Goal: Task Accomplishment & Management: Use online tool/utility

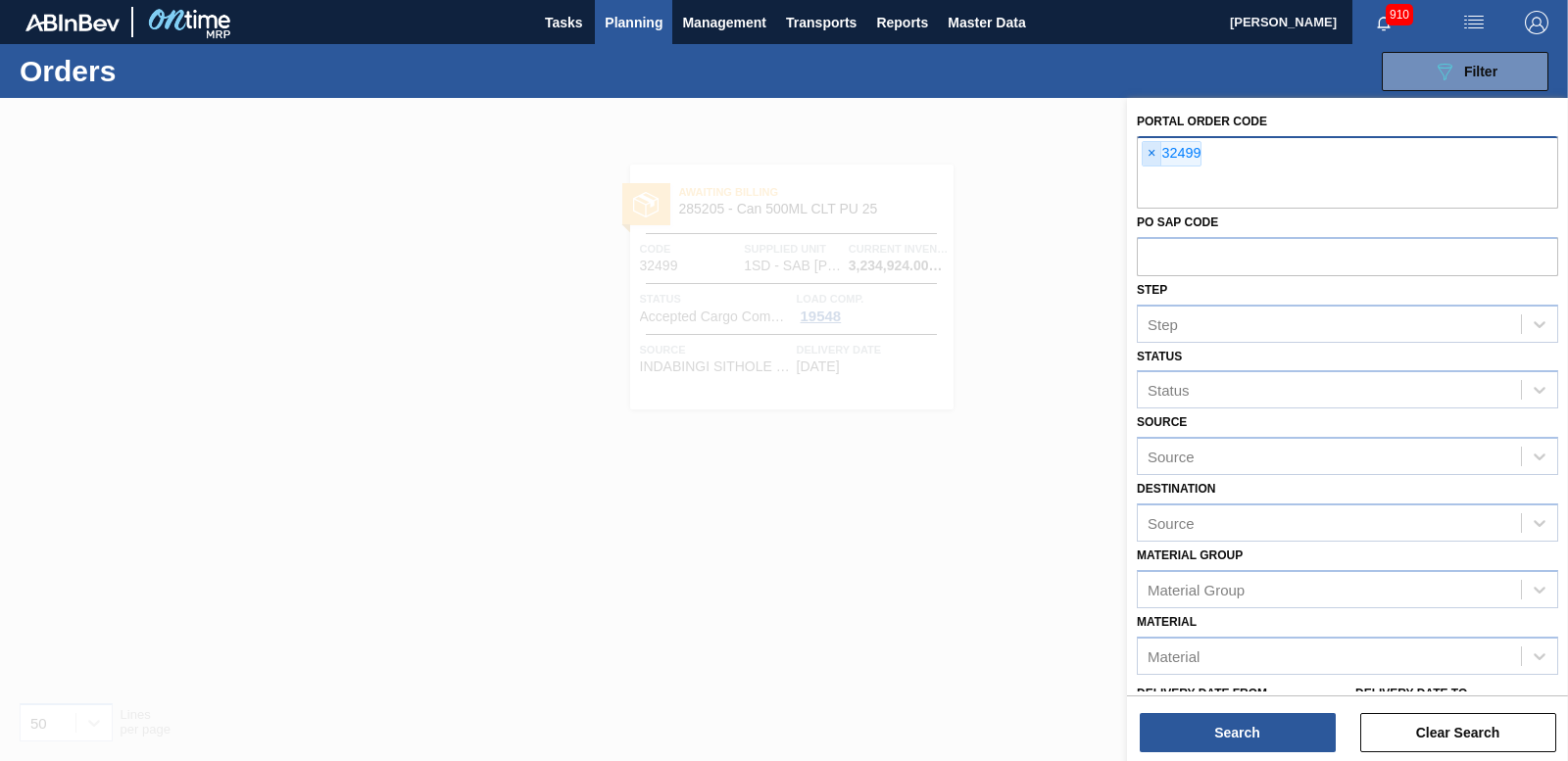
click at [1152, 152] on span "×" at bounding box center [1151, 154] width 19 height 24
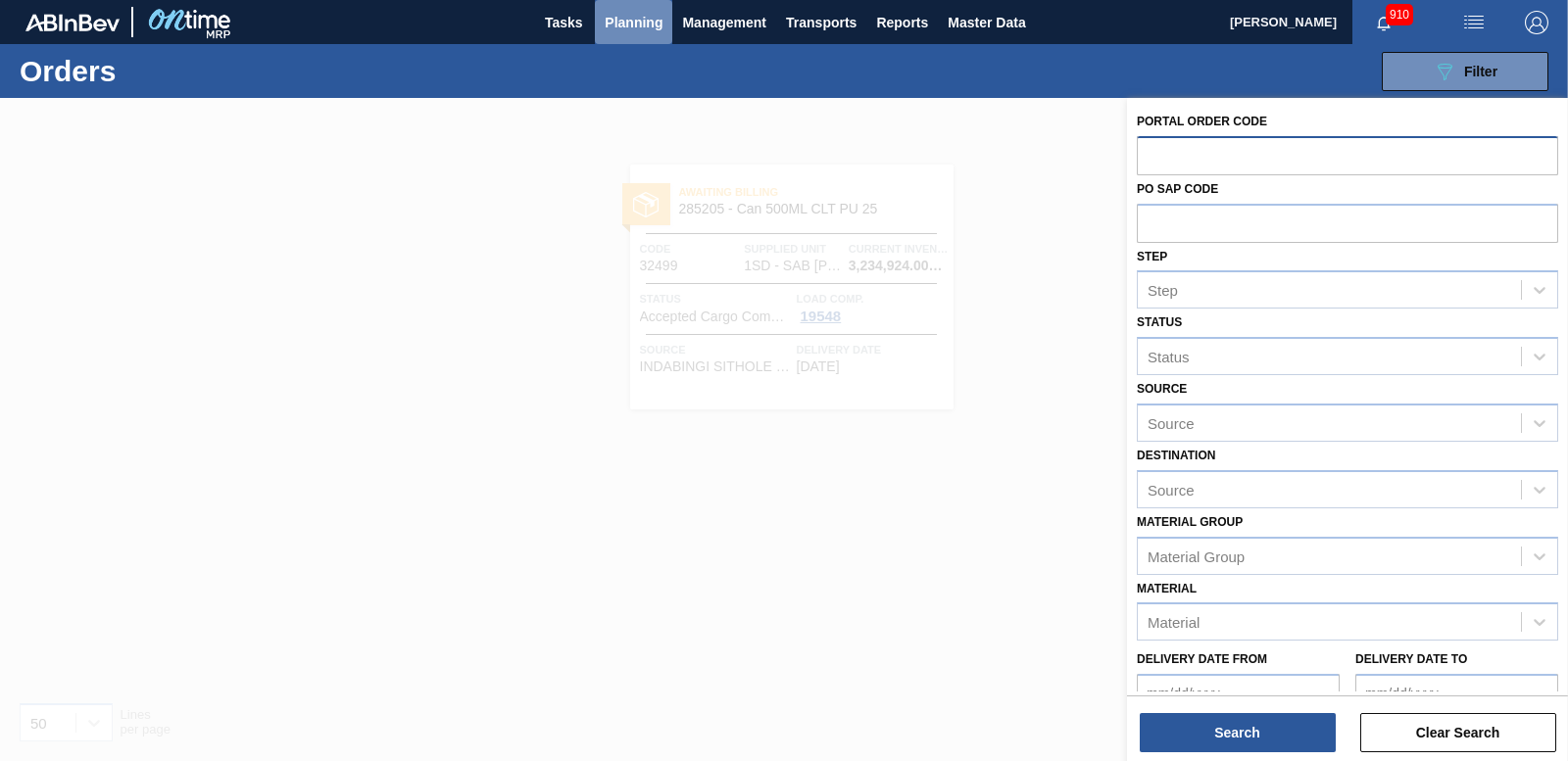
click at [616, 26] on span "Planning" at bounding box center [634, 23] width 58 height 24
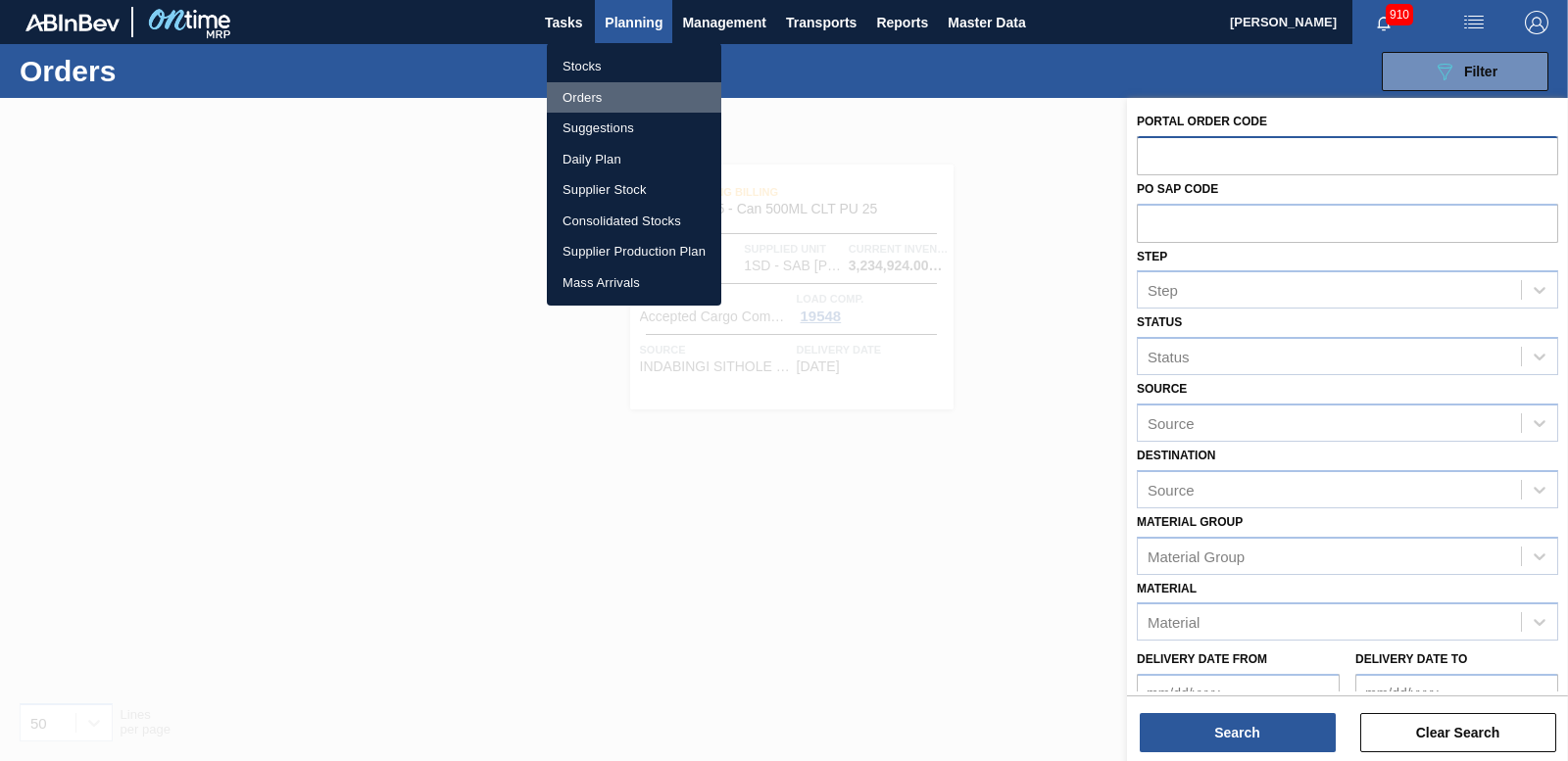
click at [602, 106] on li "Orders" at bounding box center [634, 98] width 174 height 32
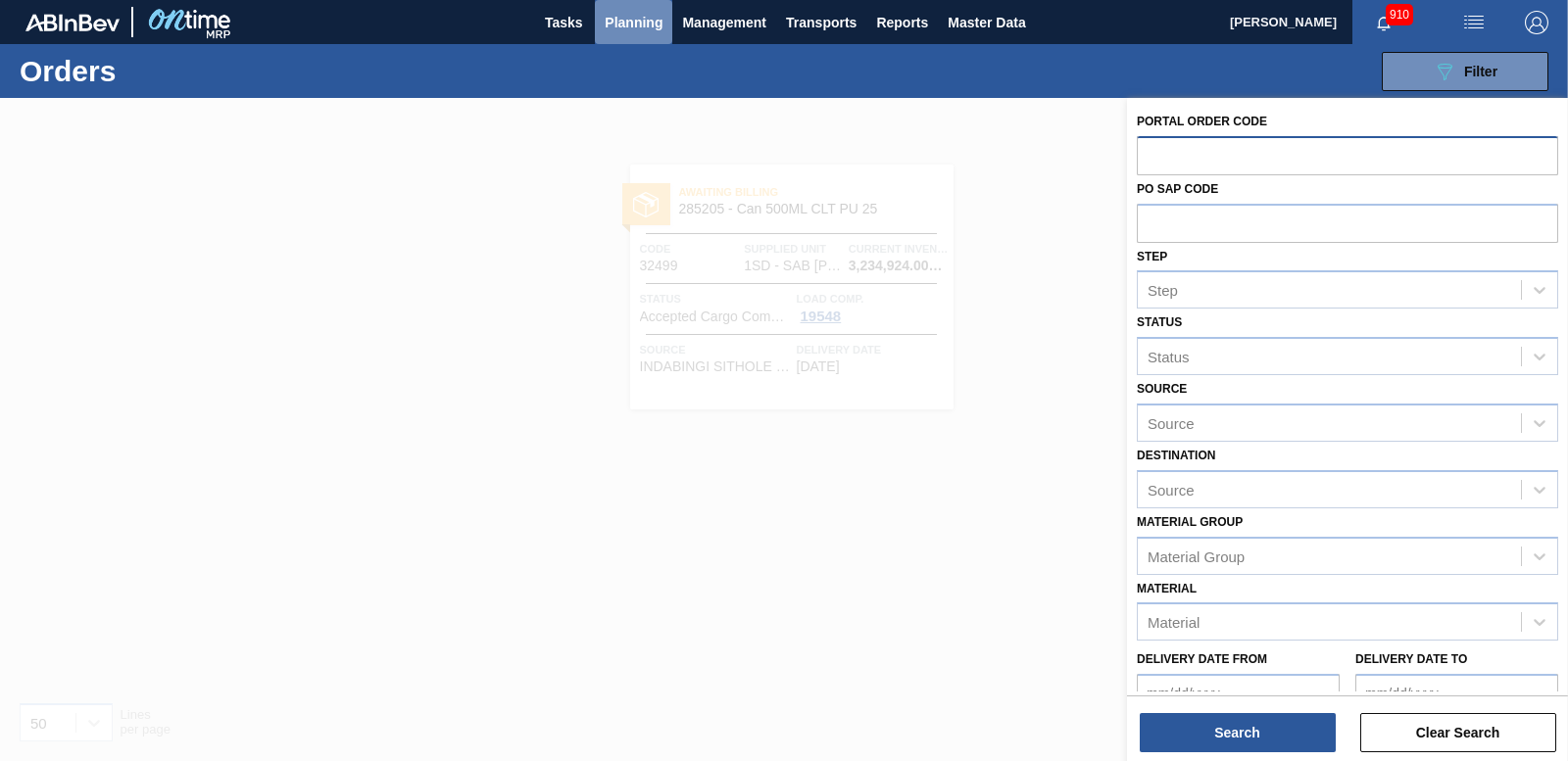
click at [649, 30] on span "Planning" at bounding box center [634, 23] width 58 height 24
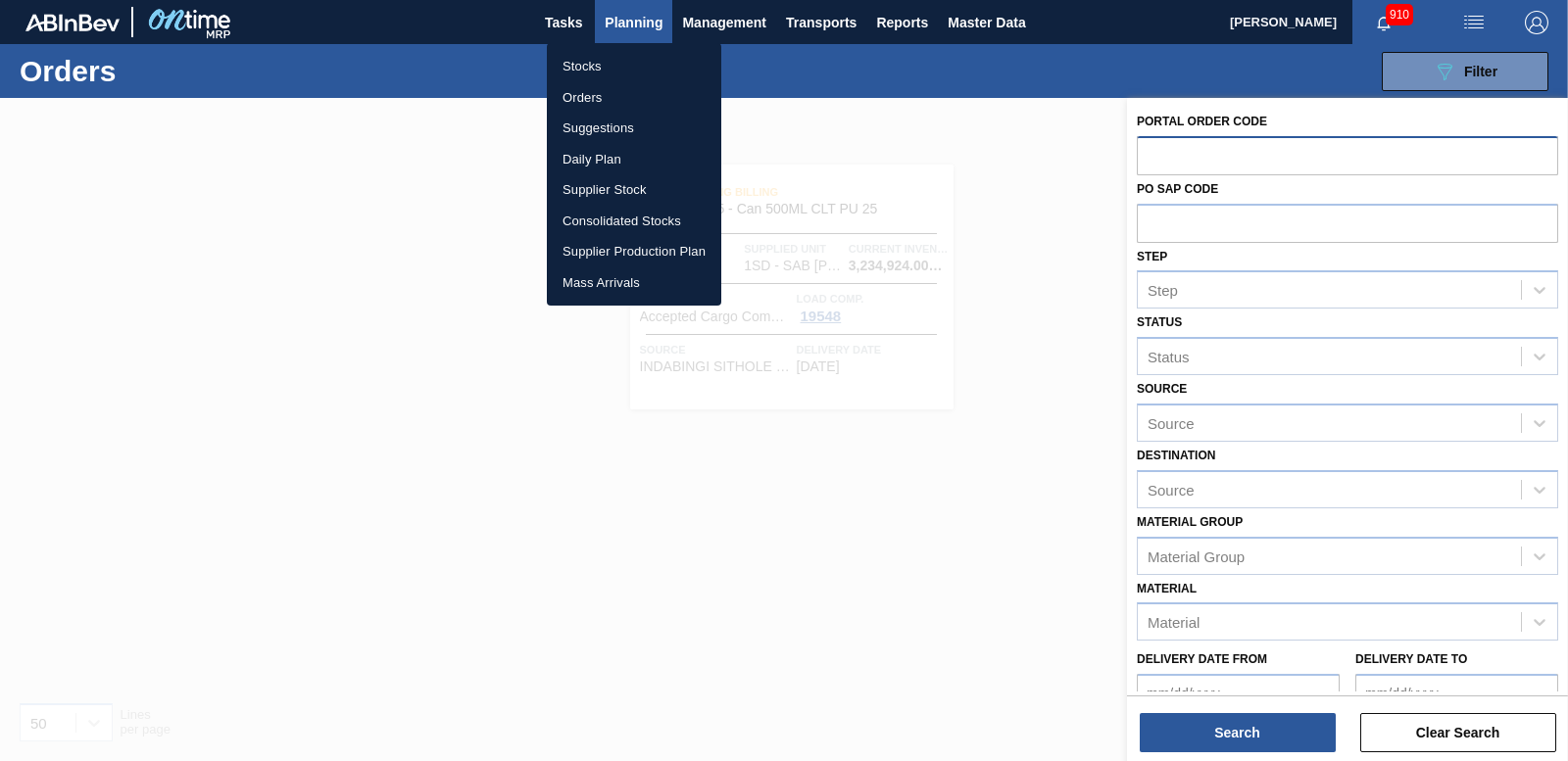
click at [599, 130] on li "Suggestions" at bounding box center [634, 128] width 174 height 32
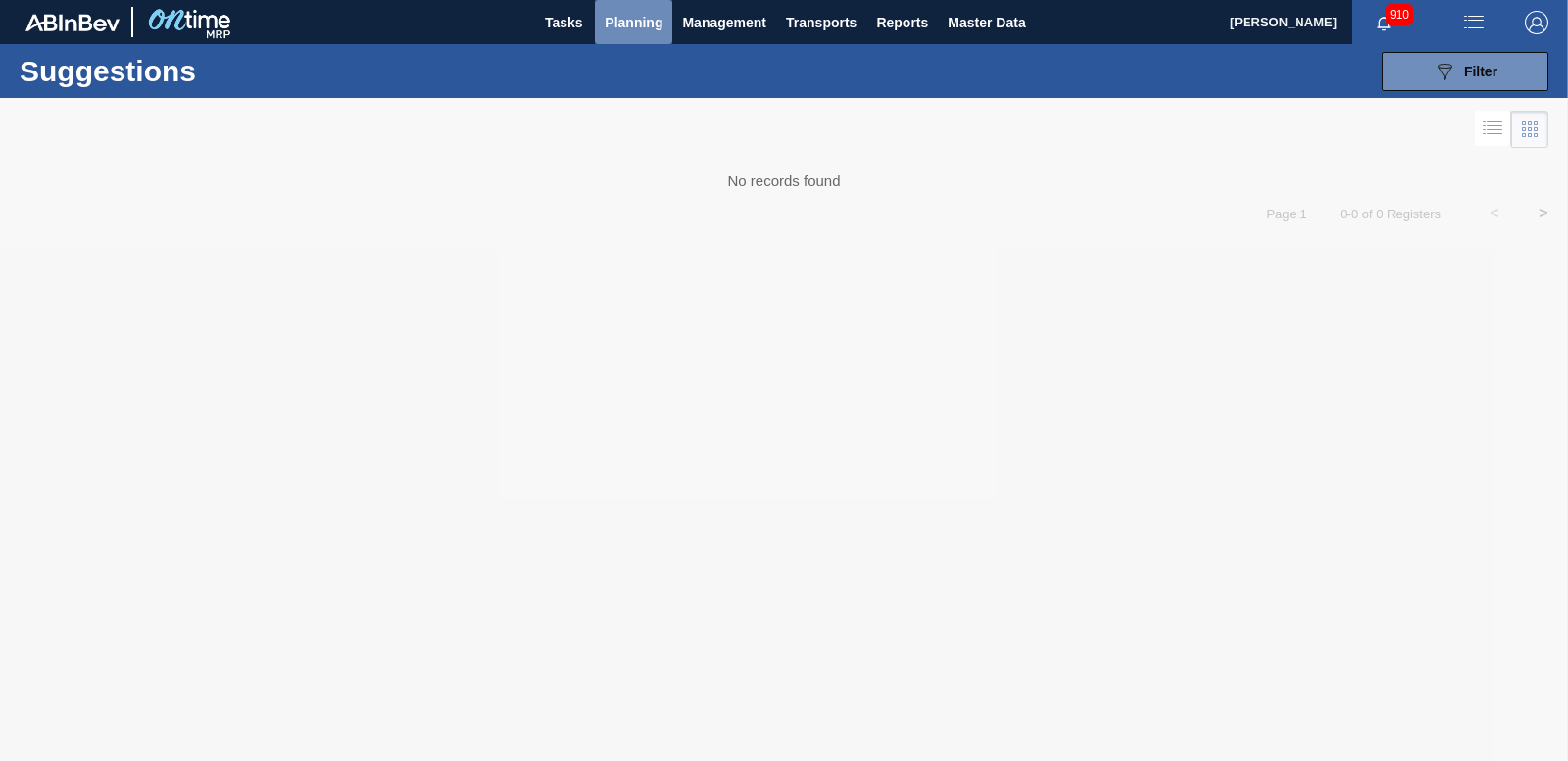
click at [626, 17] on span "Planning" at bounding box center [634, 23] width 58 height 24
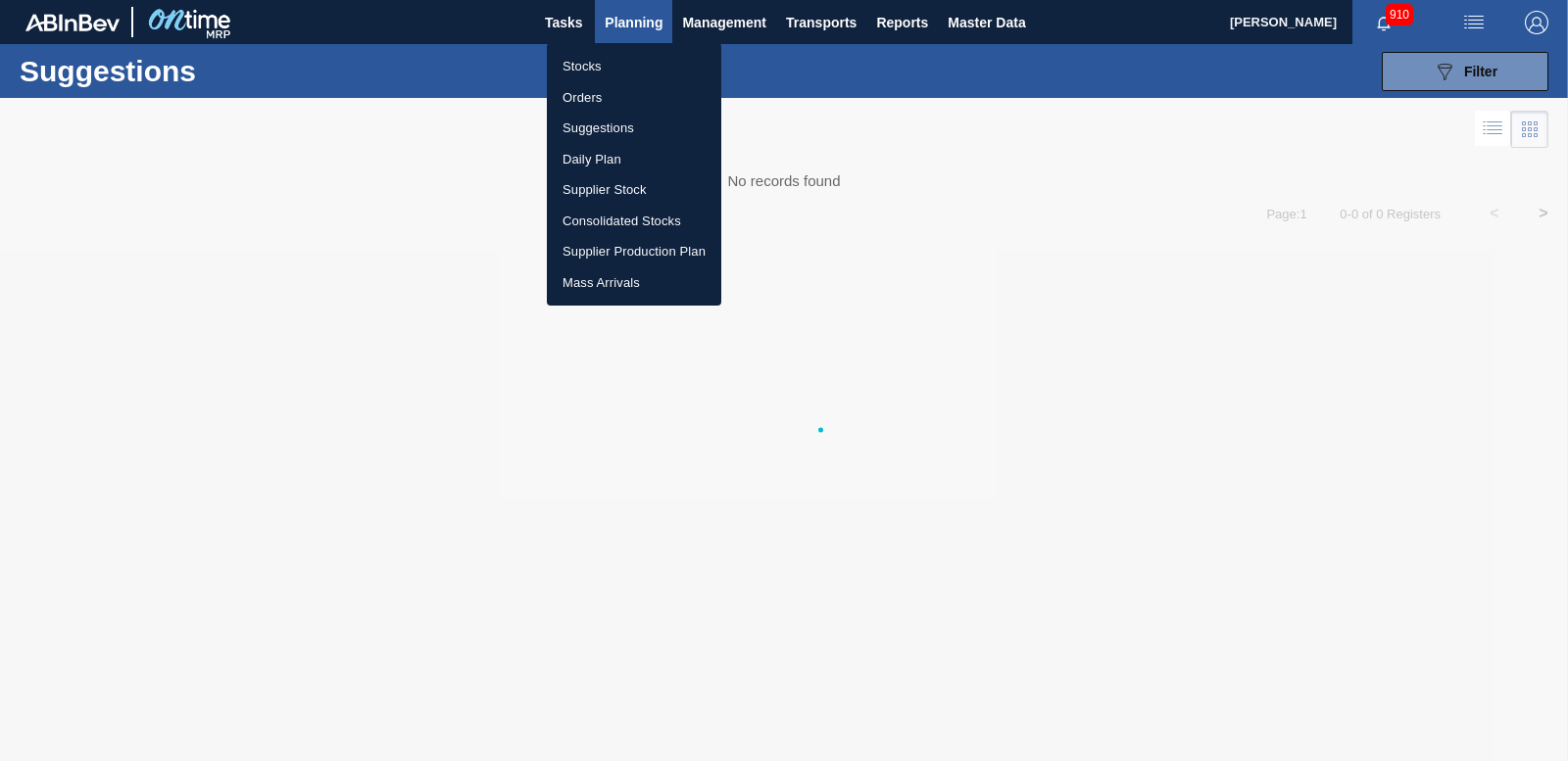
click at [581, 92] on li "Orders" at bounding box center [634, 98] width 174 height 32
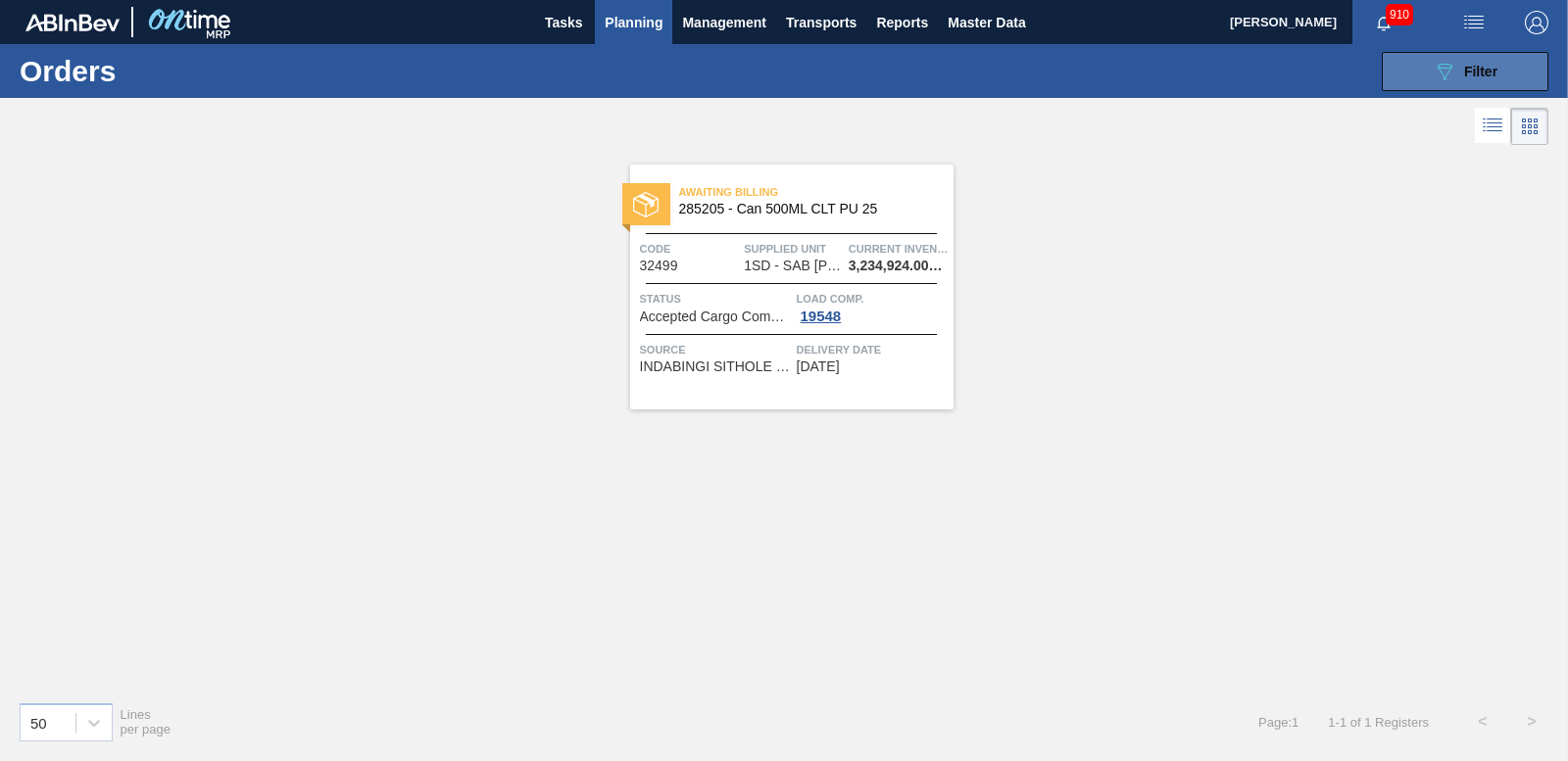
click at [1486, 80] on div "089F7B8B-B2A5-4AFE-B5C0-19BA573D28AC Filter" at bounding box center [1465, 72] width 65 height 24
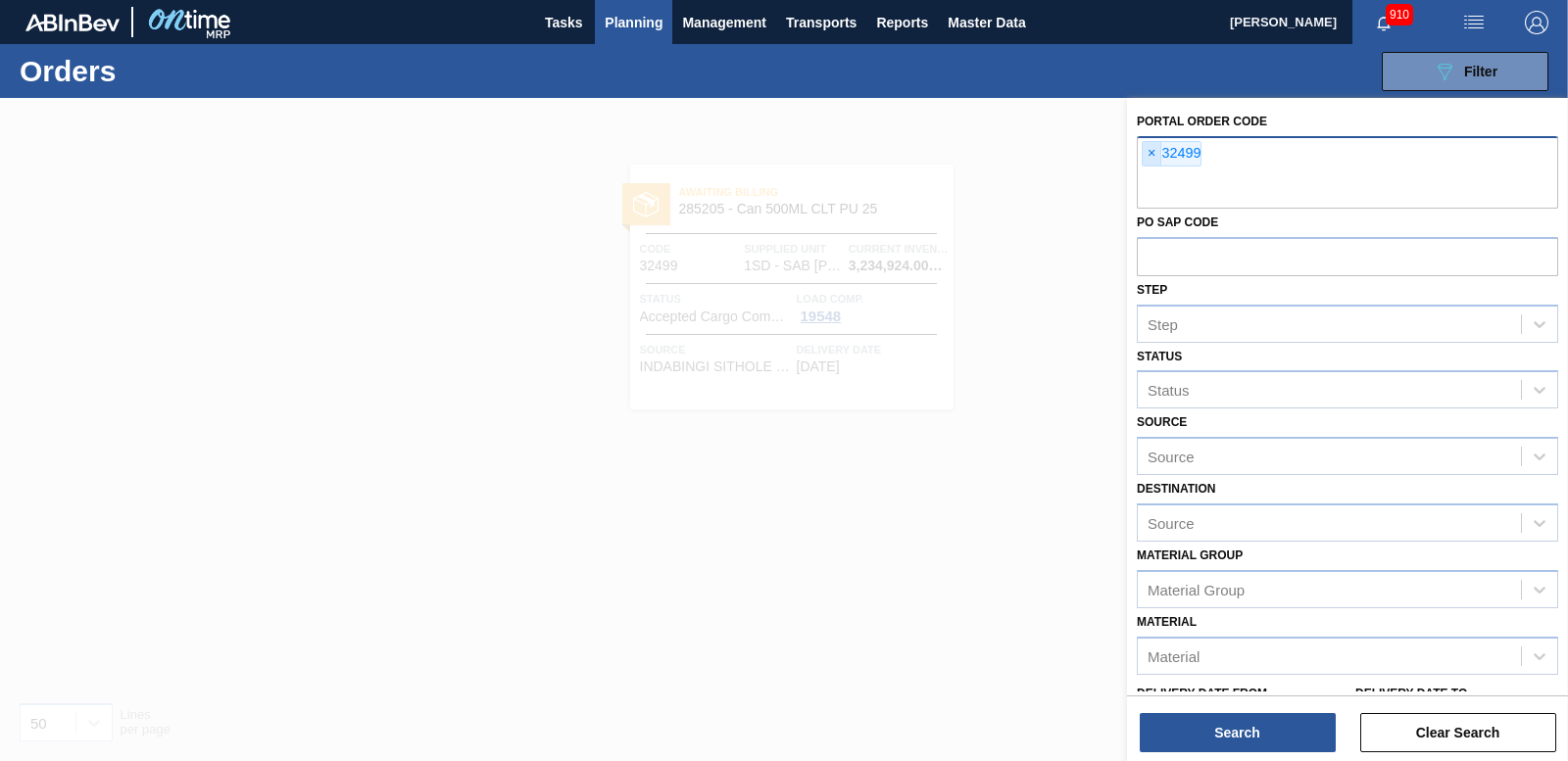
click at [1152, 147] on span "×" at bounding box center [1151, 154] width 19 height 24
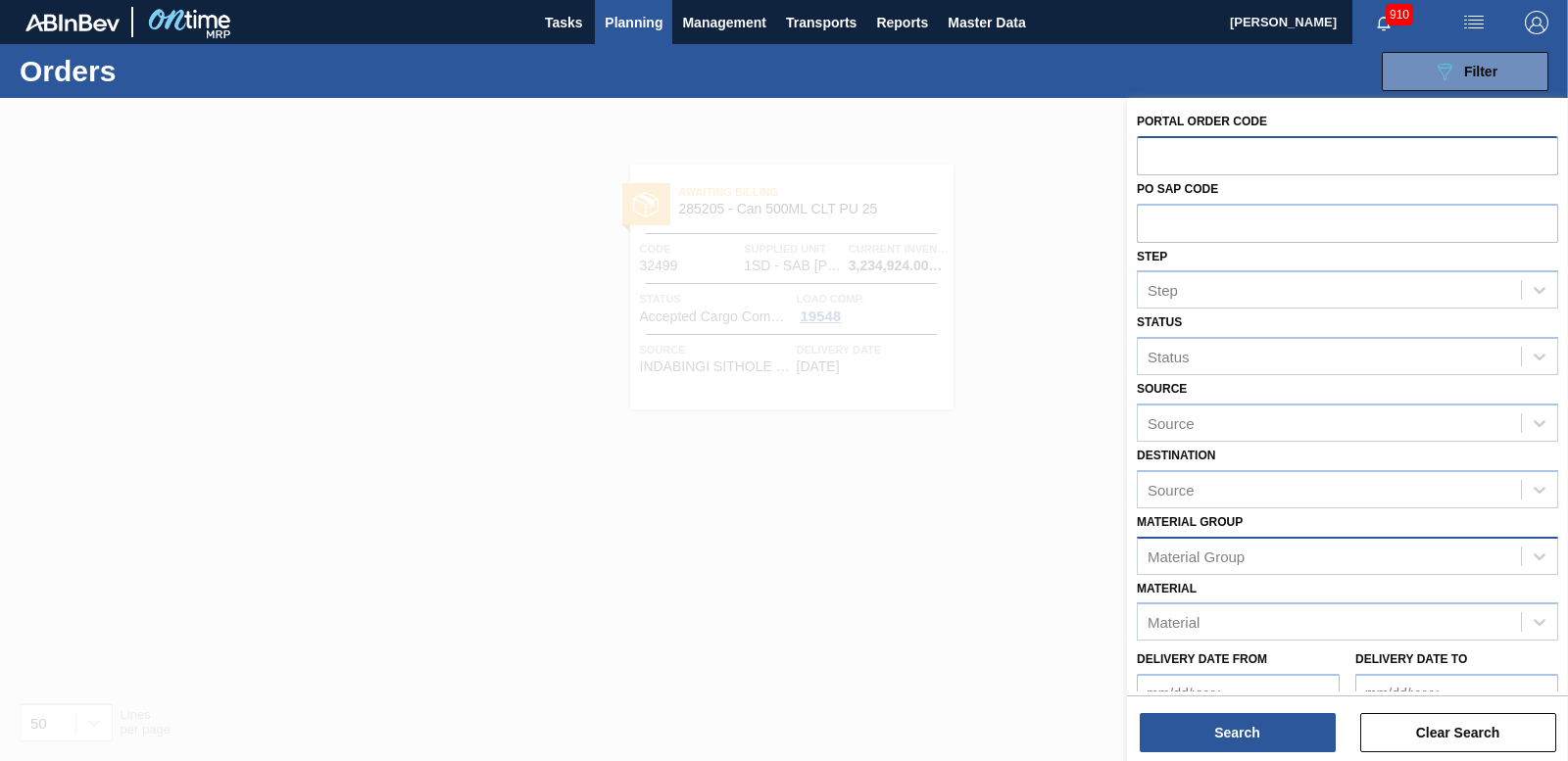
click at [1202, 546] on div "Material Group" at bounding box center [1328, 556] width 383 height 29
type Group "2"
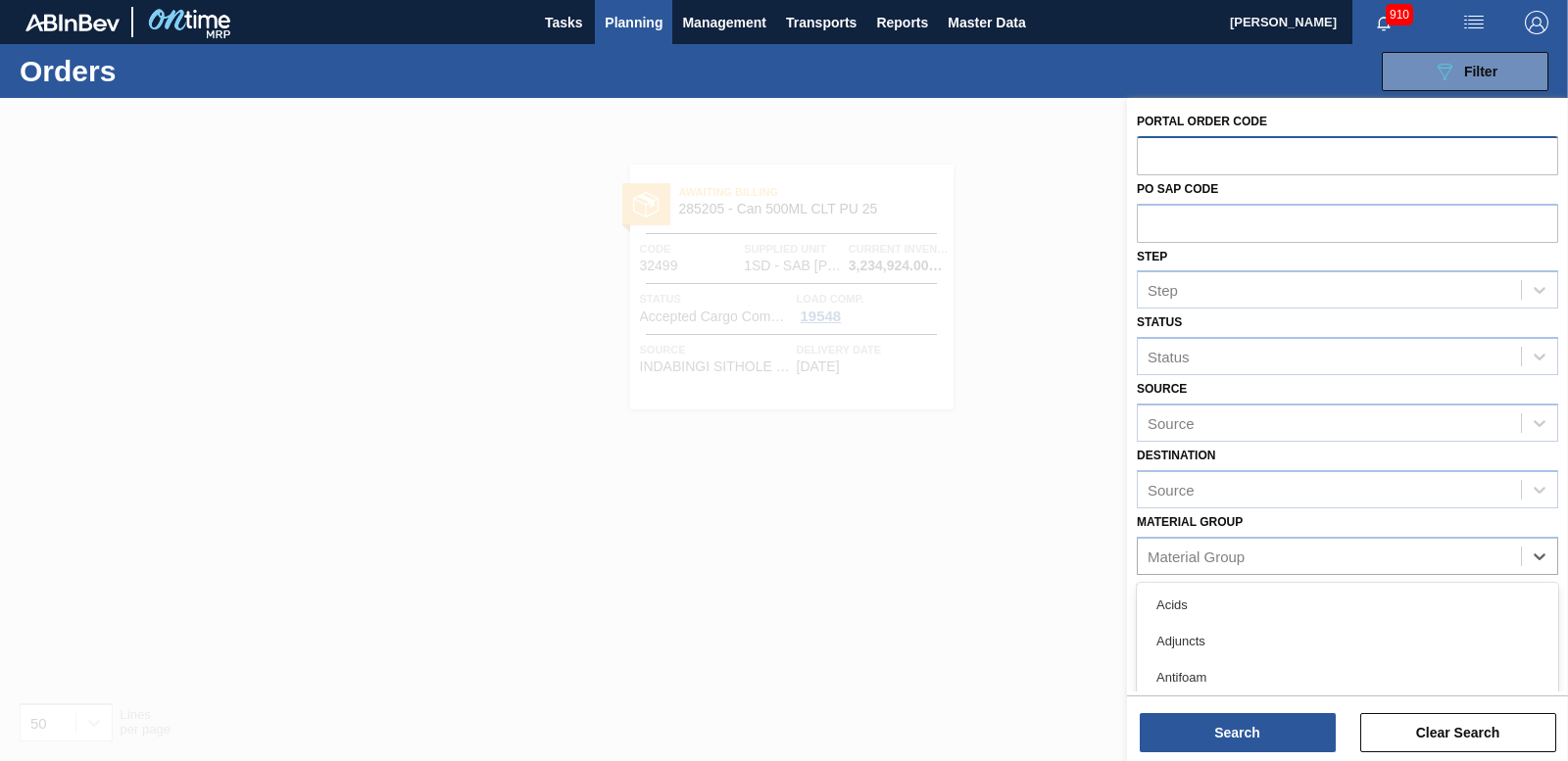
click at [957, 552] on div at bounding box center [784, 477] width 1568 height 761
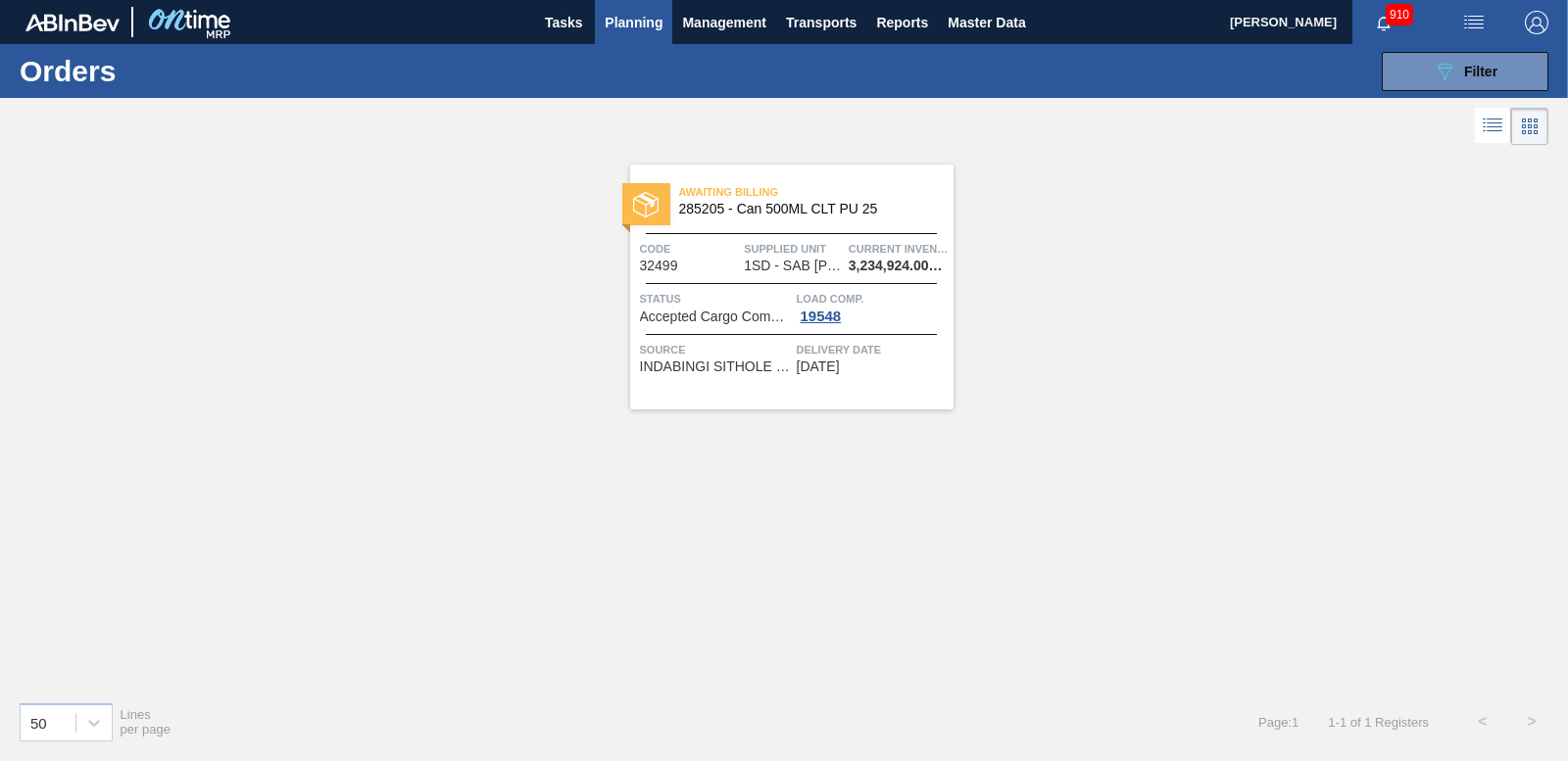
click at [636, 34] on button "Planning" at bounding box center [634, 22] width 78 height 44
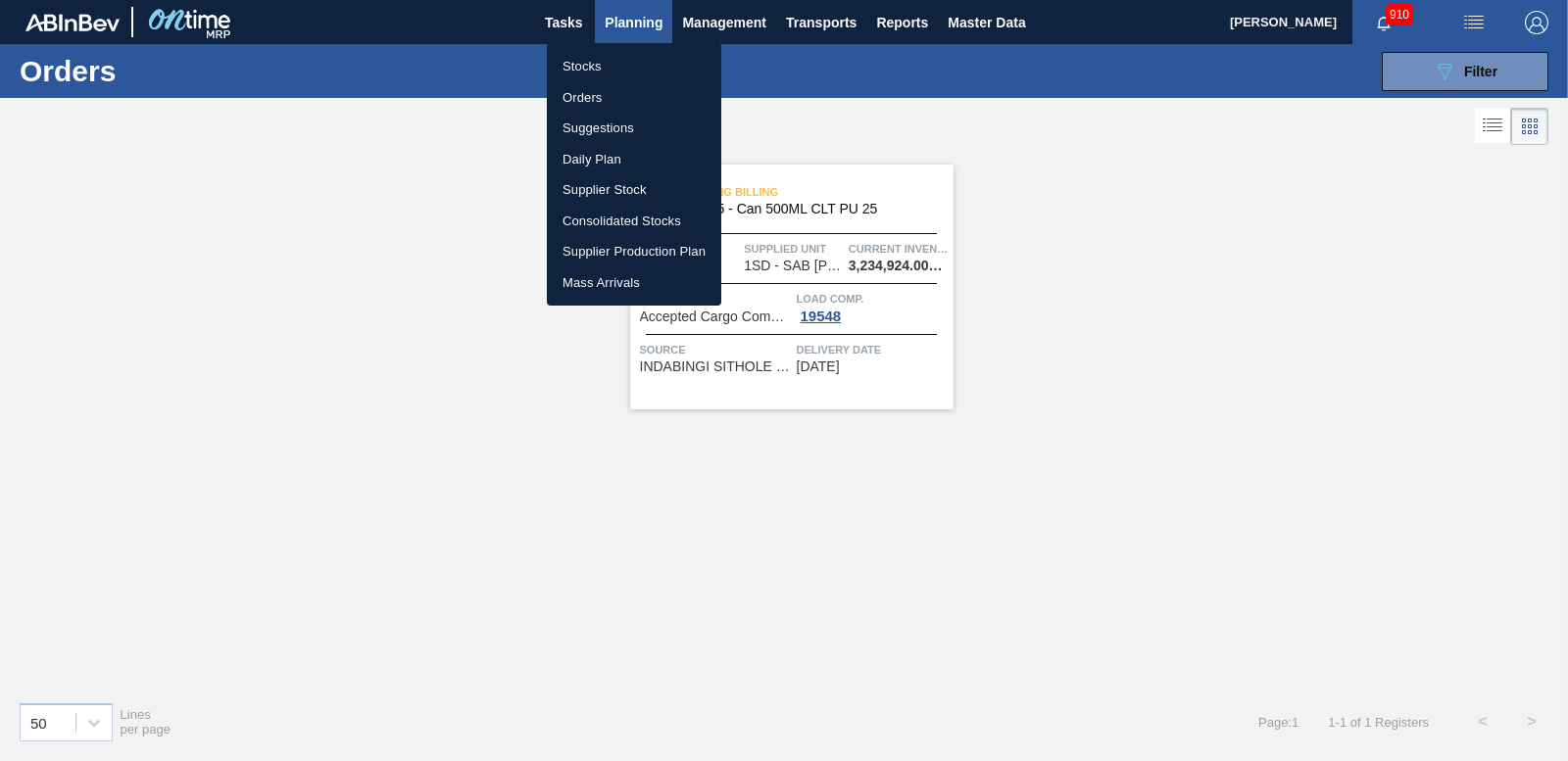
click at [589, 68] on li "Stocks" at bounding box center [634, 67] width 174 height 32
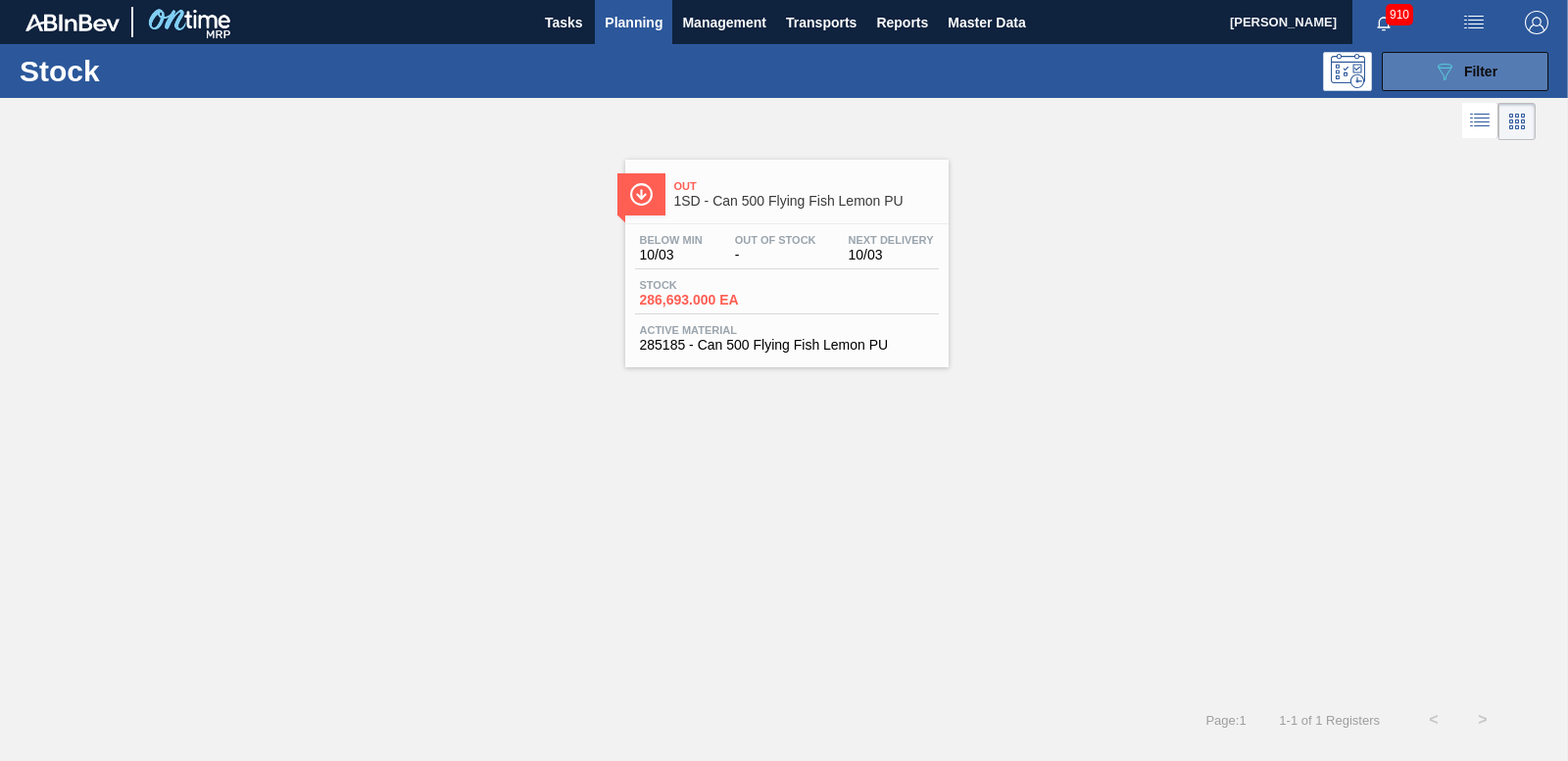
click at [1476, 77] on span "Filter" at bounding box center [1479, 72] width 33 height 16
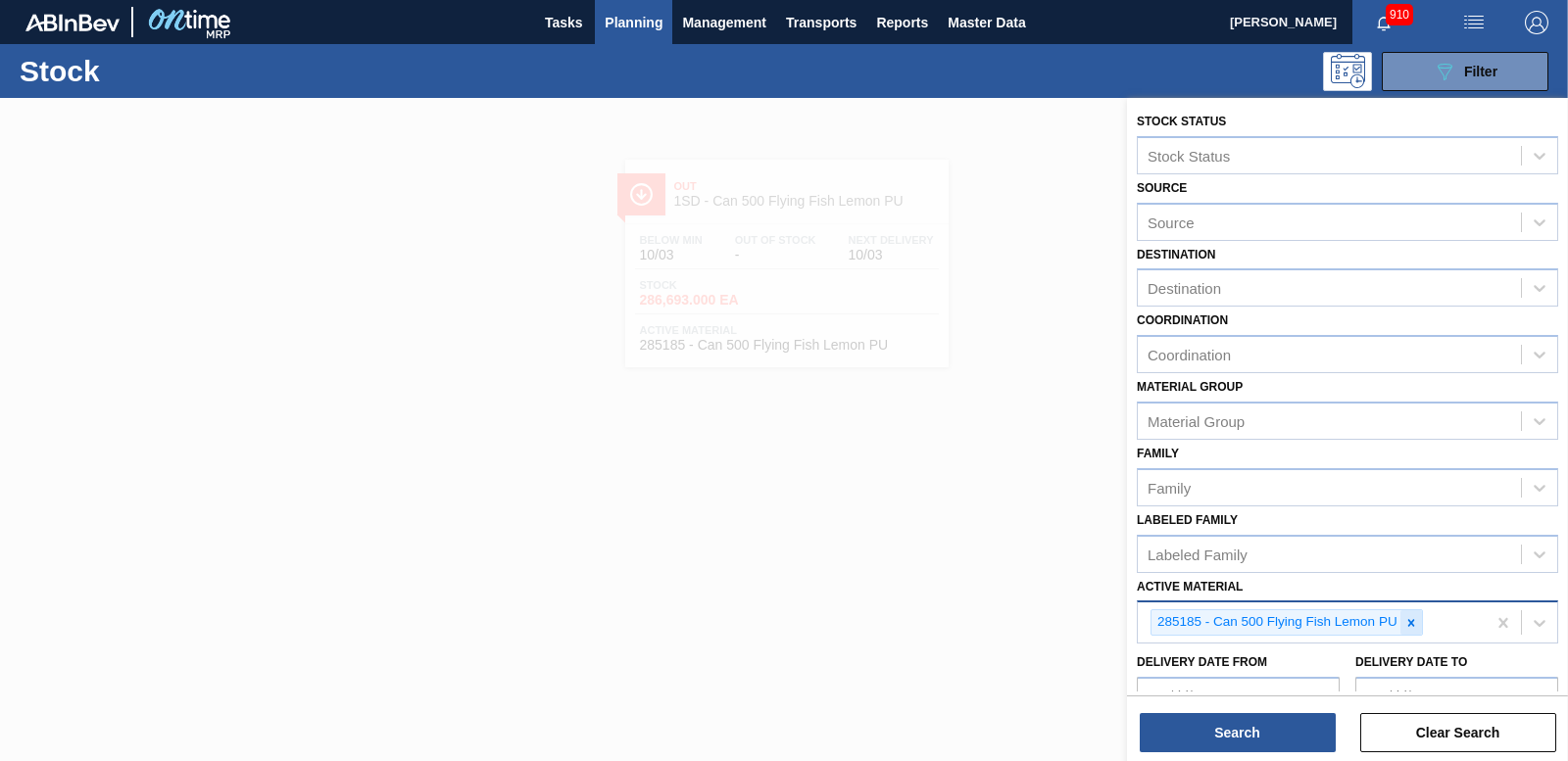
click at [1404, 617] on icon at bounding box center [1411, 623] width 14 height 14
type Material "283200"
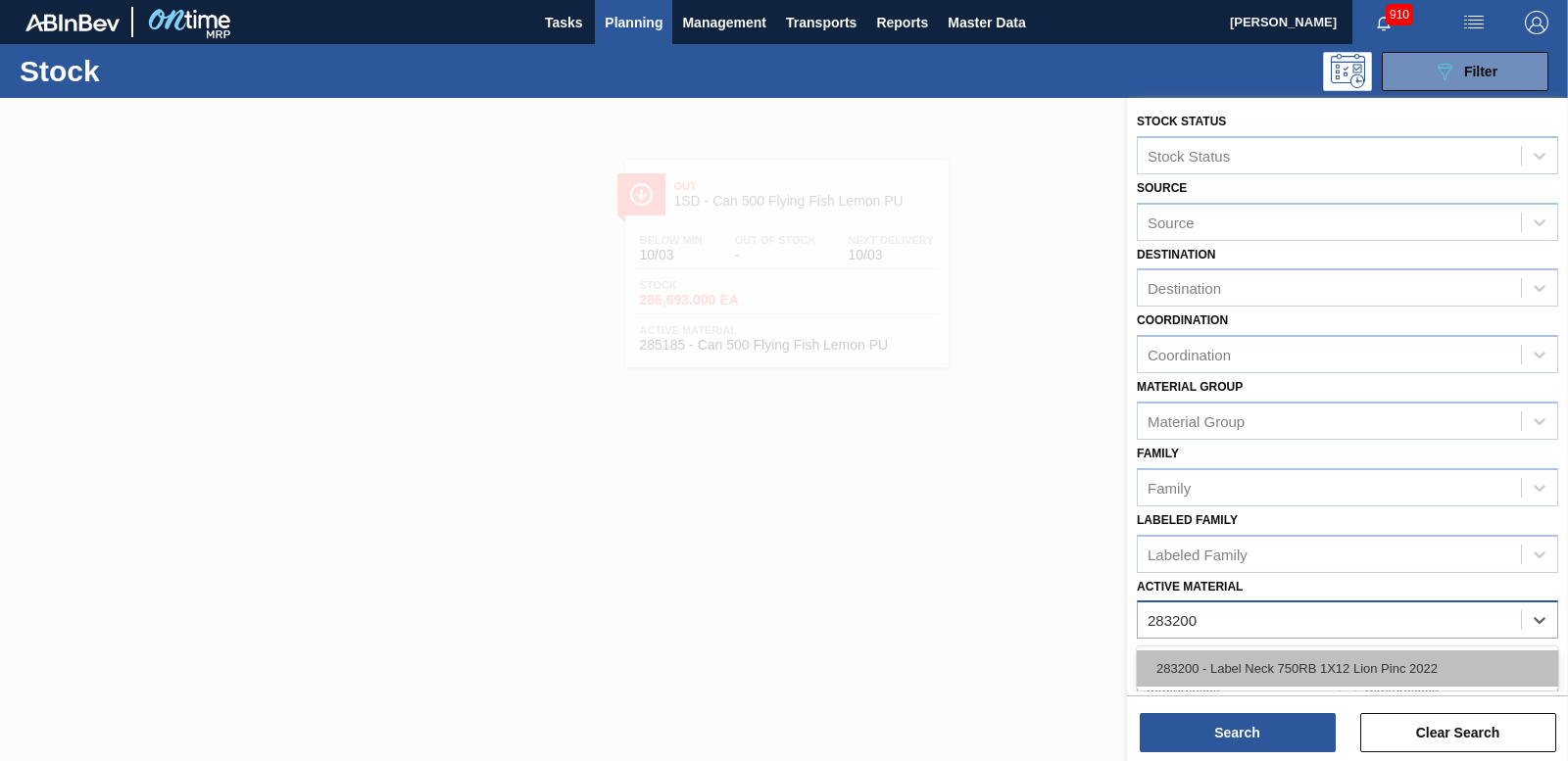
click at [1342, 653] on div "283200 - Label Neck 750RB 1X12 Lion Pinc 2022" at bounding box center [1347, 668] width 422 height 36
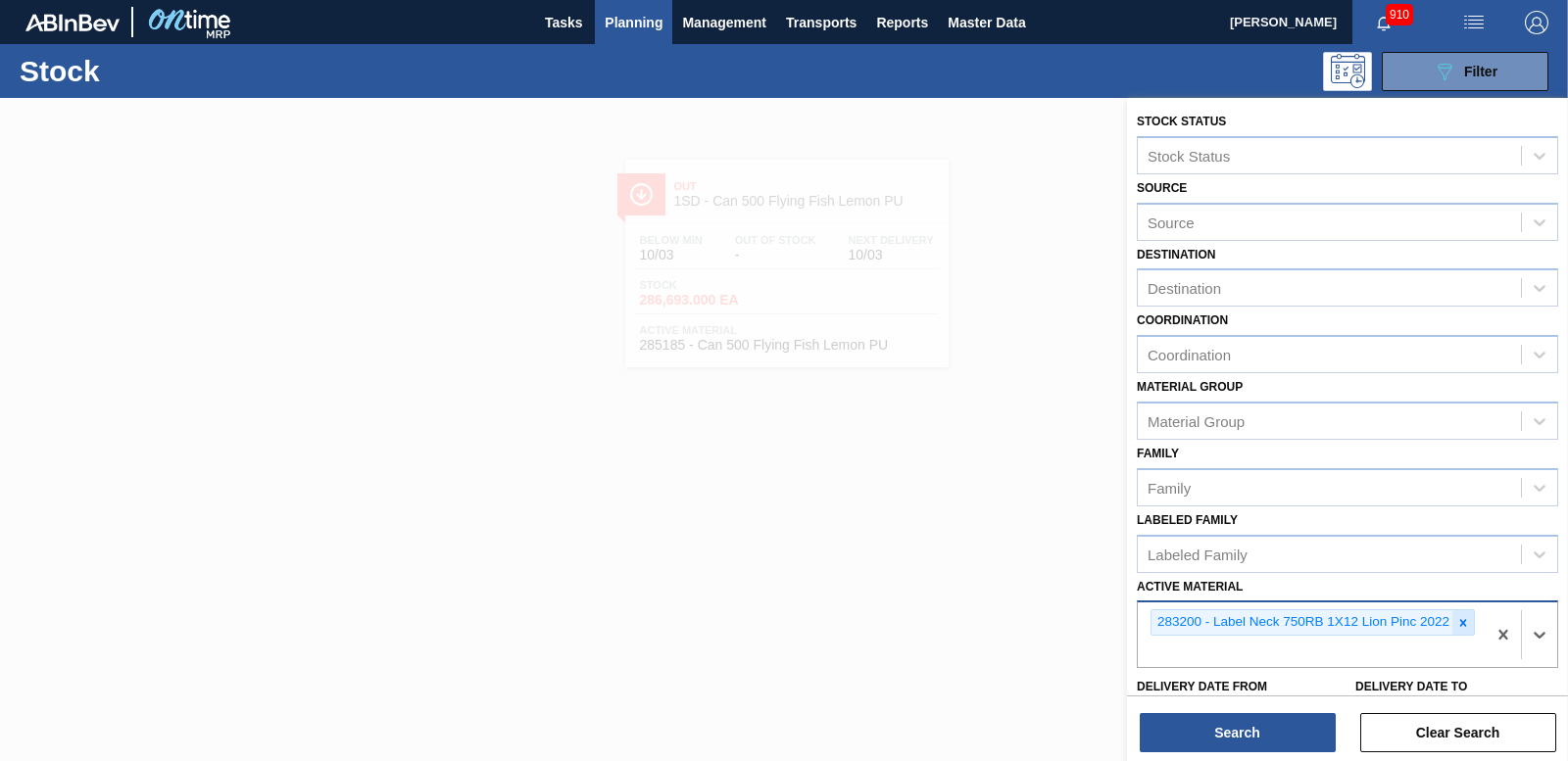
click at [1465, 623] on icon at bounding box center [1464, 623] width 14 height 14
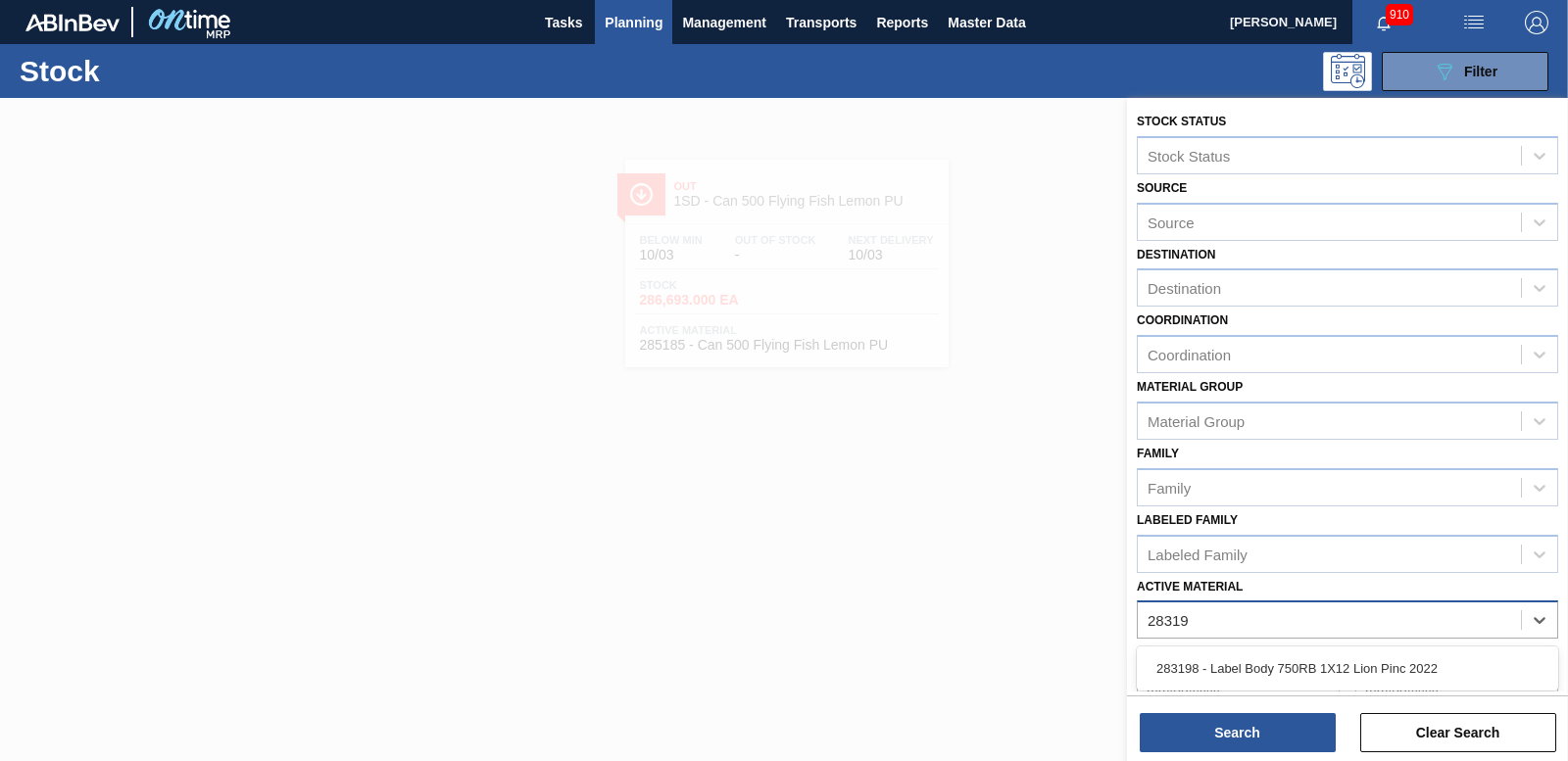
type Material "283198"
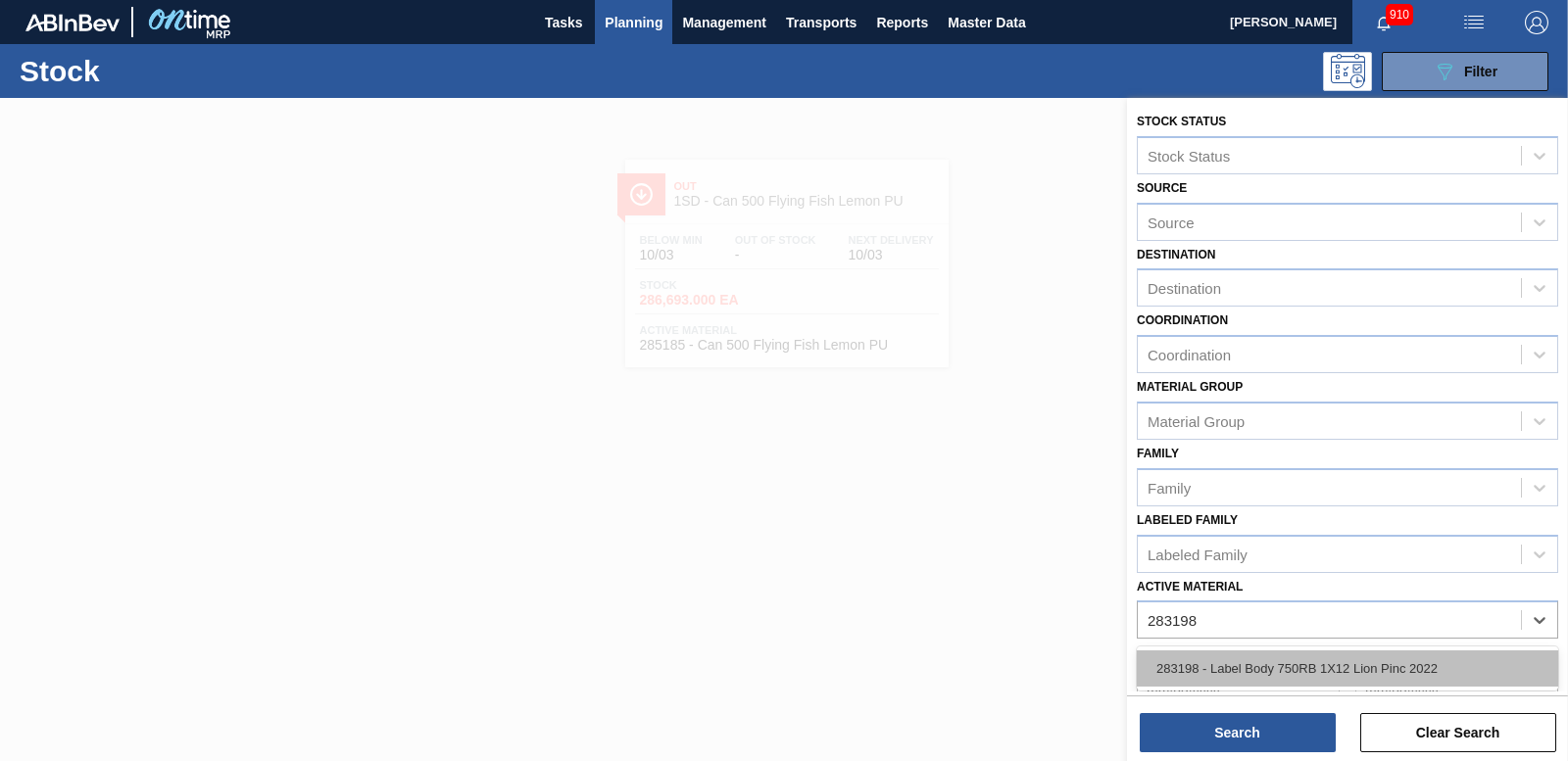
click at [1277, 678] on div "283198 - Label Body 750RB 1X12 Lion Pinc 2022" at bounding box center [1347, 668] width 422 height 36
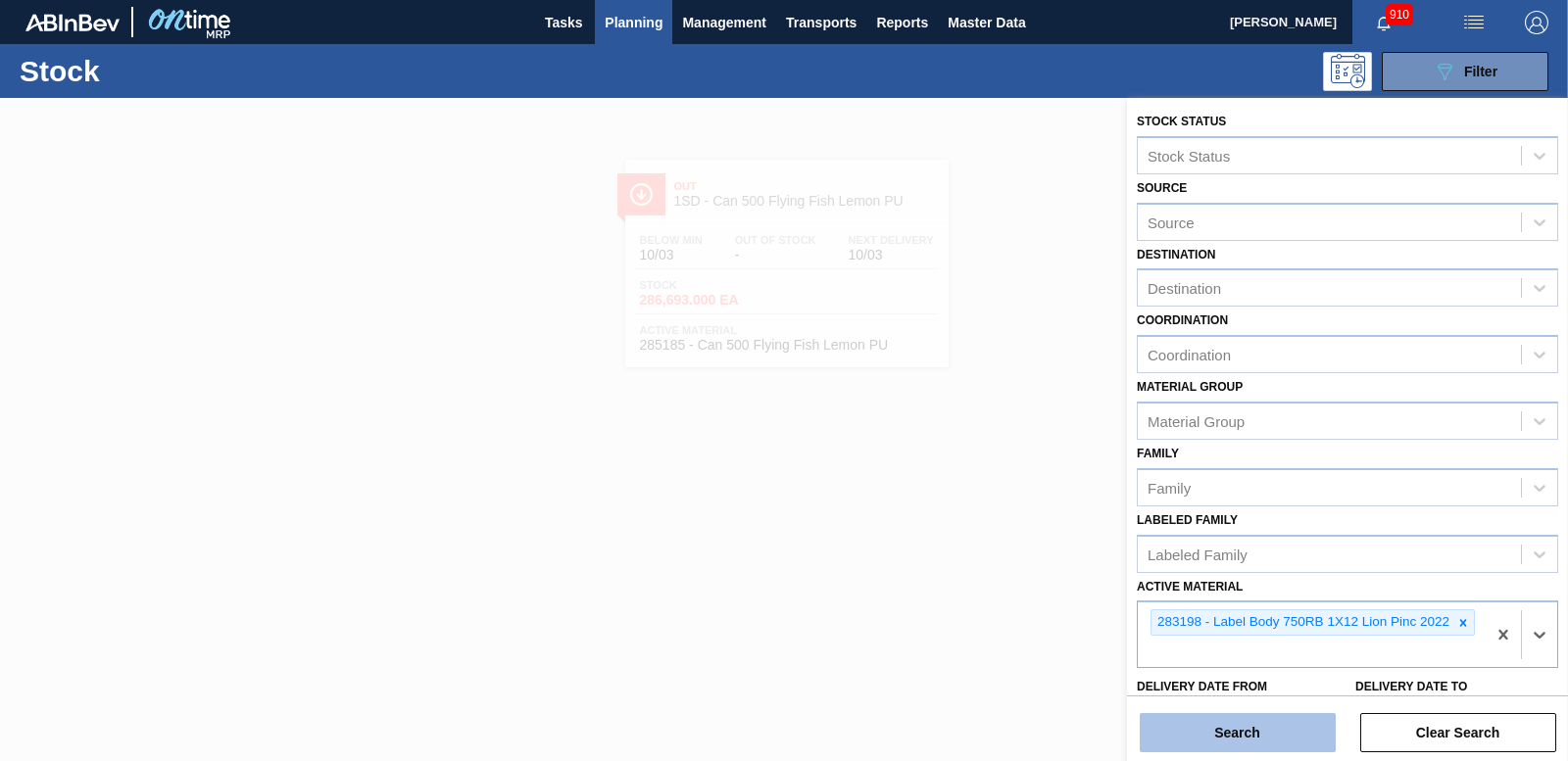
click at [1207, 728] on button "Search" at bounding box center [1237, 732] width 196 height 39
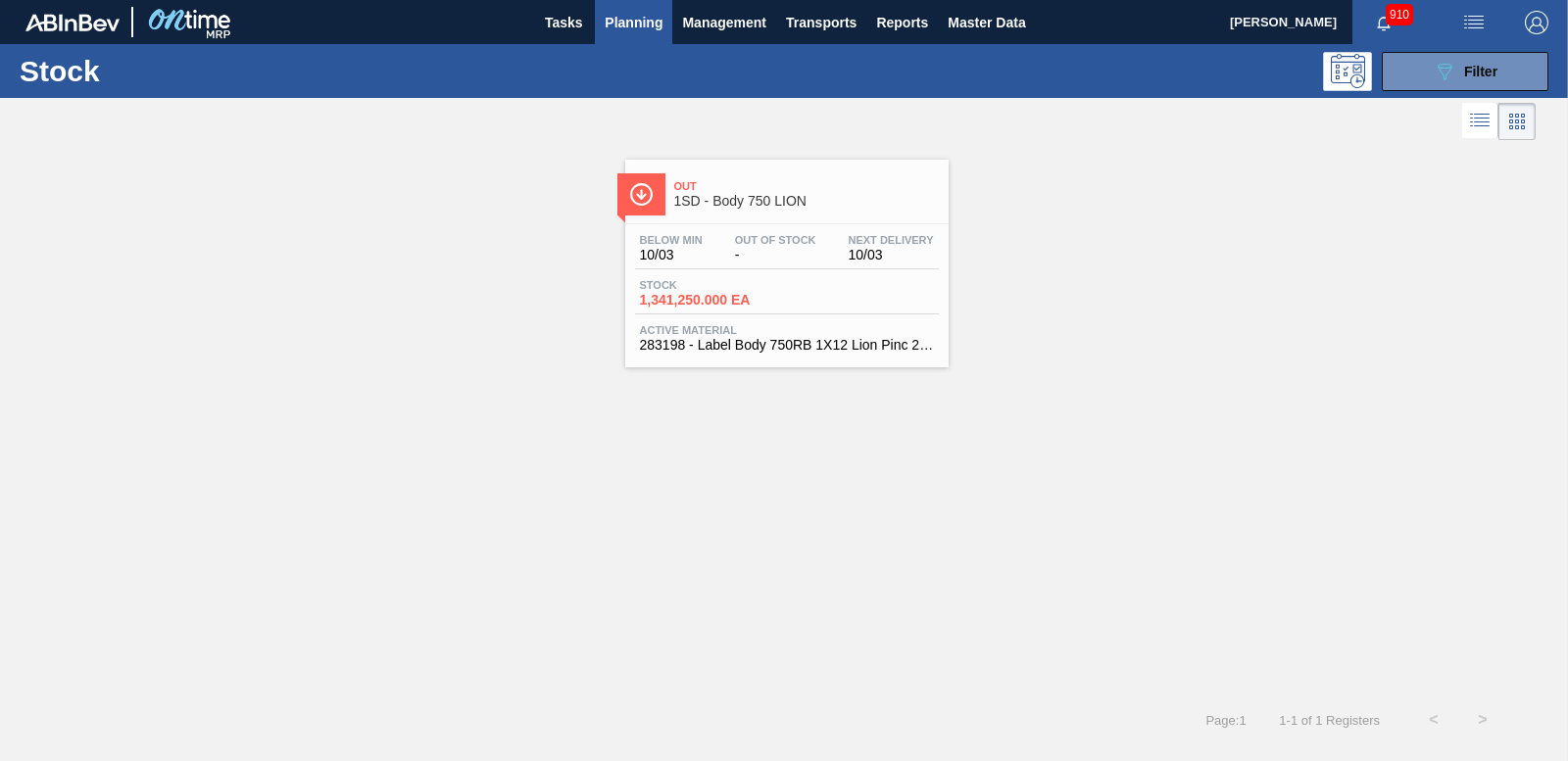
click at [729, 295] on span "1,341,250.000 EA" at bounding box center [708, 299] width 137 height 15
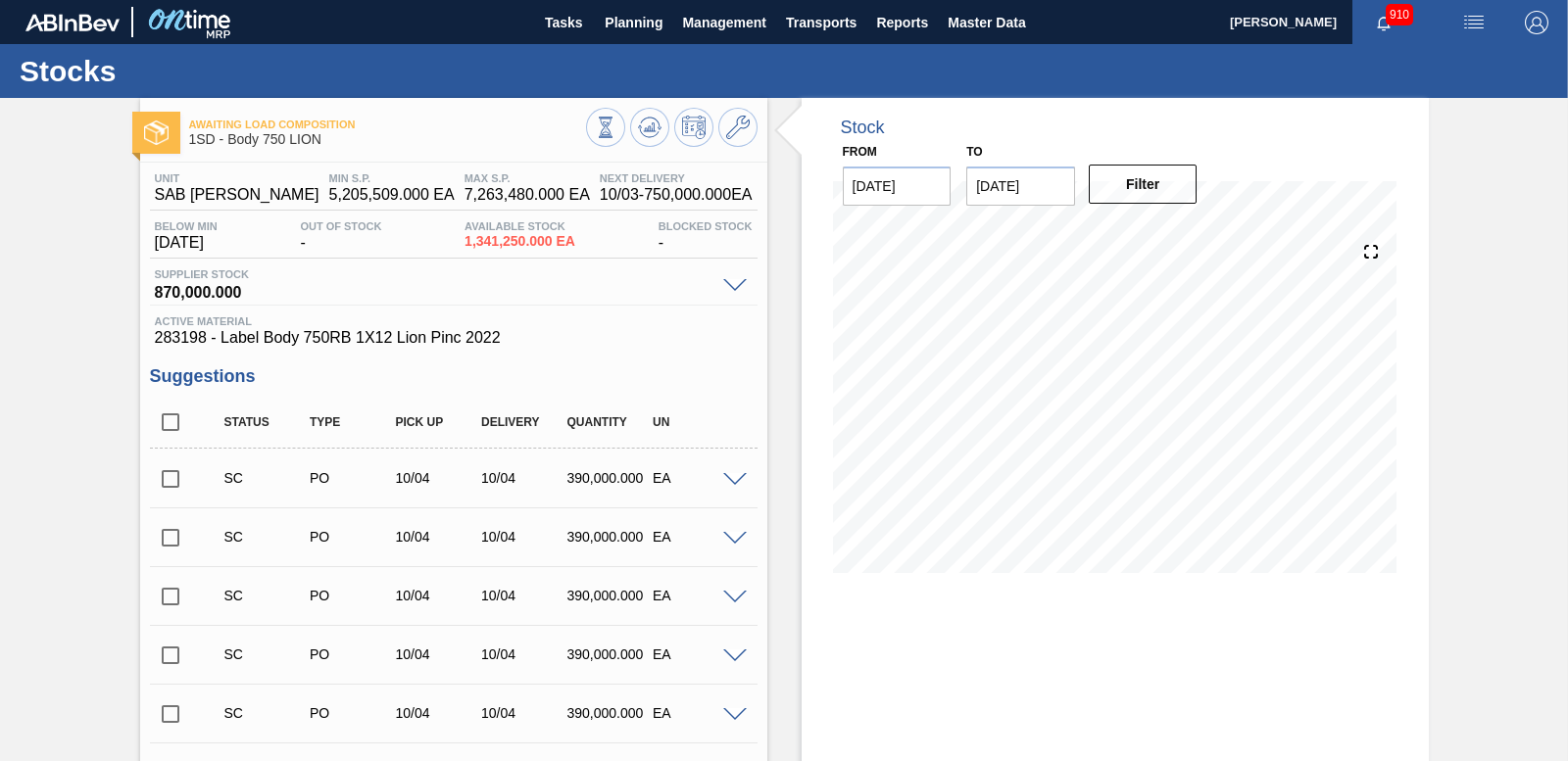
click at [172, 478] on input "checkbox" at bounding box center [170, 478] width 41 height 41
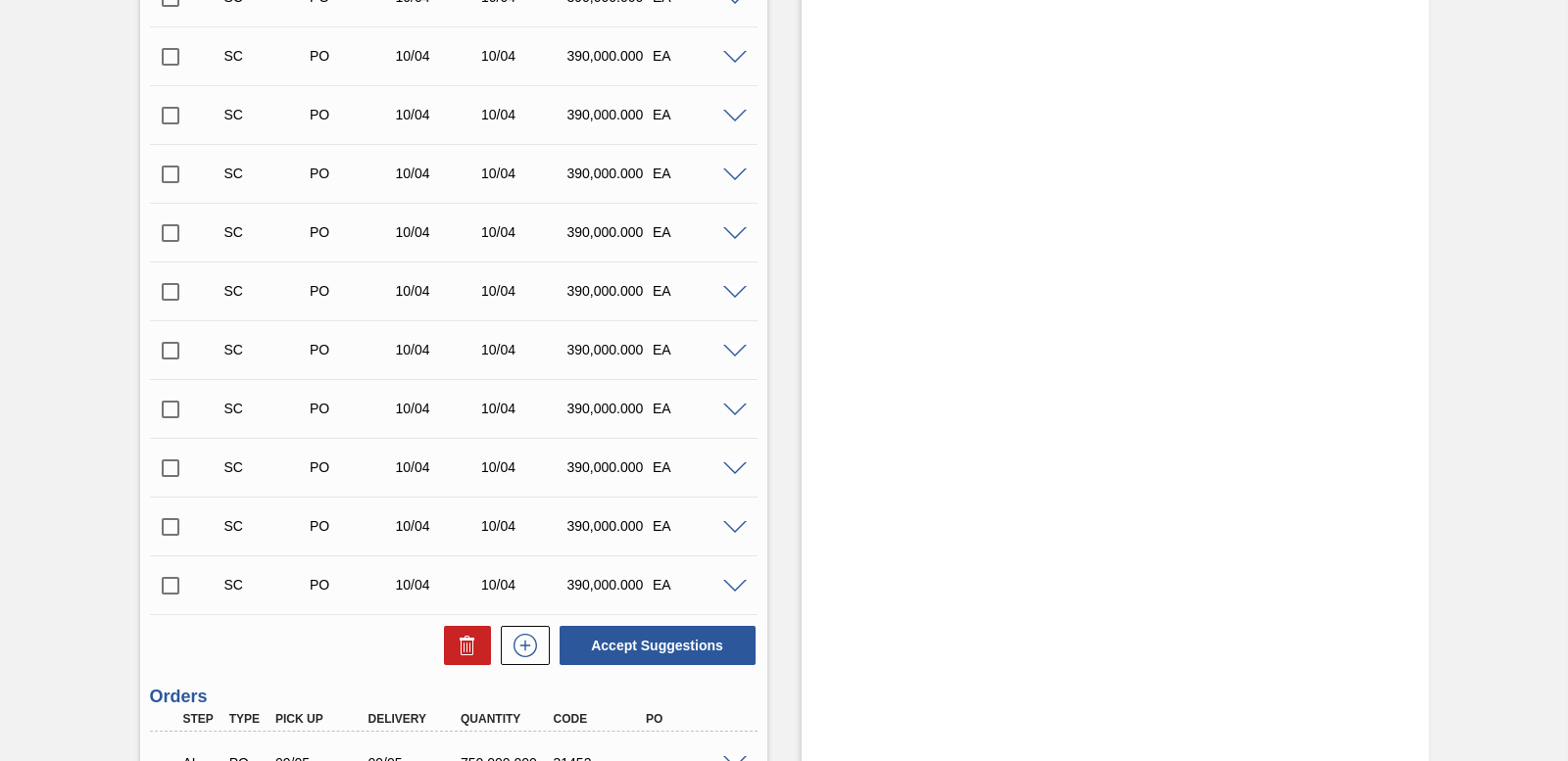
scroll to position [848, 0]
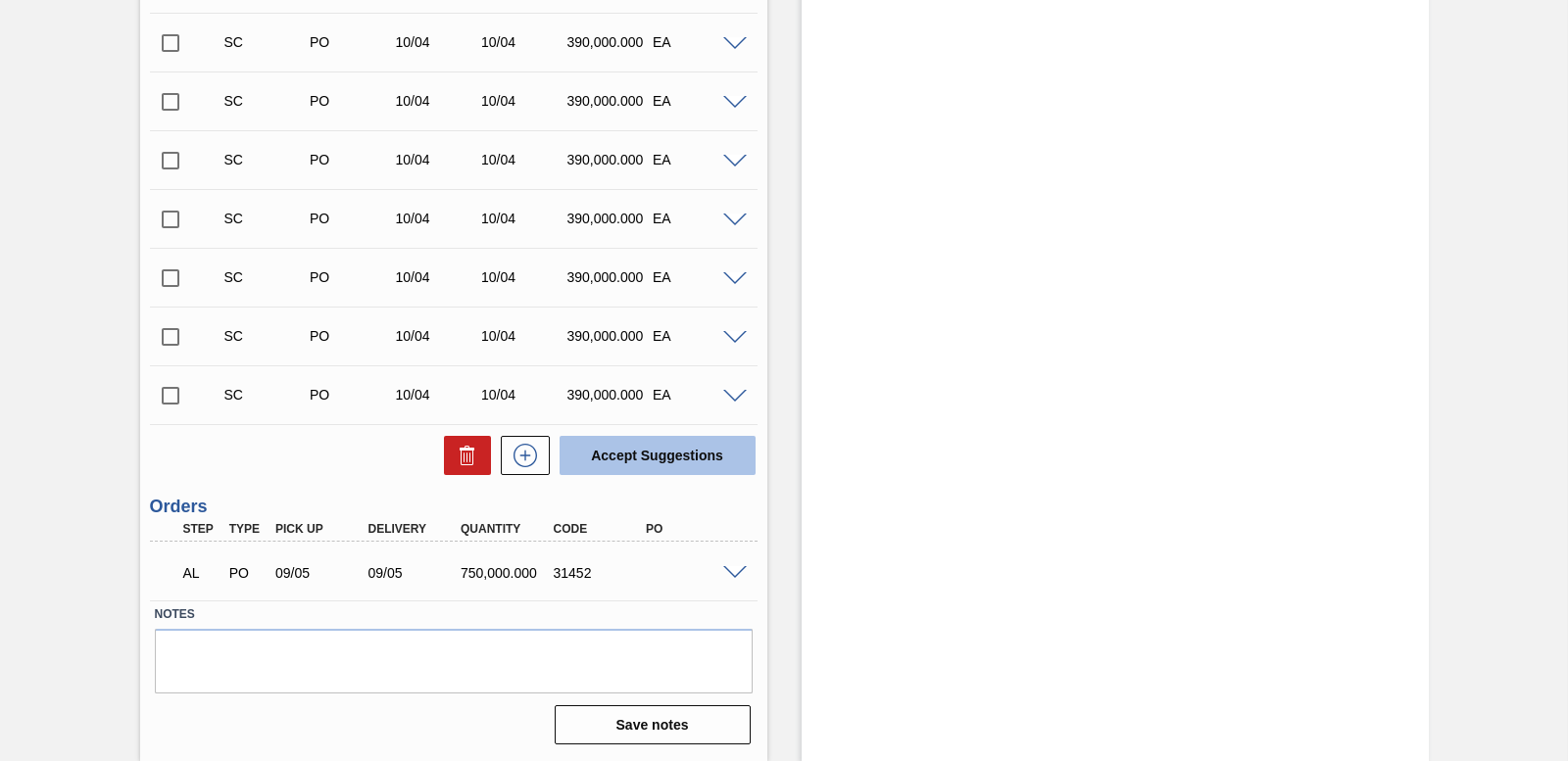
click at [626, 461] on button "Accept Suggestions" at bounding box center [657, 455] width 196 height 39
checkbox input "false"
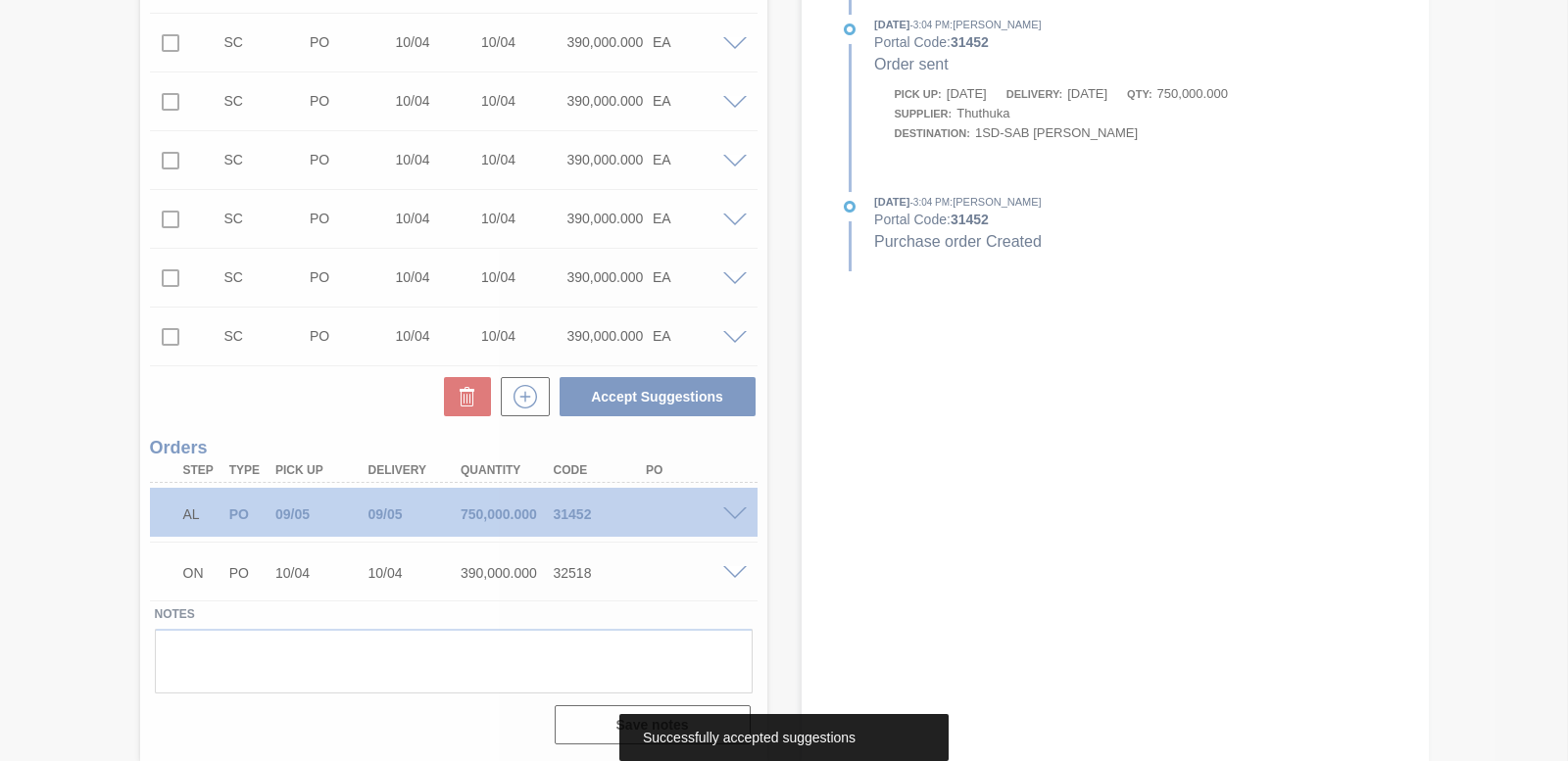
scroll to position [789, 0]
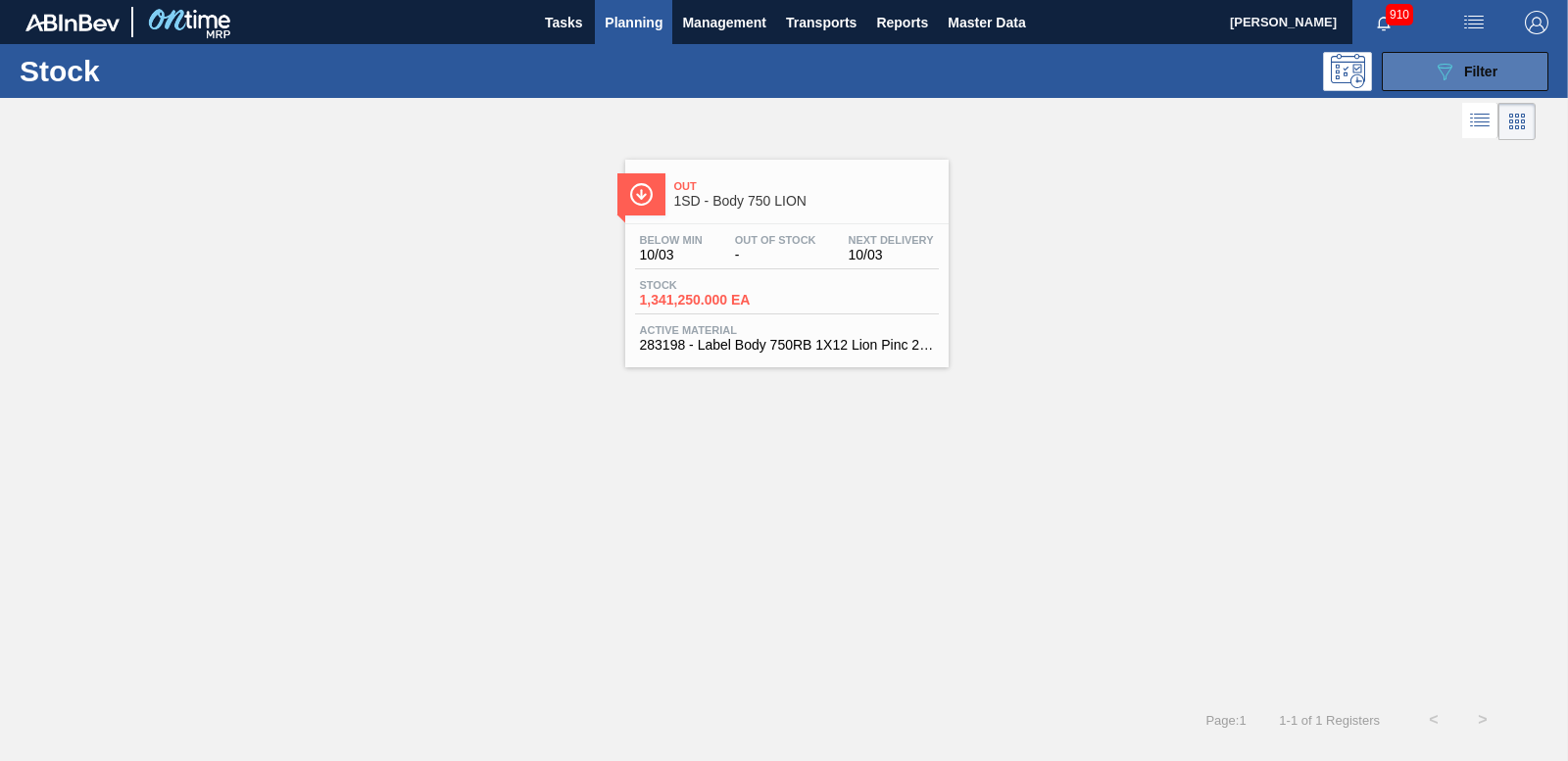
click at [1461, 62] on div "089F7B8B-B2A5-4AFE-B5C0-19BA573D28AC Filter" at bounding box center [1465, 72] width 65 height 24
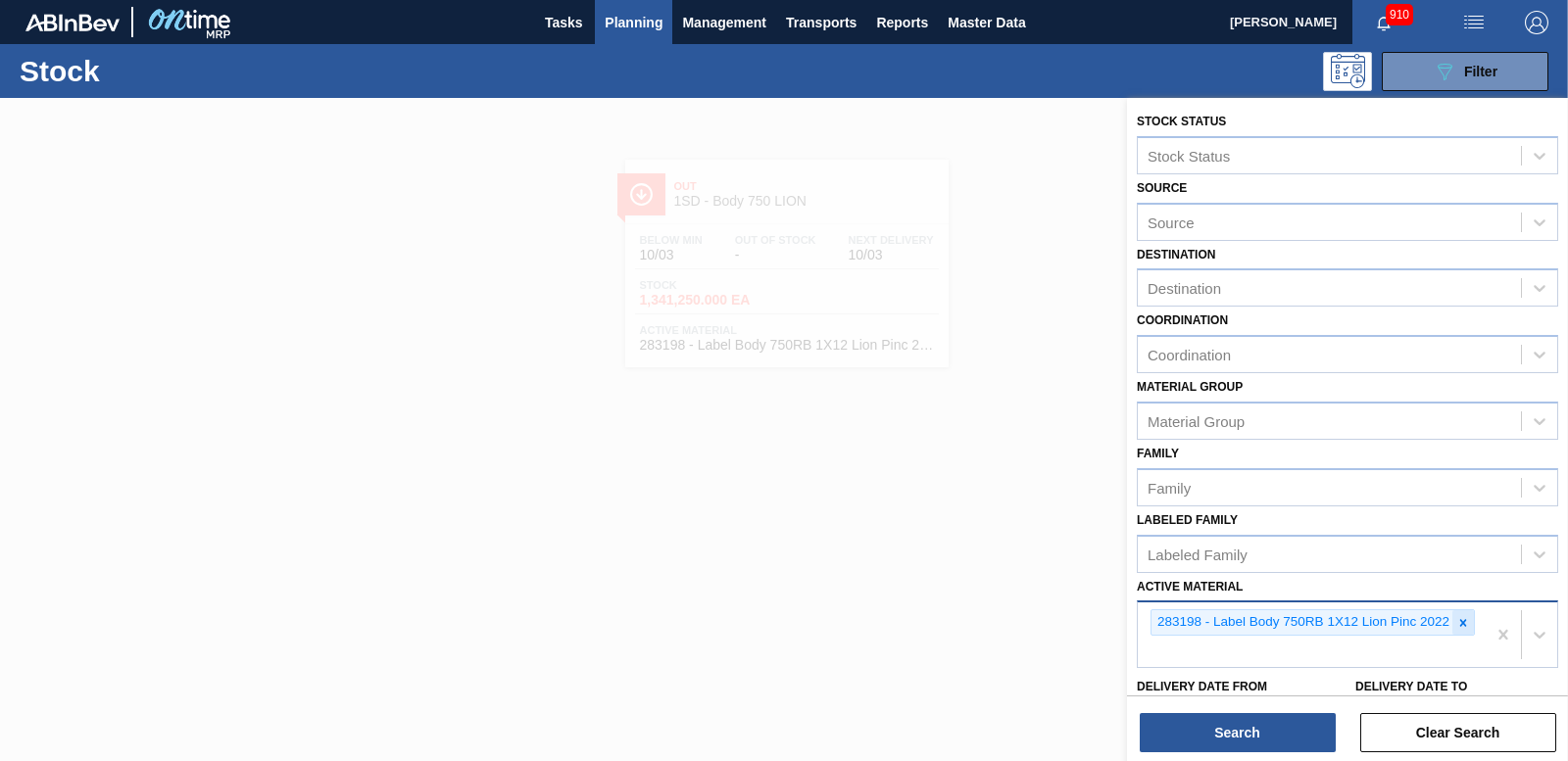
click at [1460, 621] on icon at bounding box center [1463, 622] width 7 height 7
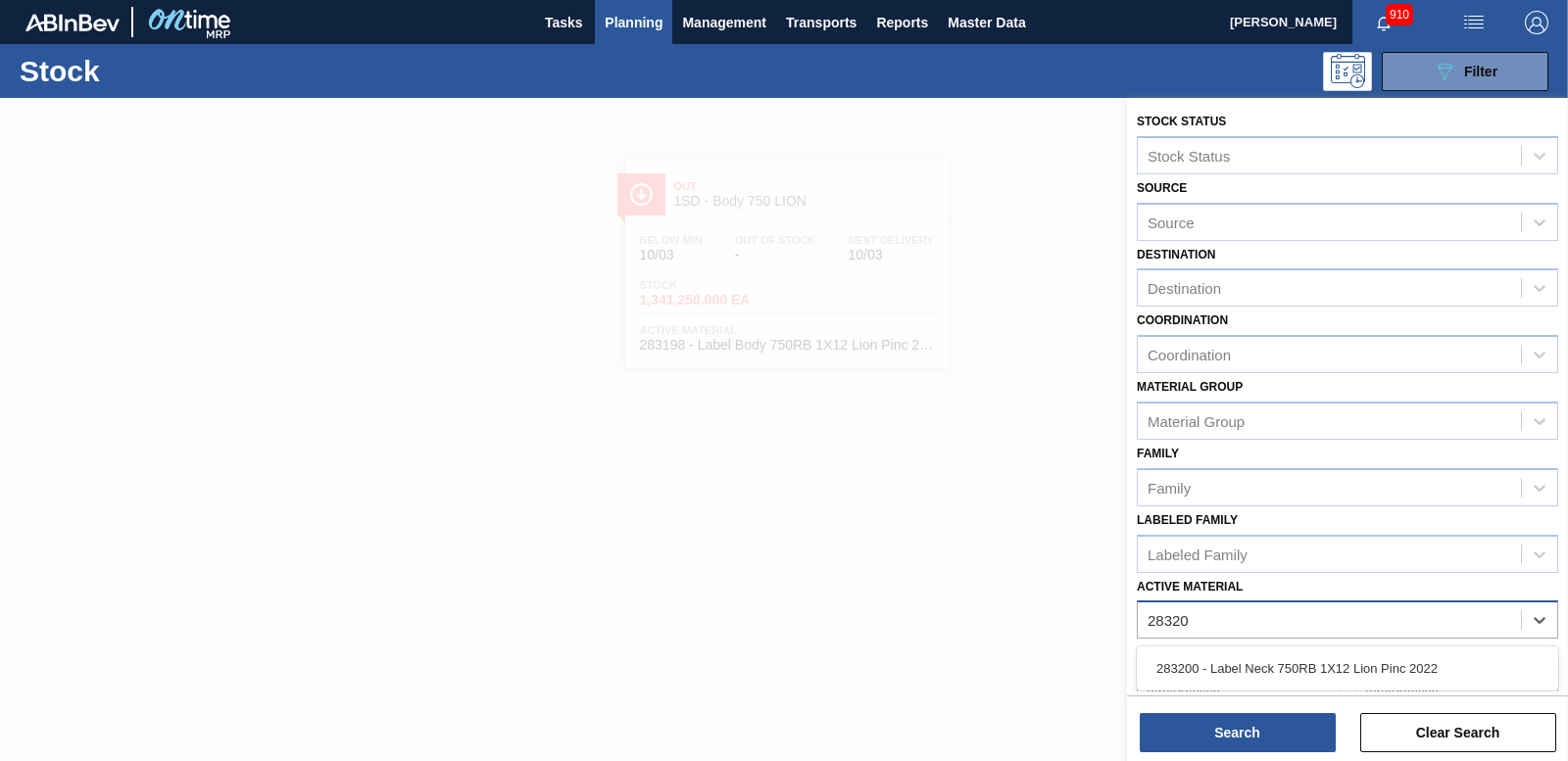
type Material "283200"
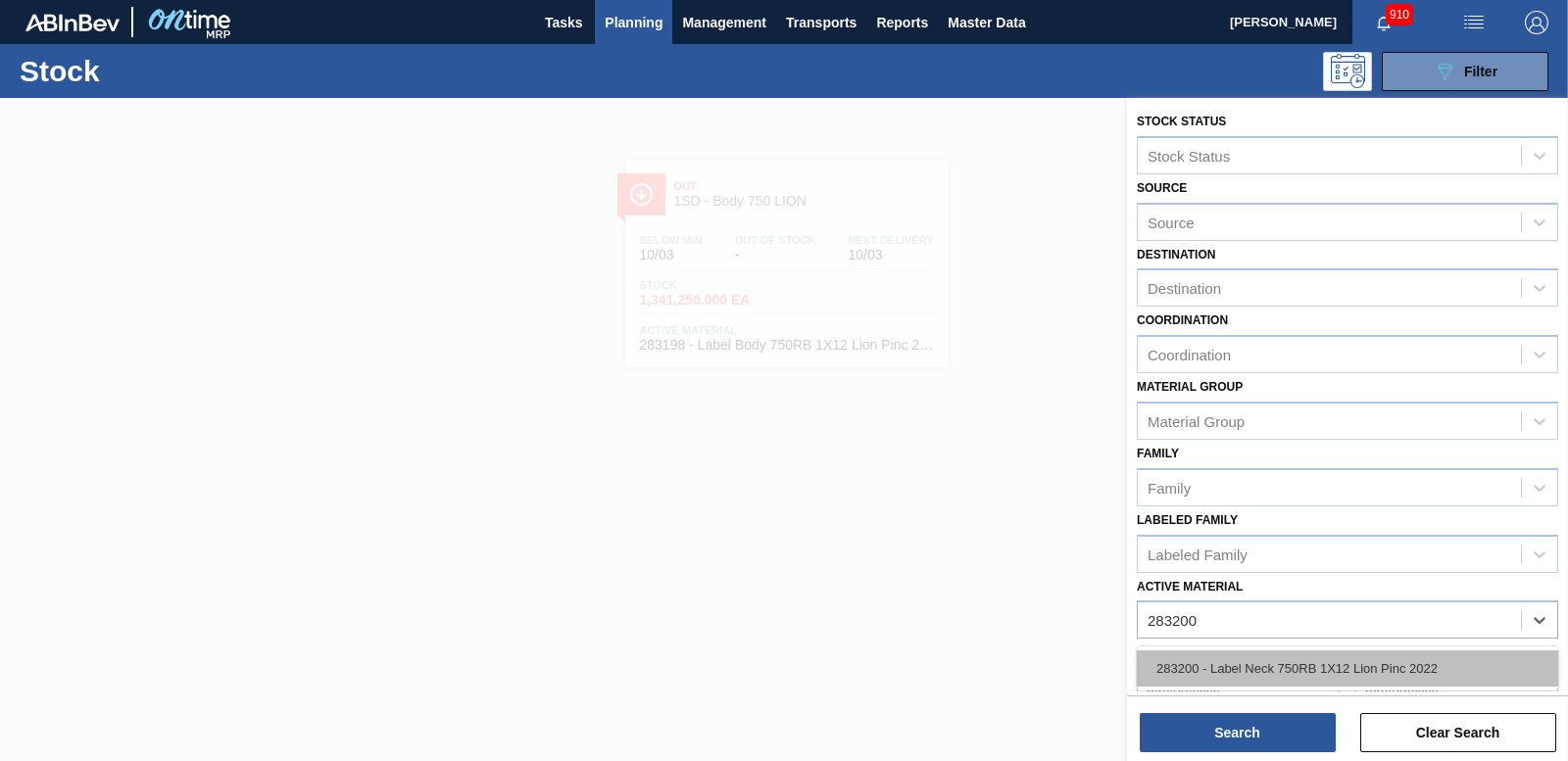
click at [1296, 658] on div "283200 - Label Neck 750RB 1X12 Lion Pinc 2022" at bounding box center [1347, 668] width 422 height 36
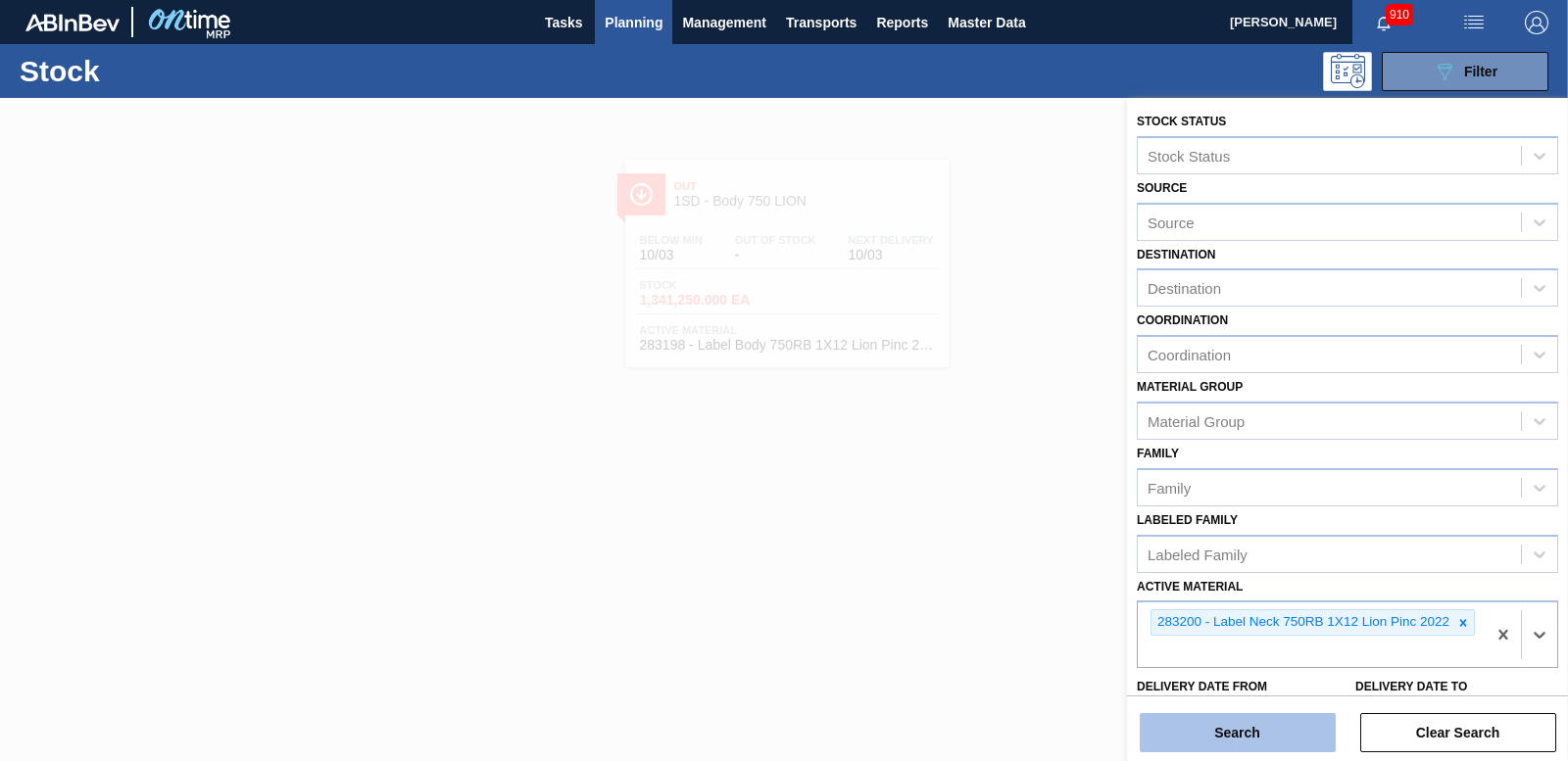
click at [1294, 724] on button "Search" at bounding box center [1237, 732] width 196 height 39
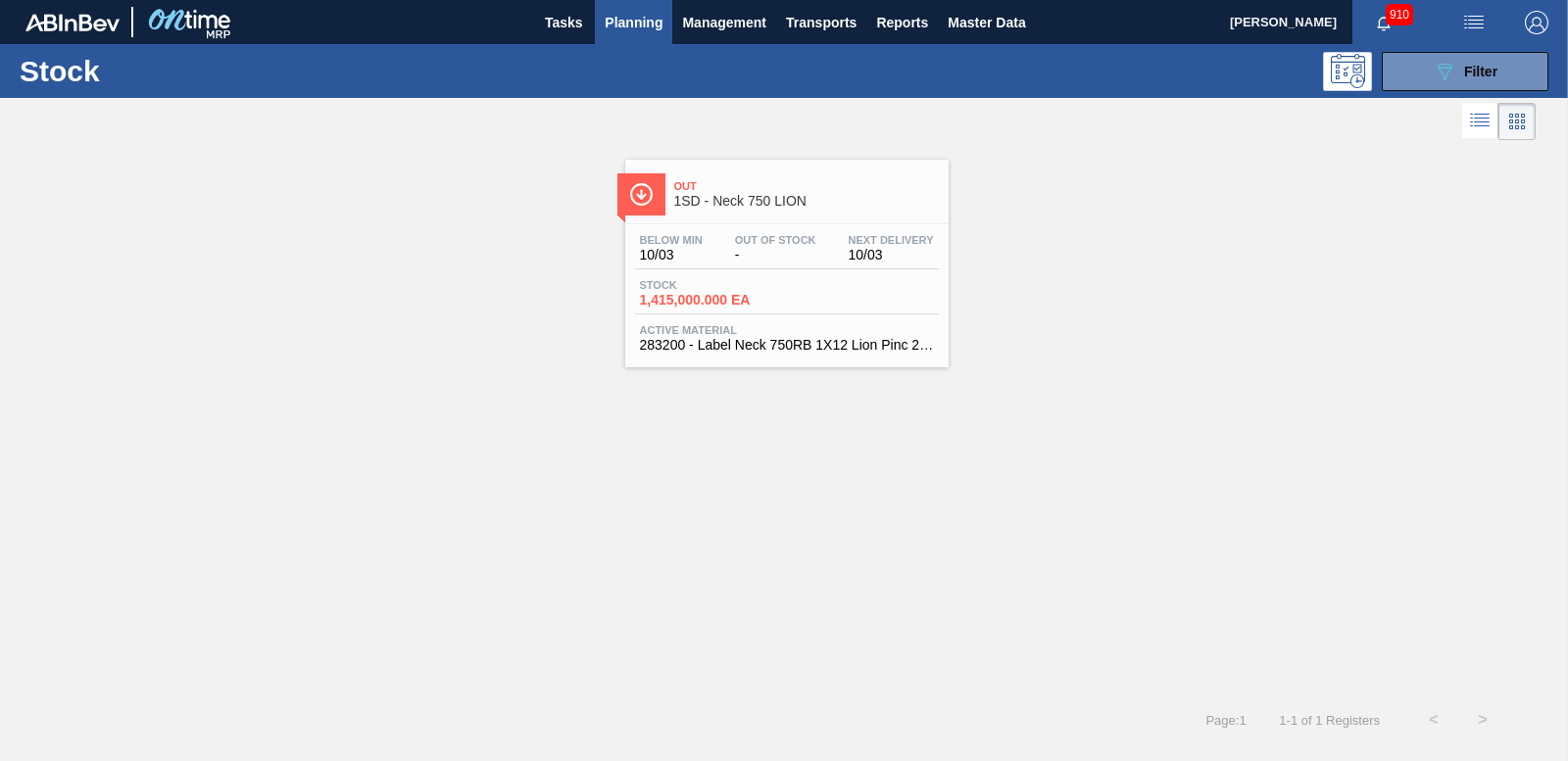
click at [746, 307] on div "Stock 1,415,000.000 EA" at bounding box center [786, 296] width 303 height 35
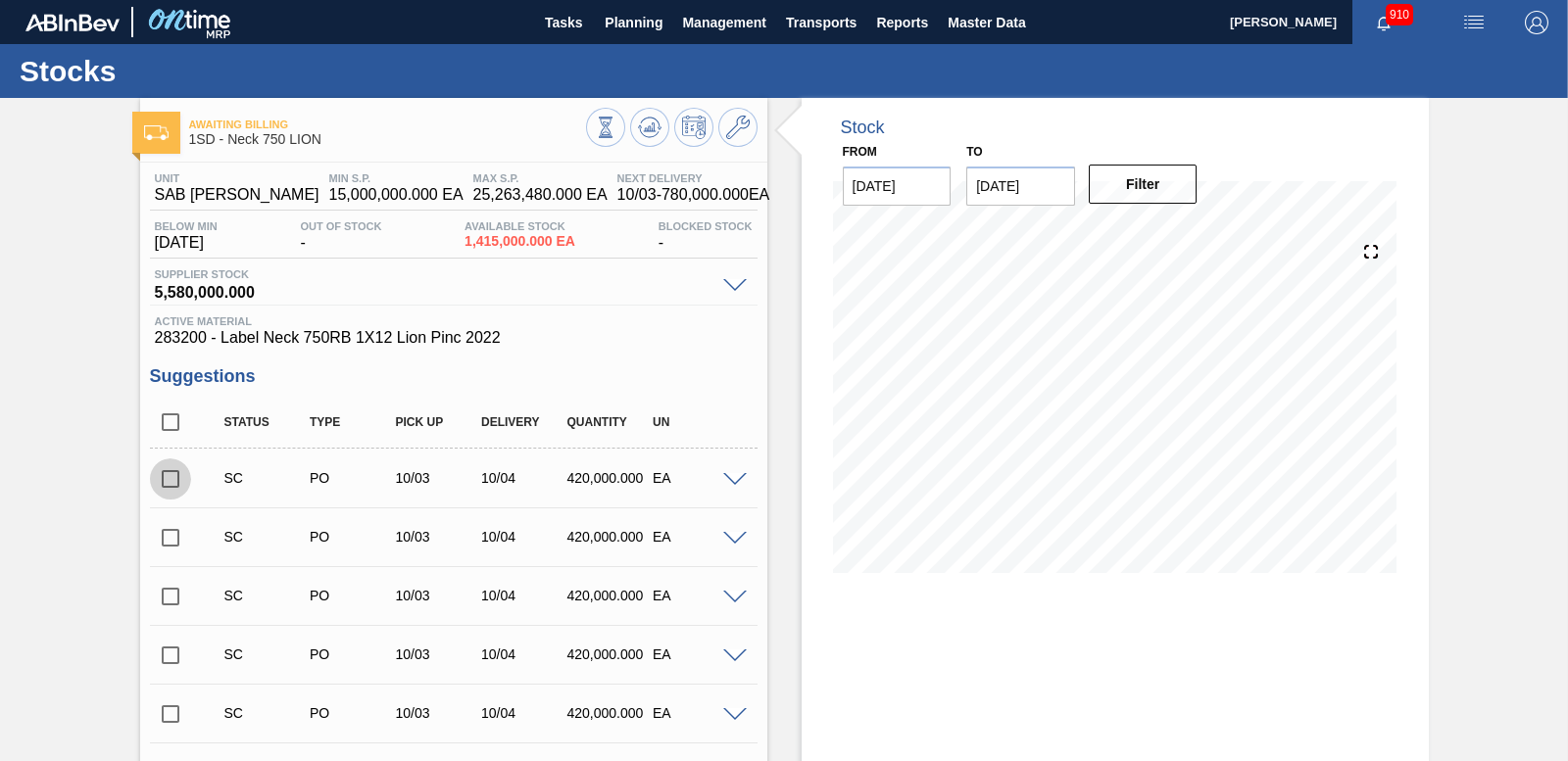
click at [163, 479] on input "checkbox" at bounding box center [170, 478] width 41 height 41
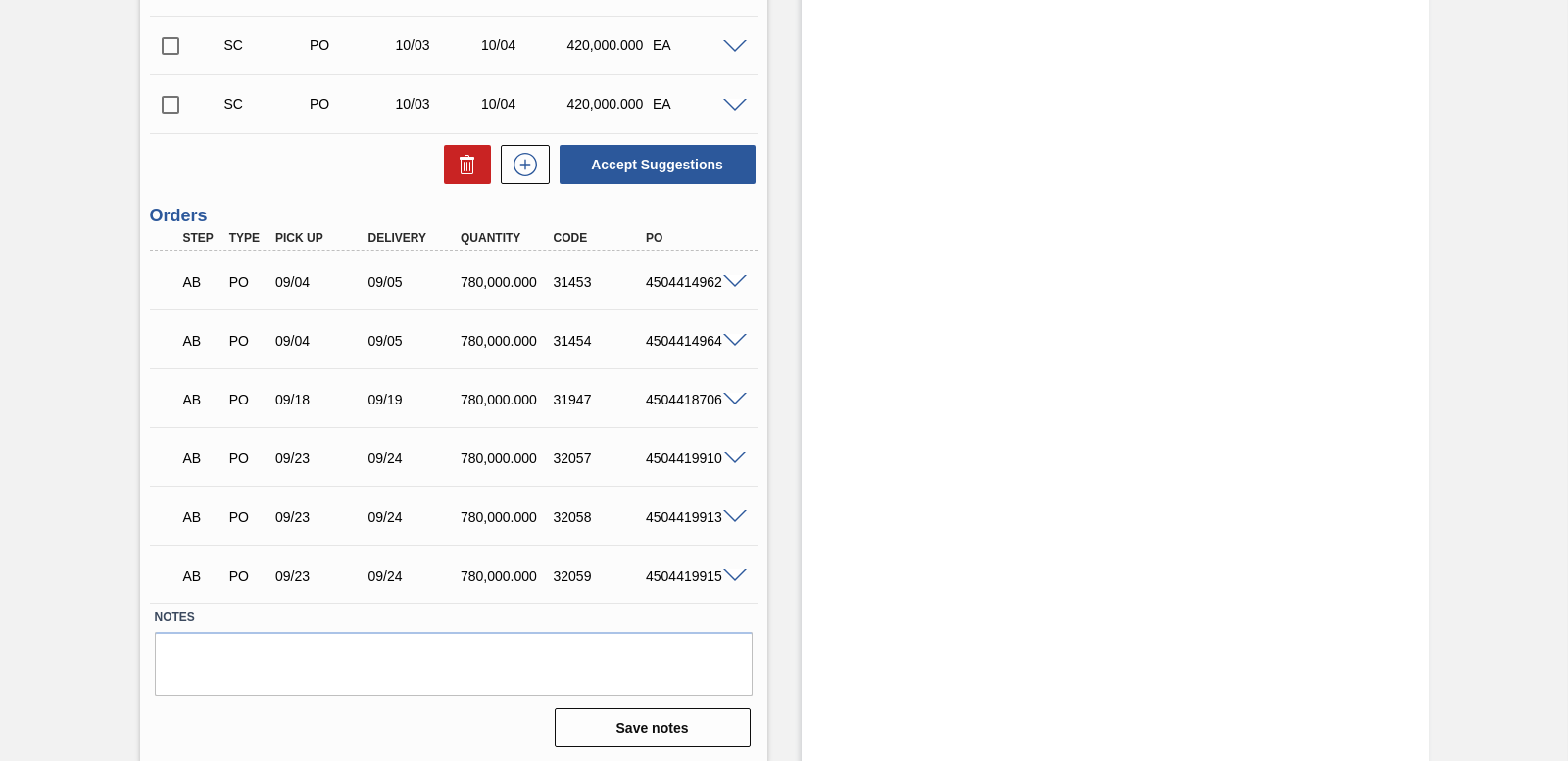
scroll to position [3022, 0]
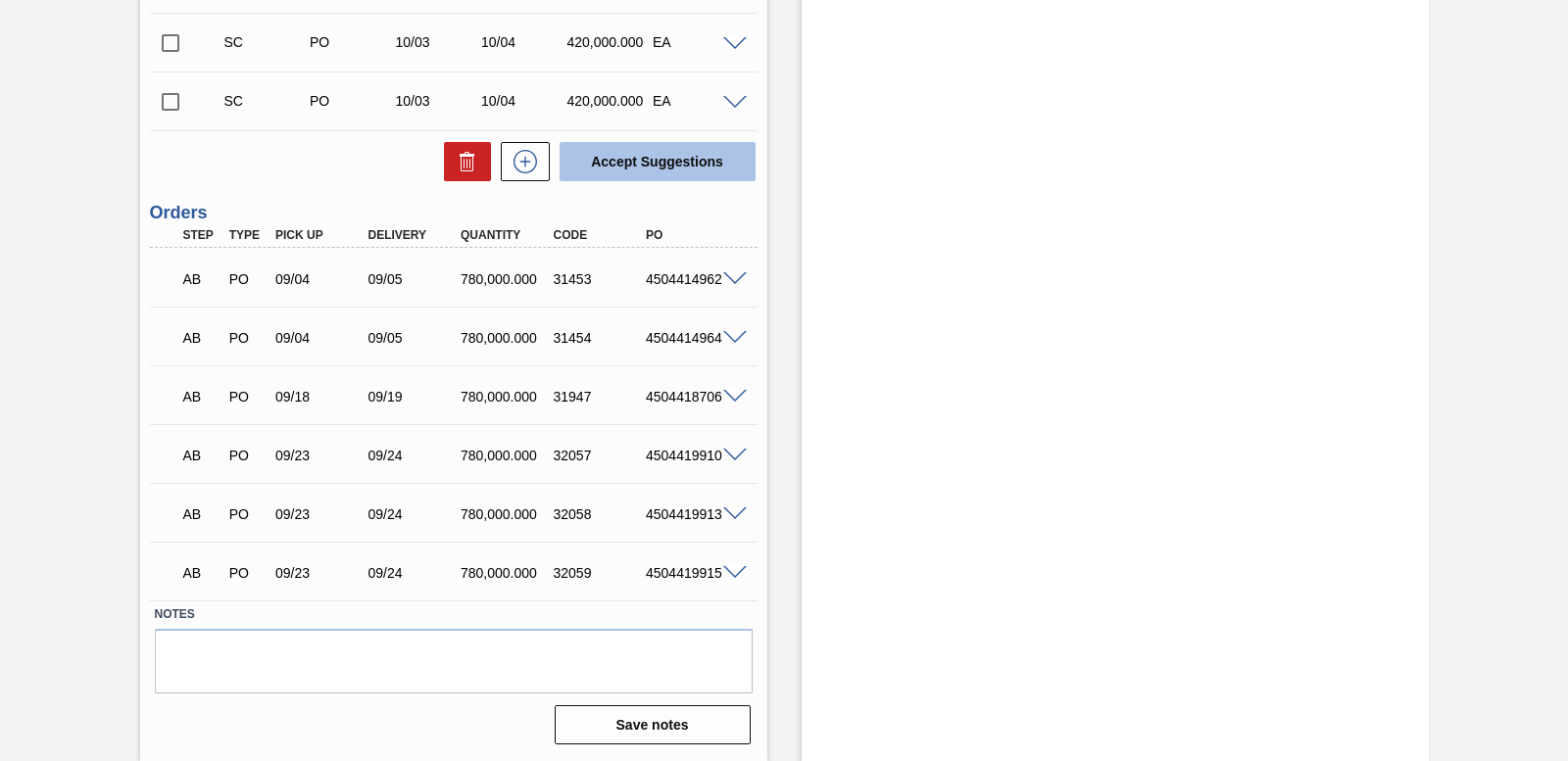
click at [659, 162] on button "Accept Suggestions" at bounding box center [657, 161] width 196 height 39
checkbox input "false"
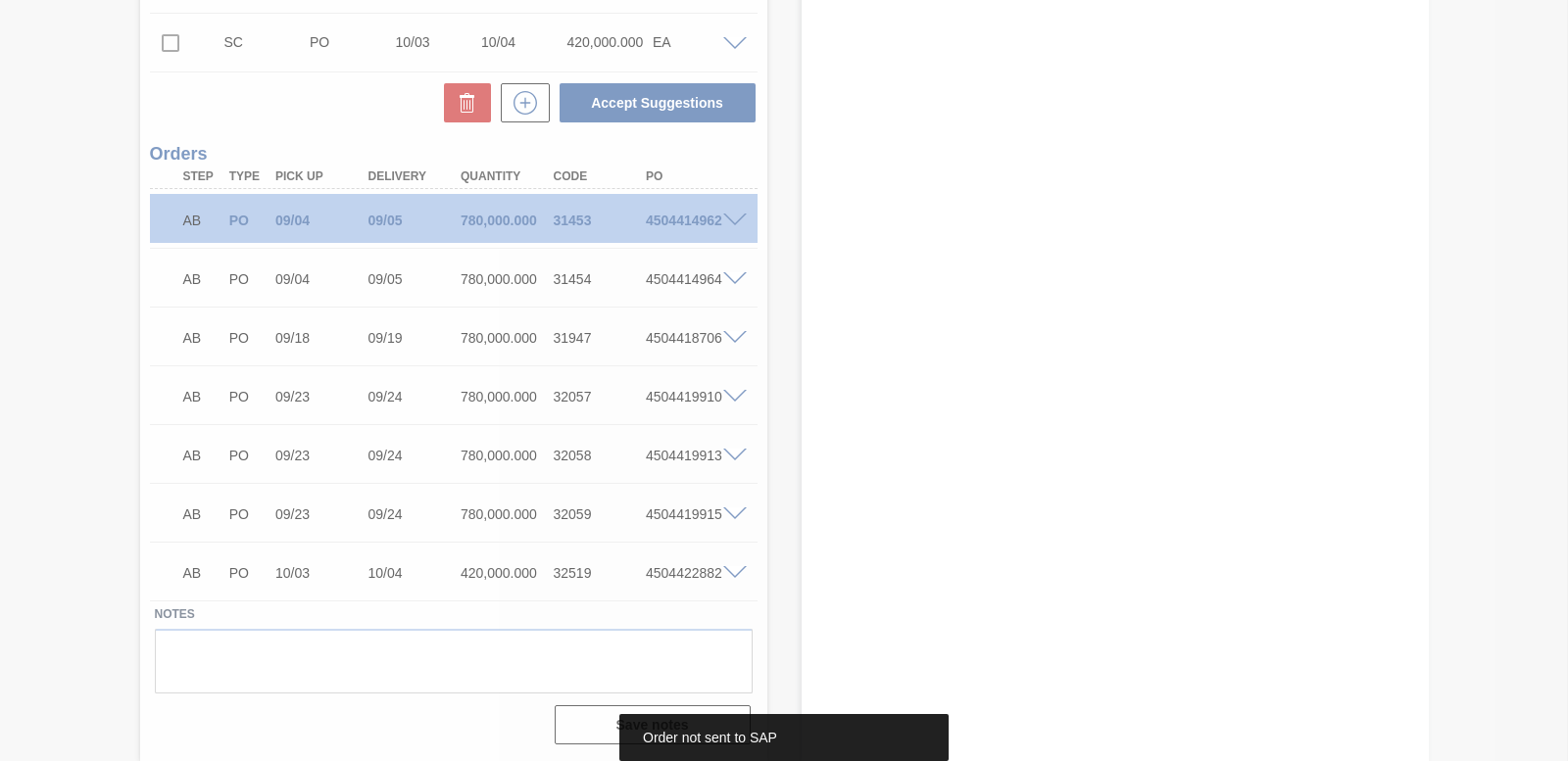
scroll to position [2963, 0]
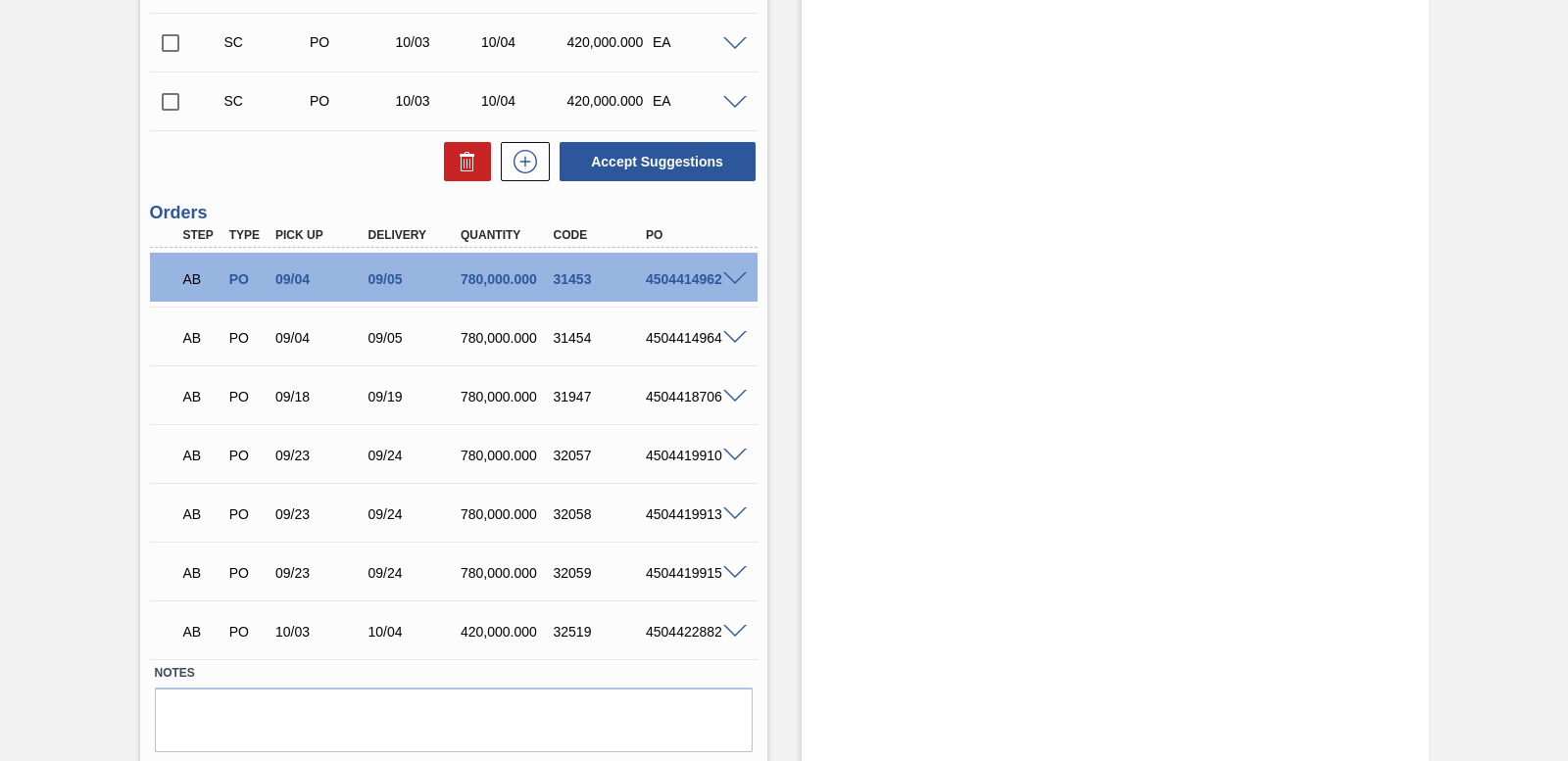
click at [733, 634] on span at bounding box center [735, 632] width 24 height 15
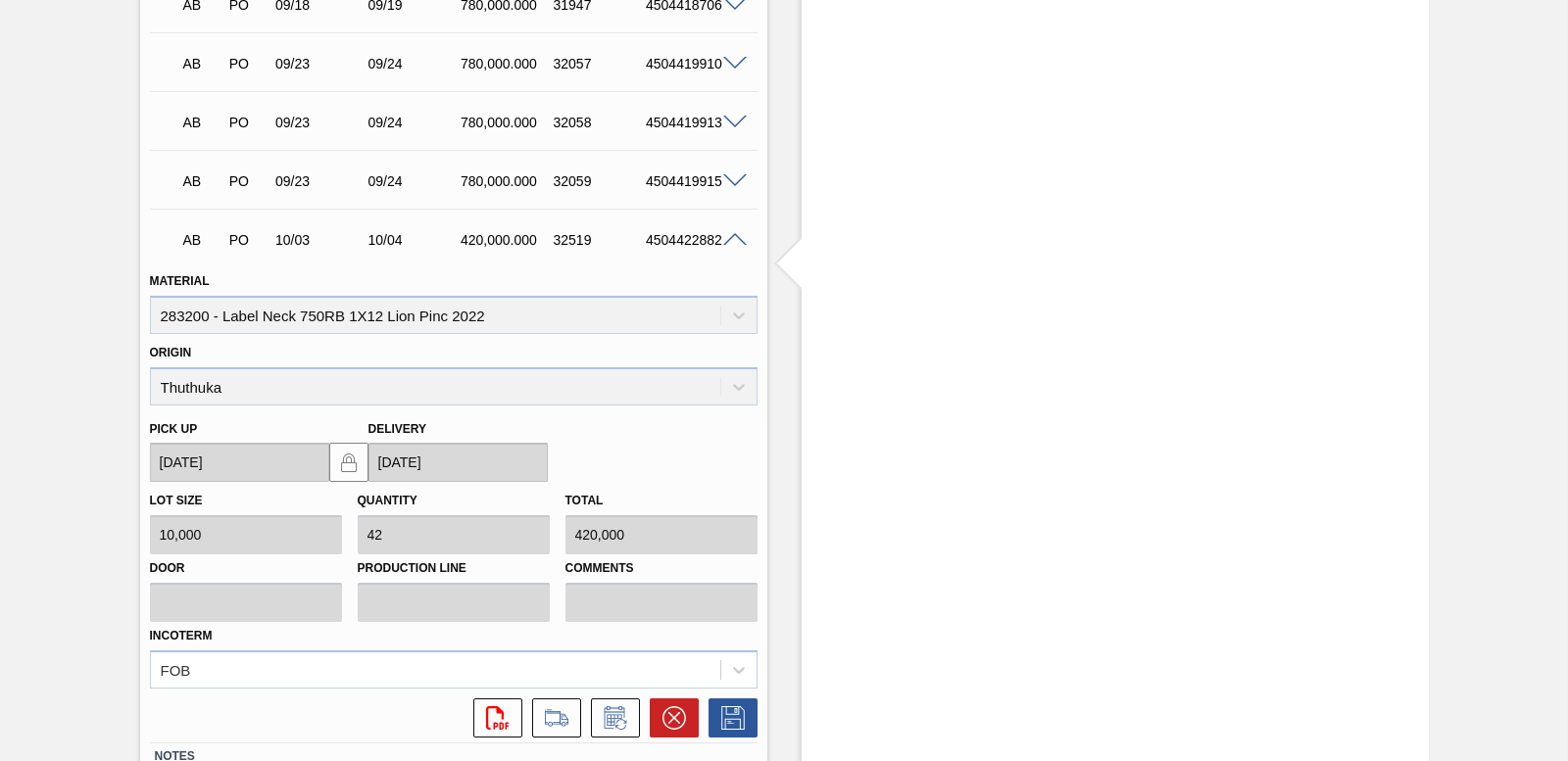
scroll to position [3062, 0]
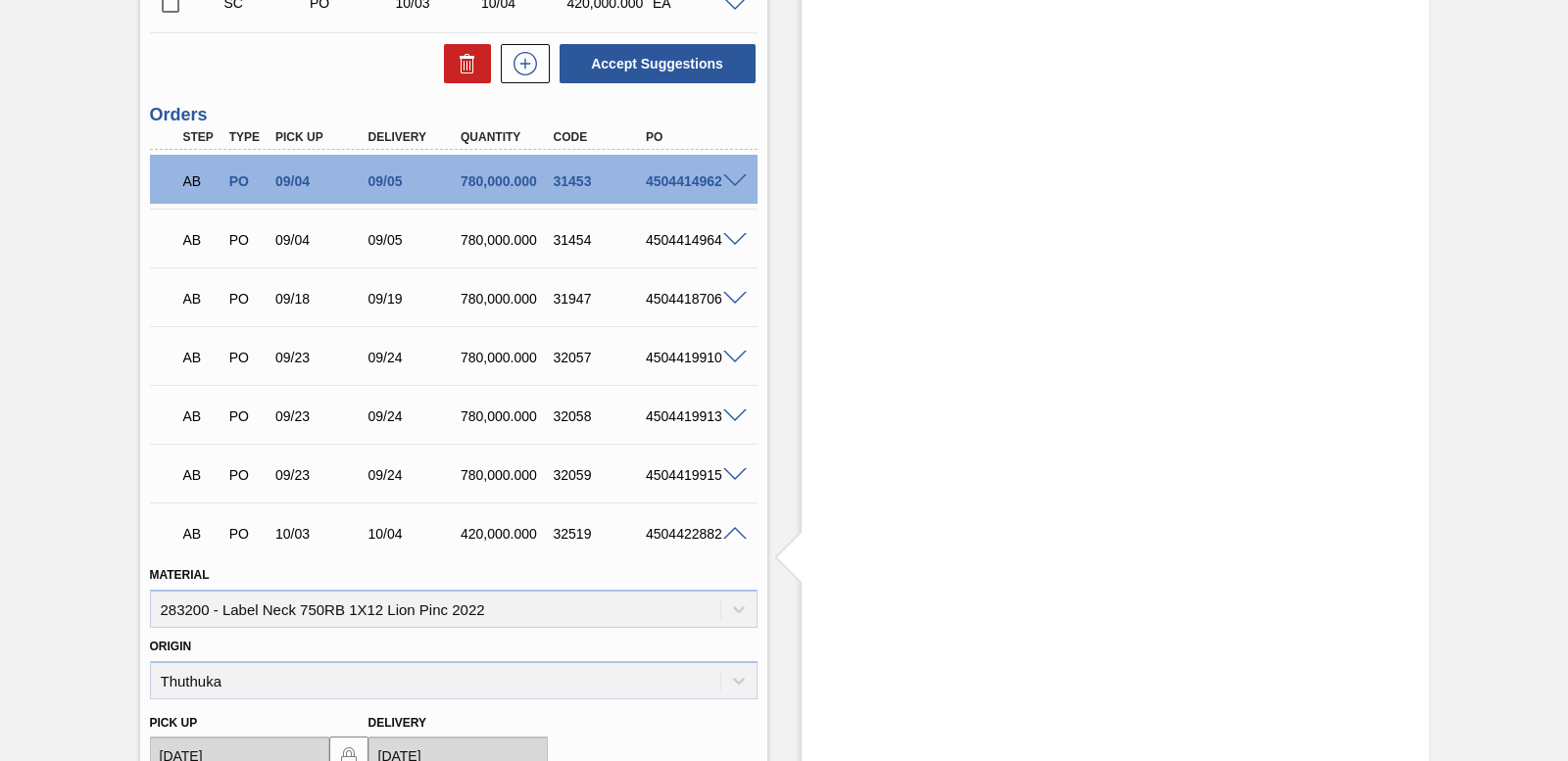
click at [727, 527] on span at bounding box center [735, 534] width 24 height 15
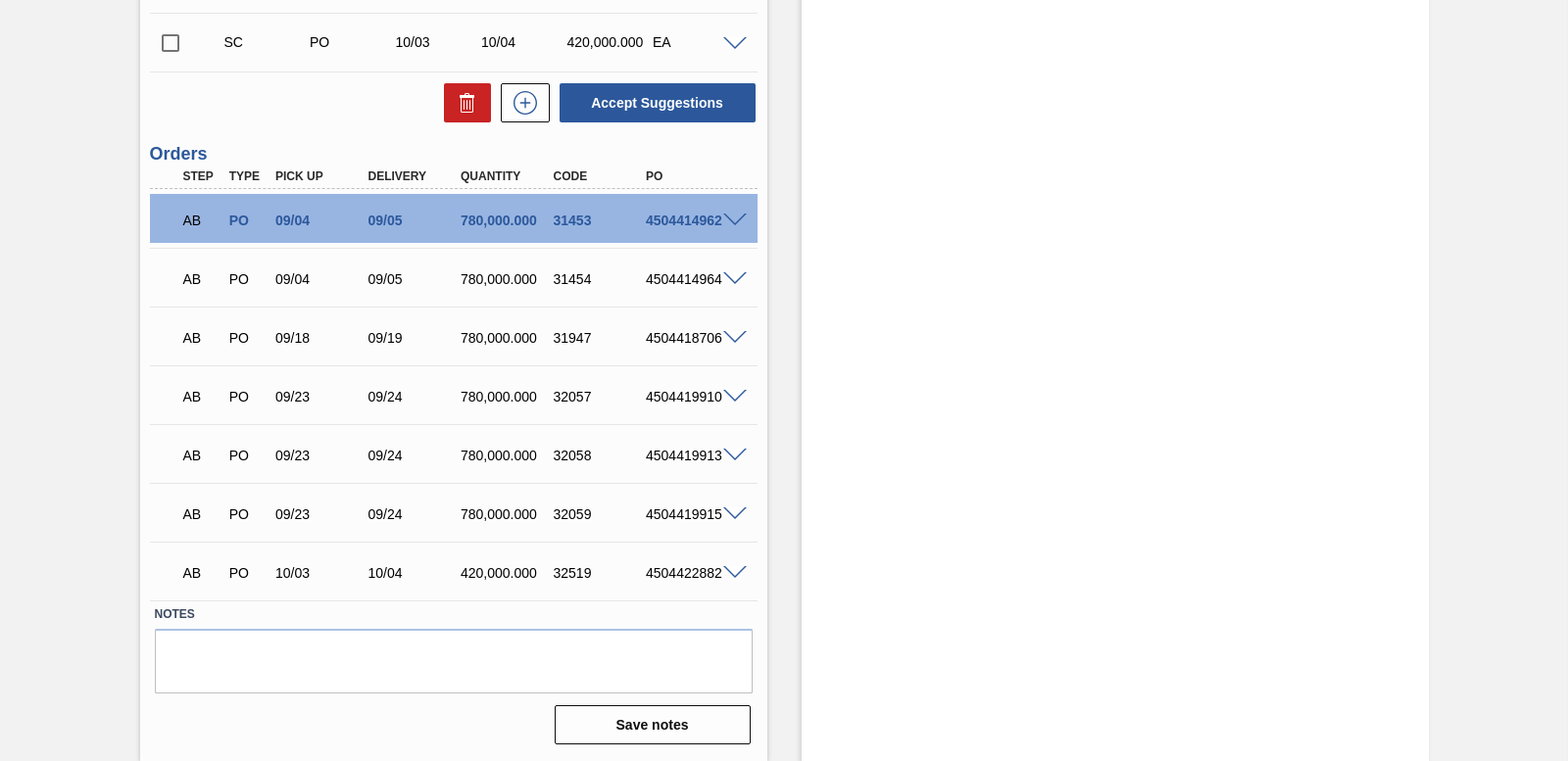
scroll to position [3022, 0]
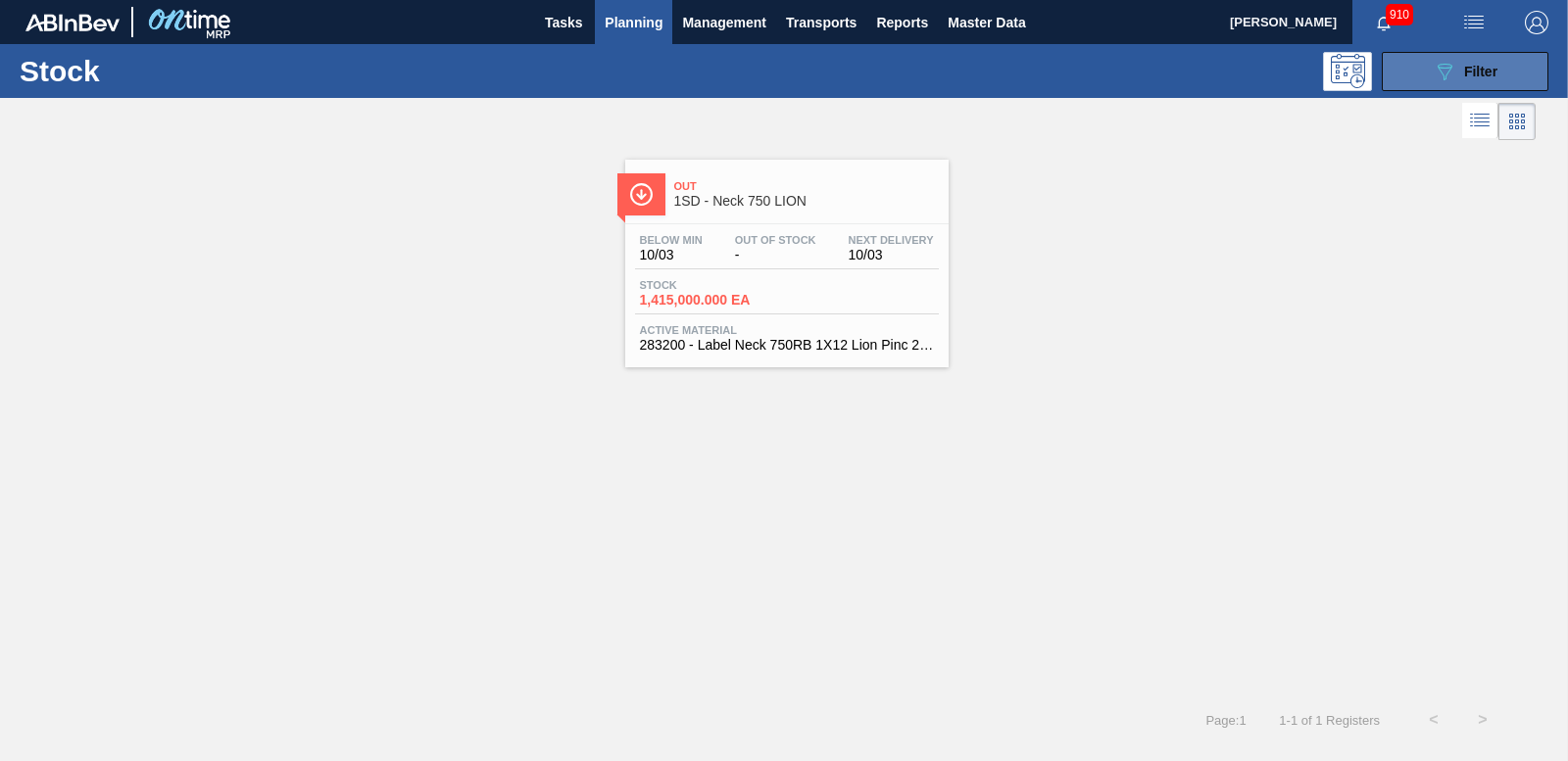
click at [1438, 69] on icon "089F7B8B-B2A5-4AFE-B5C0-19BA573D28AC" at bounding box center [1445, 72] width 24 height 24
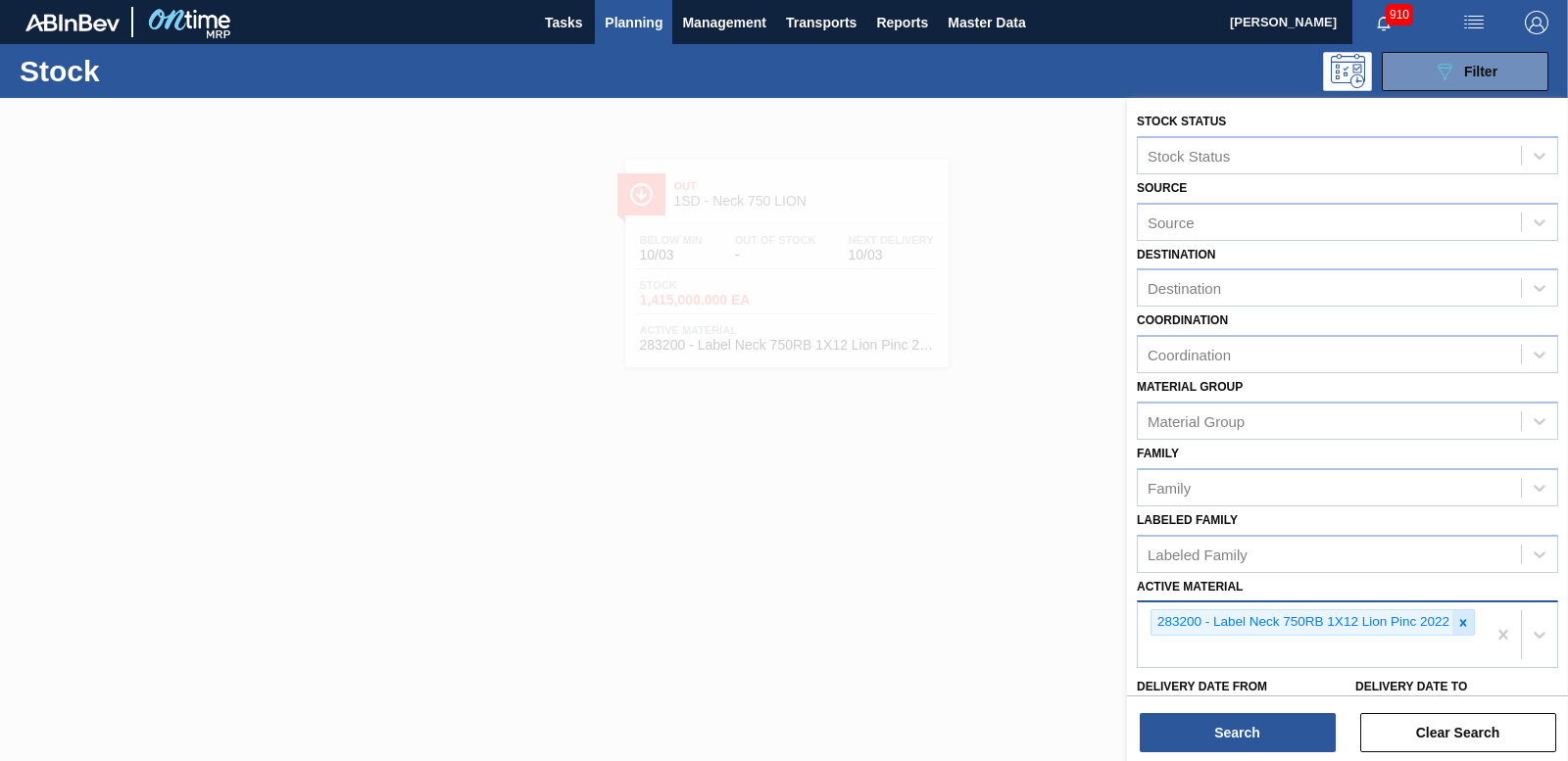
click at [1465, 621] on icon at bounding box center [1464, 623] width 14 height 14
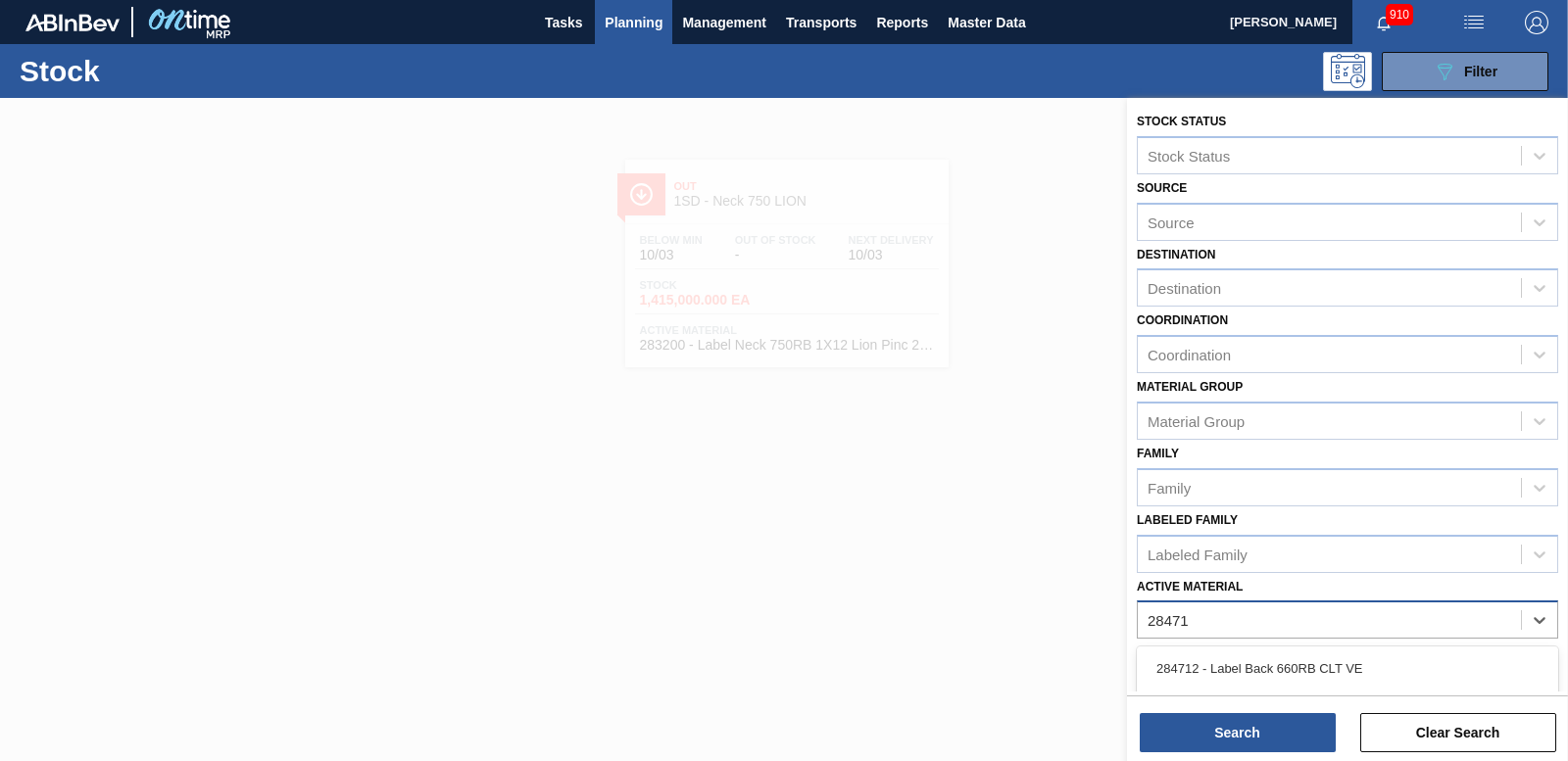
type Material "284716"
drag, startPoint x: 1438, startPoint y: 662, endPoint x: 1302, endPoint y: 707, distance: 143.3
click at [1437, 662] on div "284716 - Label Body 750RB H/P Pack Upgrade" at bounding box center [1347, 668] width 422 height 36
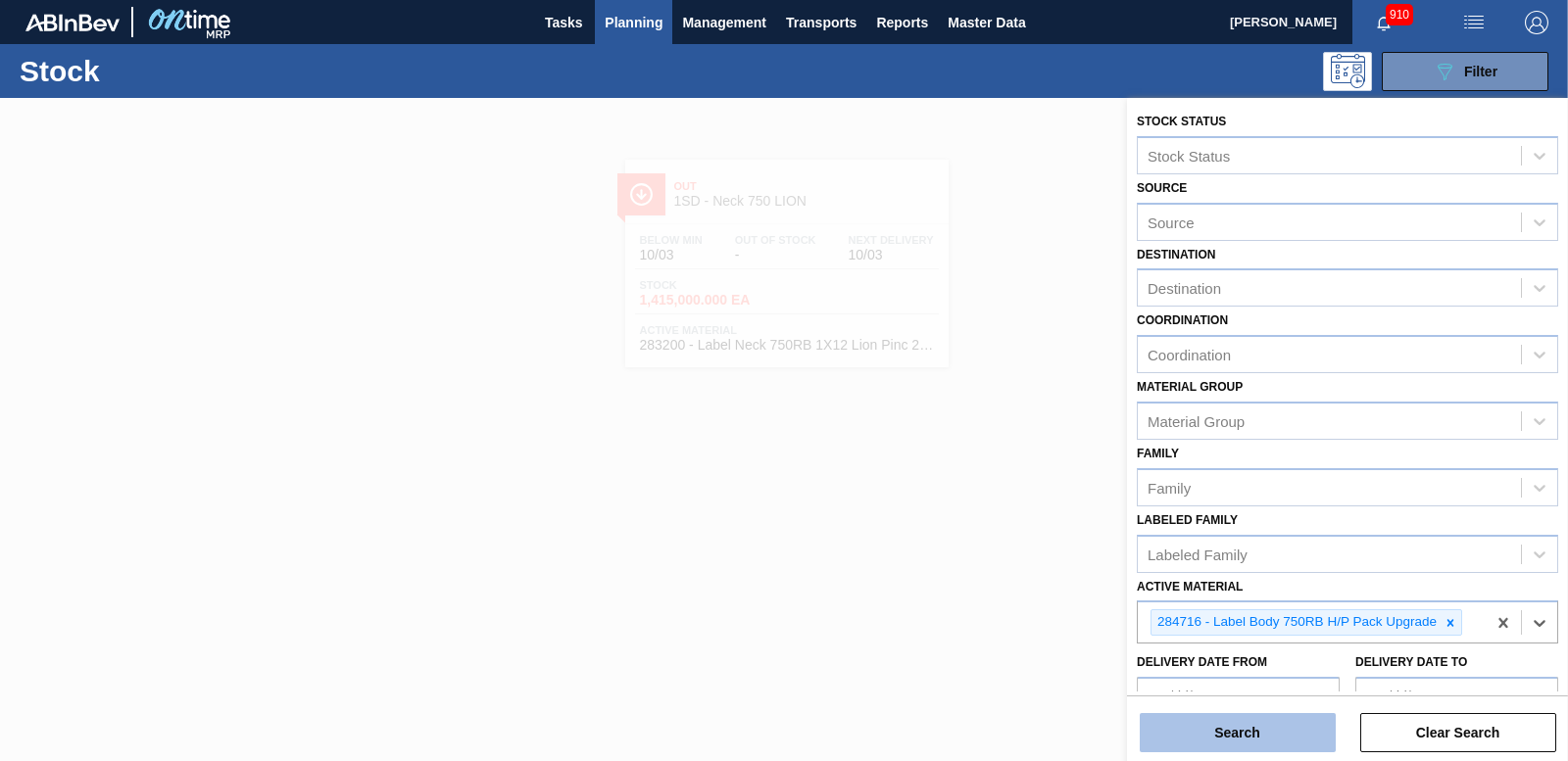
click at [1261, 716] on button "Search" at bounding box center [1237, 732] width 196 height 39
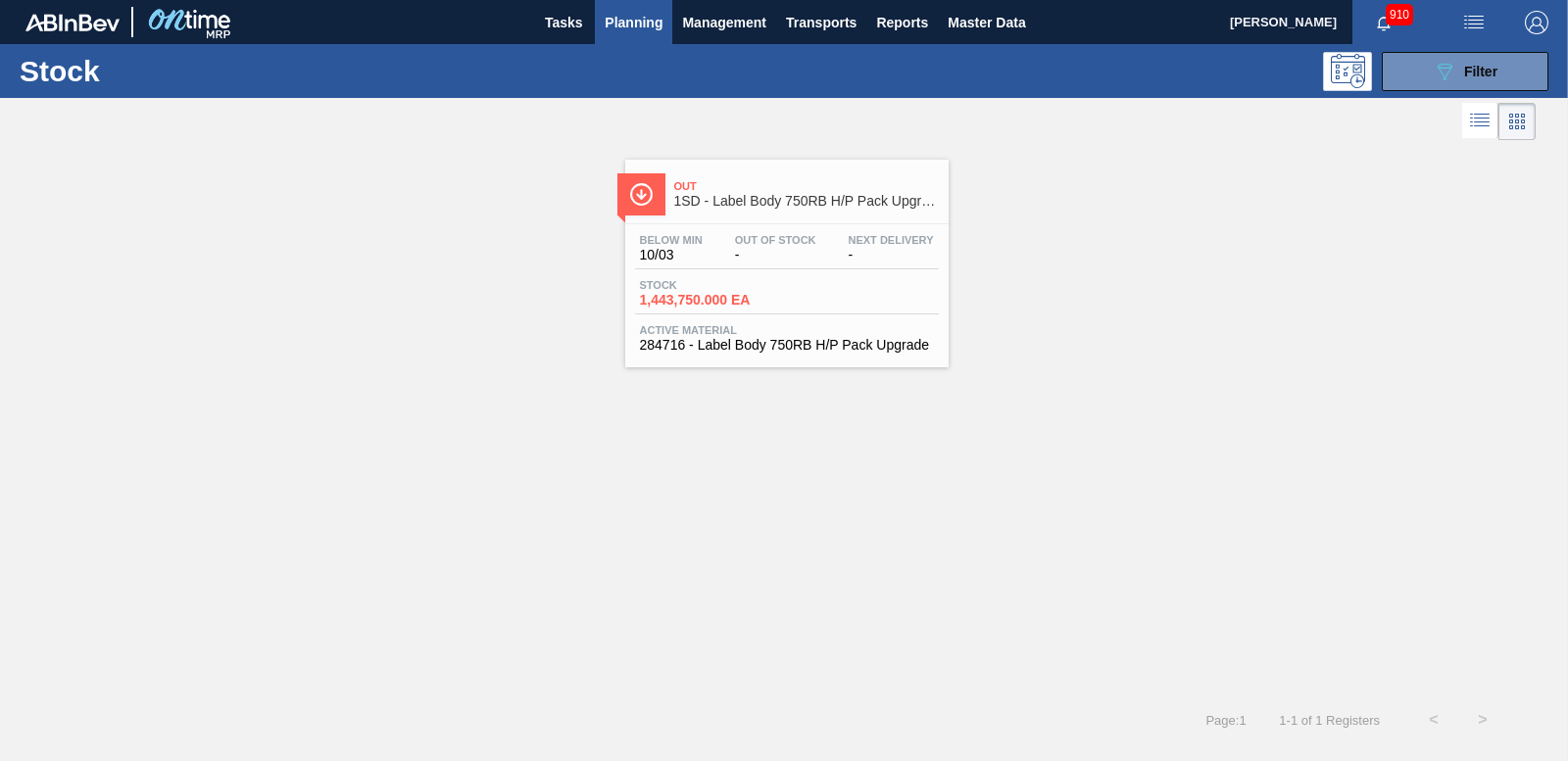
click at [711, 305] on span "1,443,750.000 EA" at bounding box center [708, 299] width 137 height 15
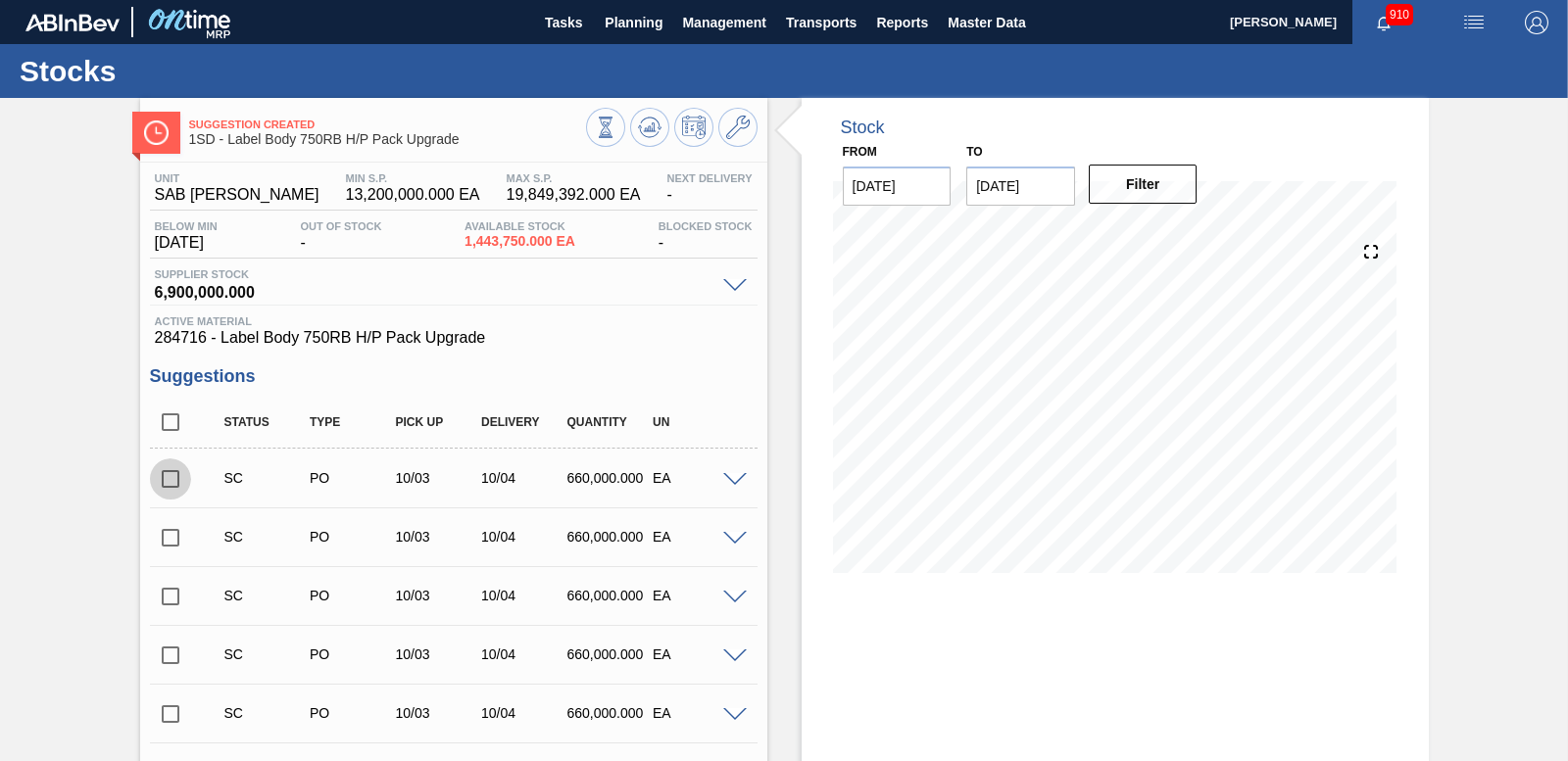
click at [172, 477] on input "checkbox" at bounding box center [170, 478] width 41 height 41
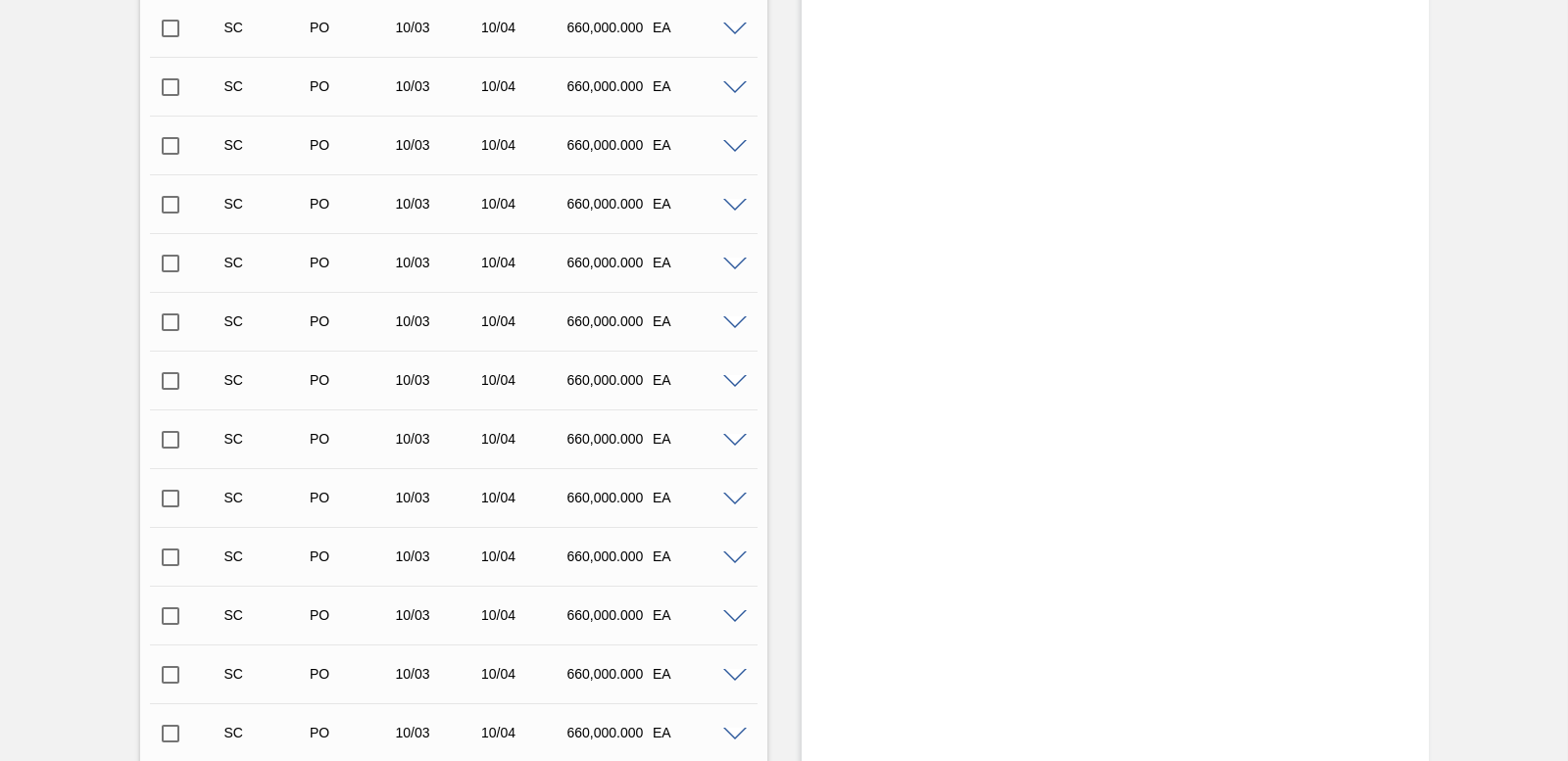
scroll to position [1636, 0]
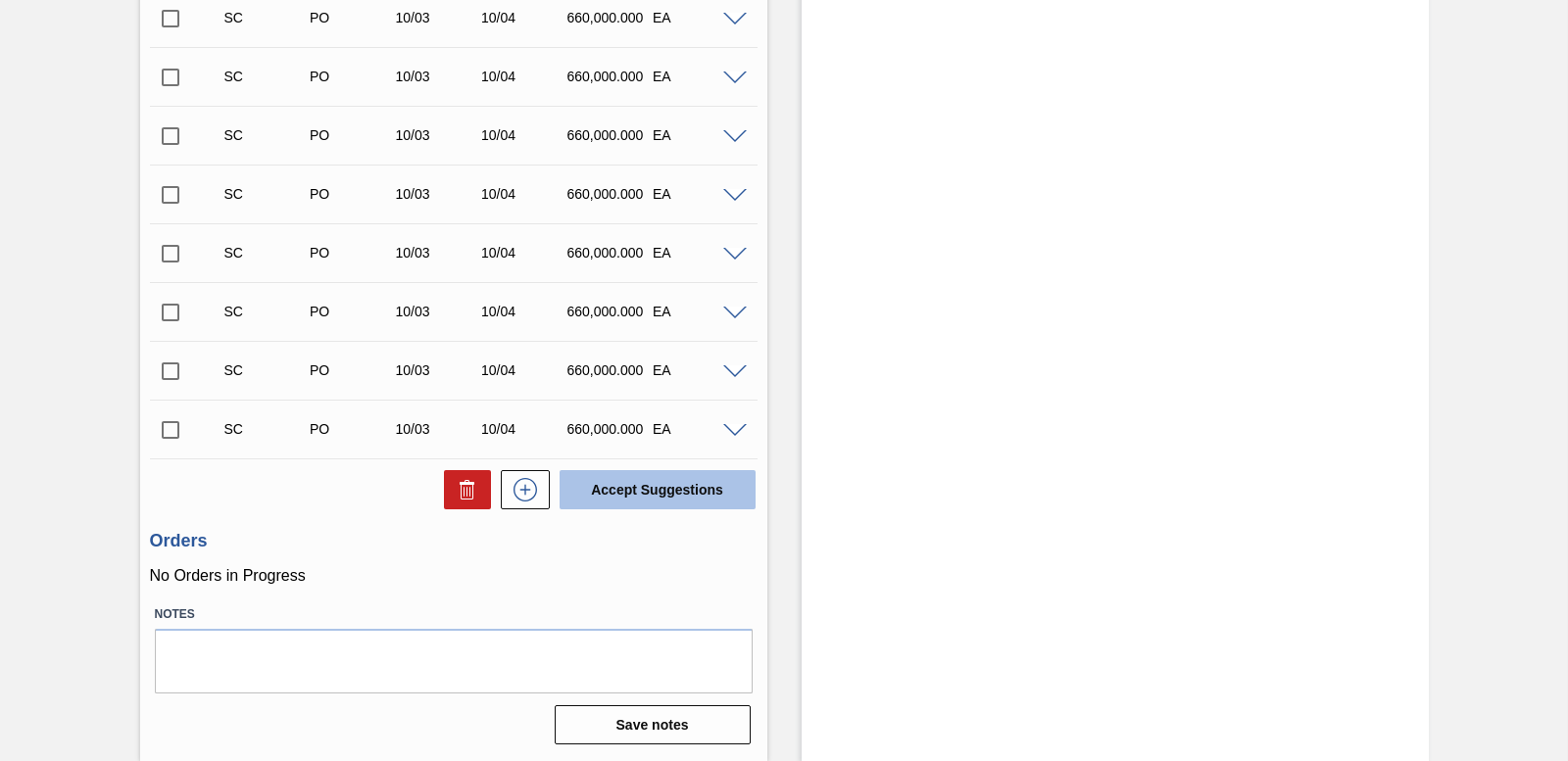
click at [658, 488] on button "Accept Suggestions" at bounding box center [657, 489] width 196 height 39
checkbox input "false"
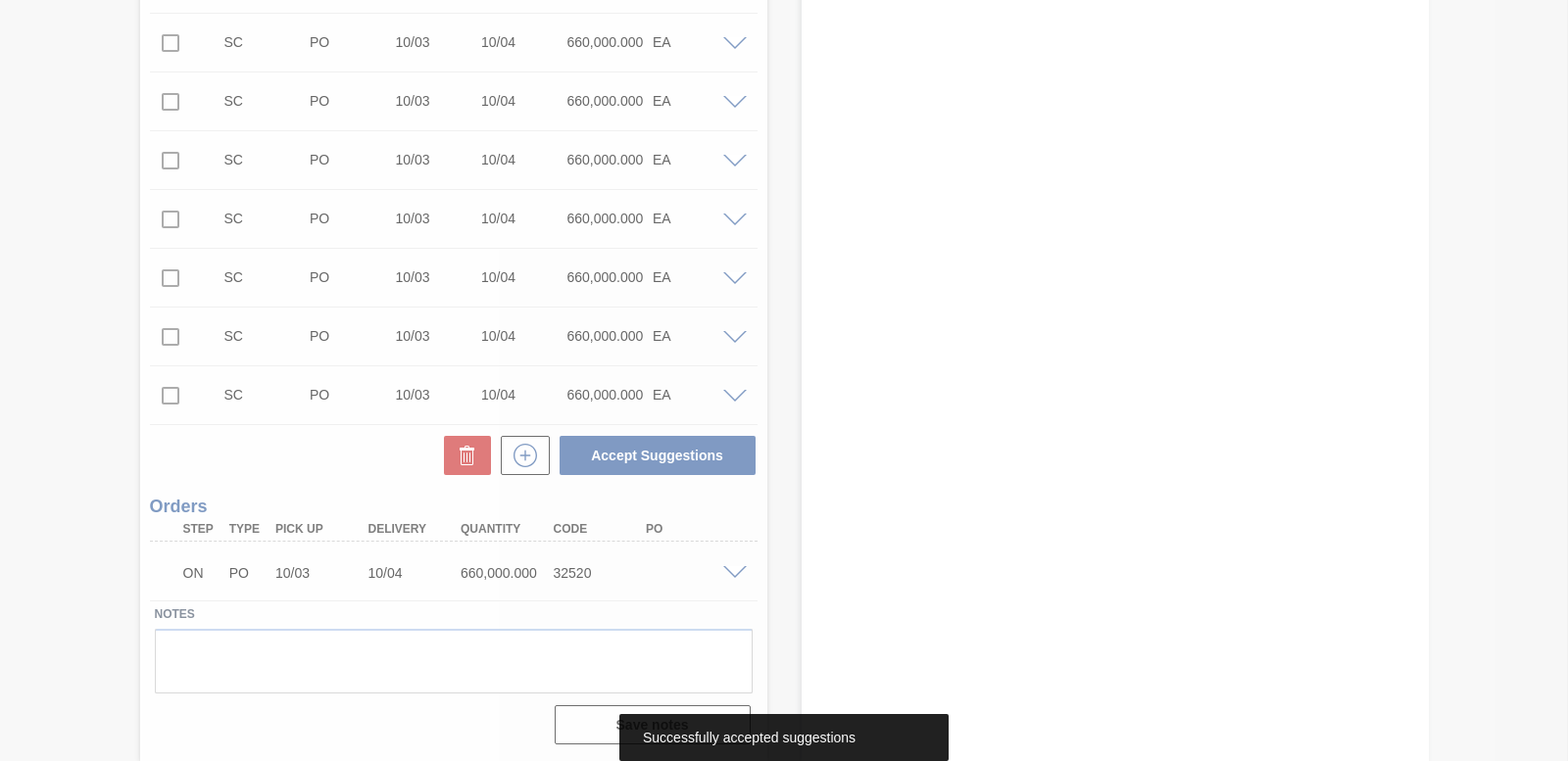
scroll to position [1578, 0]
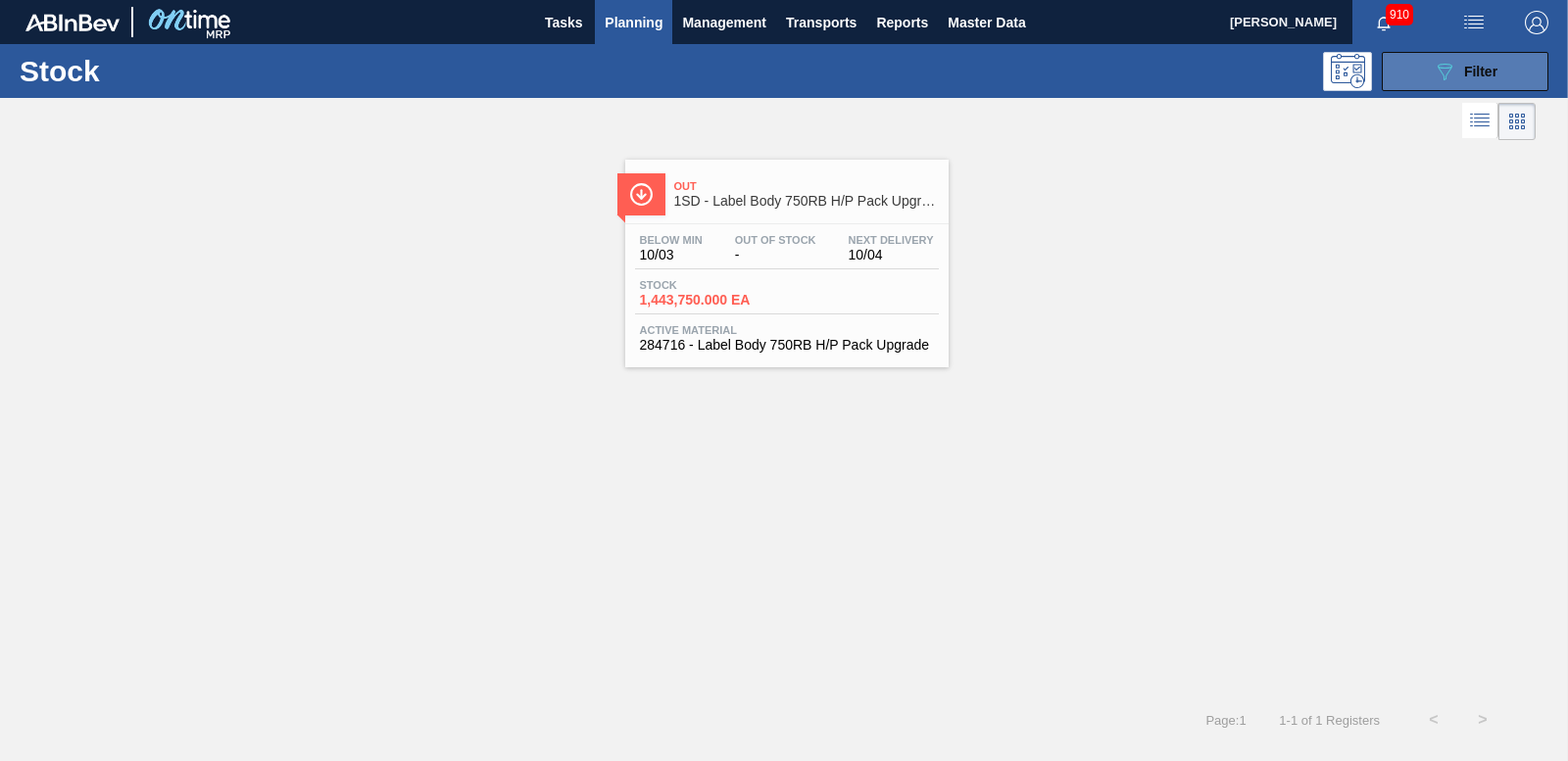
click at [1462, 67] on div "089F7B8B-B2A5-4AFE-B5C0-19BA573D28AC Filter" at bounding box center [1465, 72] width 65 height 24
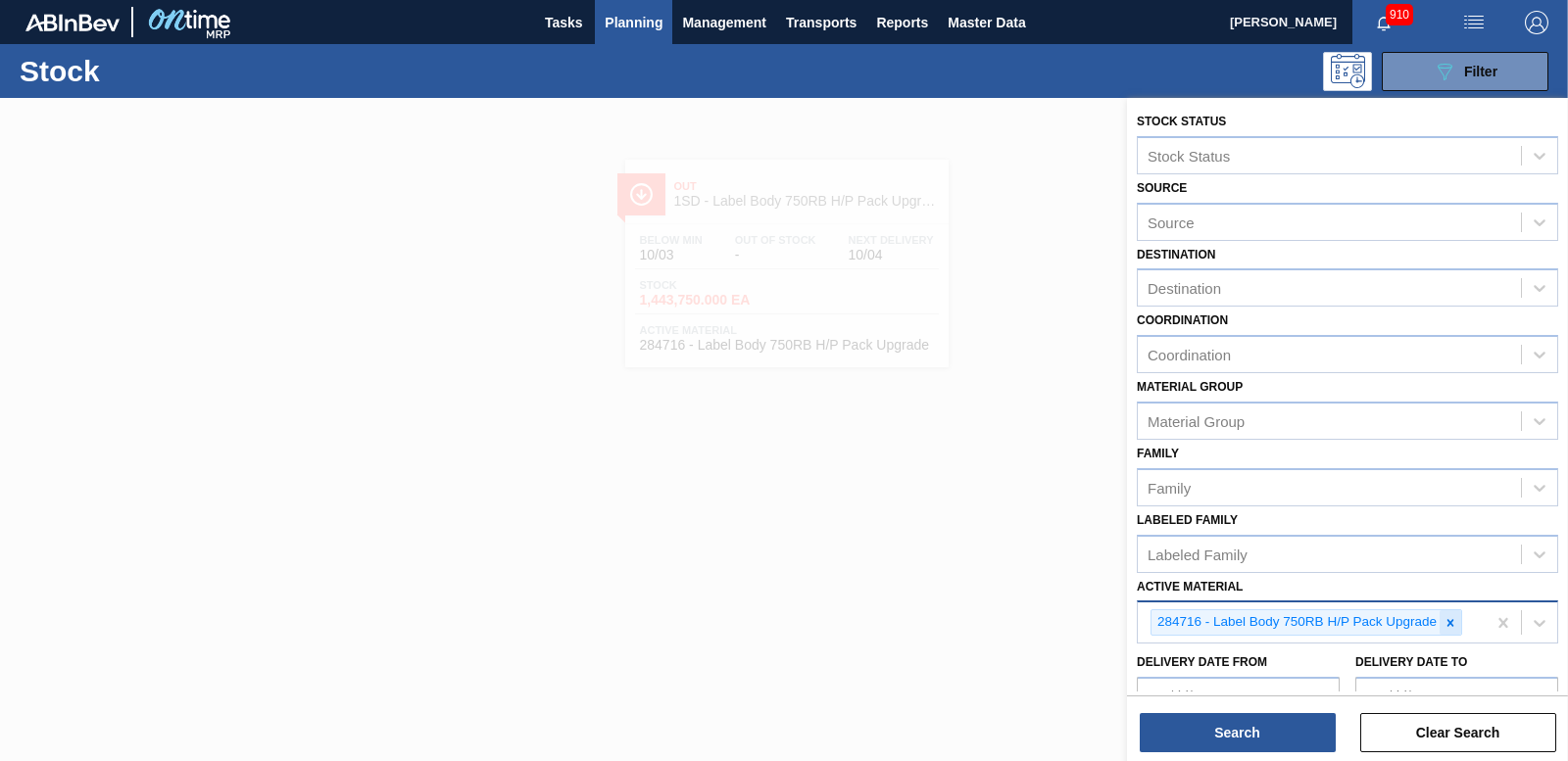
click at [1457, 618] on icon at bounding box center [1451, 623] width 14 height 14
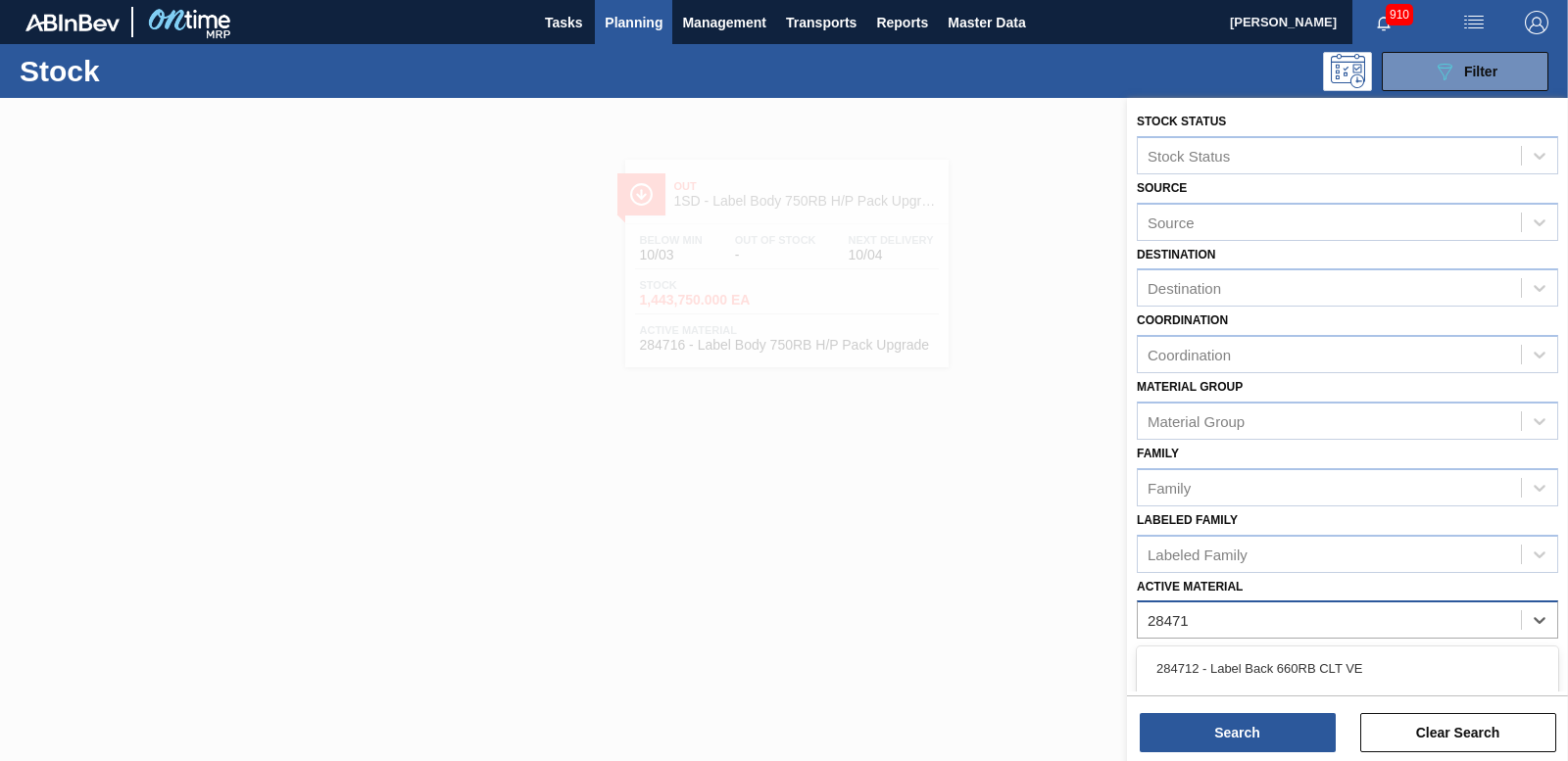
type Material "284715"
click at [1401, 670] on div "284715 - Label Neck 750RB H/P Pack Upgrade" at bounding box center [1347, 668] width 422 height 36
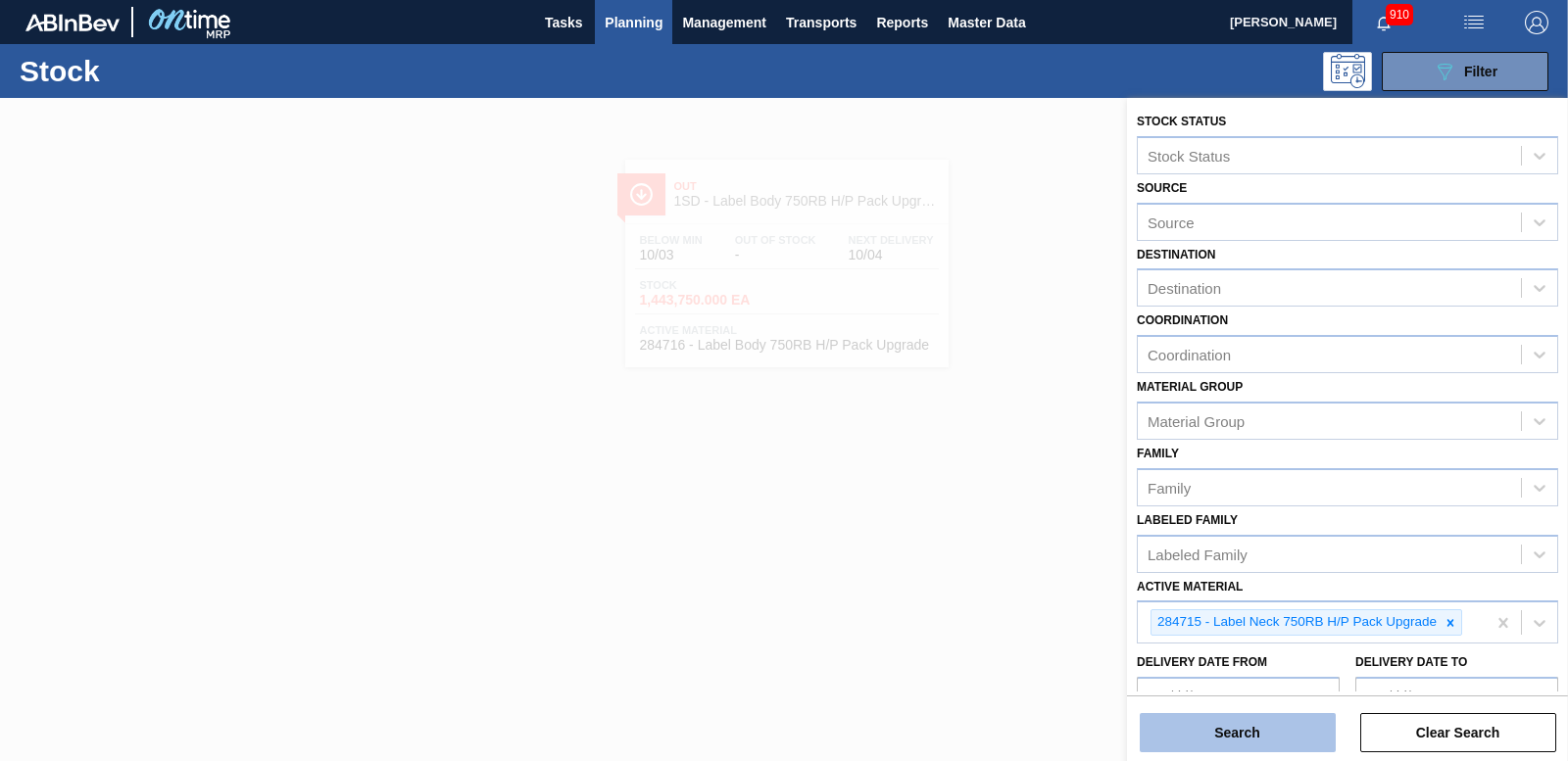
click at [1288, 729] on button "Search" at bounding box center [1237, 732] width 196 height 39
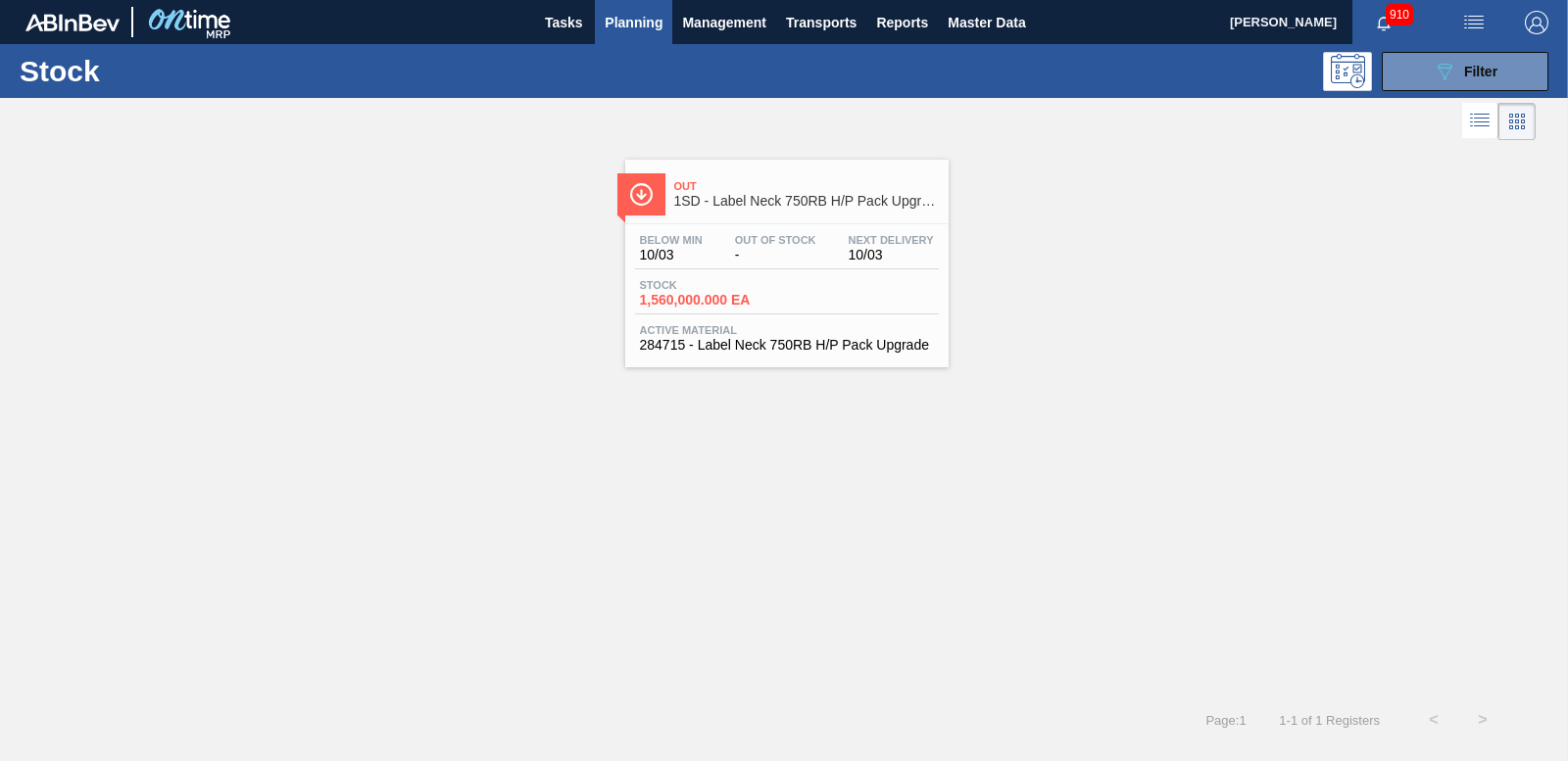
click at [727, 292] on span "1,560,000.000 EA" at bounding box center [708, 299] width 137 height 15
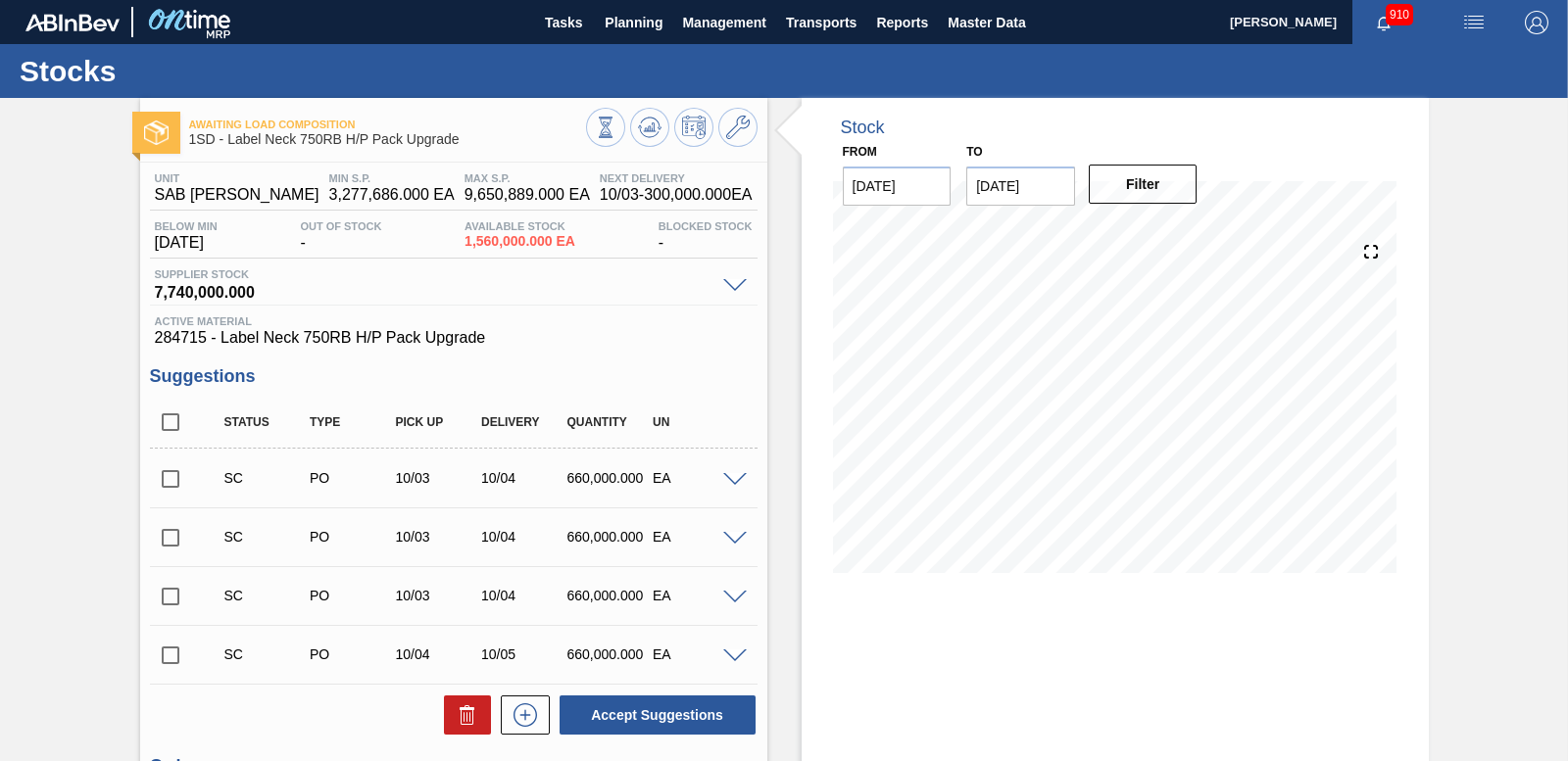
click at [165, 473] on input "checkbox" at bounding box center [170, 478] width 41 height 41
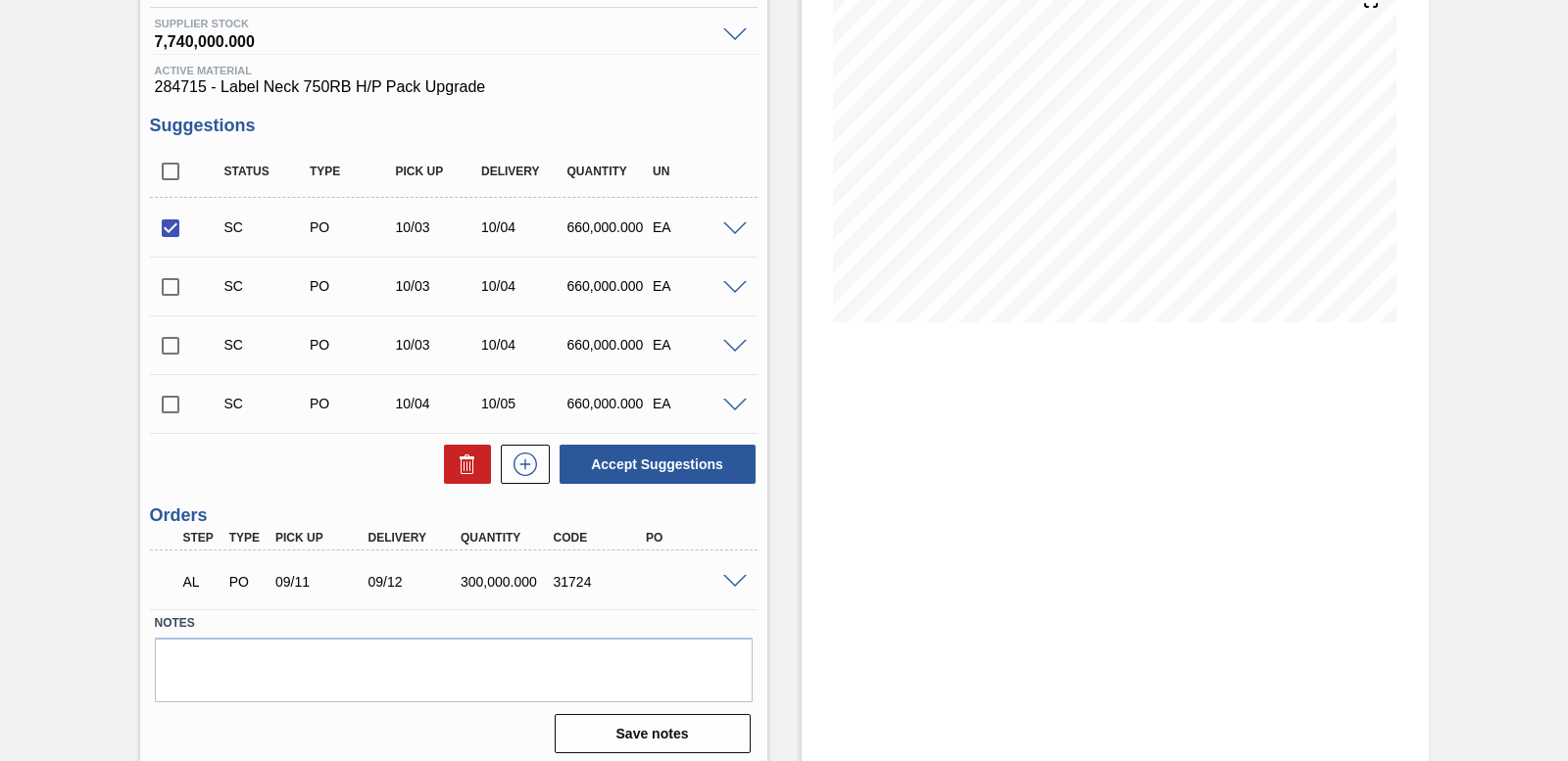
scroll to position [260, 0]
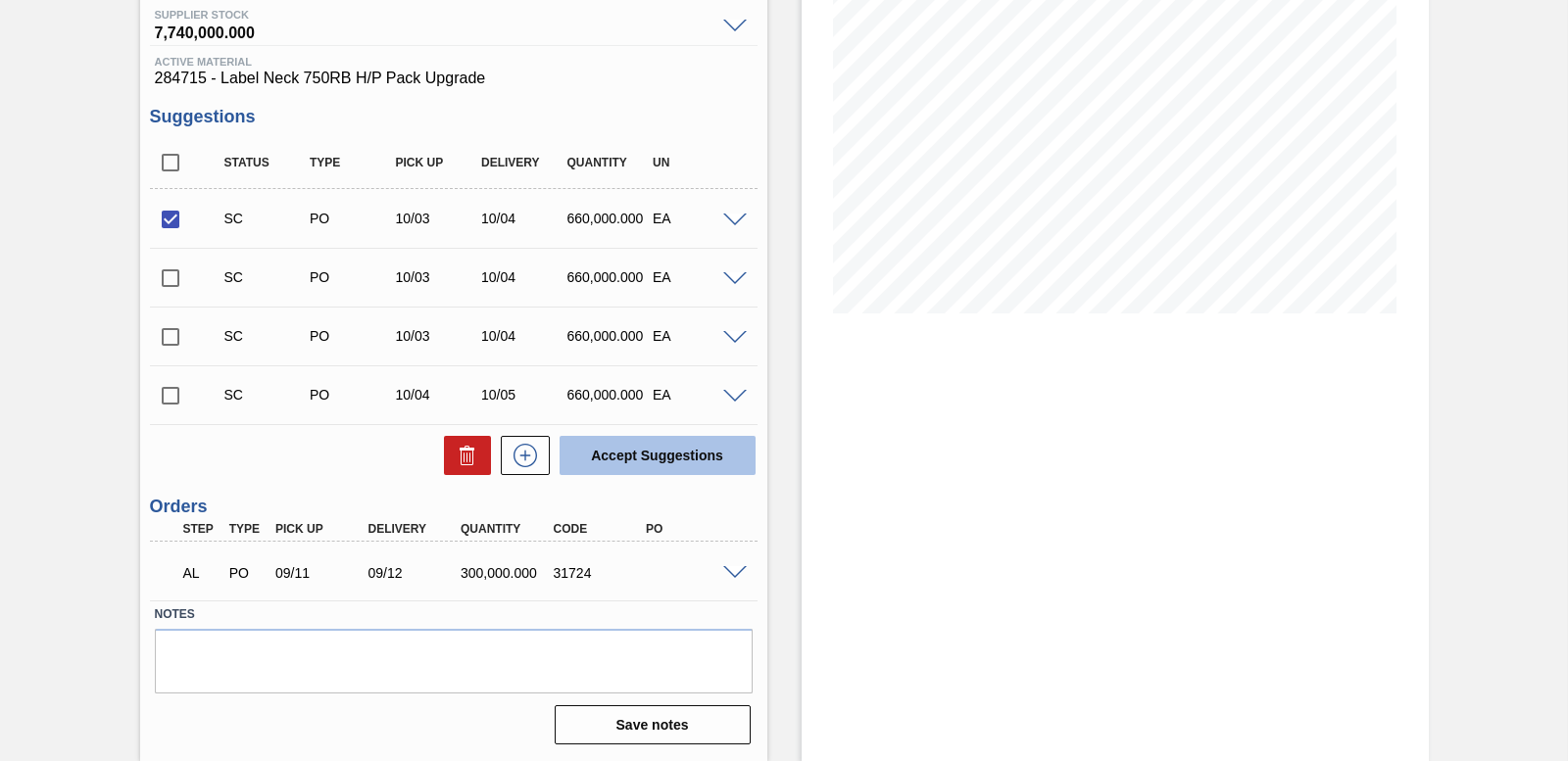
click at [704, 460] on button "Accept Suggestions" at bounding box center [657, 455] width 196 height 39
checkbox input "false"
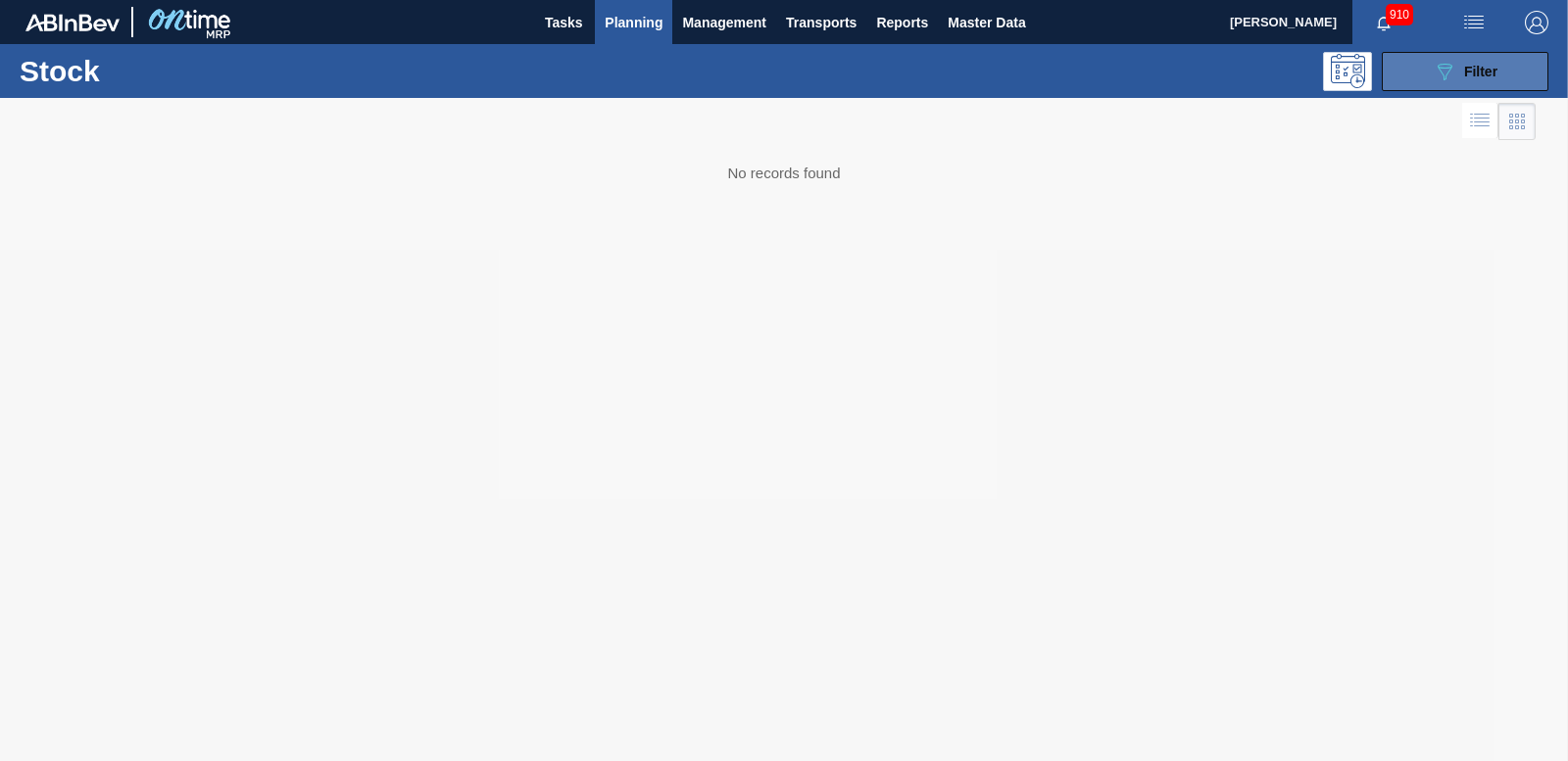
click at [1469, 68] on span "Filter" at bounding box center [1479, 72] width 33 height 16
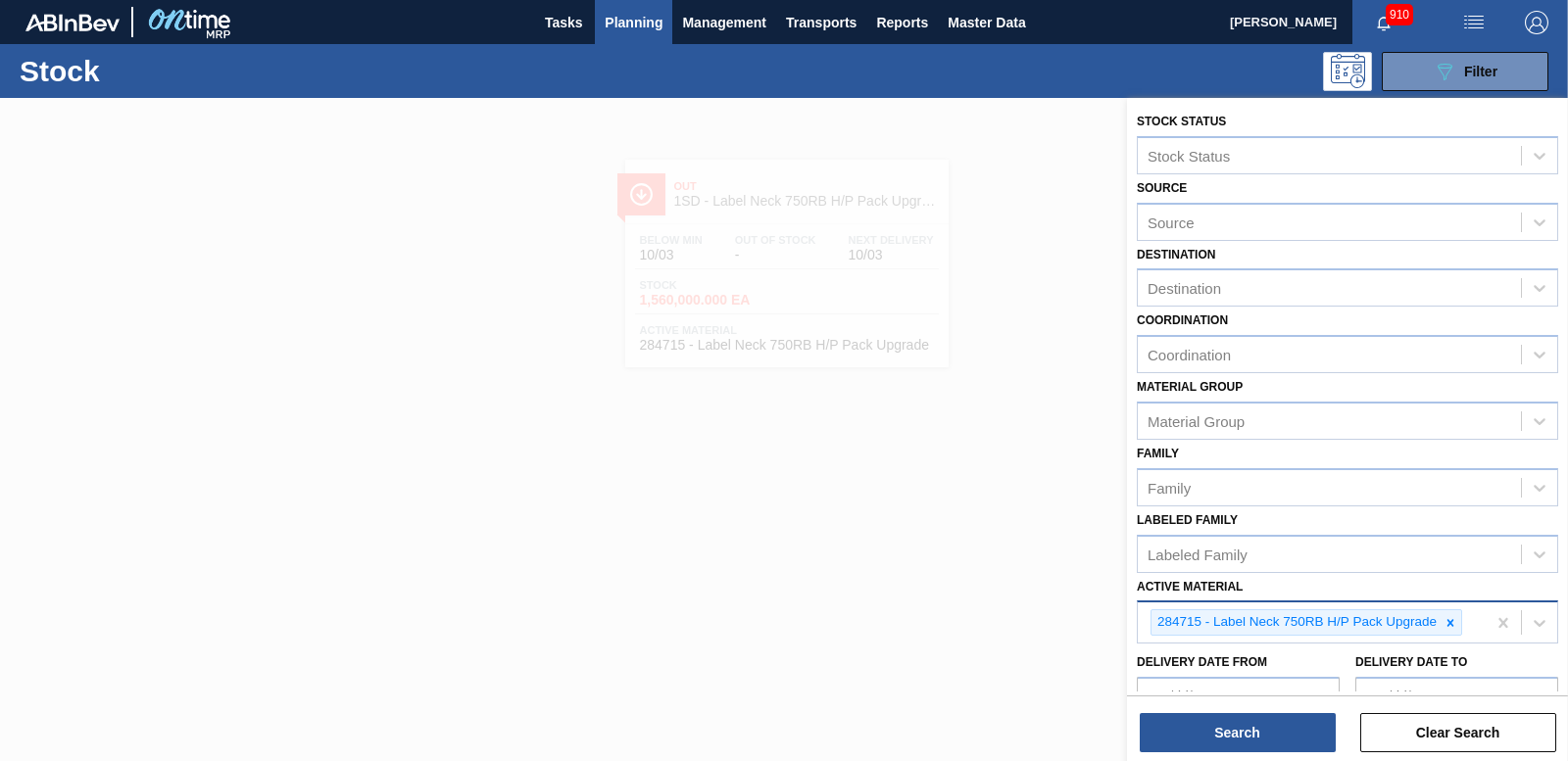
click at [1453, 628] on icon at bounding box center [1451, 623] width 14 height 14
type Material "285203"
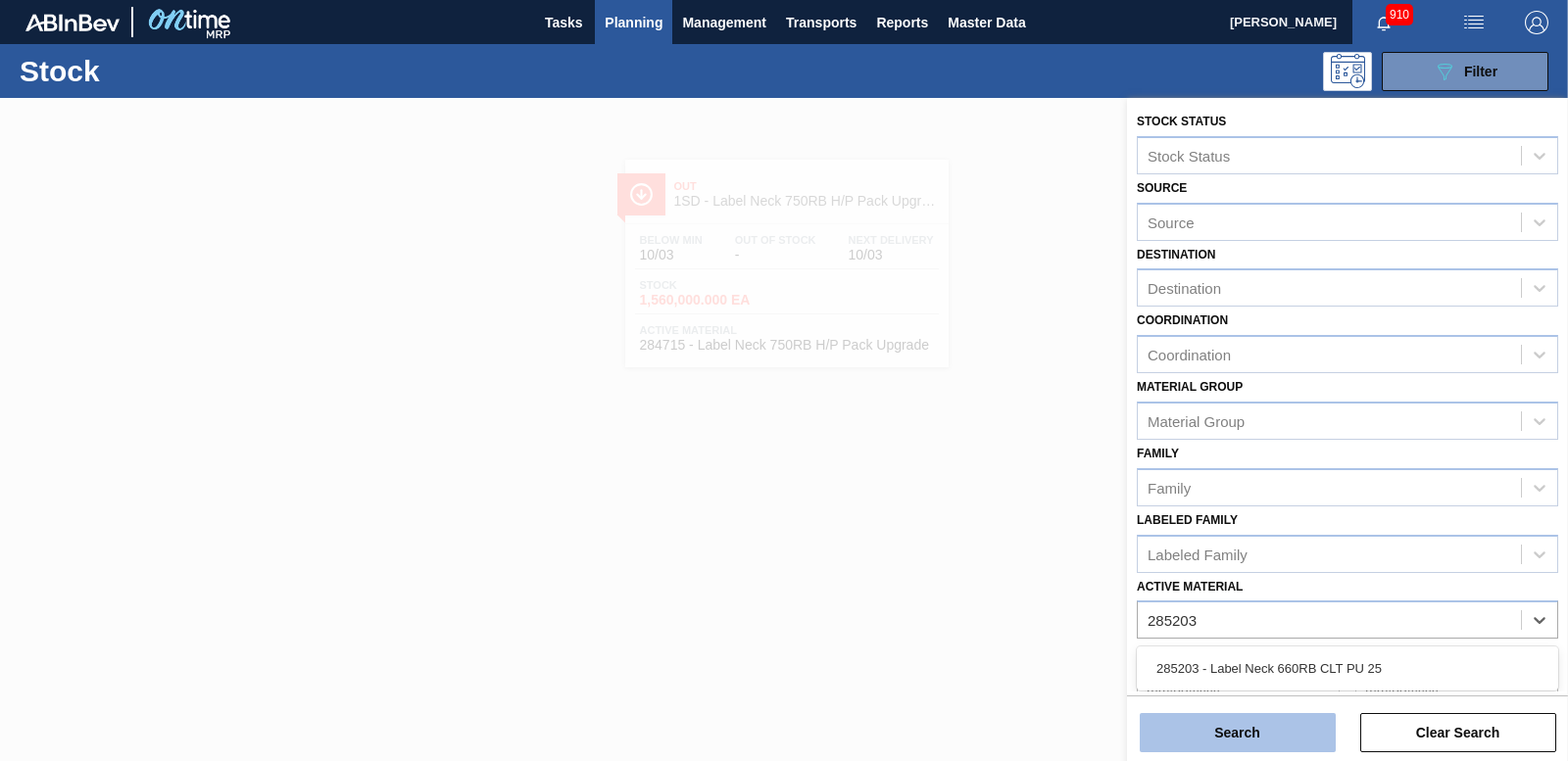
drag, startPoint x: 1448, startPoint y: 664, endPoint x: 1285, endPoint y: 725, distance: 174.0
click at [1447, 664] on div "285203 - Label Neck 660RB CLT PU 25" at bounding box center [1347, 668] width 422 height 36
click at [1257, 731] on button "Search" at bounding box center [1237, 732] width 196 height 39
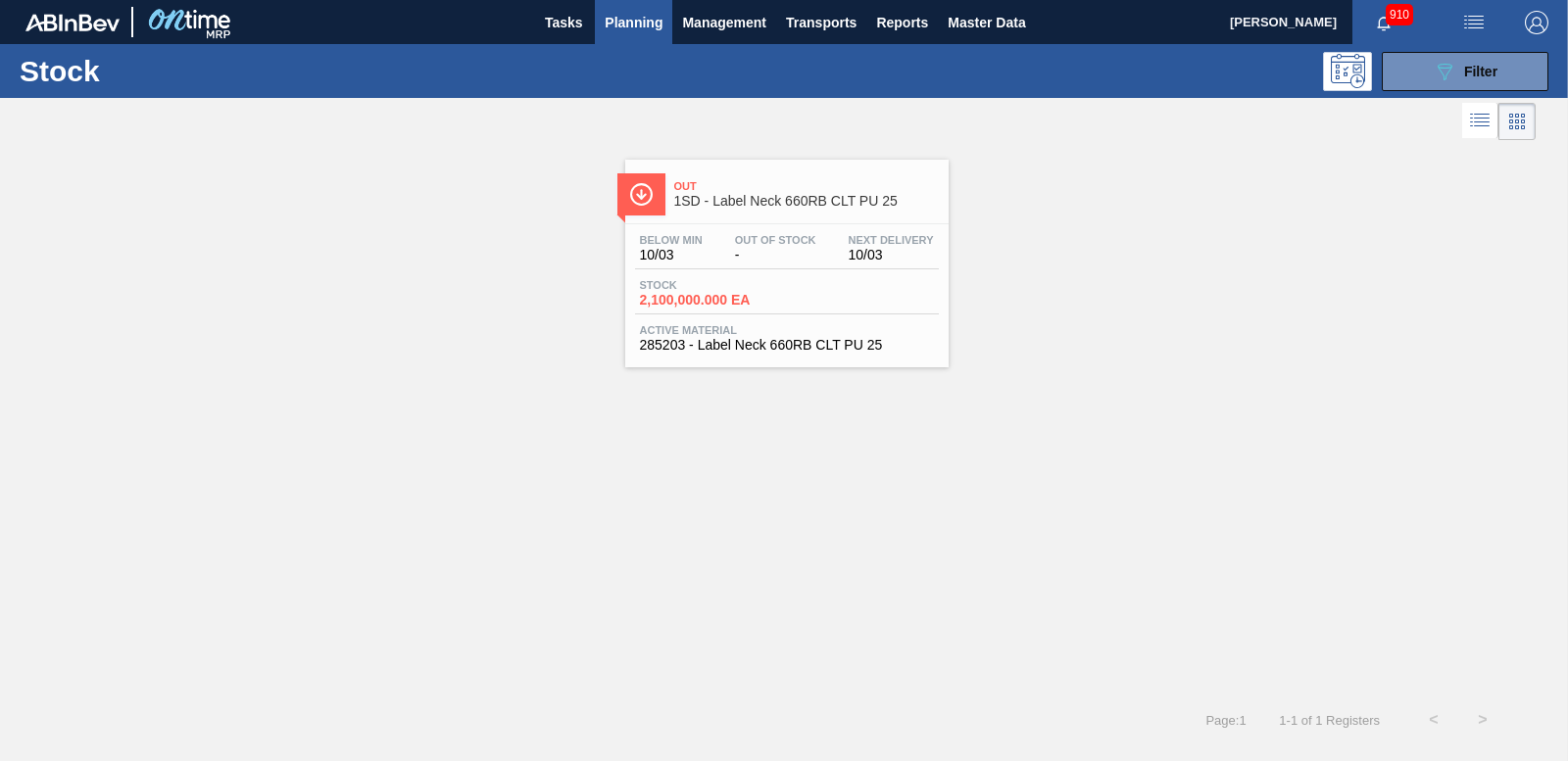
click at [685, 295] on span "2,100,000.000 EA" at bounding box center [708, 299] width 137 height 15
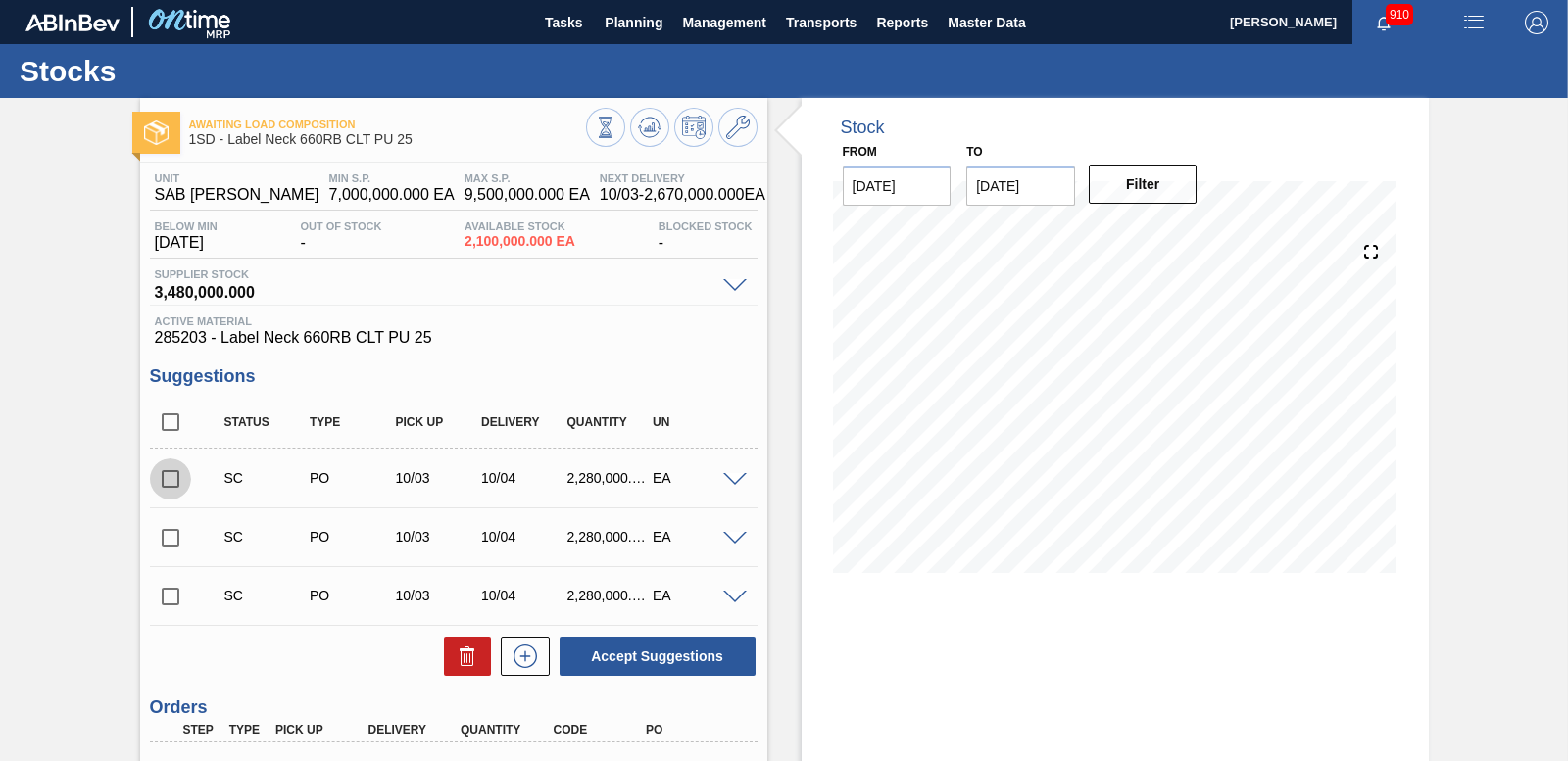
drag, startPoint x: 172, startPoint y: 477, endPoint x: 222, endPoint y: 487, distance: 51.0
click at [172, 478] on input "checkbox" at bounding box center [170, 478] width 41 height 41
click at [624, 650] on button "Accept Suggestions" at bounding box center [657, 656] width 196 height 39
checkbox input "false"
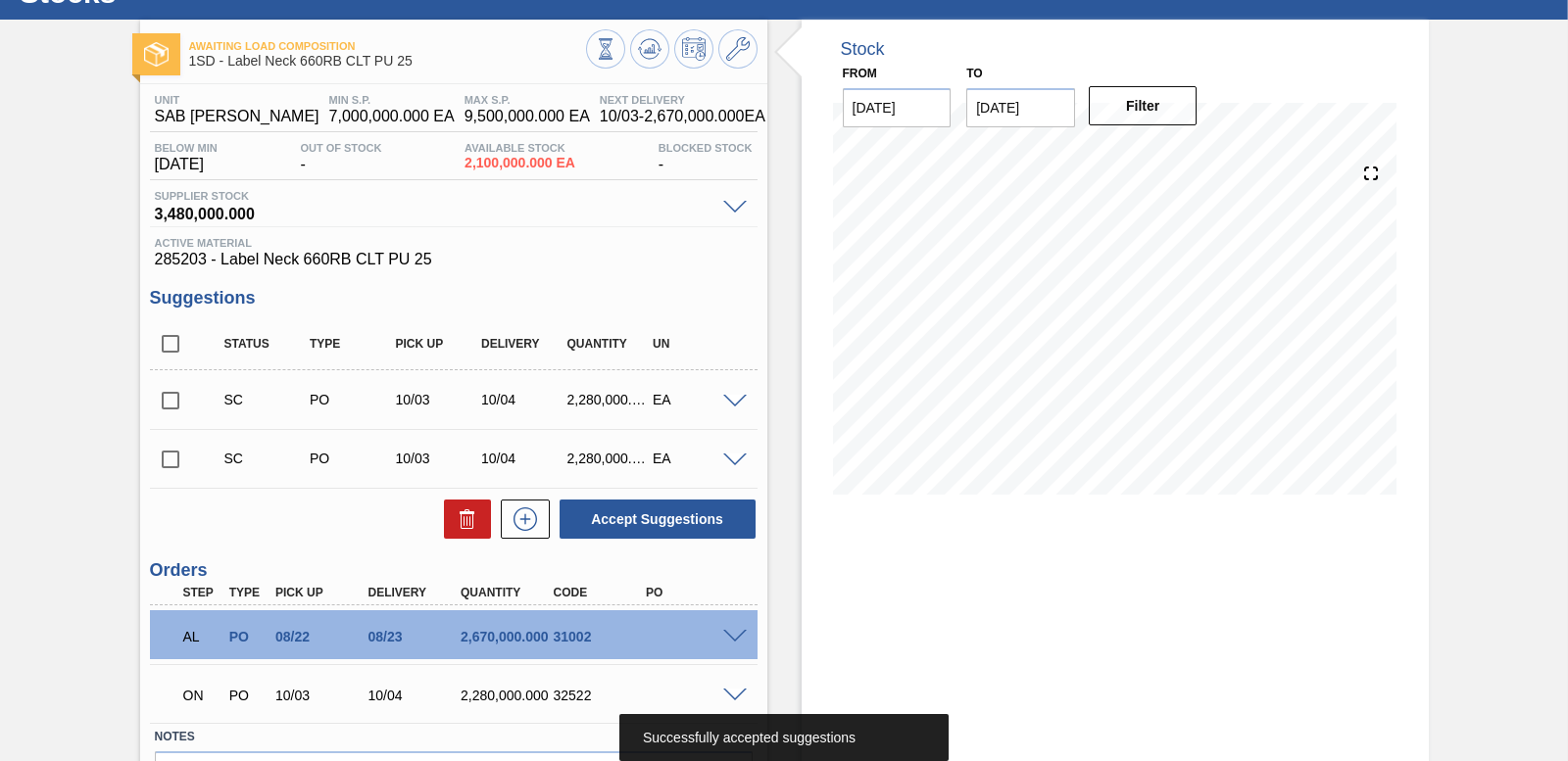
scroll to position [201, 0]
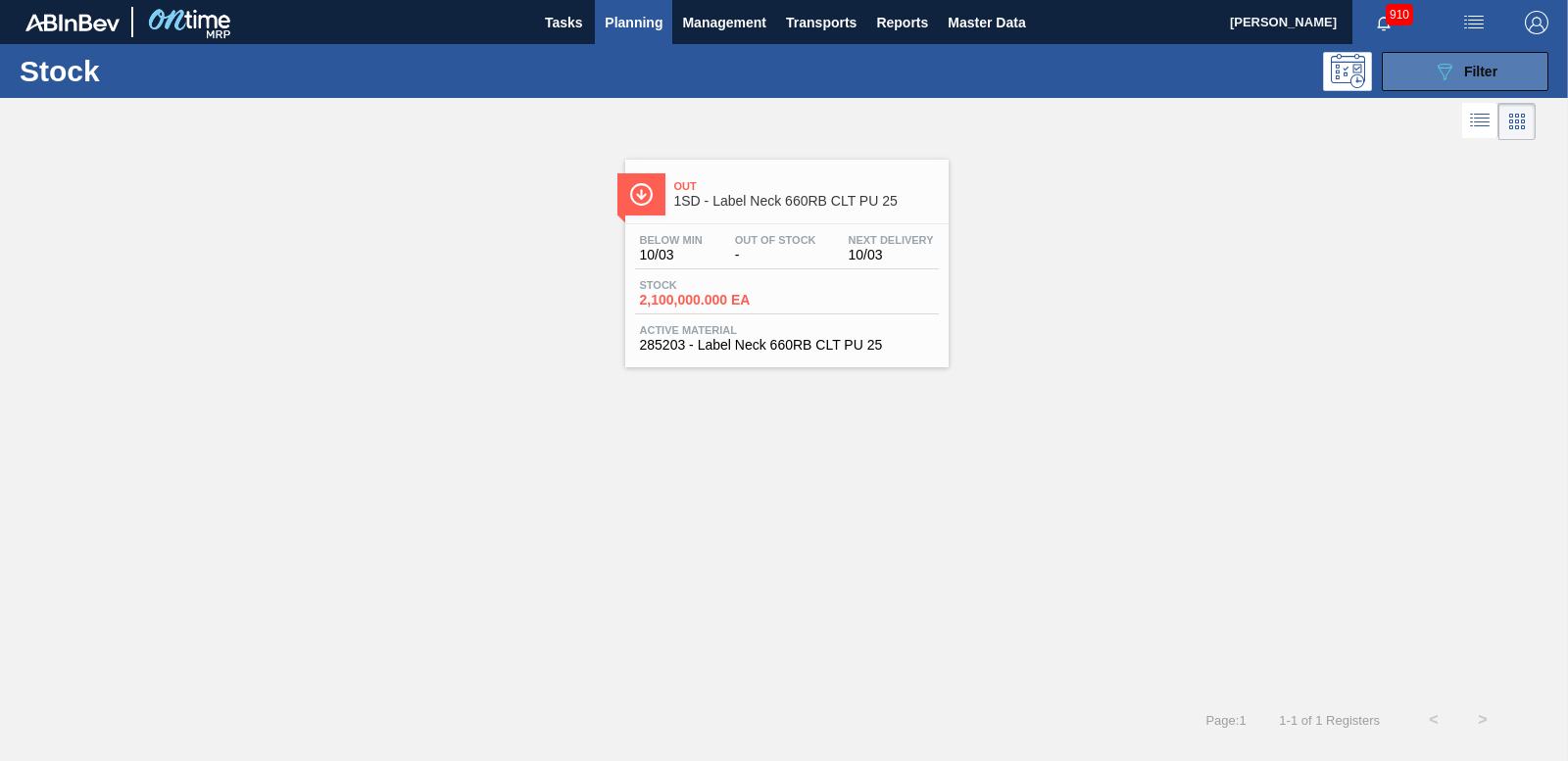
click at [1462, 80] on div "089F7B8B-B2A5-4AFE-B5C0-19BA573D28AC Filter" at bounding box center [1465, 72] width 65 height 24
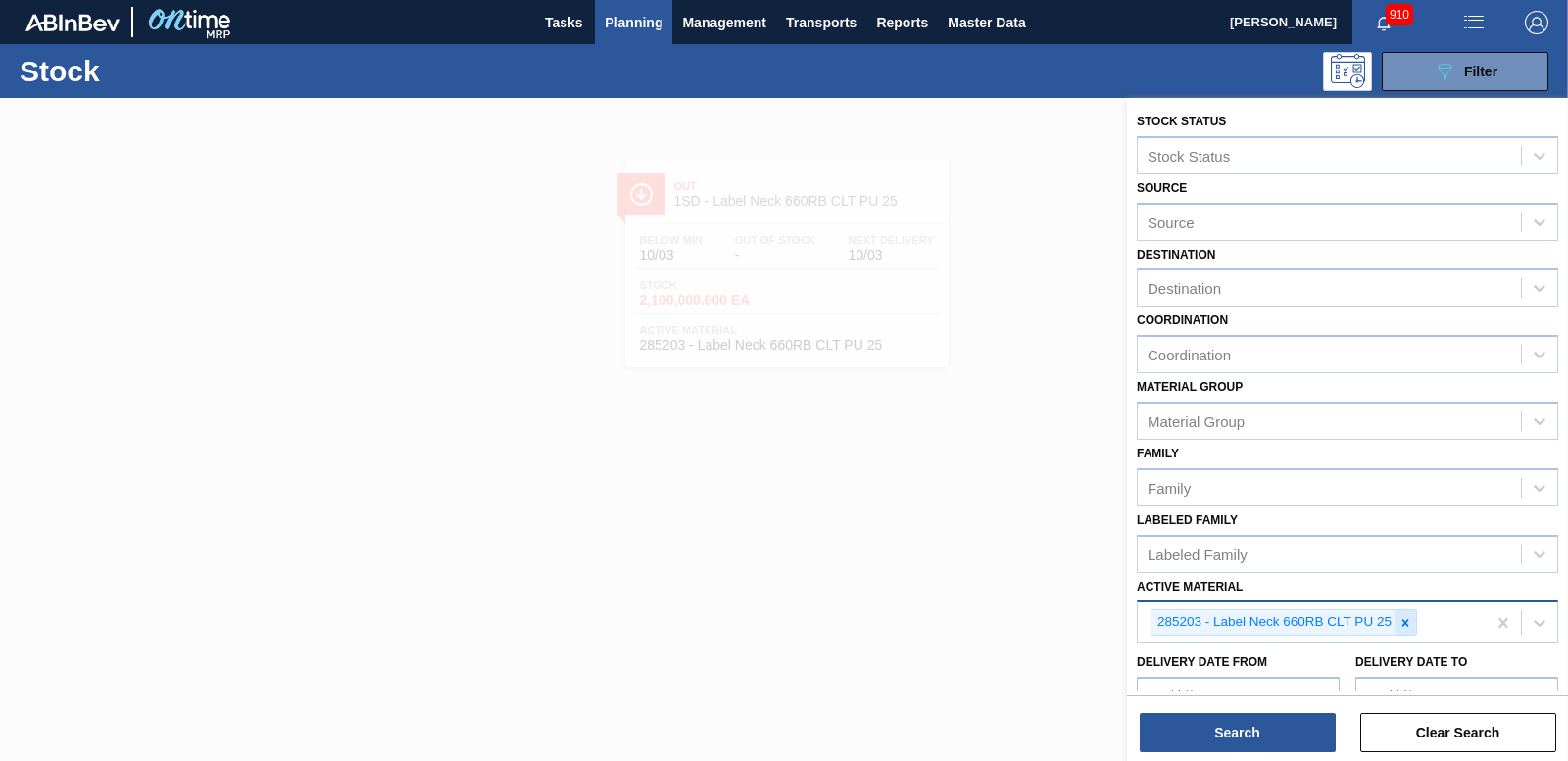
click at [1404, 622] on icon at bounding box center [1405, 622] width 7 height 7
type Material "285283"
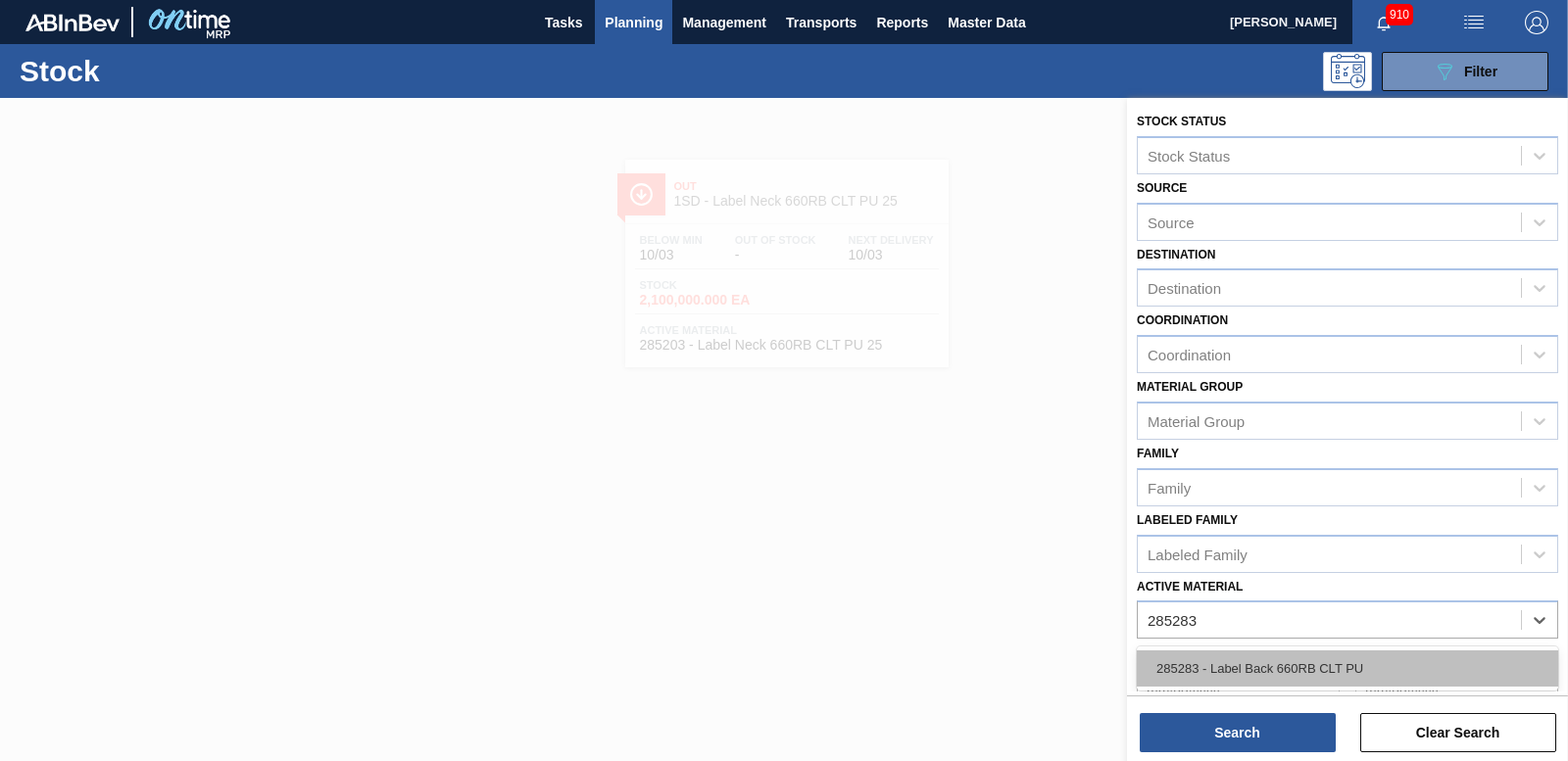
click at [1311, 665] on div "285283 - Label Back 660RB CLT PU" at bounding box center [1347, 668] width 422 height 36
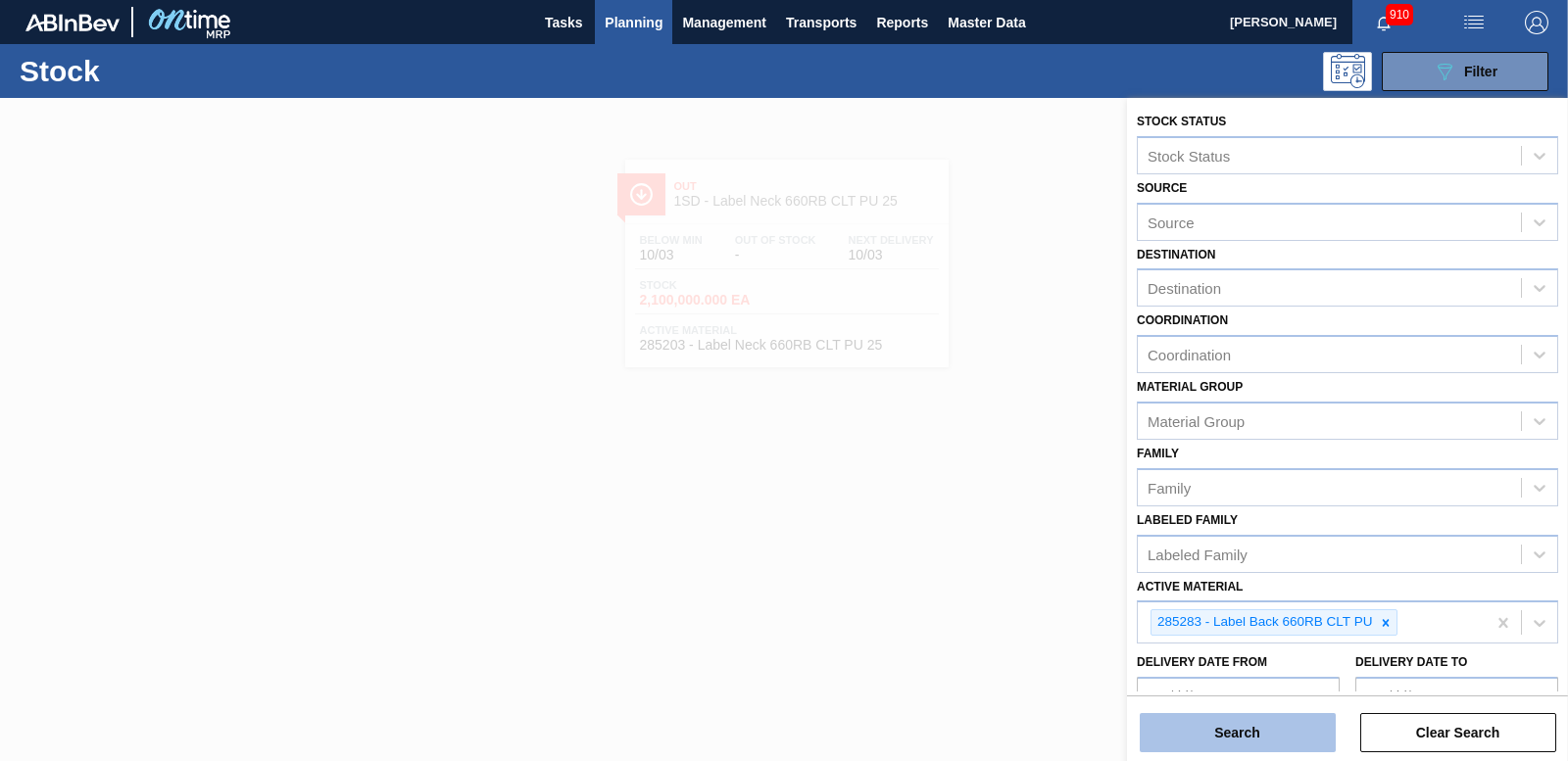
click at [1296, 717] on button "Search" at bounding box center [1237, 732] width 196 height 39
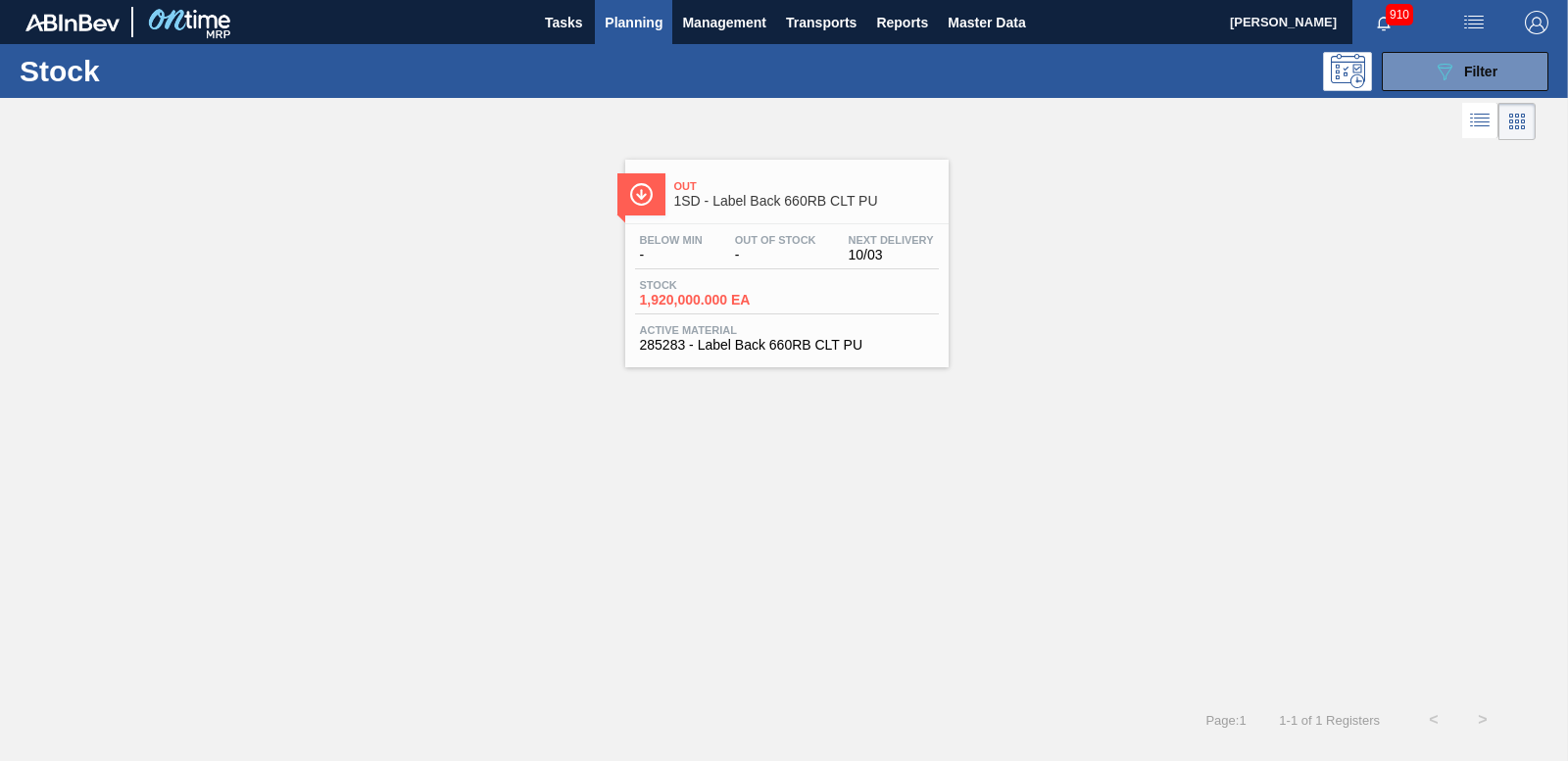
click at [730, 308] on div "Stock 1,920,000.000 EA" at bounding box center [786, 296] width 303 height 35
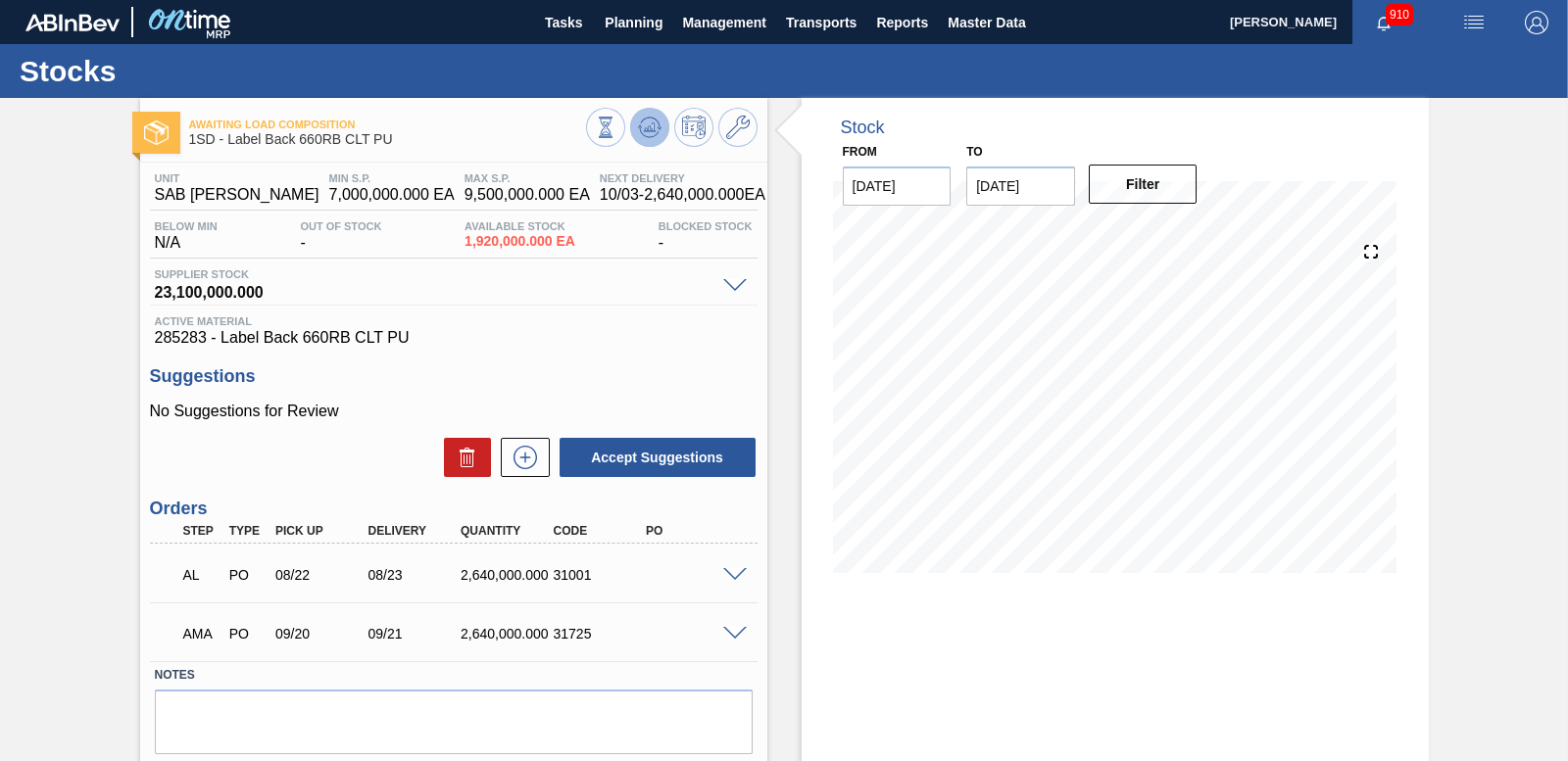
click at [649, 125] on icon at bounding box center [650, 127] width 24 height 24
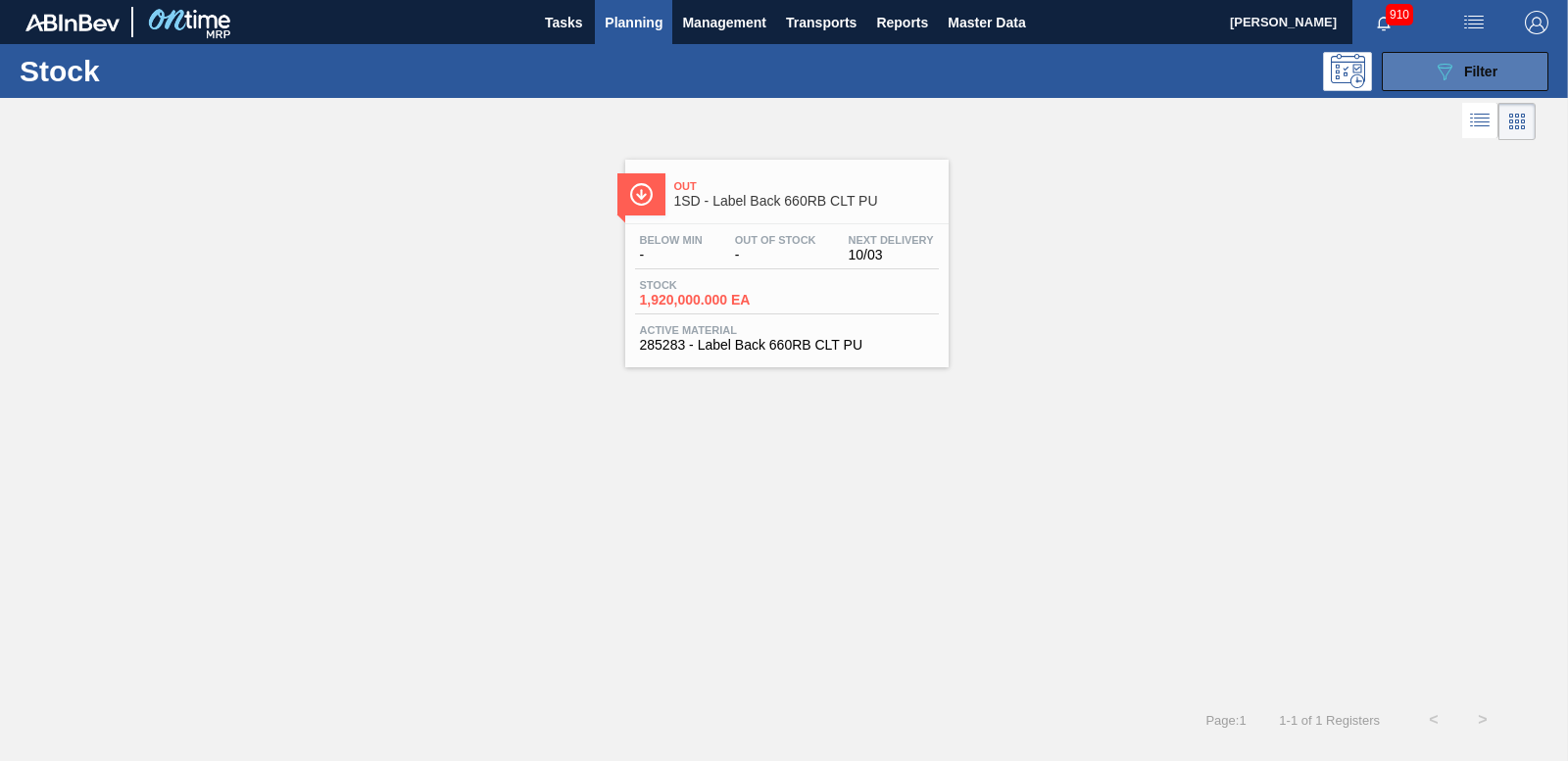
click at [1448, 81] on icon "089F7B8B-B2A5-4AFE-B5C0-19BA573D28AC" at bounding box center [1445, 72] width 24 height 24
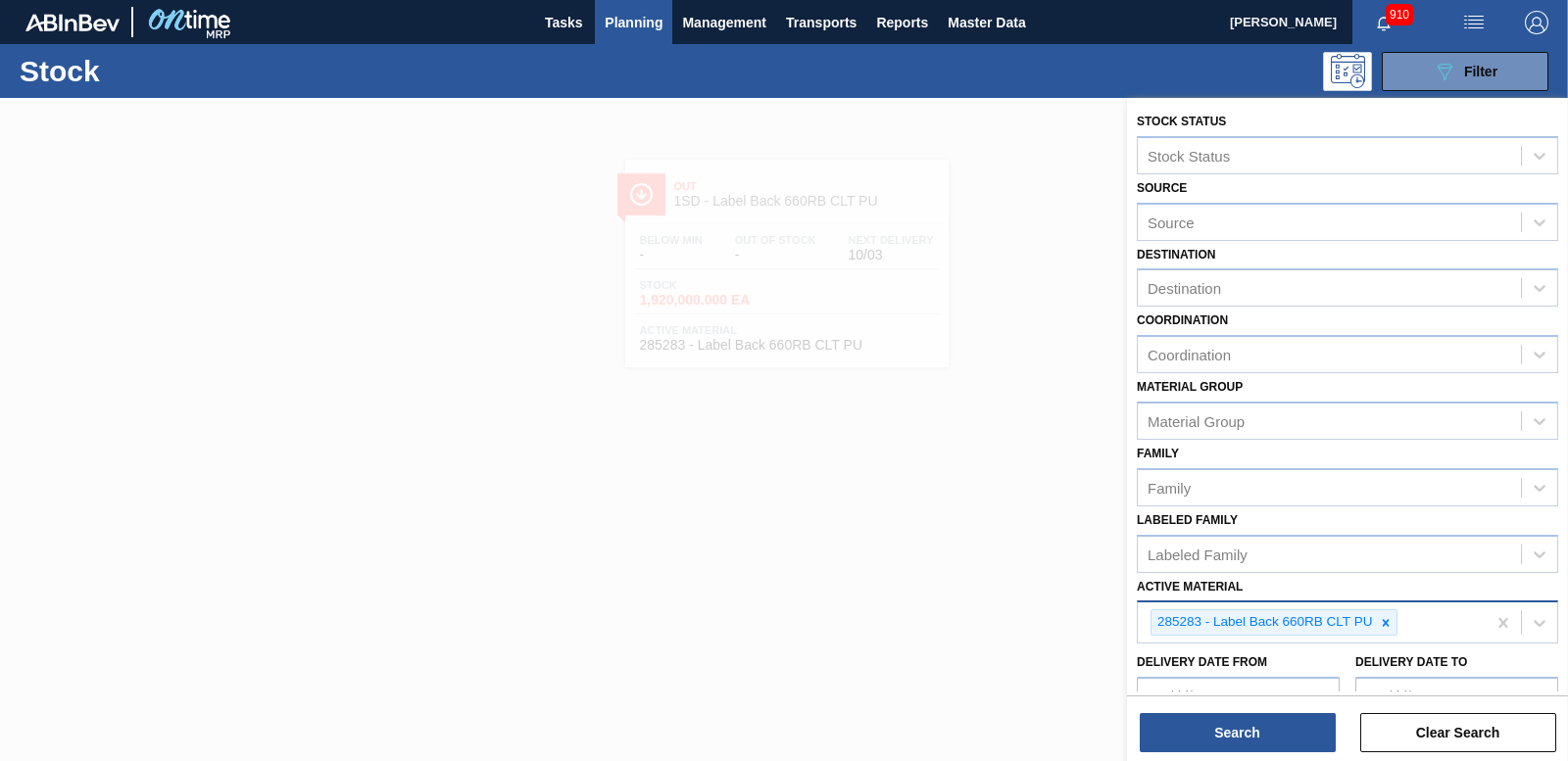
click at [1385, 617] on icon at bounding box center [1386, 623] width 14 height 14
type Material "284540"
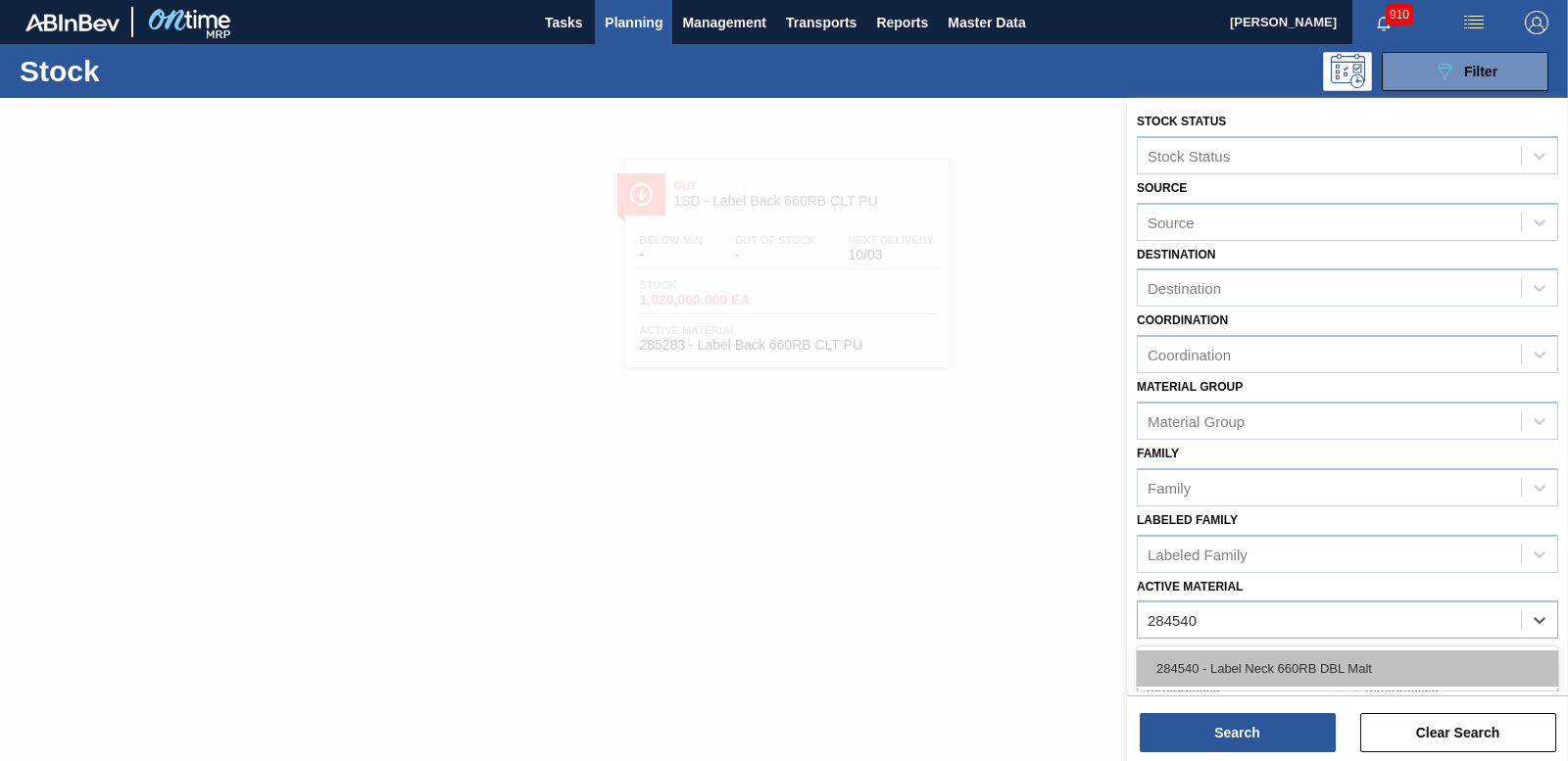
click at [1345, 659] on div "284540 - Label Neck 660RB DBL Malt" at bounding box center [1347, 668] width 422 height 36
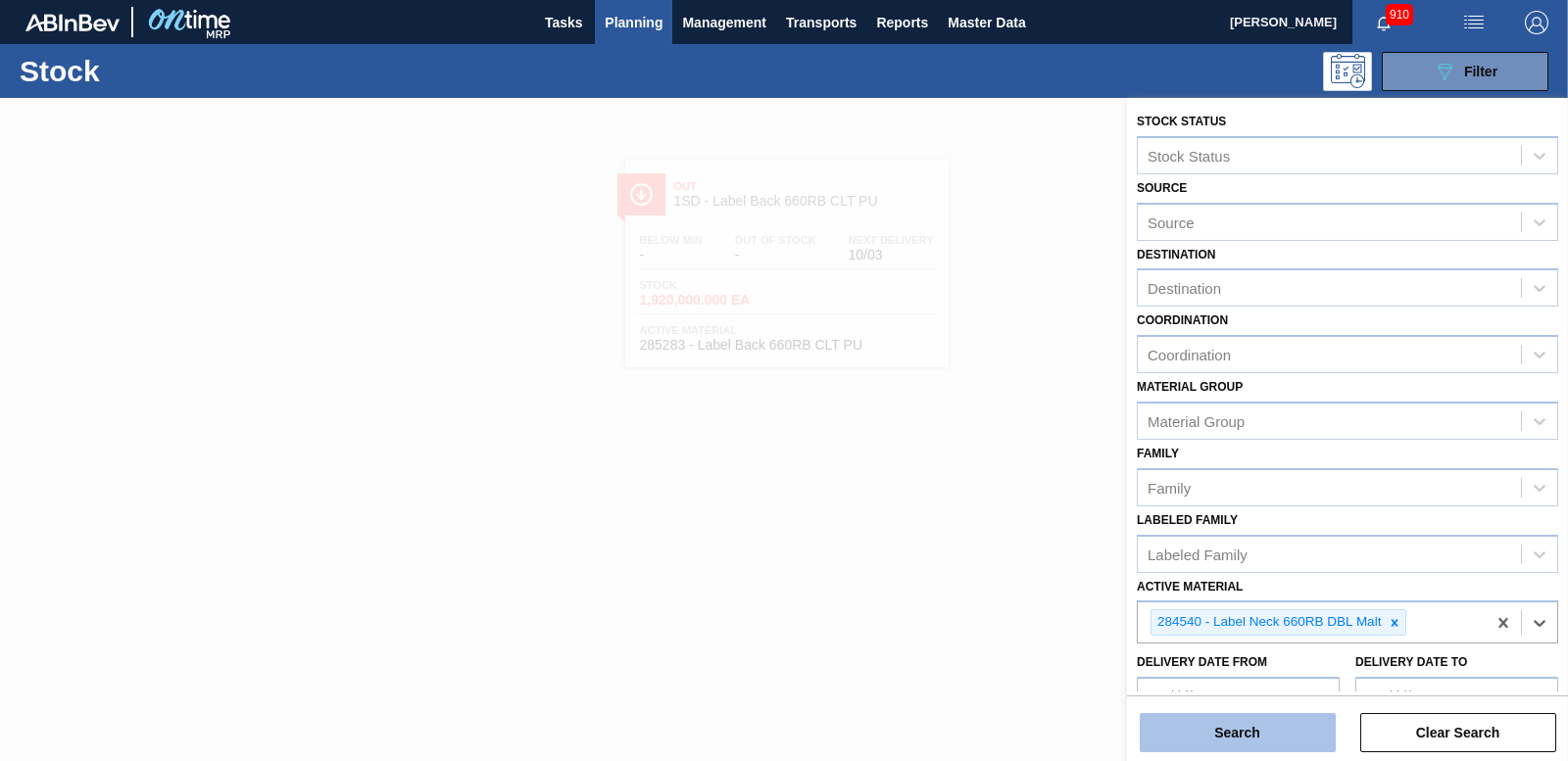
click at [1241, 733] on button "Search" at bounding box center [1237, 732] width 196 height 39
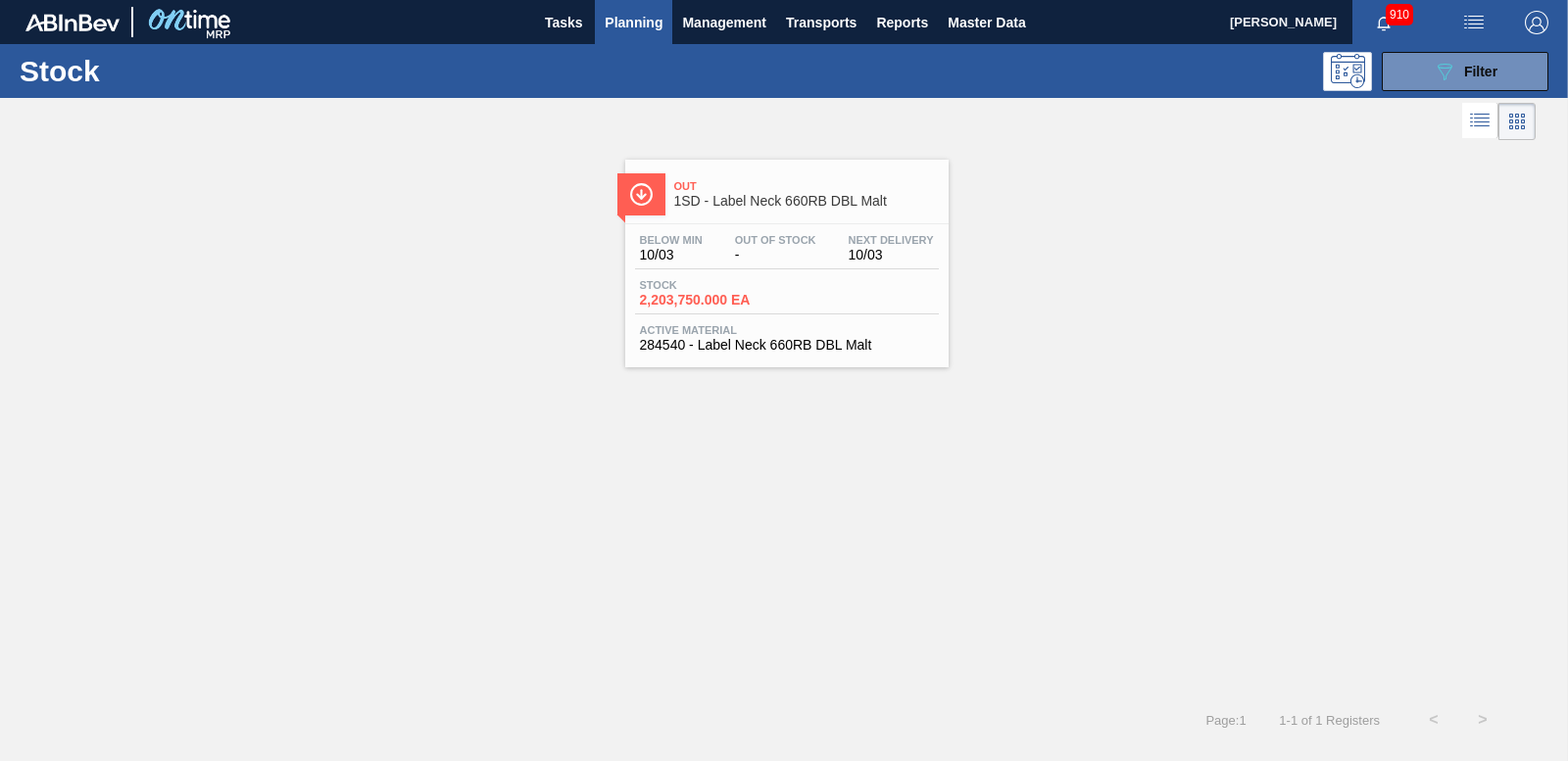
click at [701, 297] on span "2,203,750.000 EA" at bounding box center [708, 299] width 137 height 15
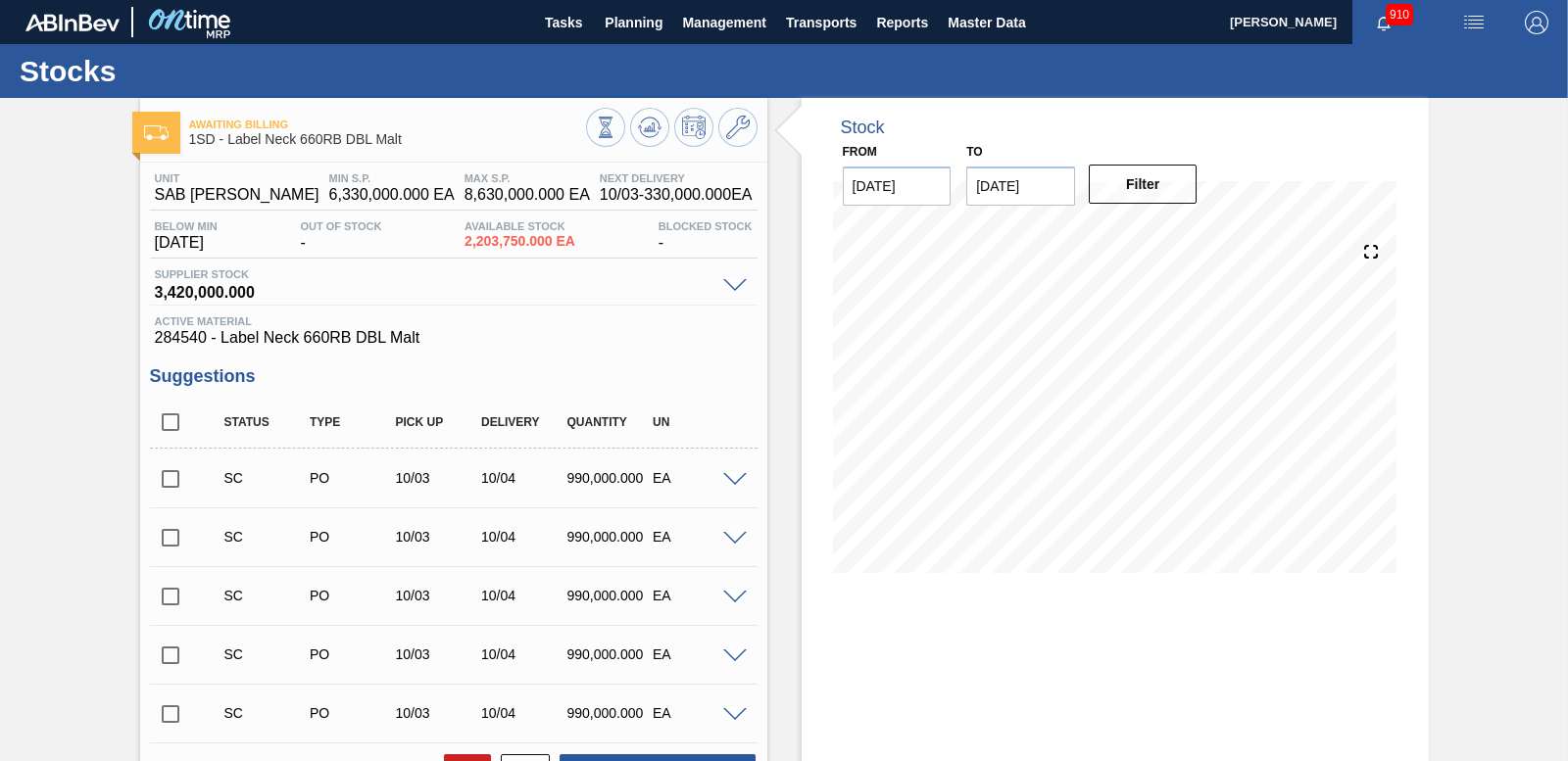
click at [162, 468] on input "checkbox" at bounding box center [170, 478] width 41 height 41
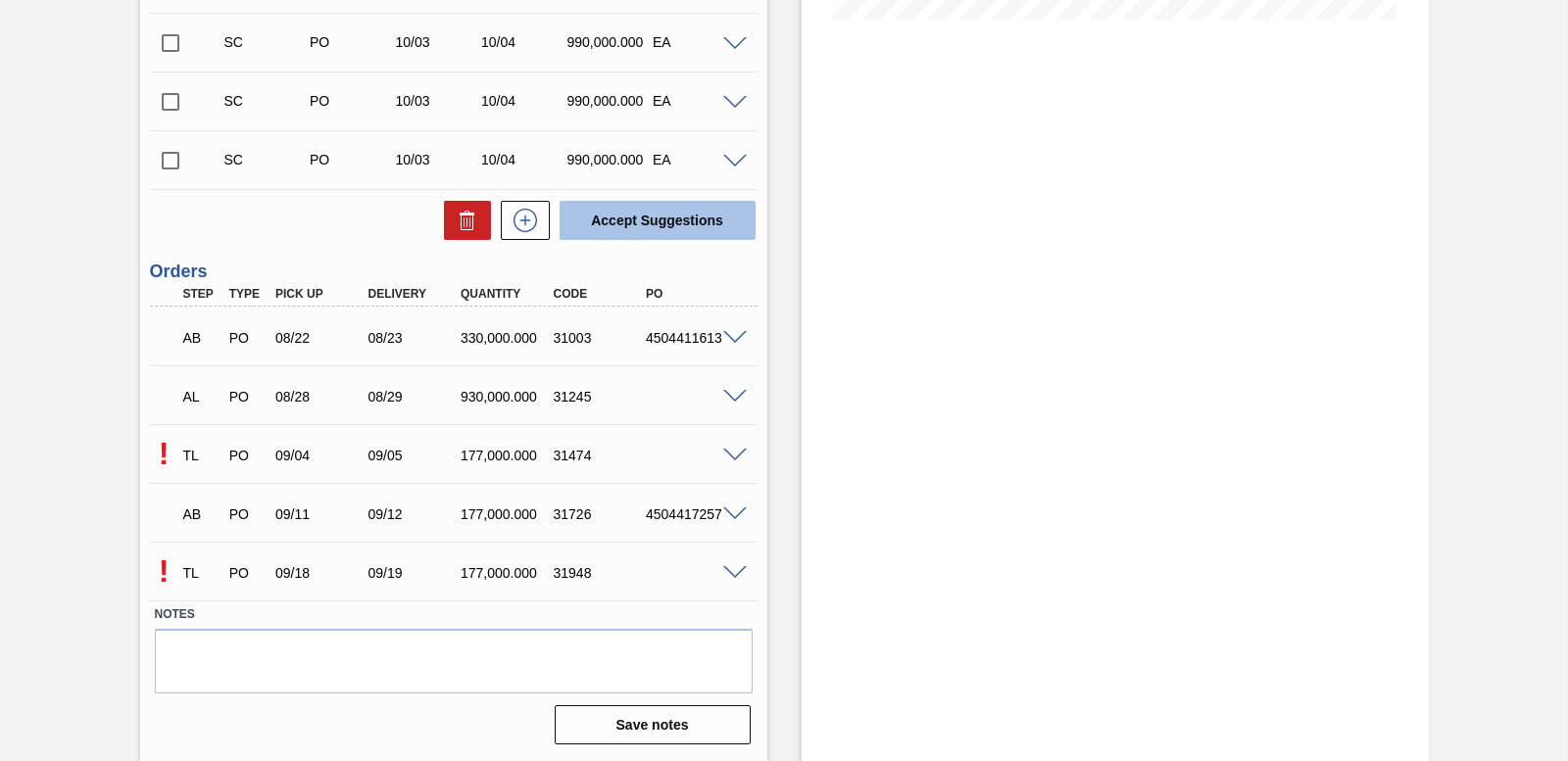
click at [598, 227] on button "Accept Suggestions" at bounding box center [657, 220] width 196 height 39
checkbox input "false"
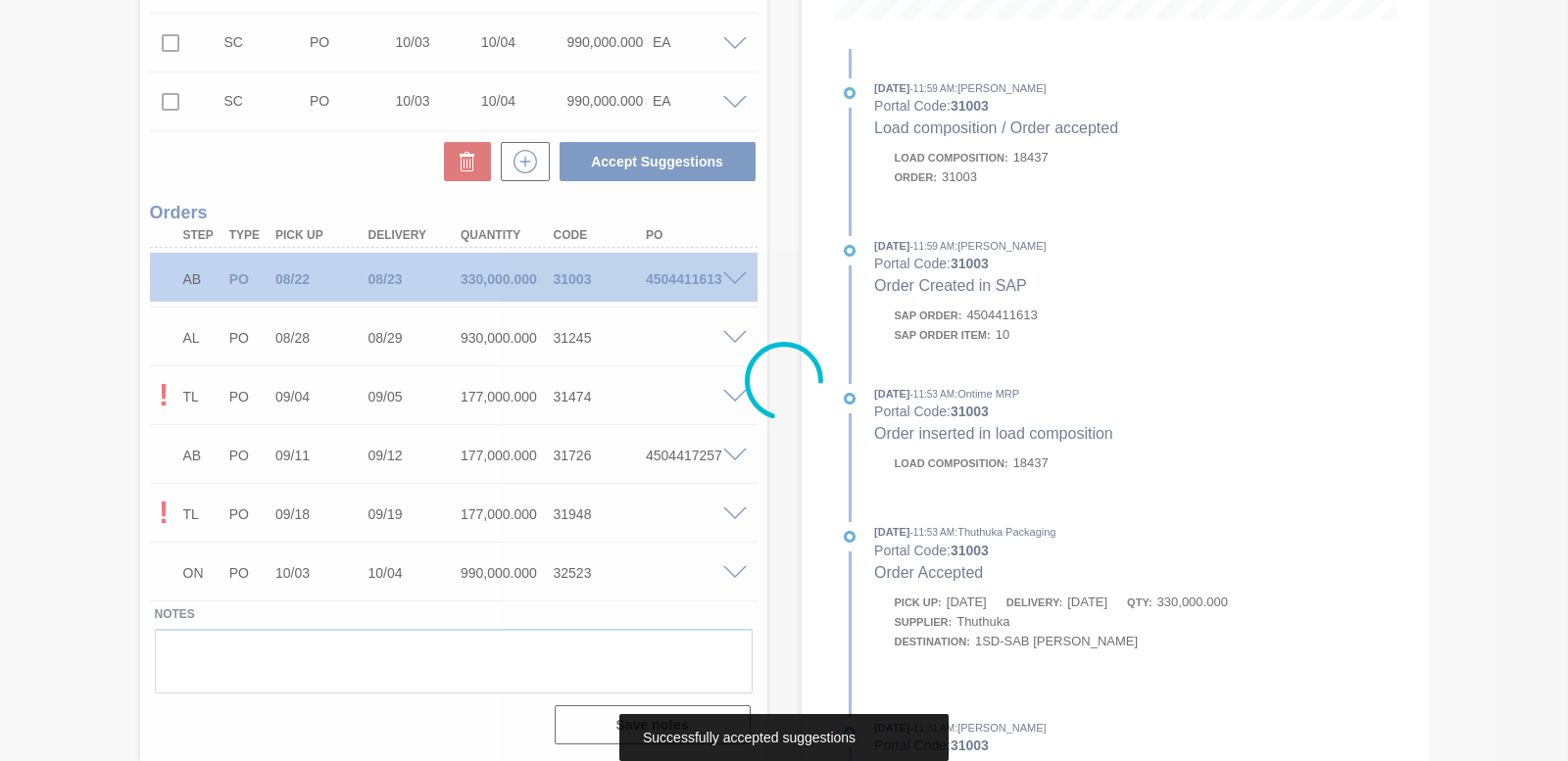
scroll to position [494, 0]
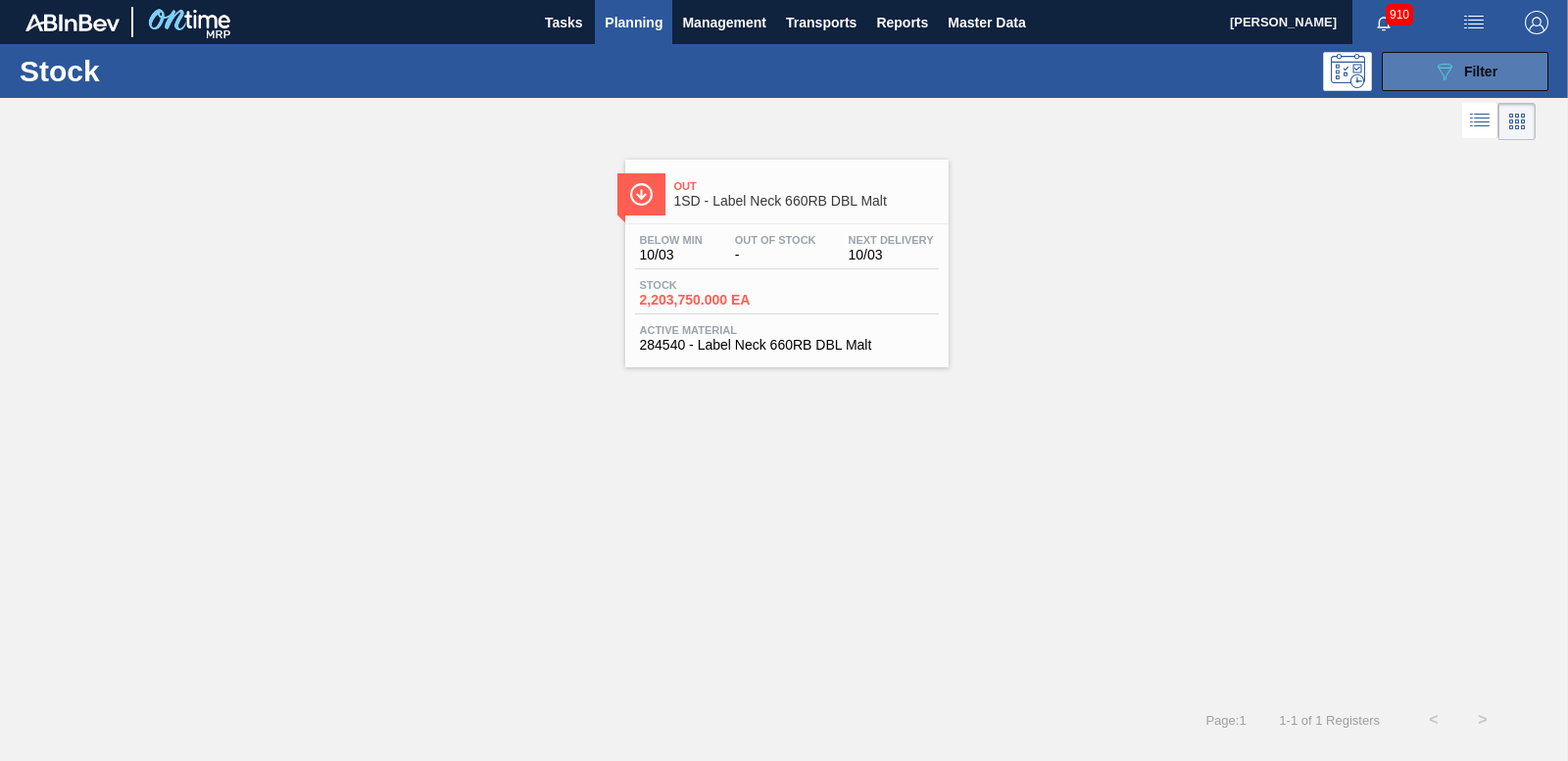
click at [1510, 85] on button "089F7B8B-B2A5-4AFE-B5C0-19BA573D28AC Filter" at bounding box center [1465, 71] width 166 height 39
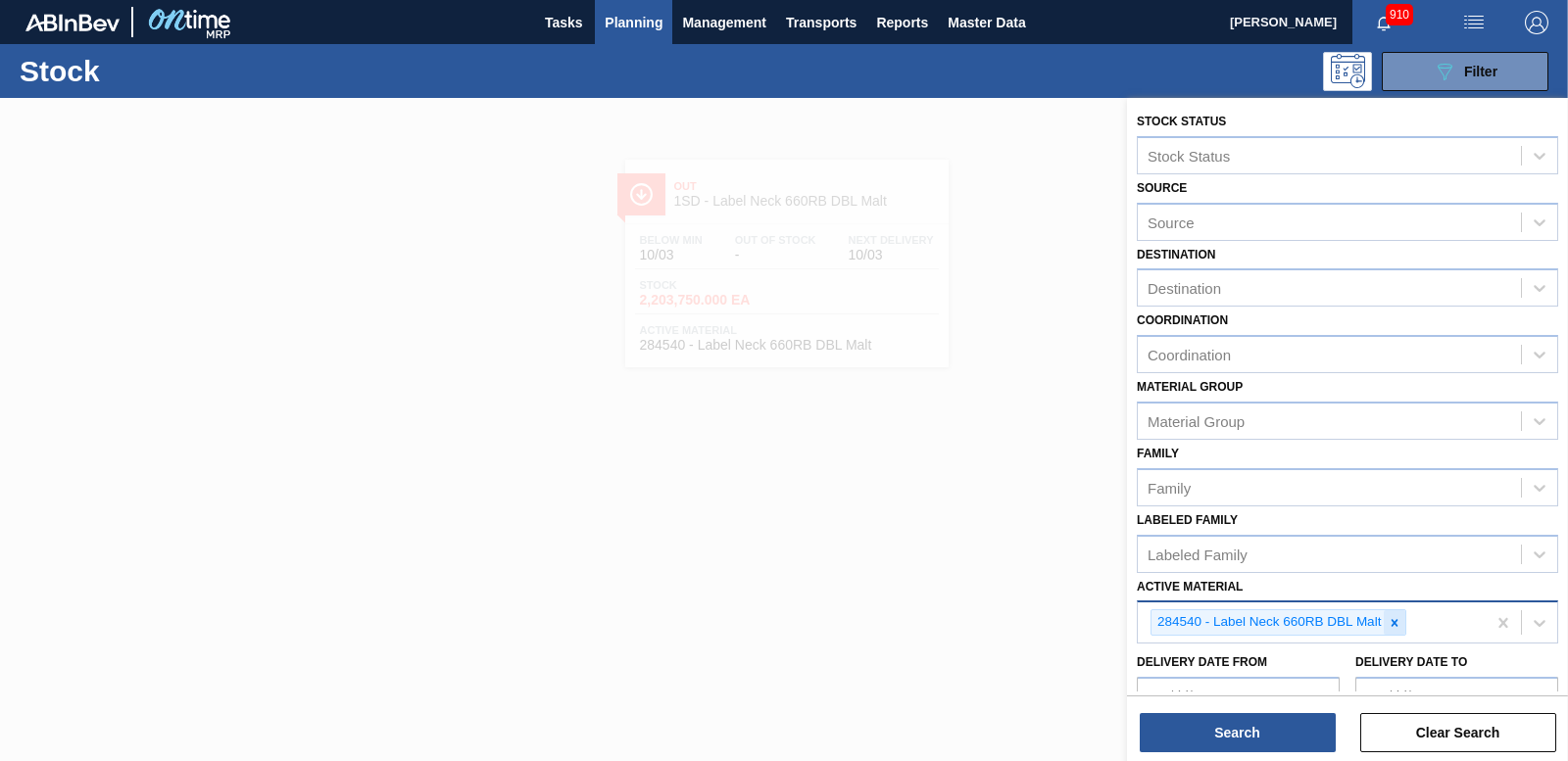
click at [1391, 621] on icon at bounding box center [1395, 623] width 14 height 14
type Material "283643"
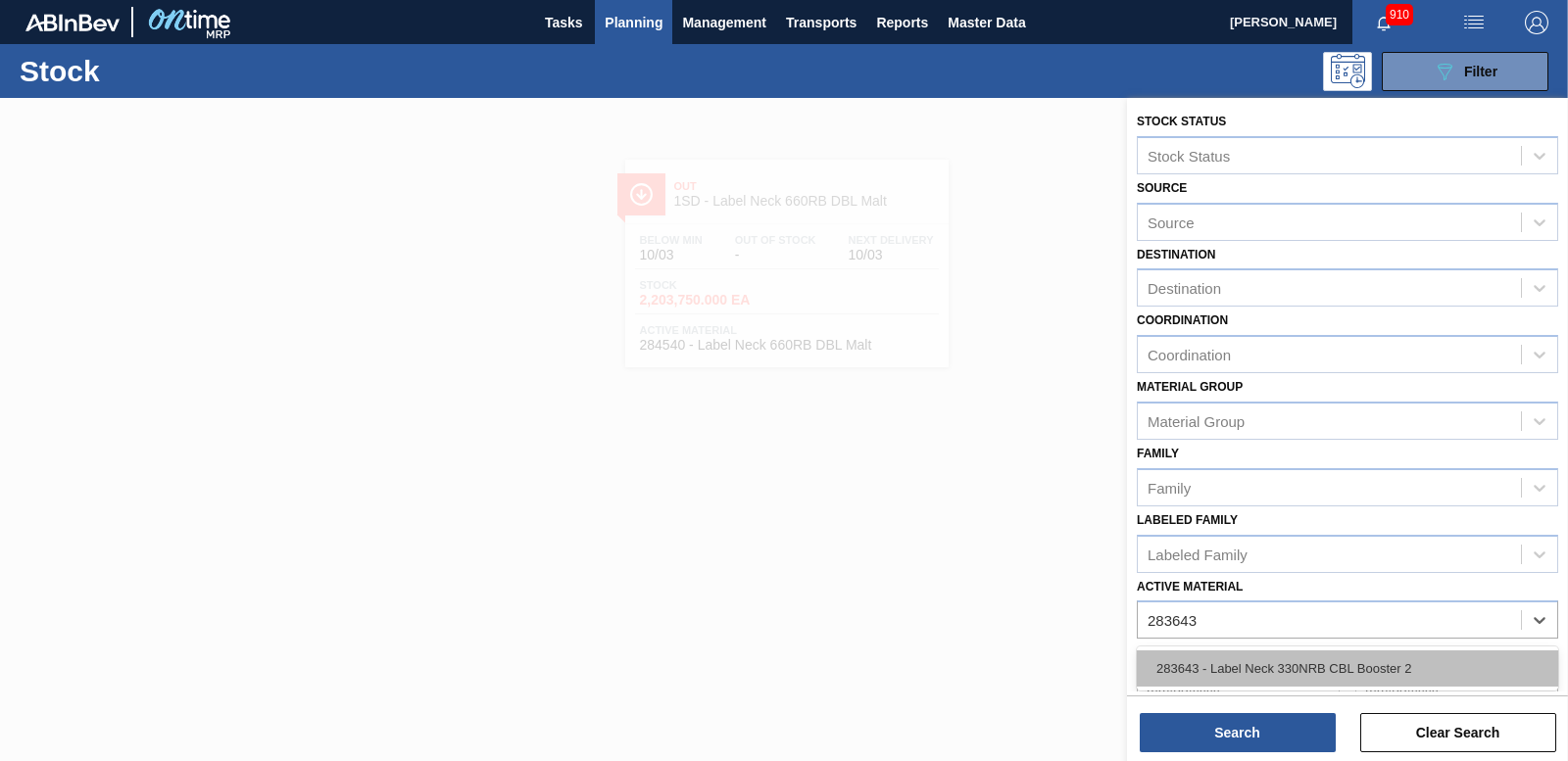
drag, startPoint x: 1416, startPoint y: 675, endPoint x: 1361, endPoint y: 706, distance: 63.1
click at [1415, 675] on div "283643 - Label Neck 330NRB CBL Booster 2" at bounding box center [1347, 668] width 422 height 36
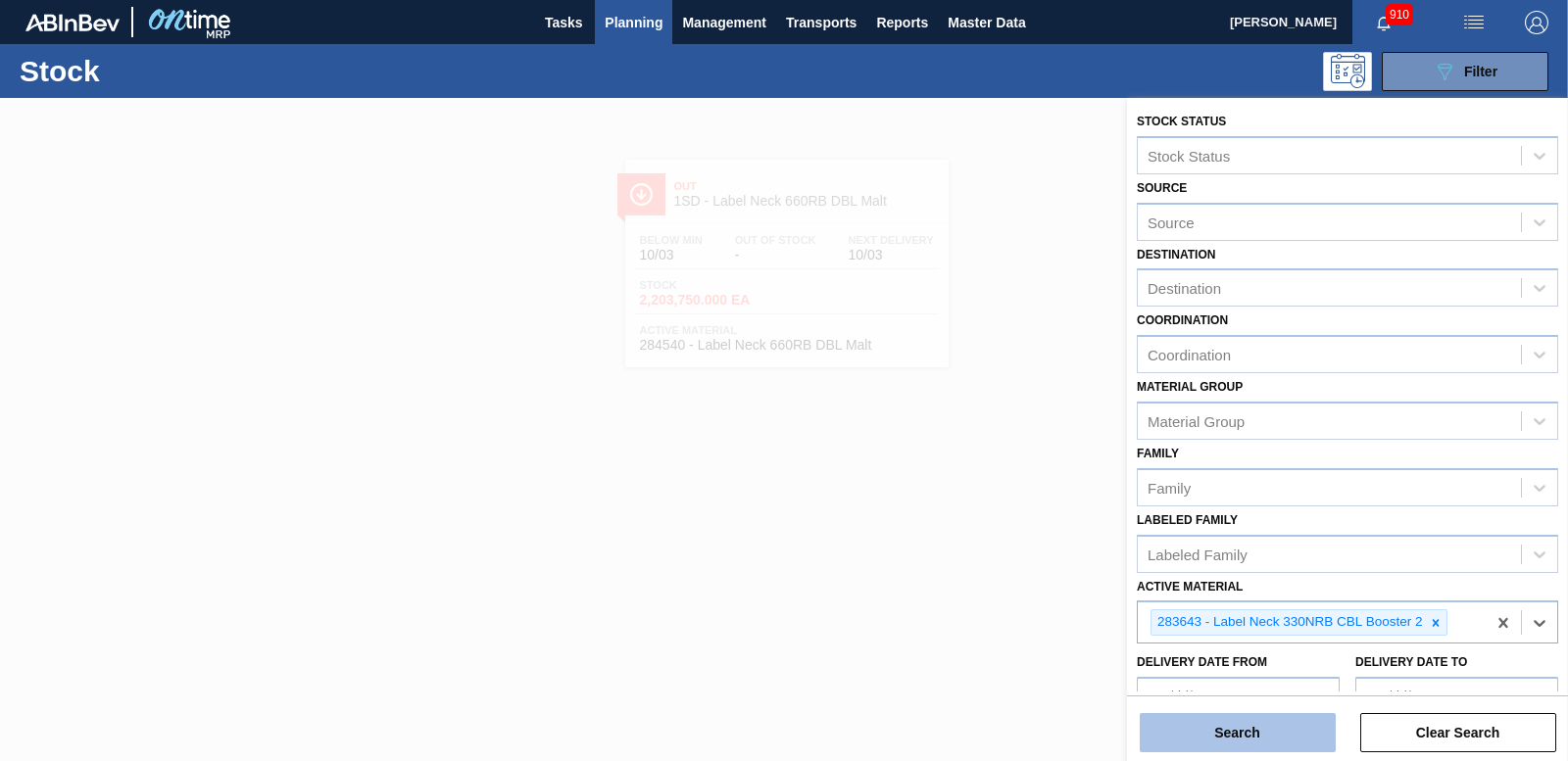
click at [1278, 722] on button "Search" at bounding box center [1237, 732] width 196 height 39
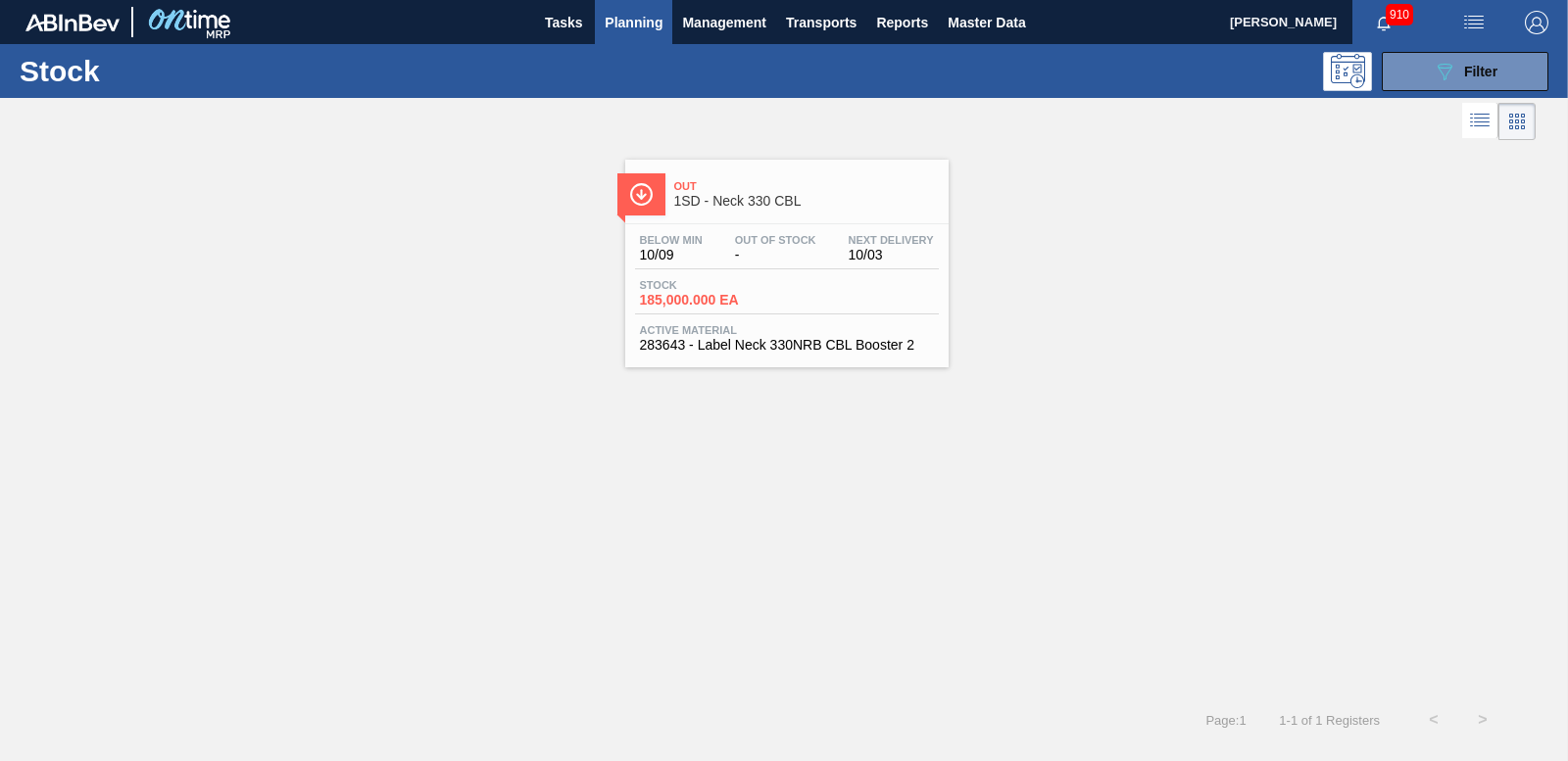
click at [707, 292] on span "185,000.000 EA" at bounding box center [708, 299] width 137 height 15
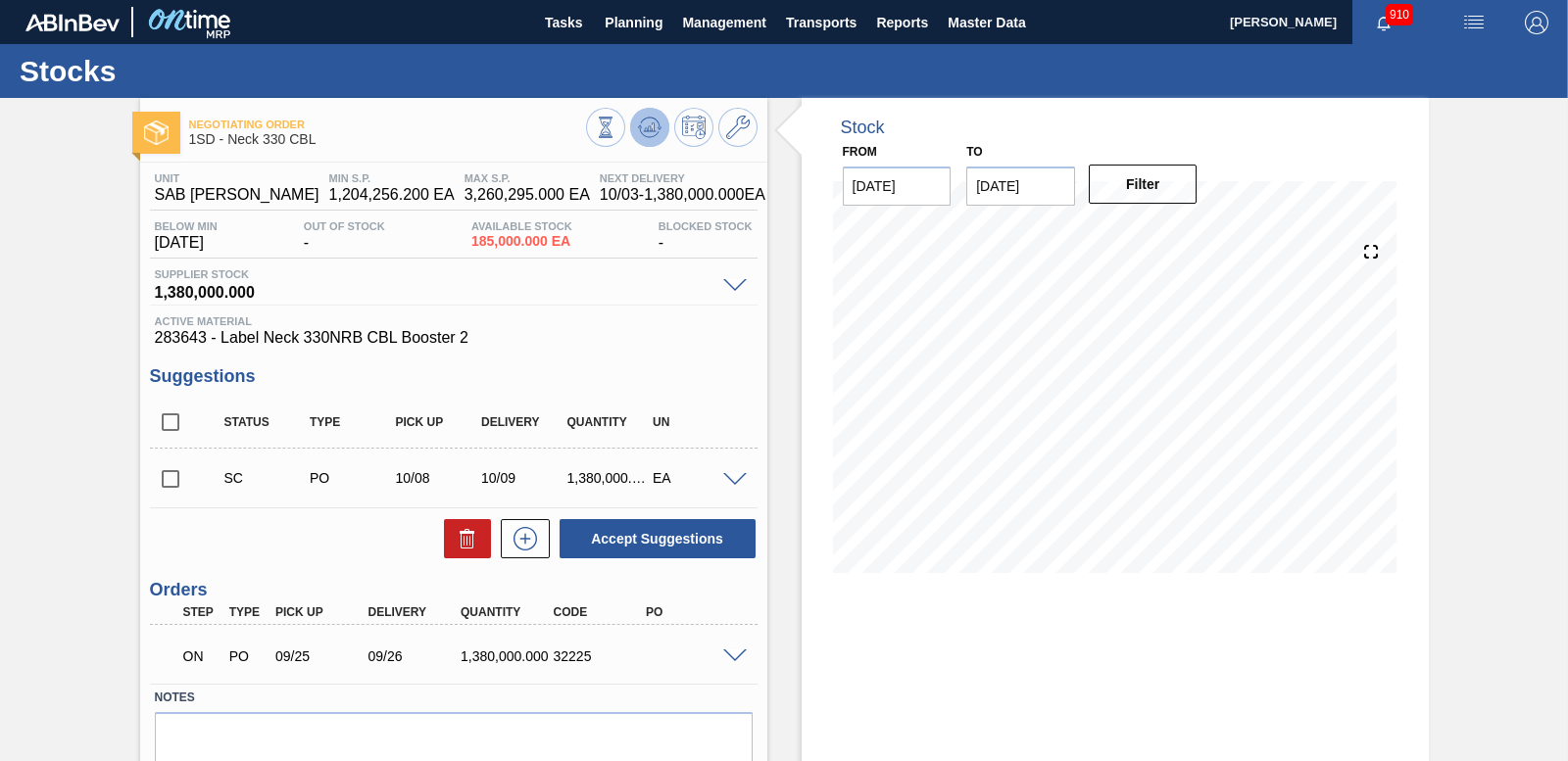
click at [642, 111] on button at bounding box center [649, 126] width 39 height 39
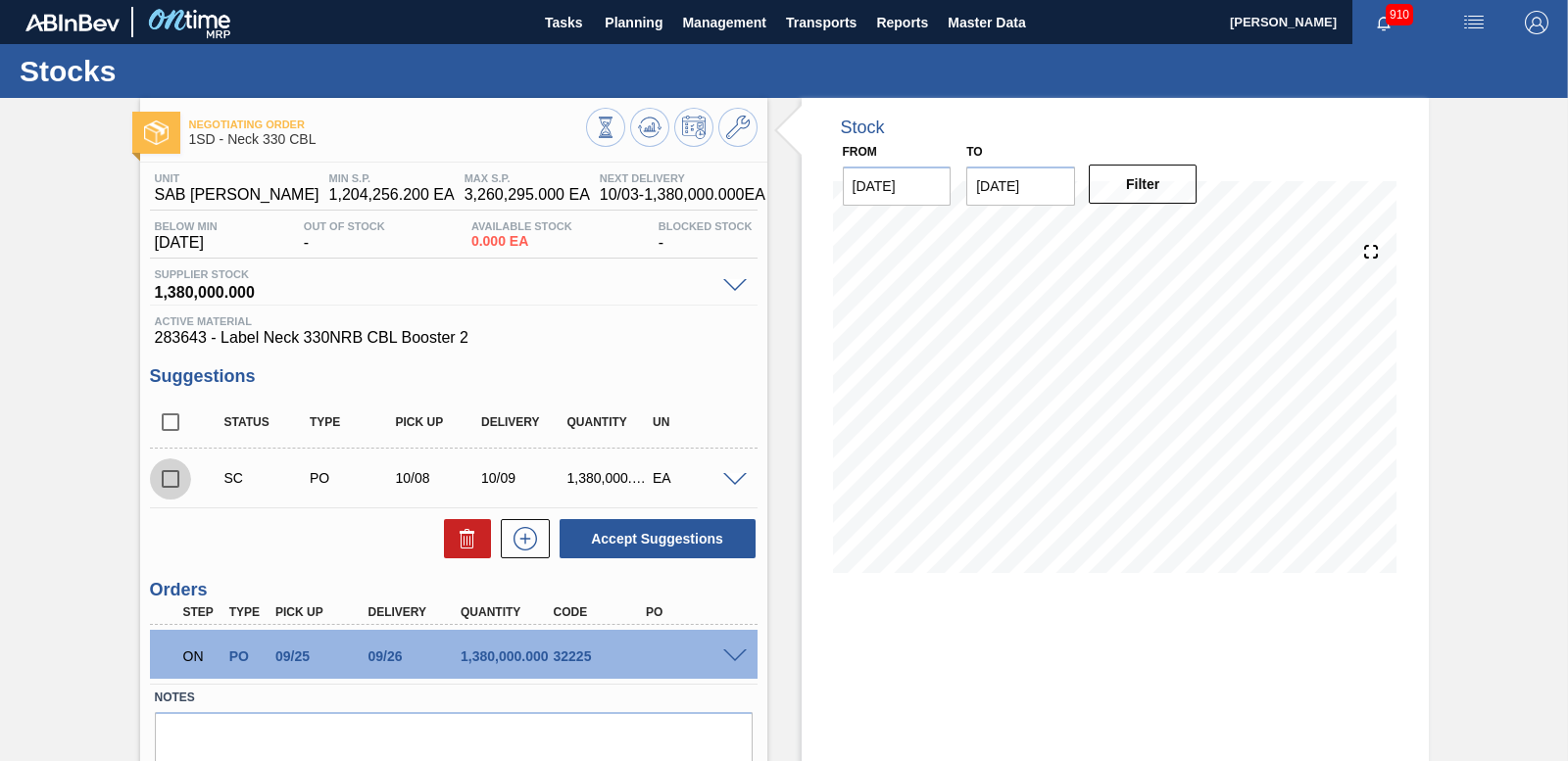
click at [170, 476] on input "checkbox" at bounding box center [170, 478] width 41 height 41
click at [721, 532] on button "Accept Suggestions" at bounding box center [657, 538] width 196 height 39
checkbox input "false"
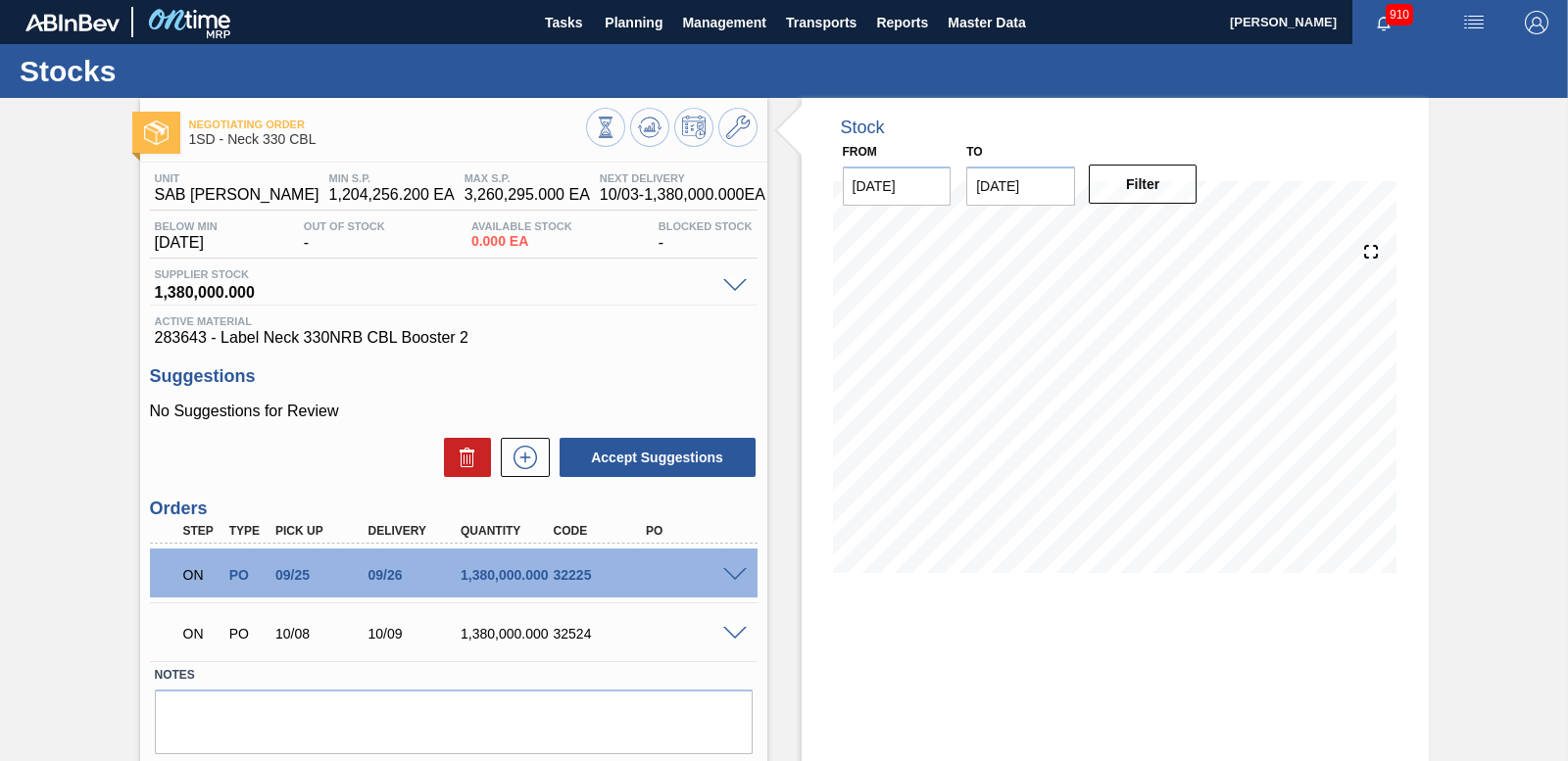
scroll to position [82, 0]
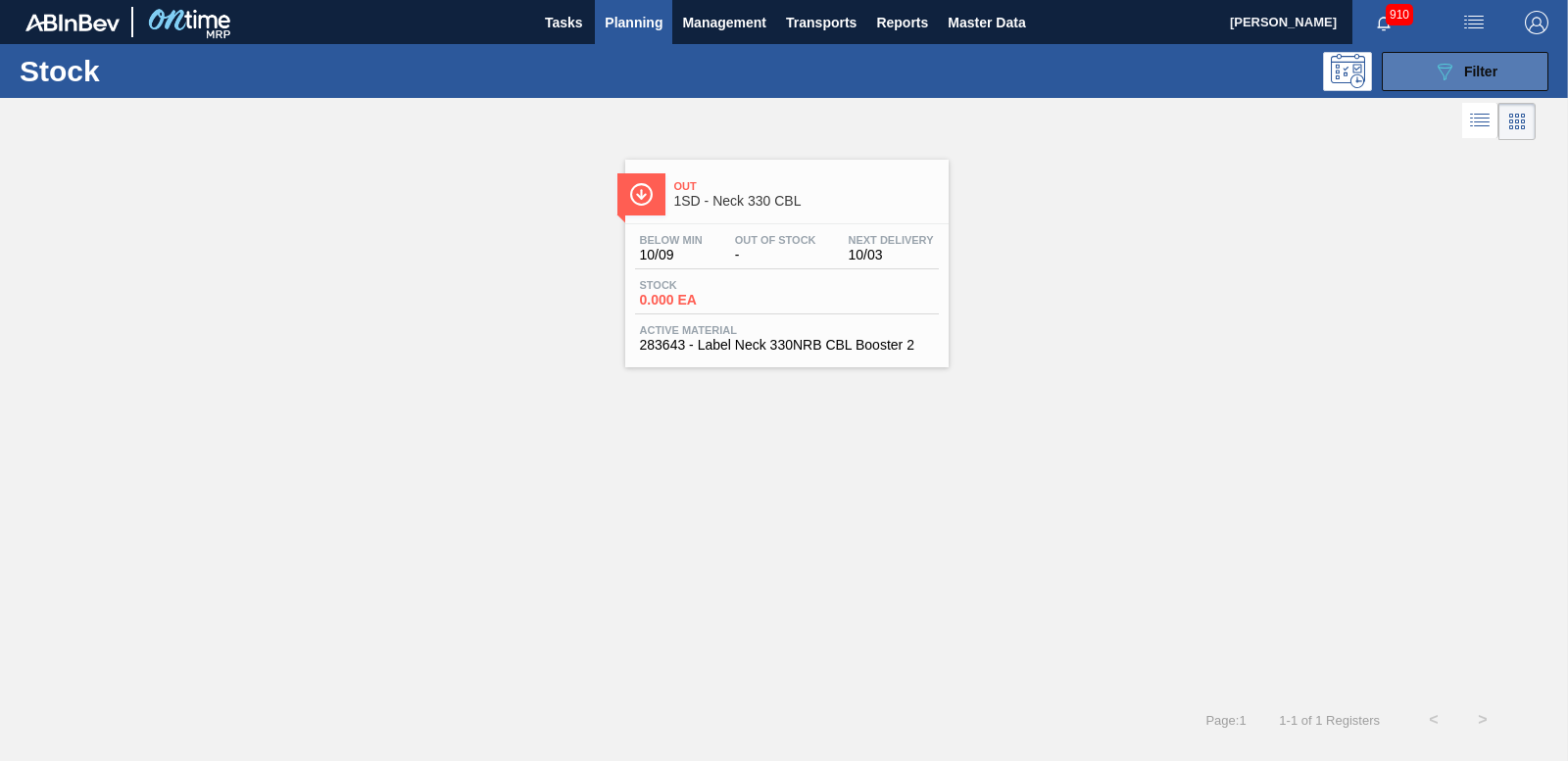
click at [1435, 78] on icon "089F7B8B-B2A5-4AFE-B5C0-19BA573D28AC" at bounding box center [1445, 72] width 24 height 24
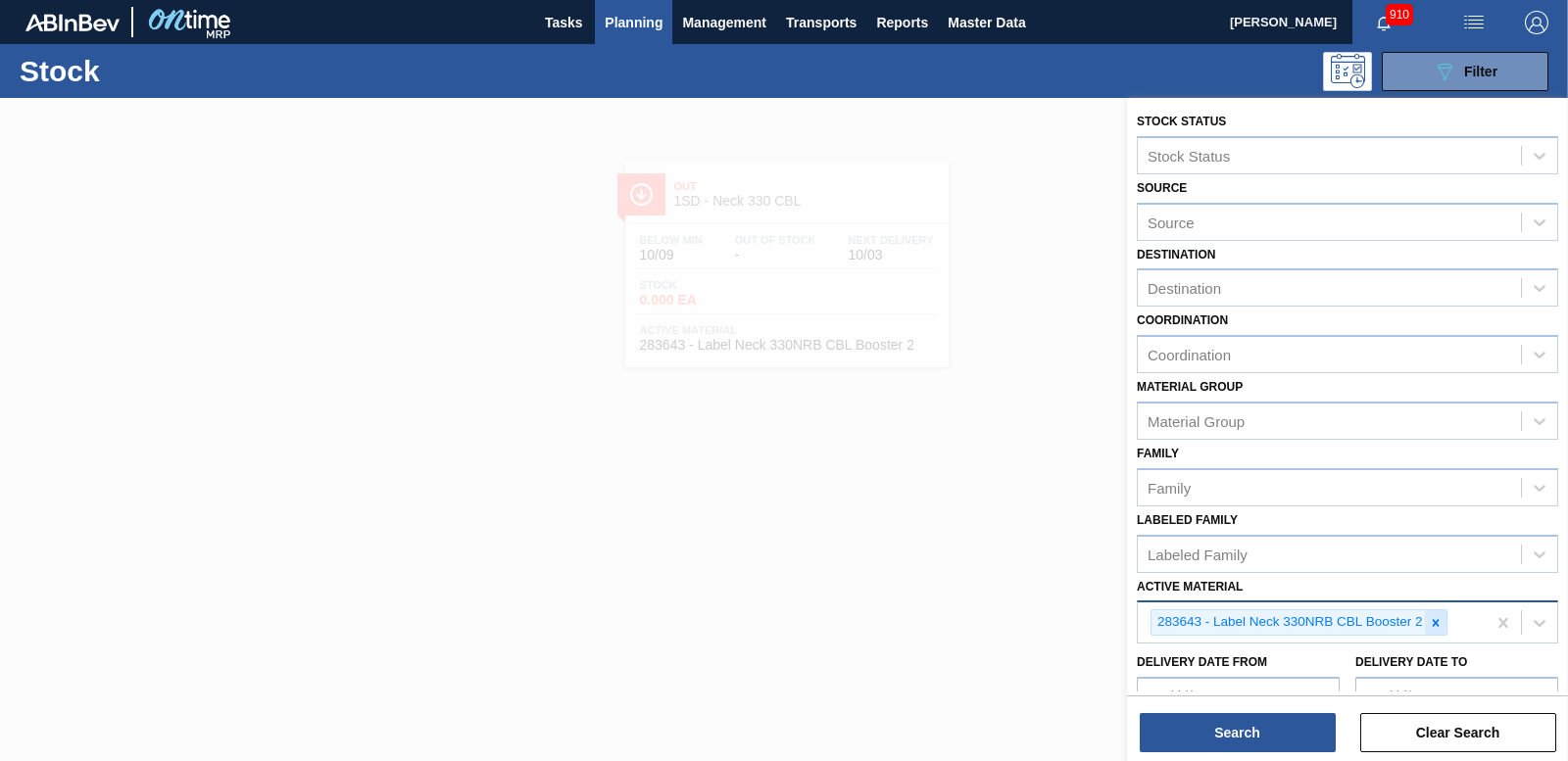
click at [1431, 623] on icon at bounding box center [1436, 623] width 14 height 14
type Material "285204"
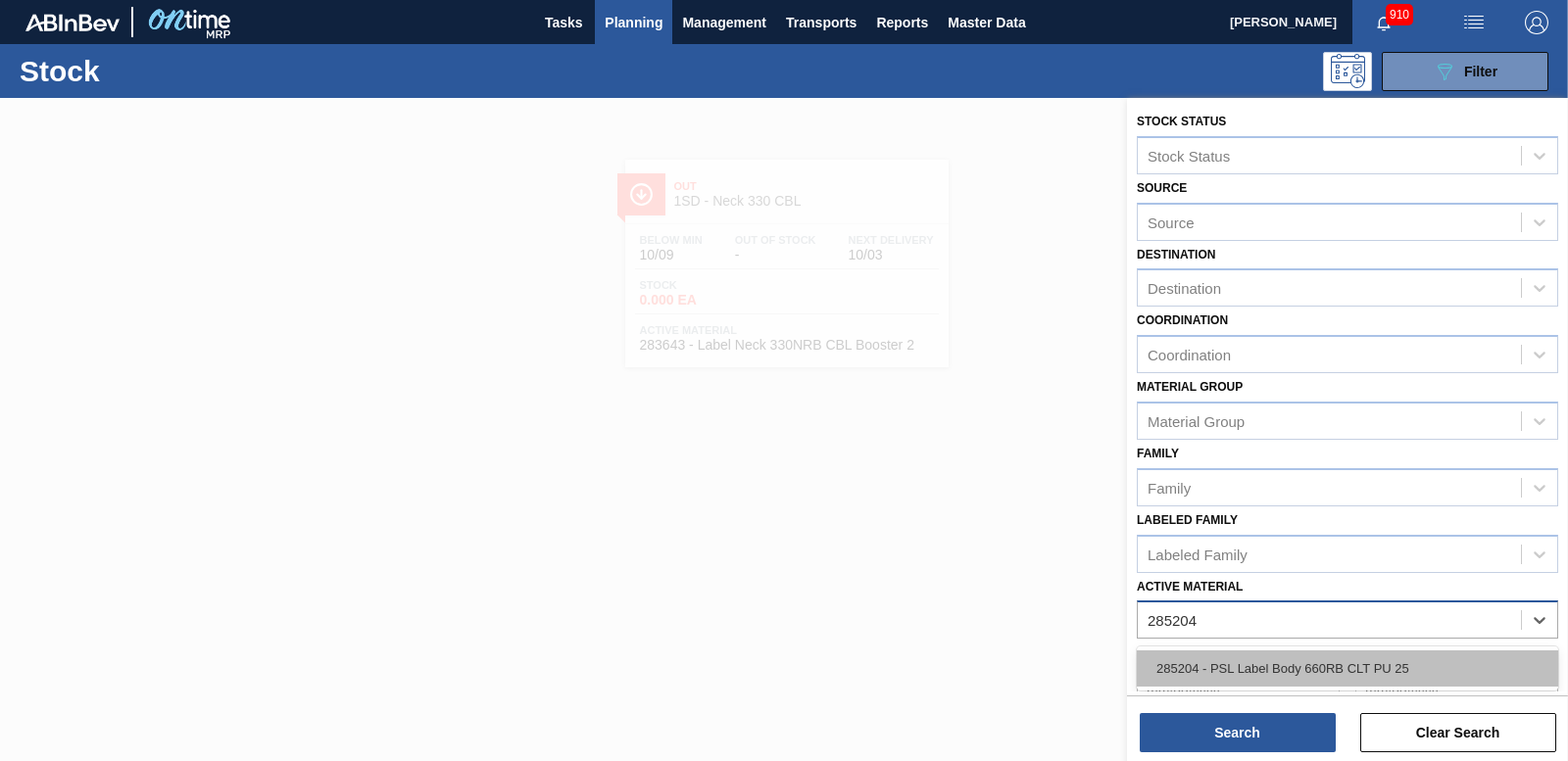
click at [1333, 656] on div "285204 - PSL Label Body 660RB CLT PU 25" at bounding box center [1347, 668] width 422 height 36
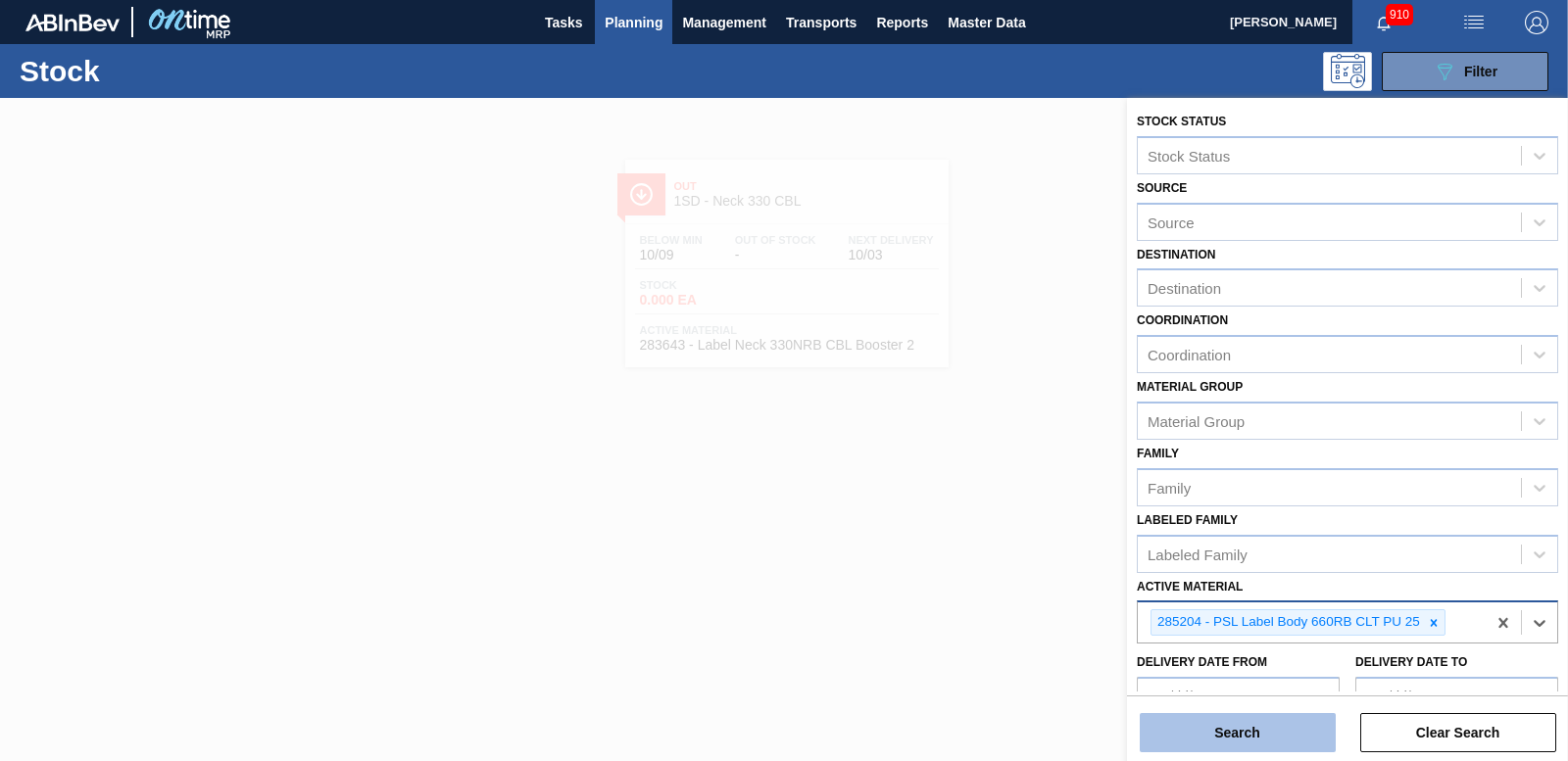
click at [1253, 728] on button "Search" at bounding box center [1237, 732] width 196 height 39
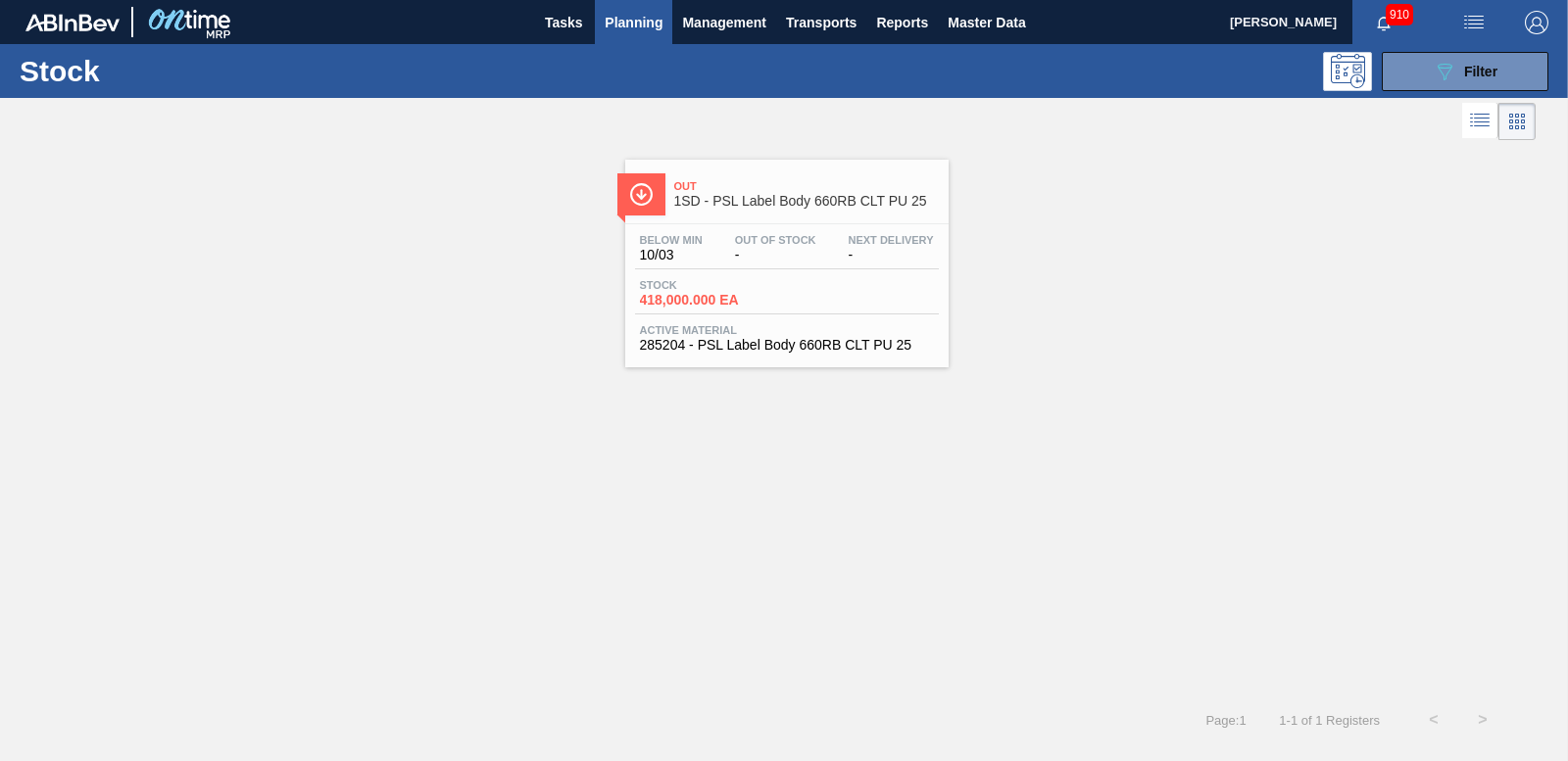
click at [676, 294] on span "418,000.000 EA" at bounding box center [708, 299] width 137 height 15
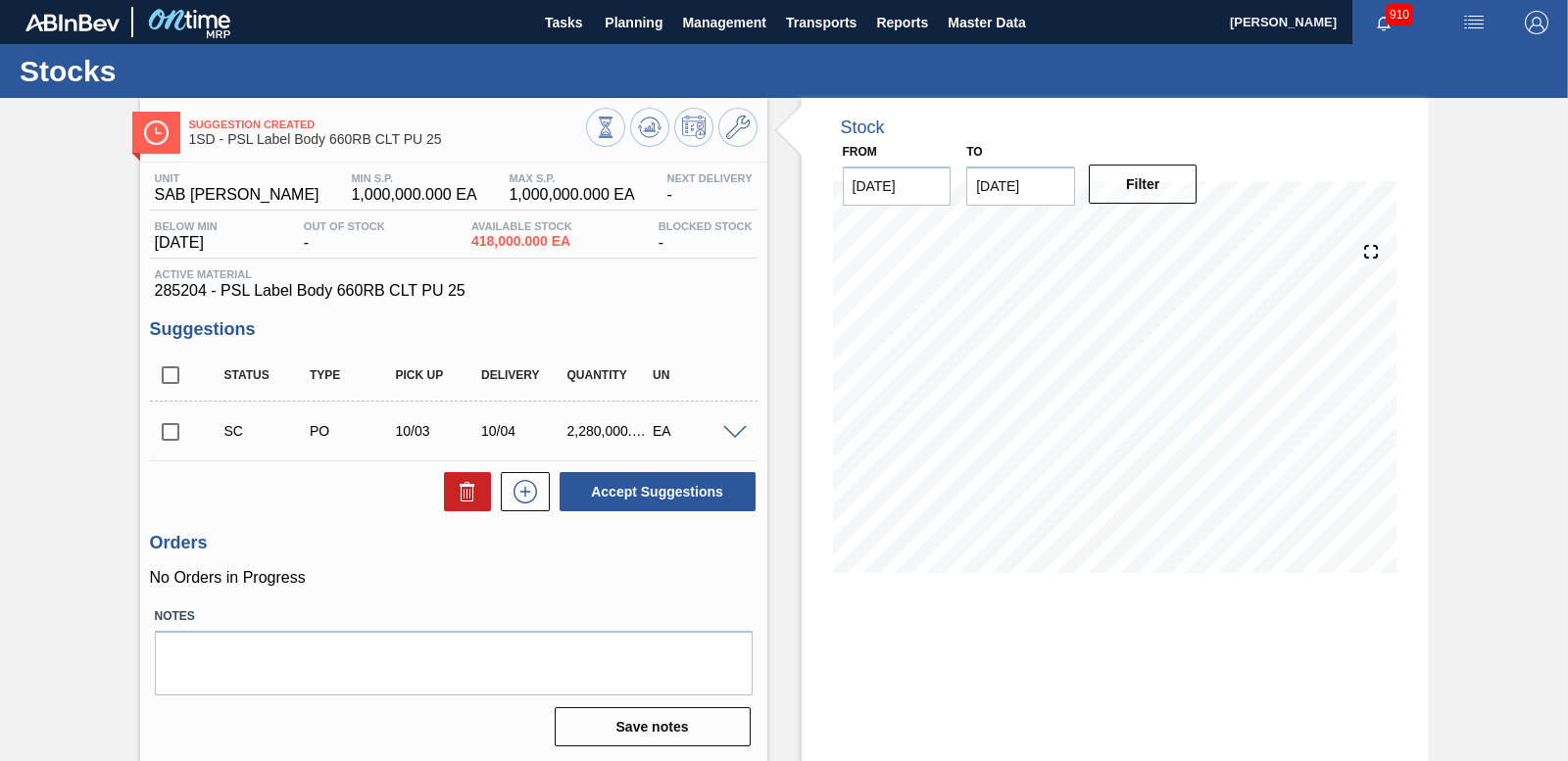
click at [733, 439] on div "SC PO 10/03 10/04 2,280,000.000 EA" at bounding box center [454, 431] width 608 height 49
click at [733, 432] on span at bounding box center [735, 433] width 24 height 15
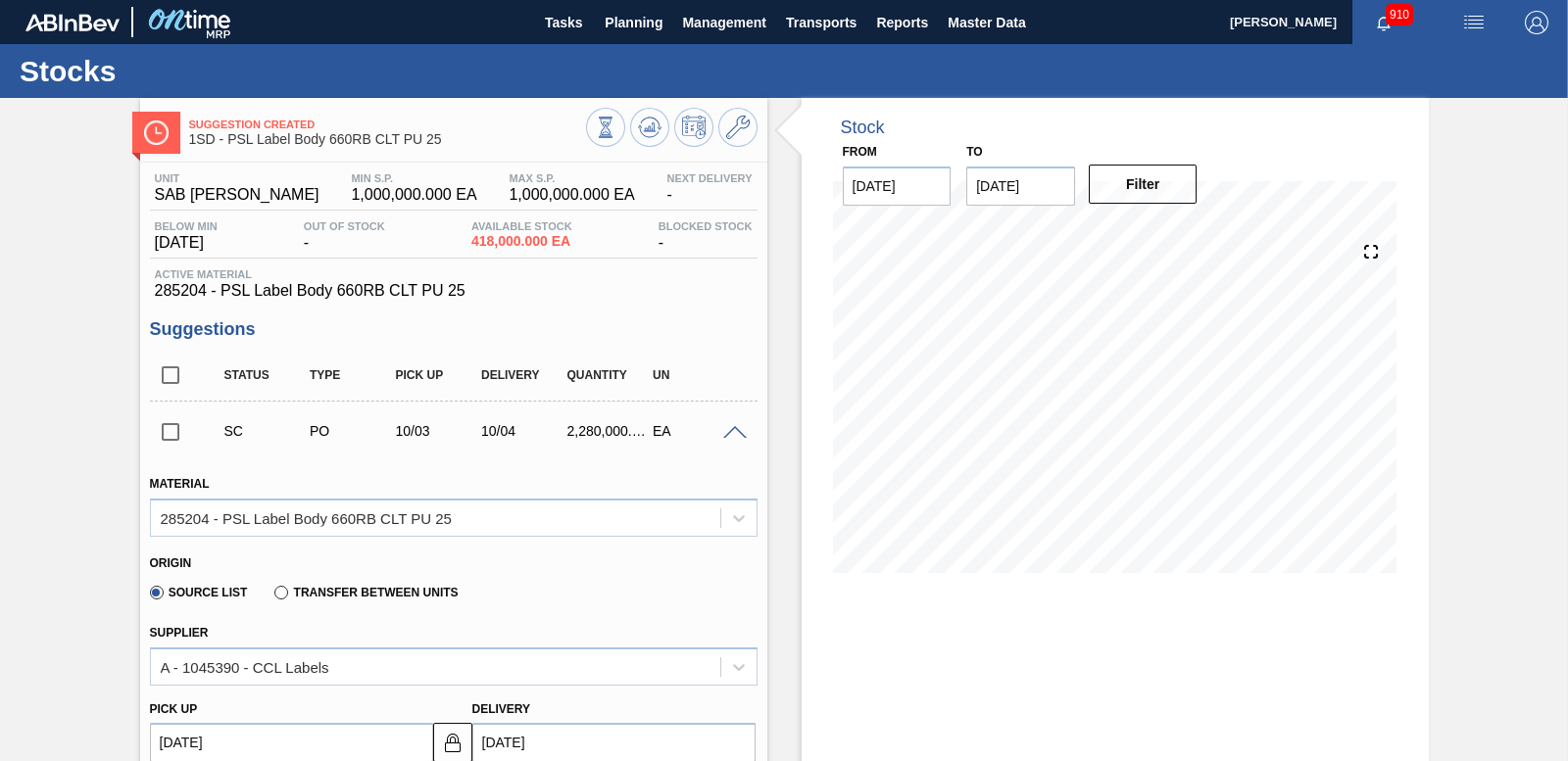
click at [733, 432] on span at bounding box center [735, 433] width 24 height 15
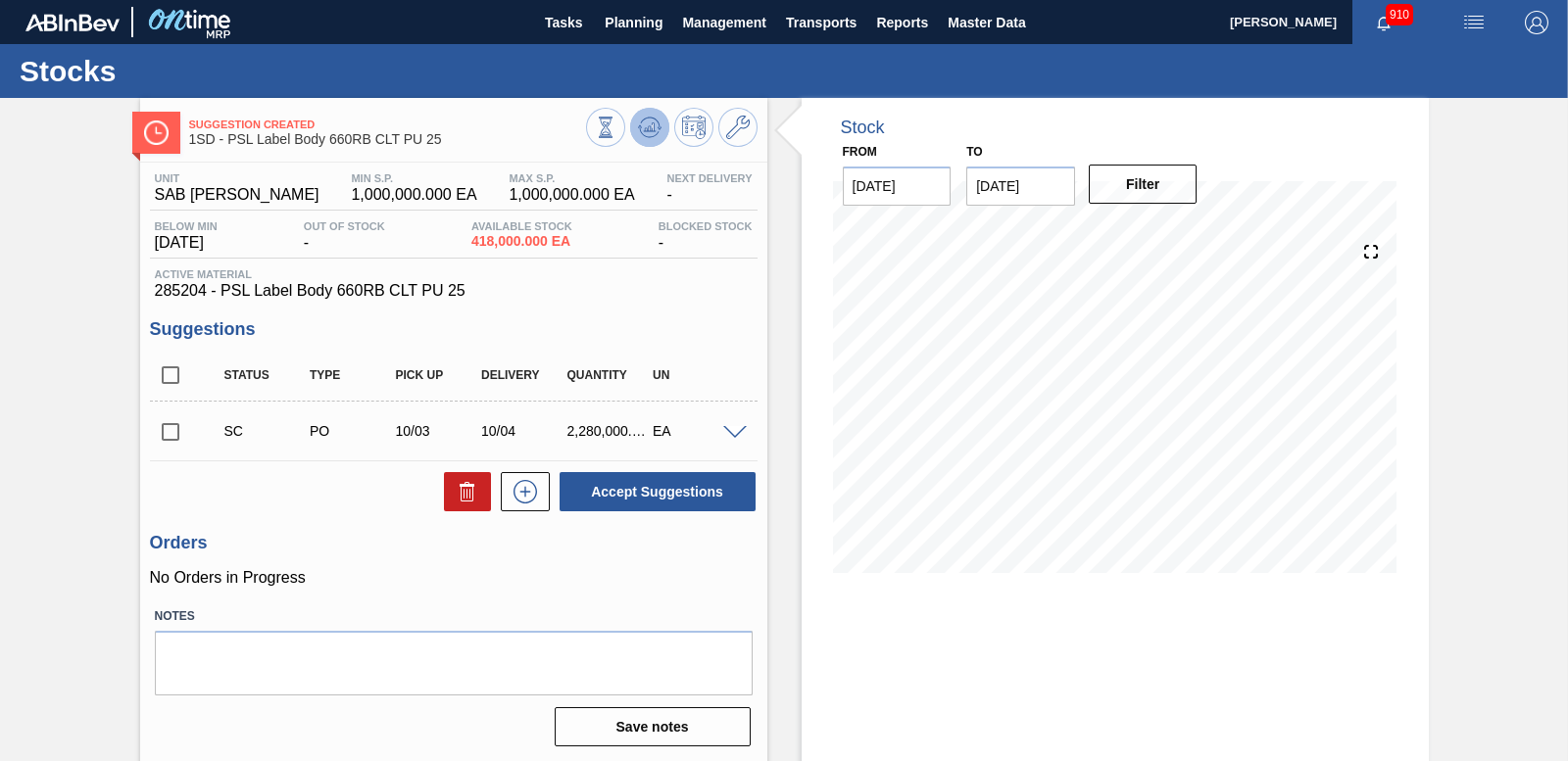
click at [653, 122] on icon at bounding box center [650, 127] width 24 height 24
click at [166, 427] on input "checkbox" at bounding box center [170, 432] width 41 height 41
click at [701, 492] on button "Accept Suggestions" at bounding box center [657, 491] width 196 height 39
checkbox input "false"
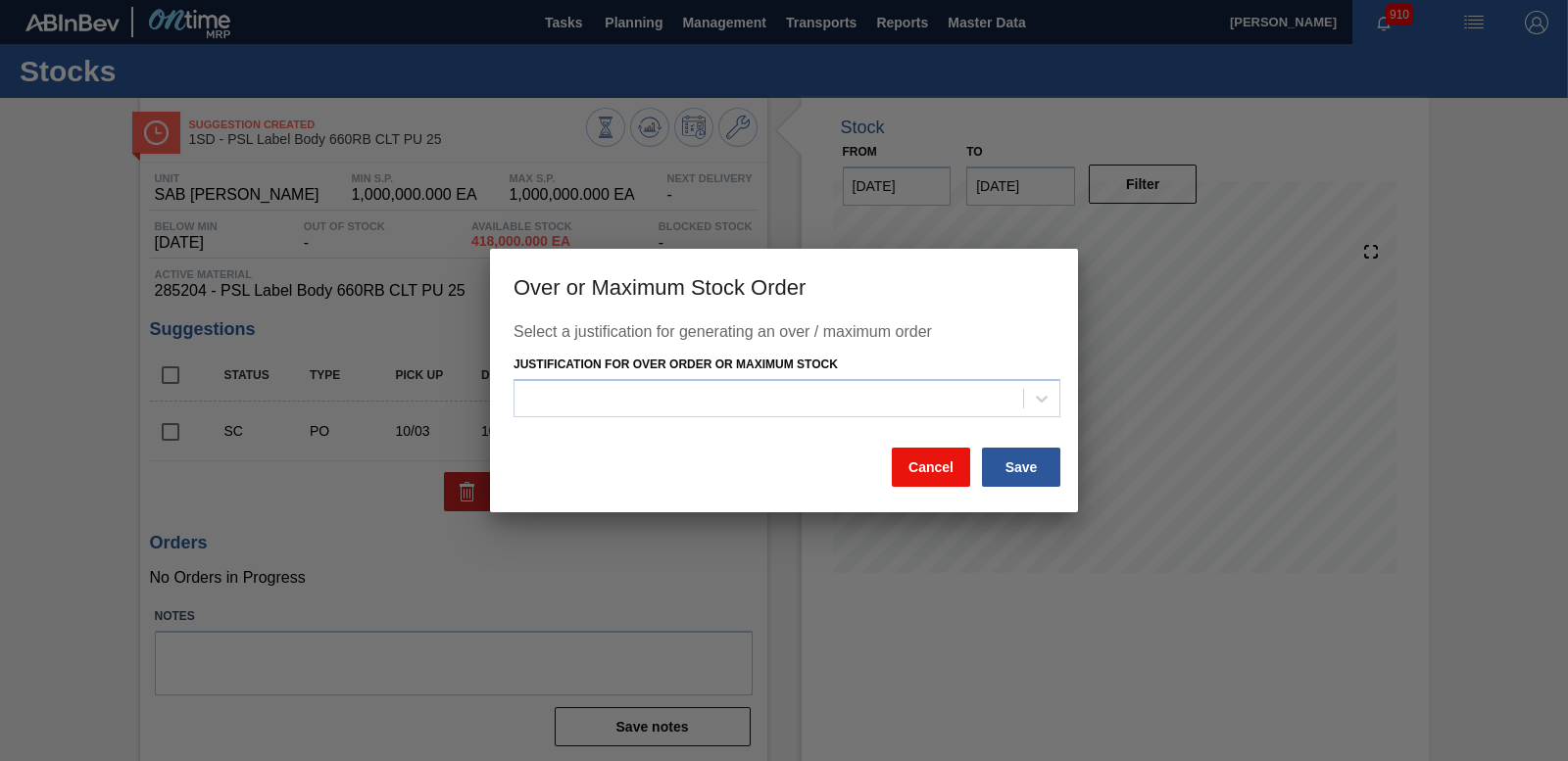
click at [910, 470] on button "Cancel" at bounding box center [930, 467] width 79 height 39
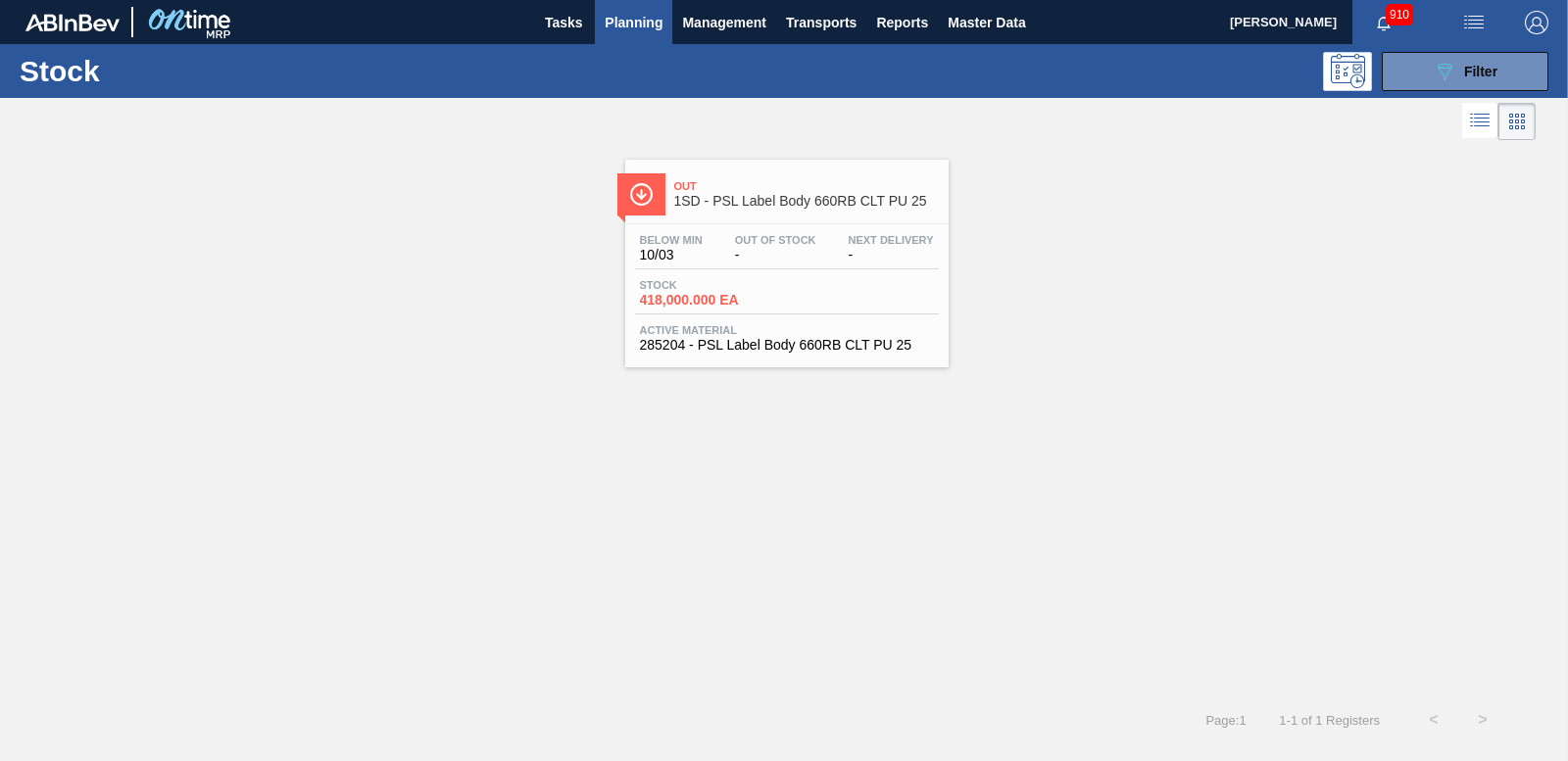
drag, startPoint x: 1444, startPoint y: 74, endPoint x: 1440, endPoint y: 103, distance: 29.3
click at [1444, 73] on icon "089F7B8B-B2A5-4AFE-B5C0-19BA573D28AC" at bounding box center [1445, 72] width 24 height 24
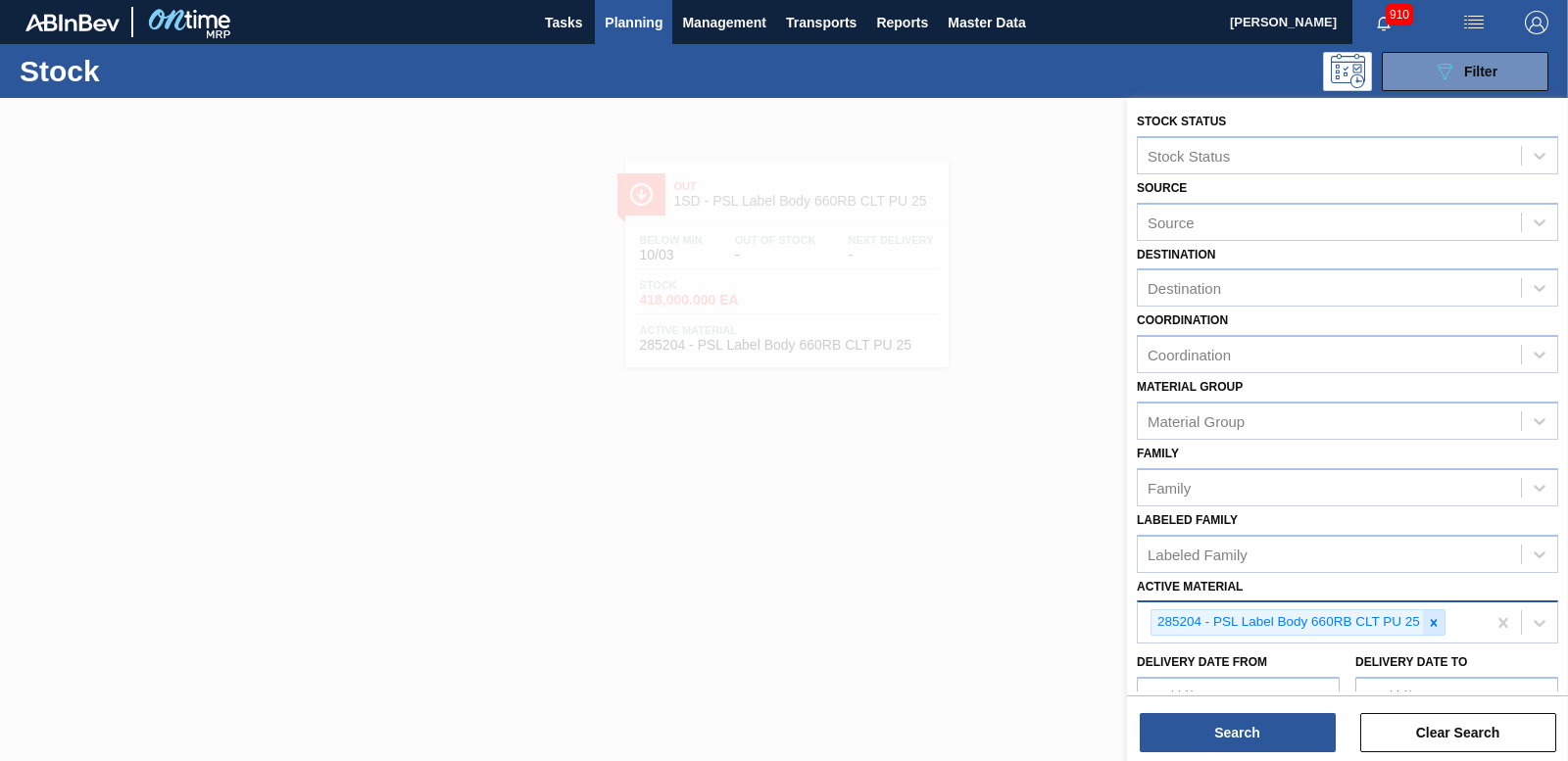
click at [1437, 623] on icon at bounding box center [1434, 623] width 14 height 14
type Material "285191"
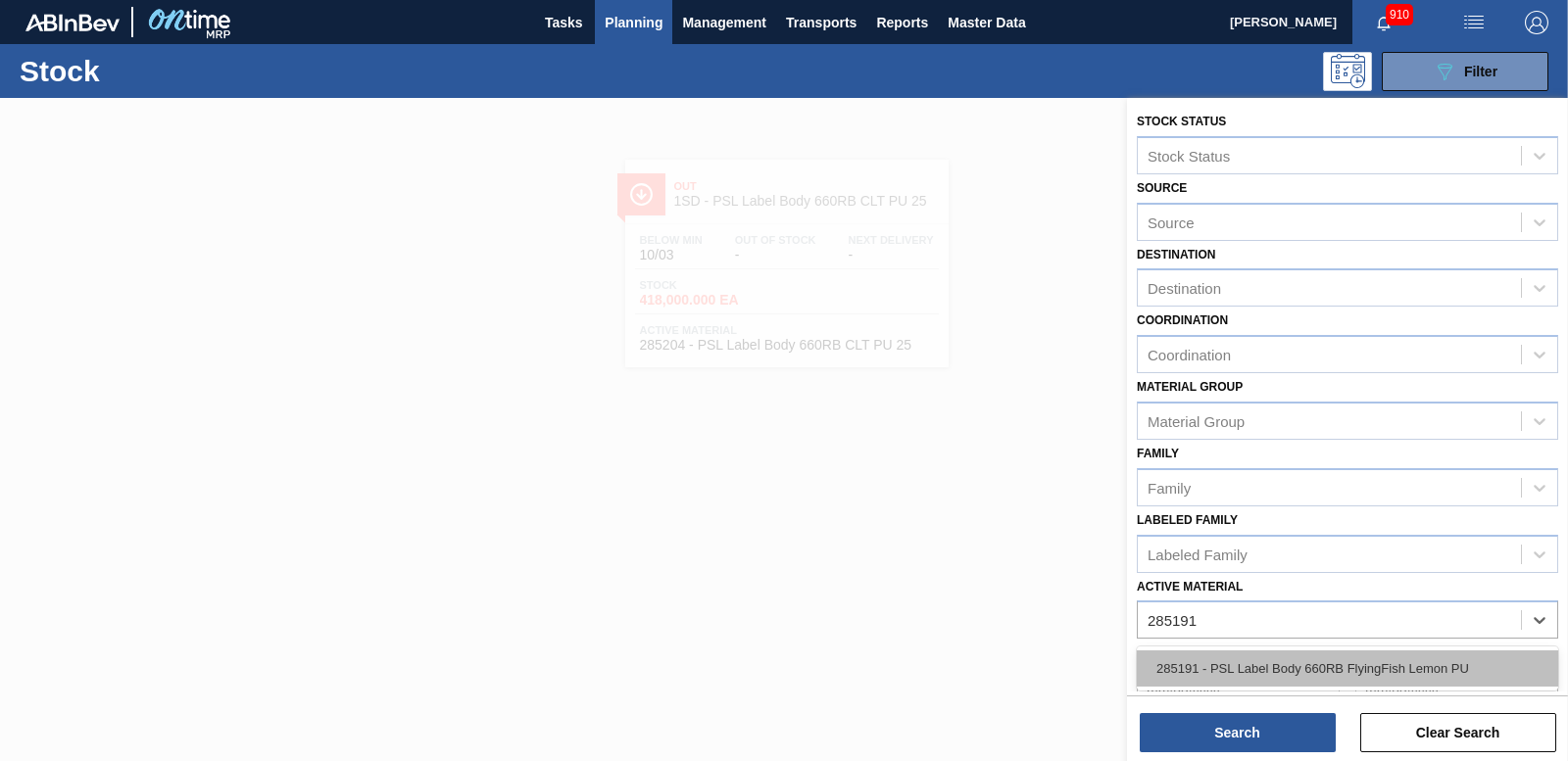
click at [1384, 677] on div "285191 - PSL Label Body 660RB FlyingFish Lemon PU" at bounding box center [1347, 668] width 422 height 36
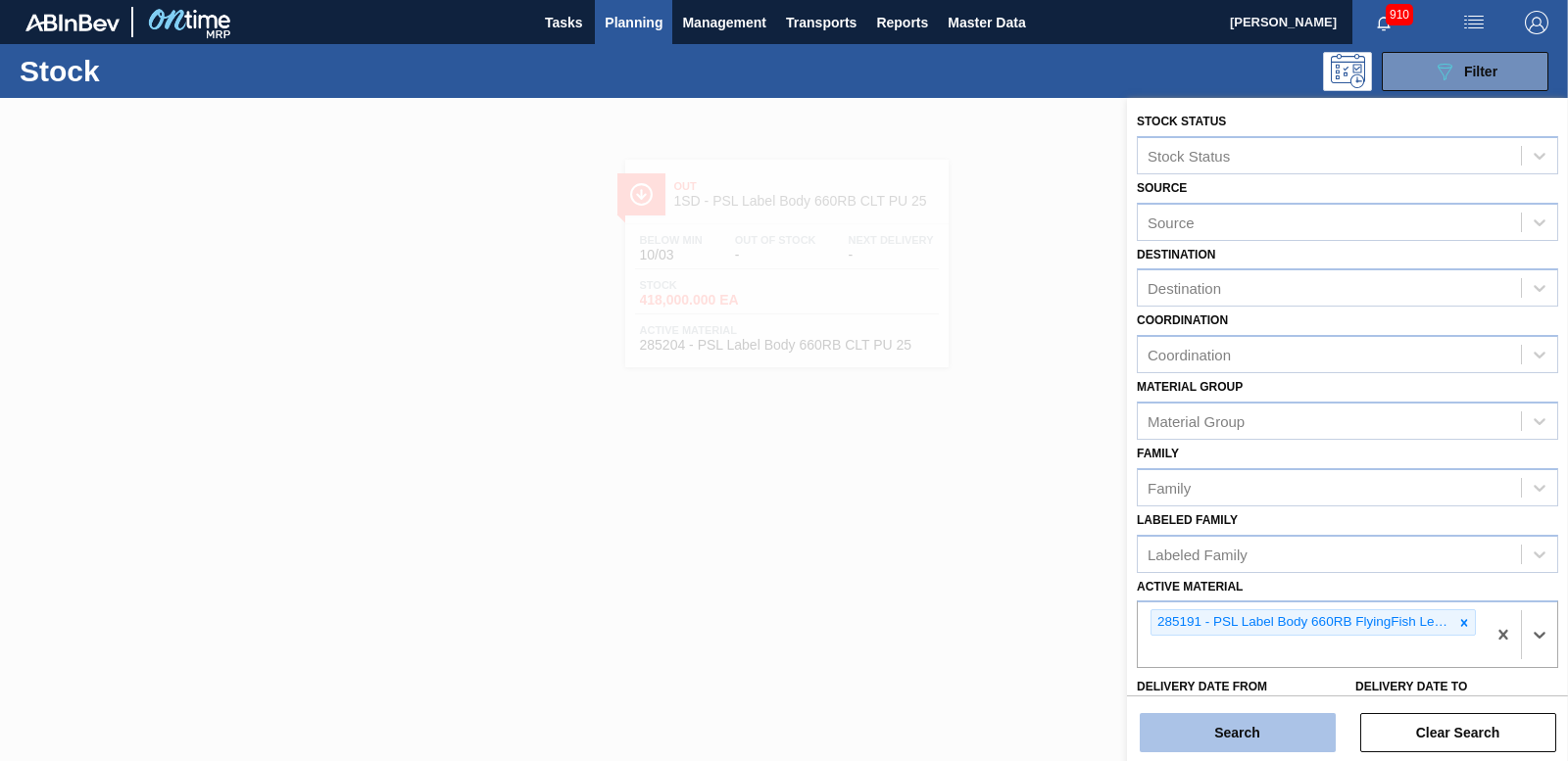
click at [1288, 729] on button "Search" at bounding box center [1237, 732] width 196 height 39
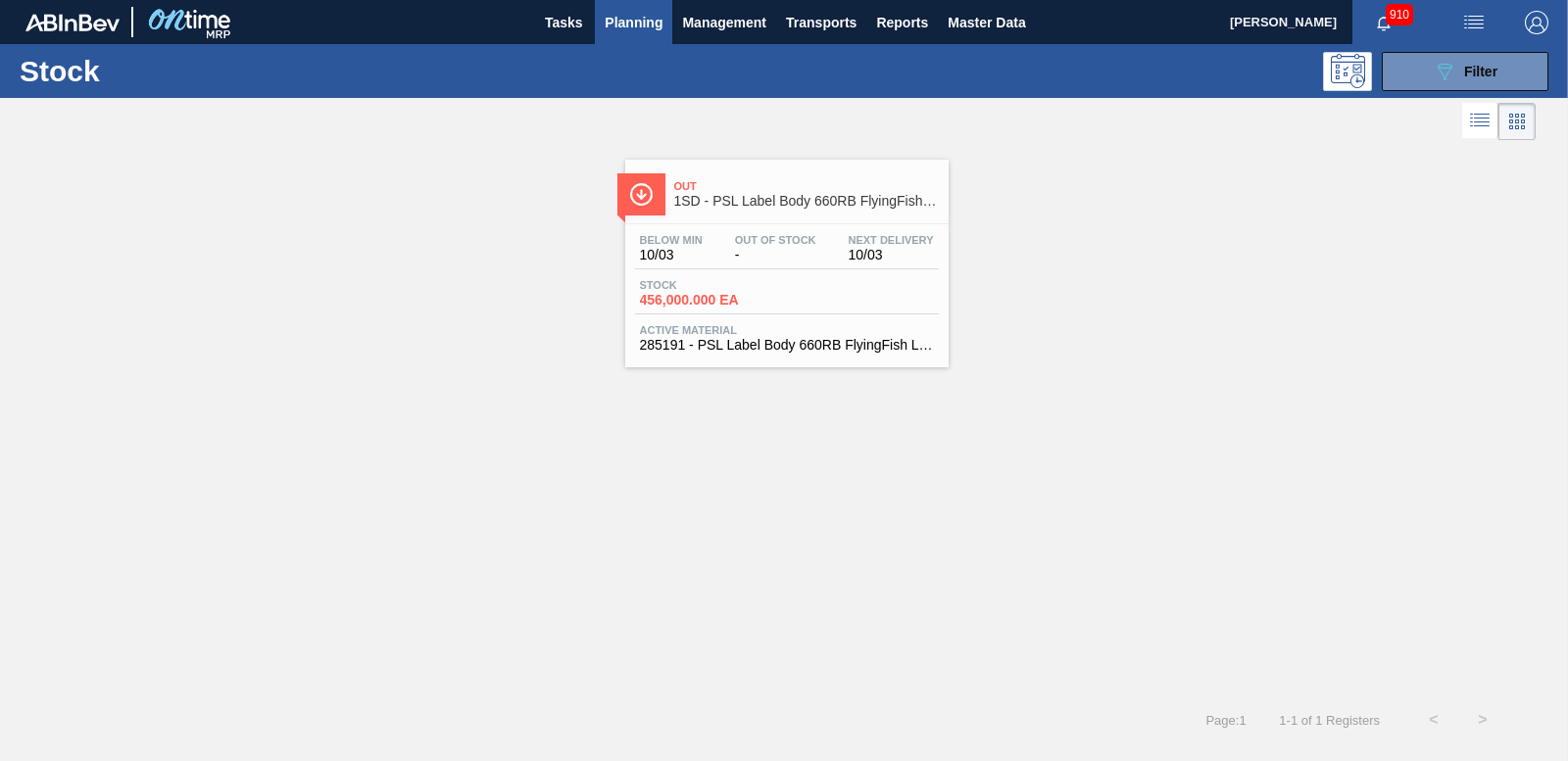
click at [667, 295] on span "456,000.000 EA" at bounding box center [708, 299] width 137 height 15
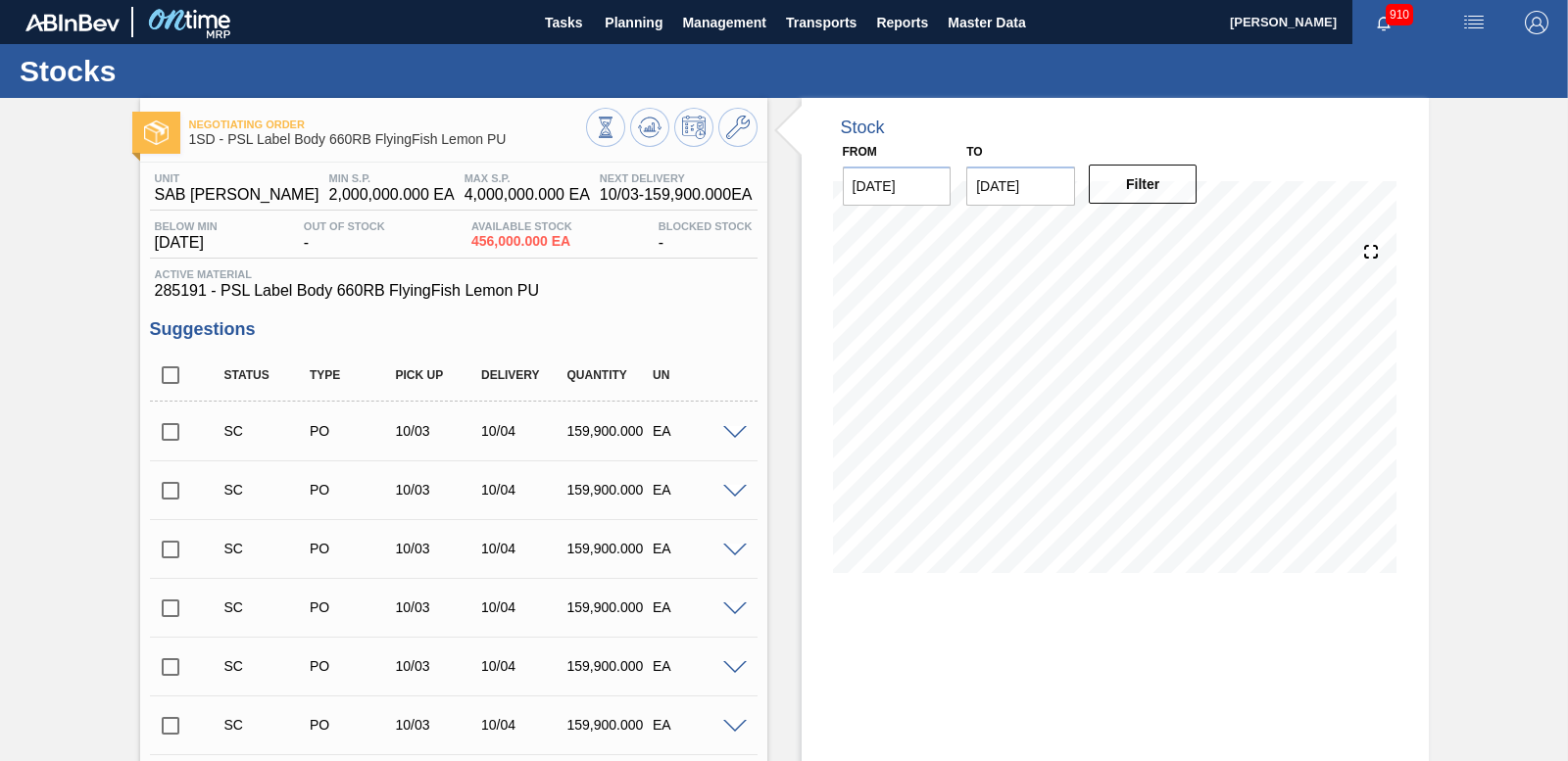
click at [645, 132] on icon at bounding box center [650, 127] width 24 height 24
click at [167, 433] on input "checkbox" at bounding box center [170, 432] width 41 height 41
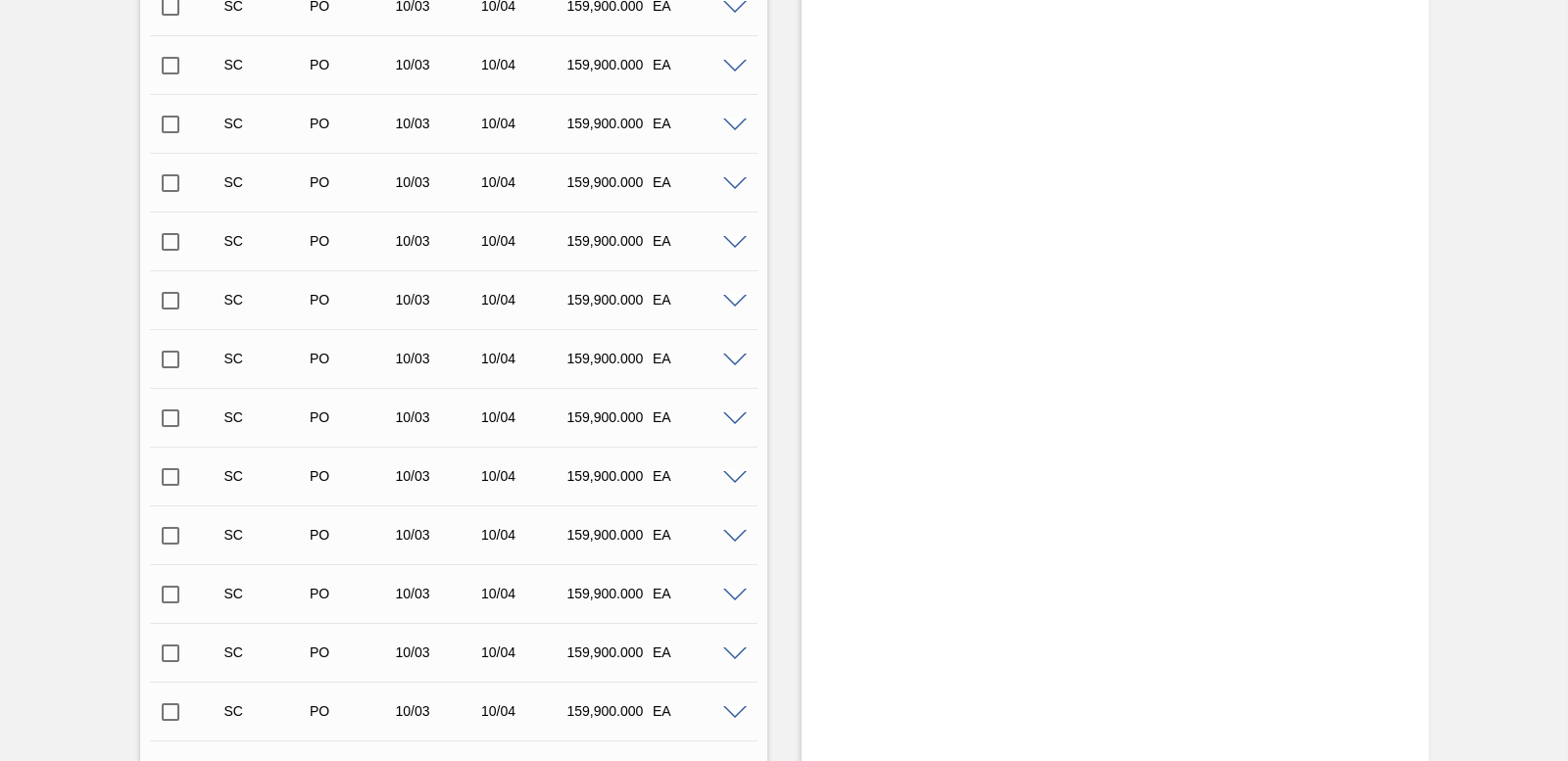
scroll to position [1270, 0]
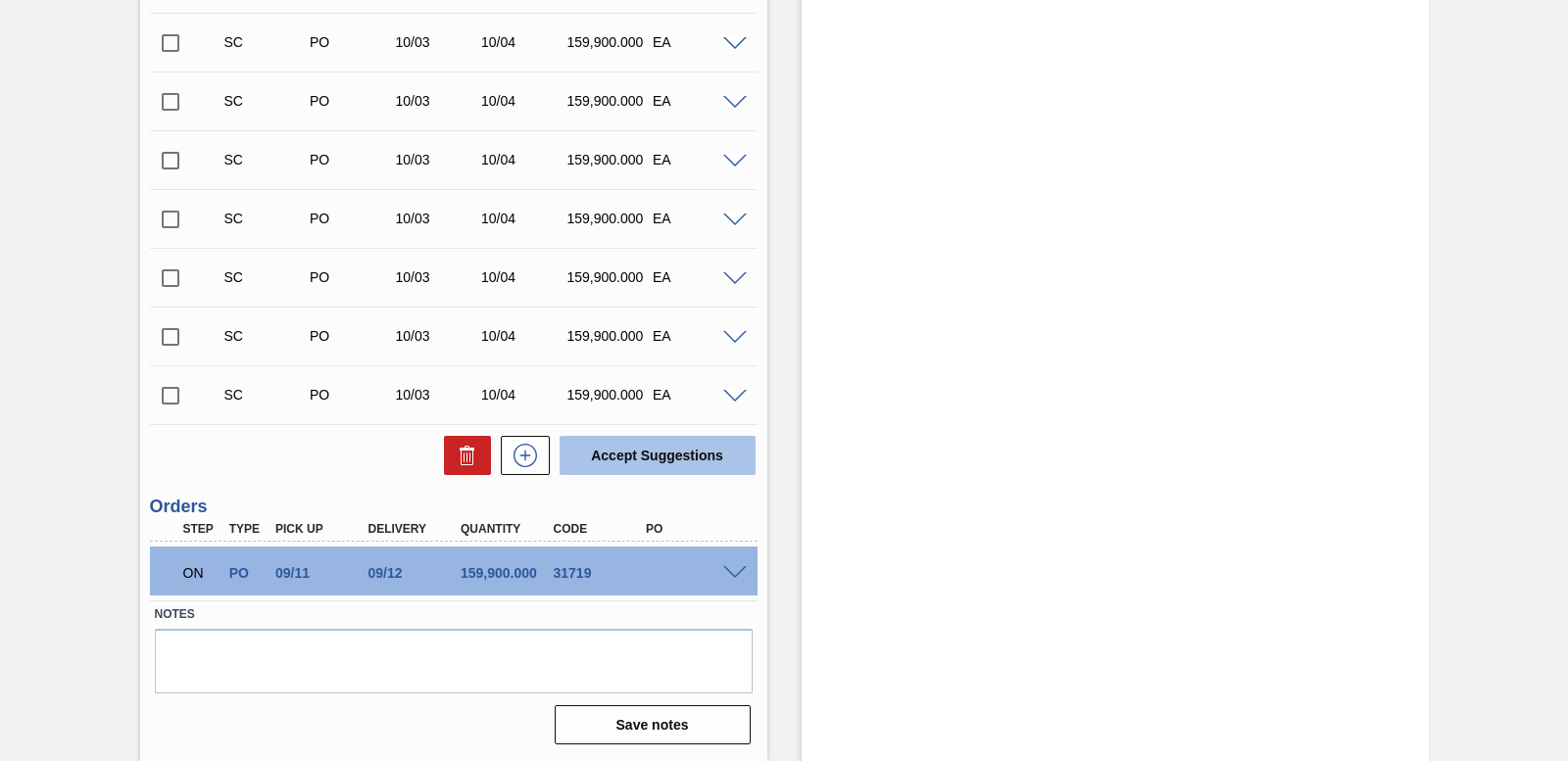
click at [666, 469] on button "Accept Suggestions" at bounding box center [657, 455] width 196 height 39
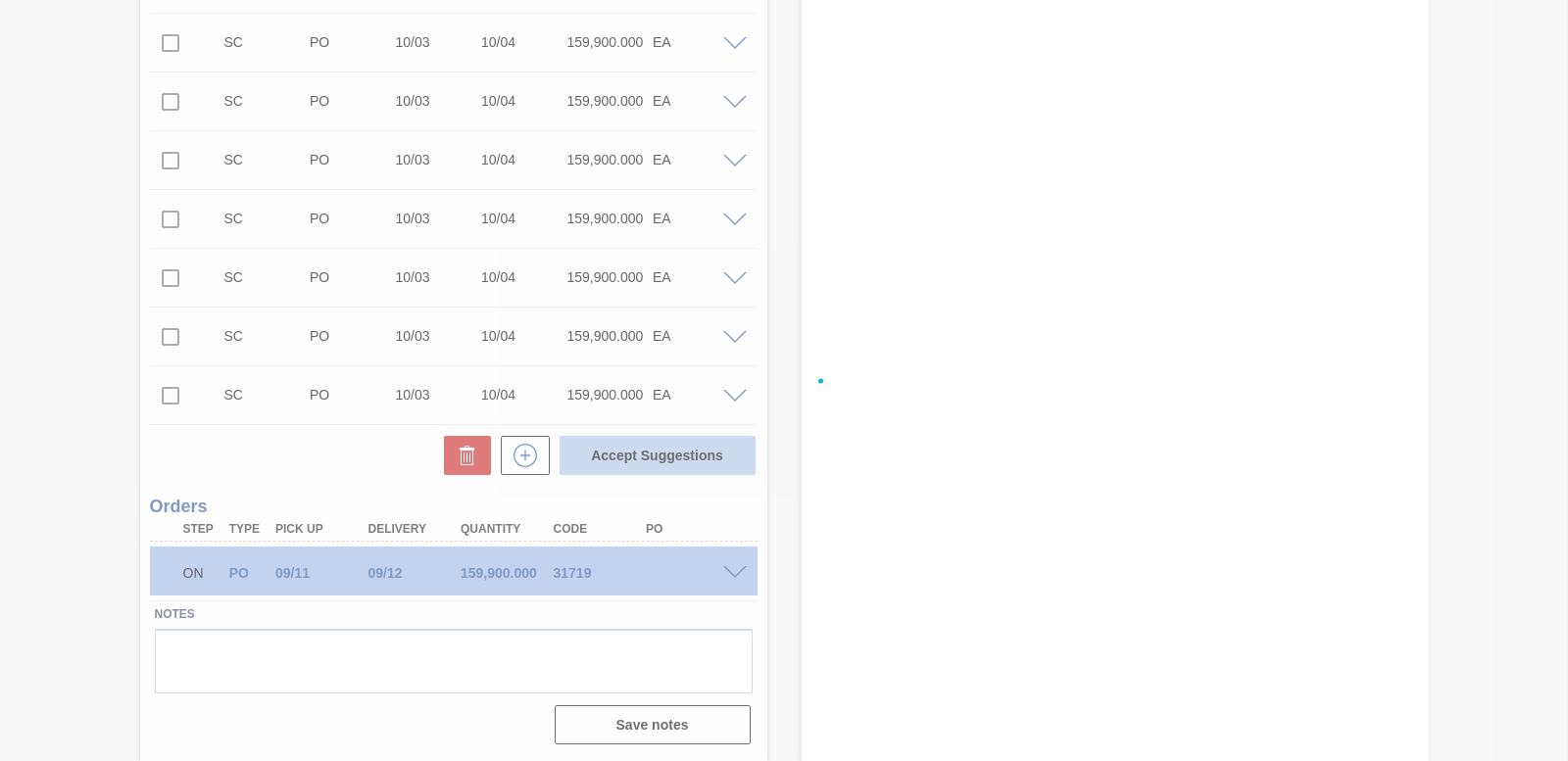
checkbox input "false"
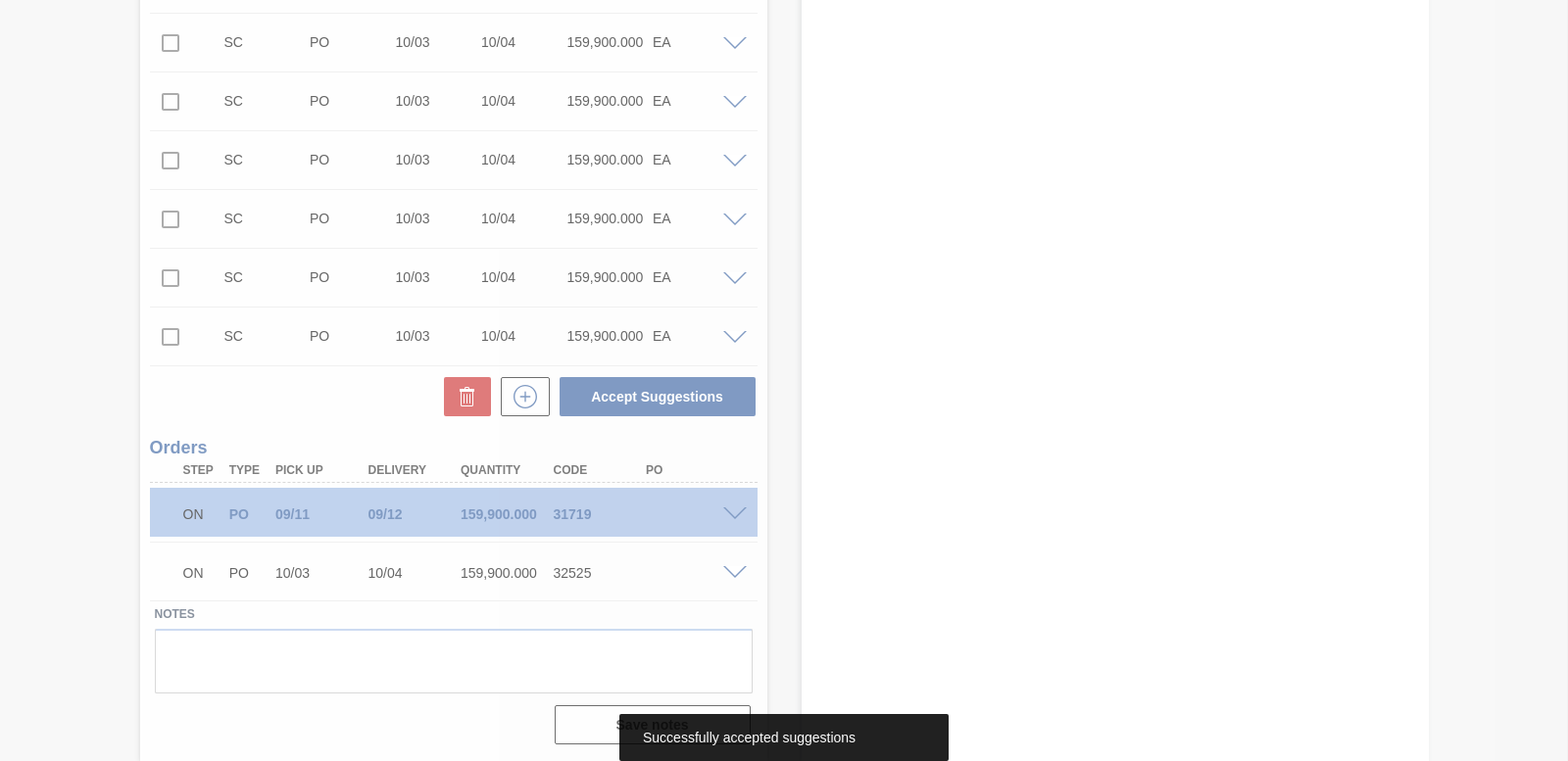
scroll to position [1212, 0]
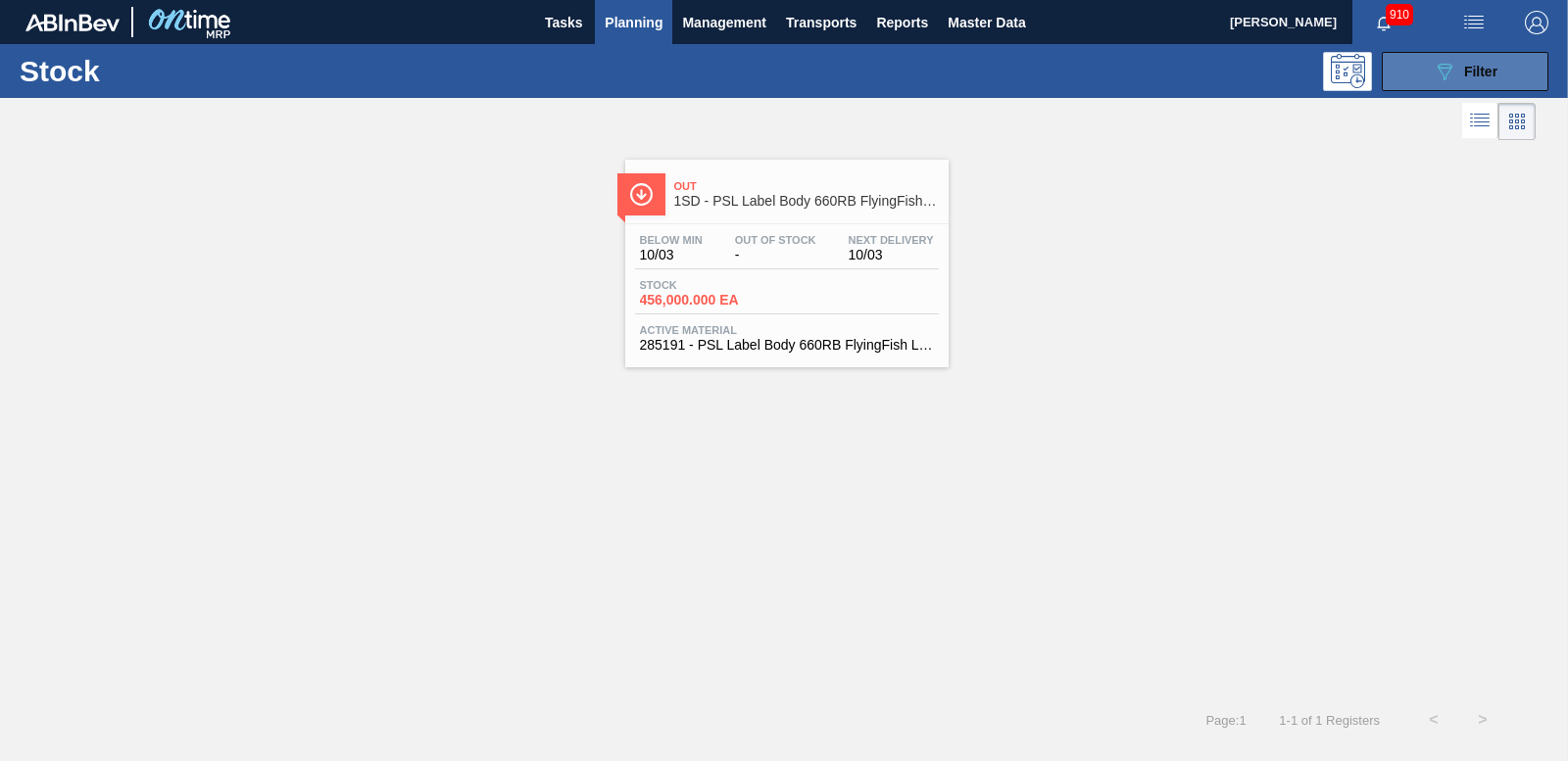
click at [1486, 80] on div "089F7B8B-B2A5-4AFE-B5C0-19BA573D28AC Filter" at bounding box center [1465, 72] width 65 height 24
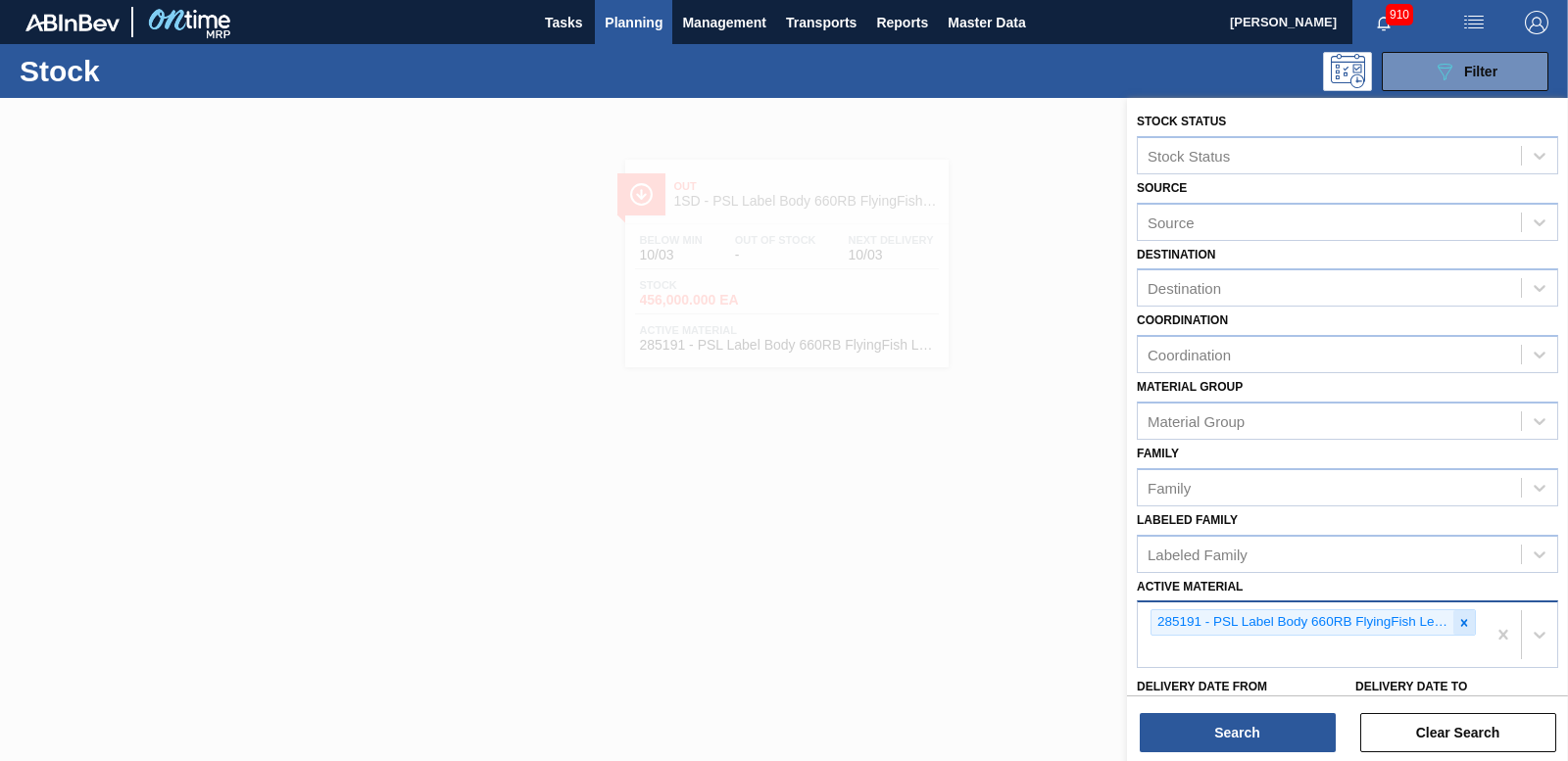
click at [1465, 616] on icon at bounding box center [1465, 623] width 14 height 14
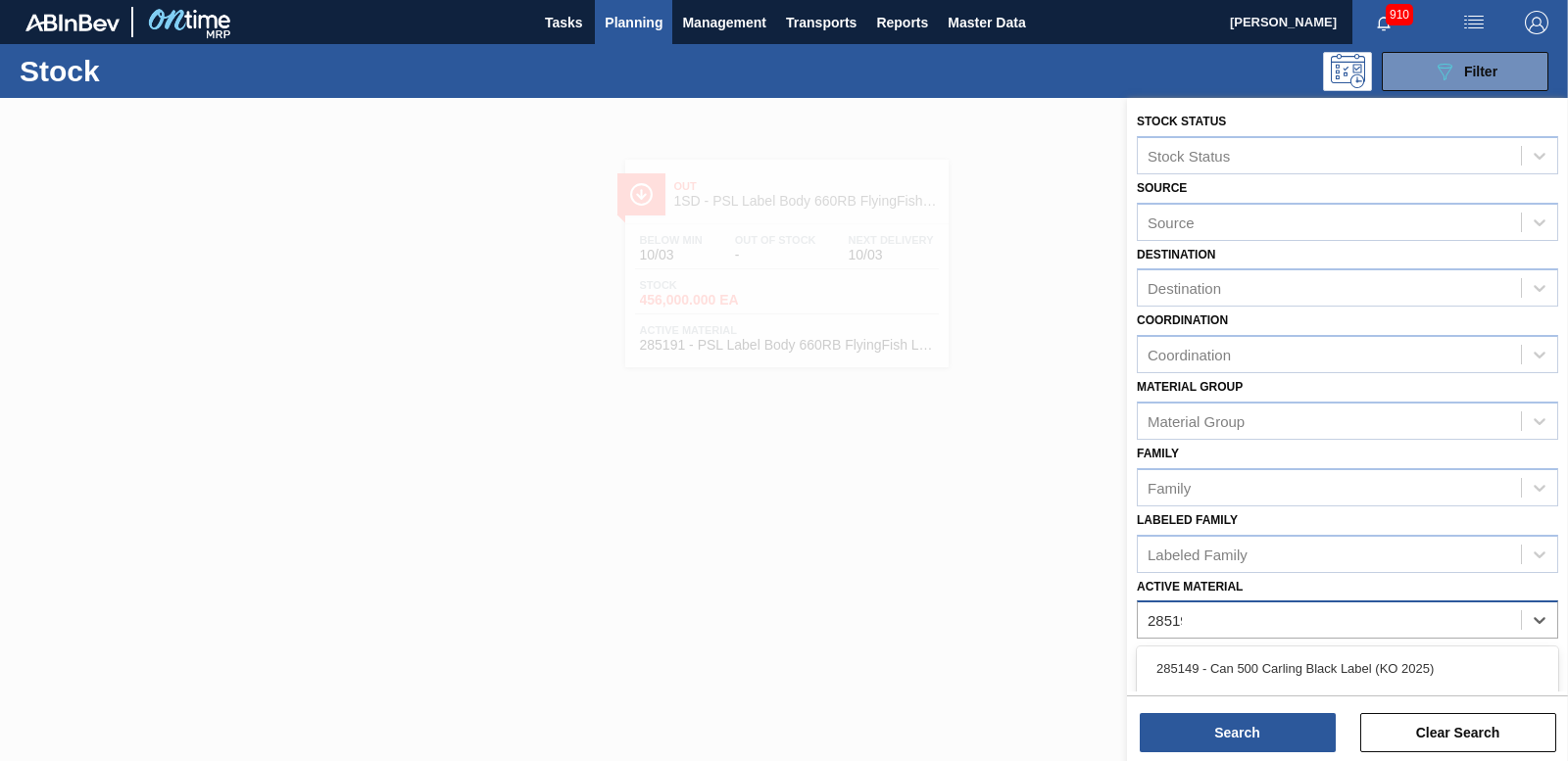
type Material "285192"
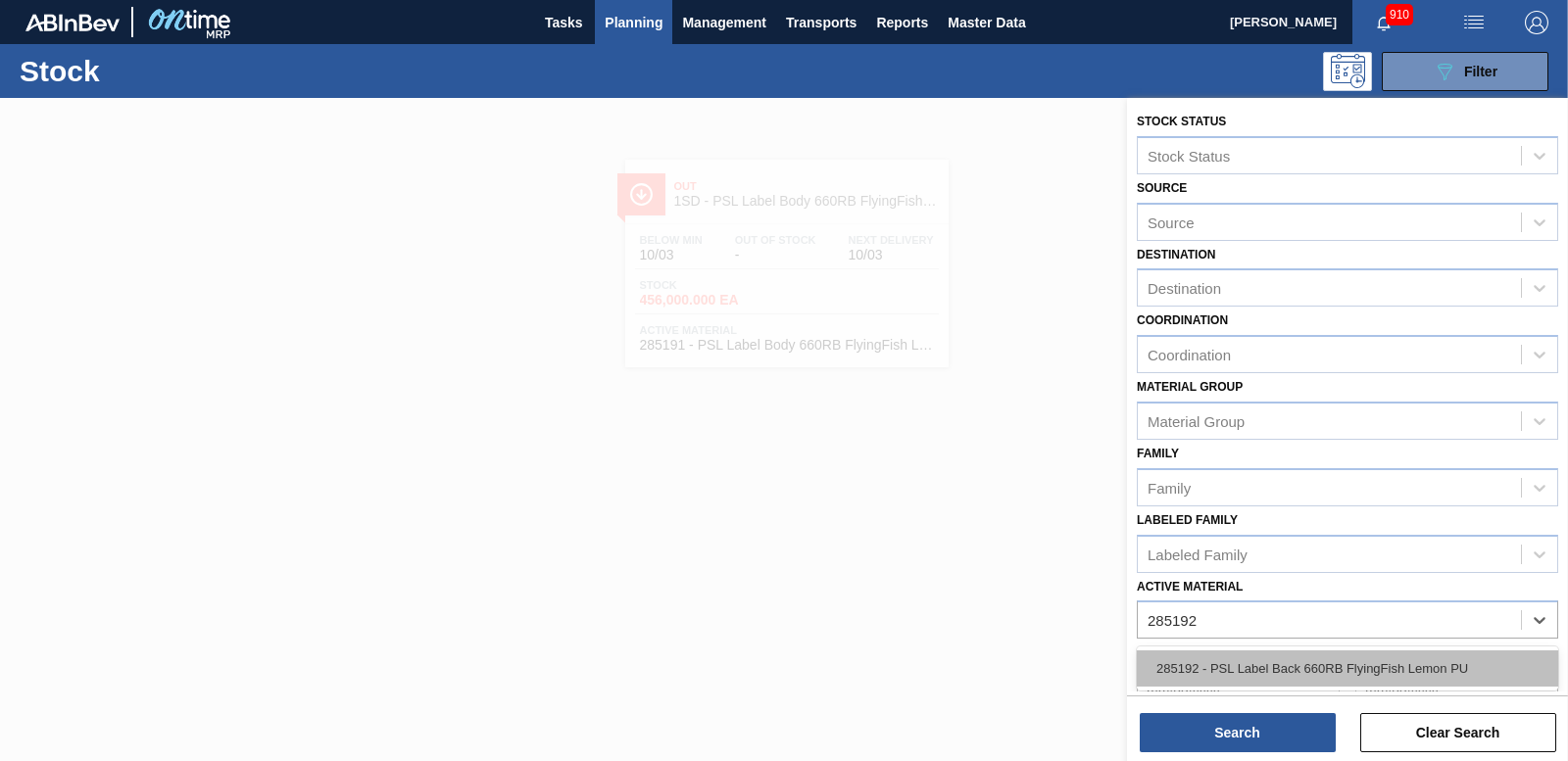
click at [1394, 663] on div "285192 - PSL Label Back 660RB FlyingFish Lemon PU" at bounding box center [1347, 668] width 422 height 36
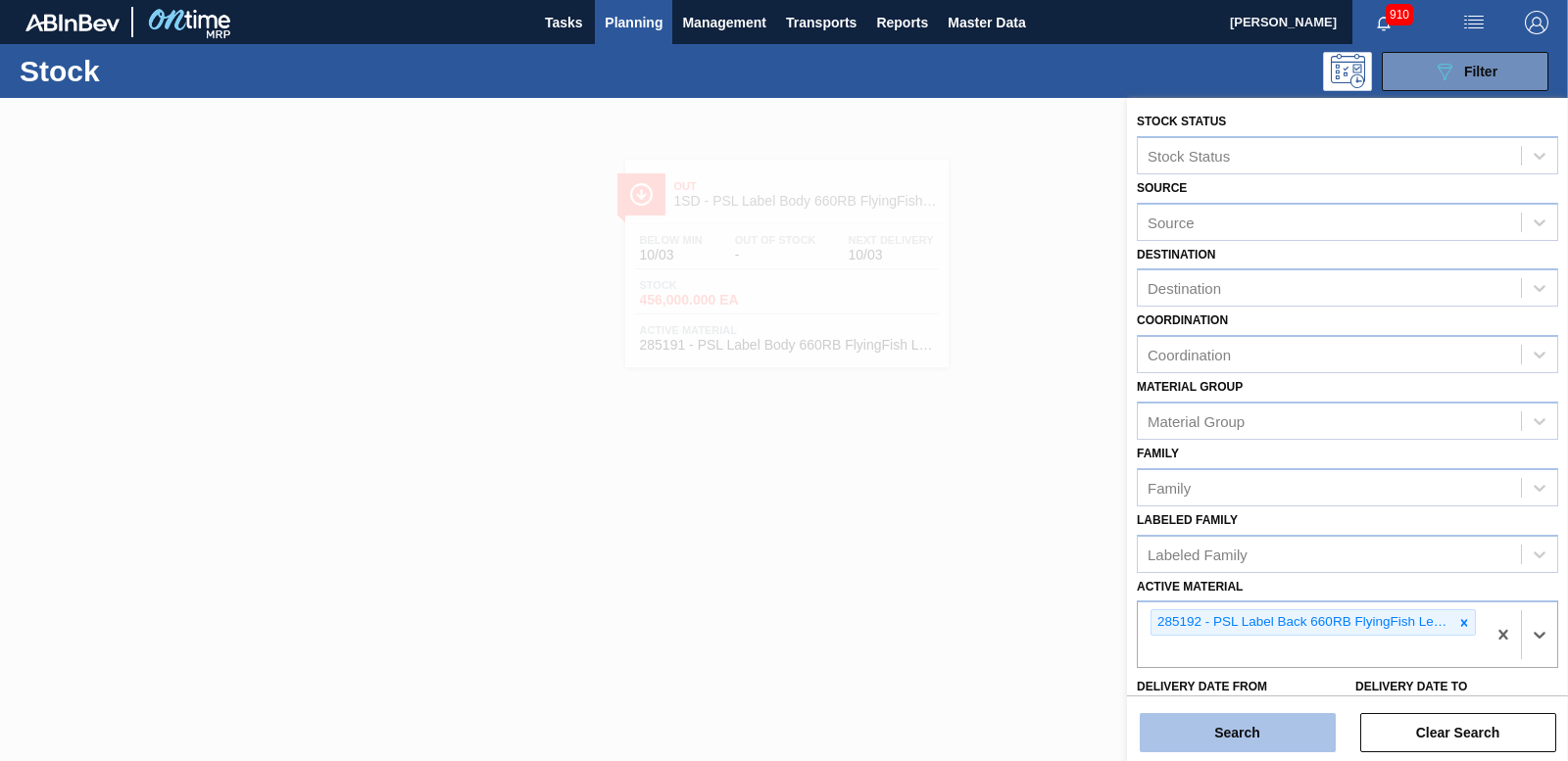
click at [1226, 739] on button "Search" at bounding box center [1237, 732] width 196 height 39
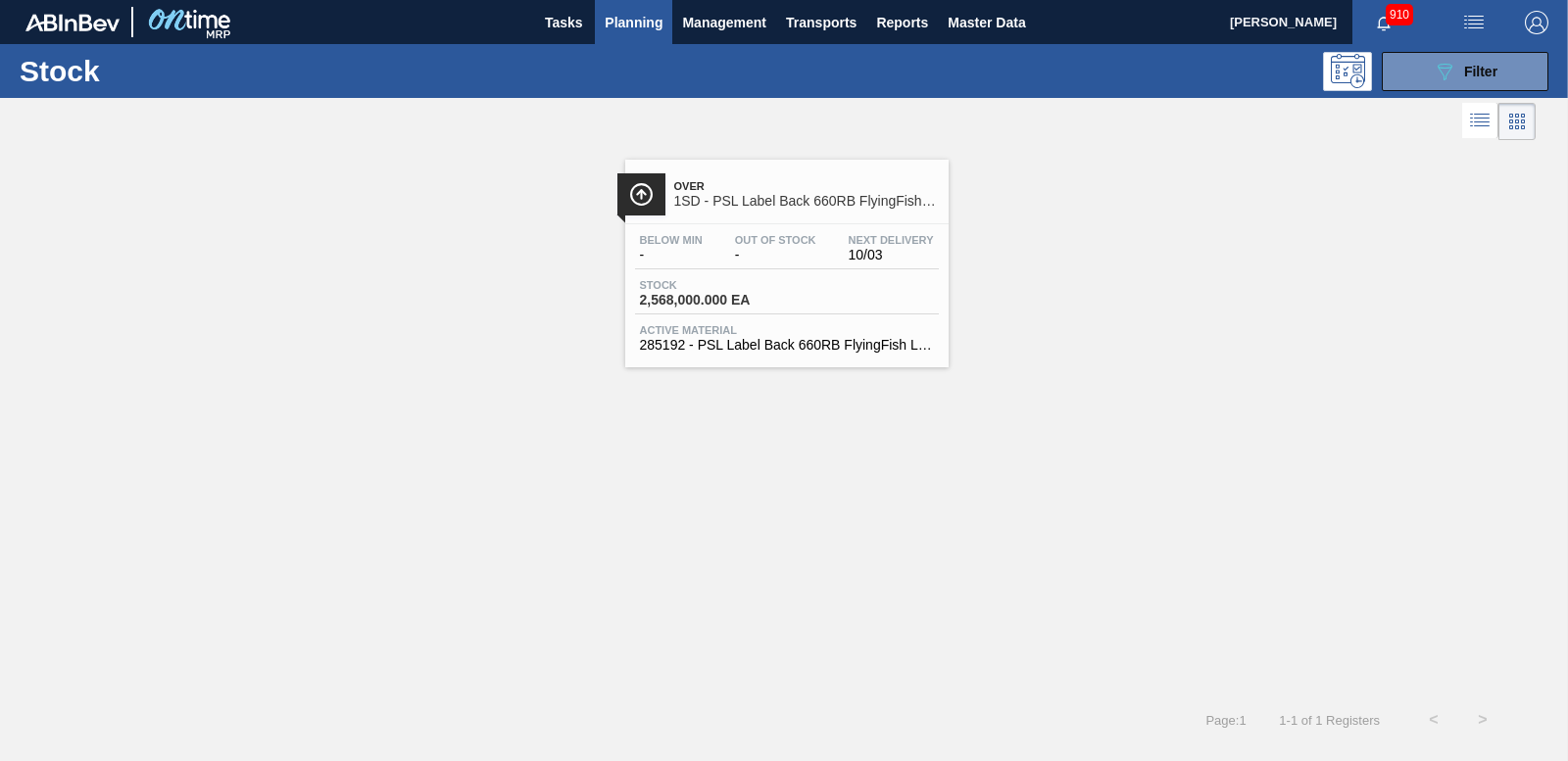
click at [713, 294] on span "2,568,000.000 EA" at bounding box center [708, 299] width 137 height 15
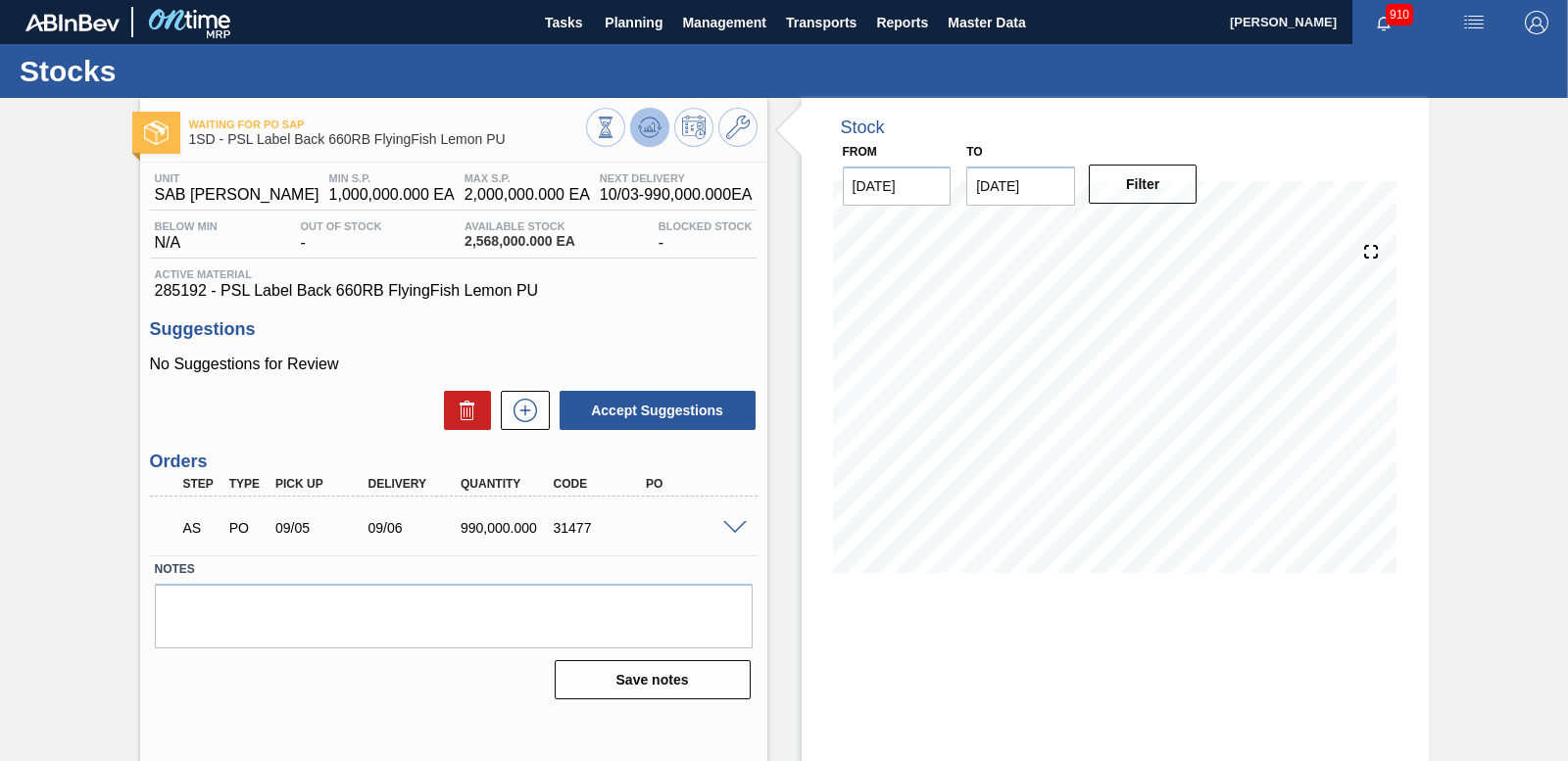
click at [638, 118] on icon at bounding box center [650, 127] width 24 height 24
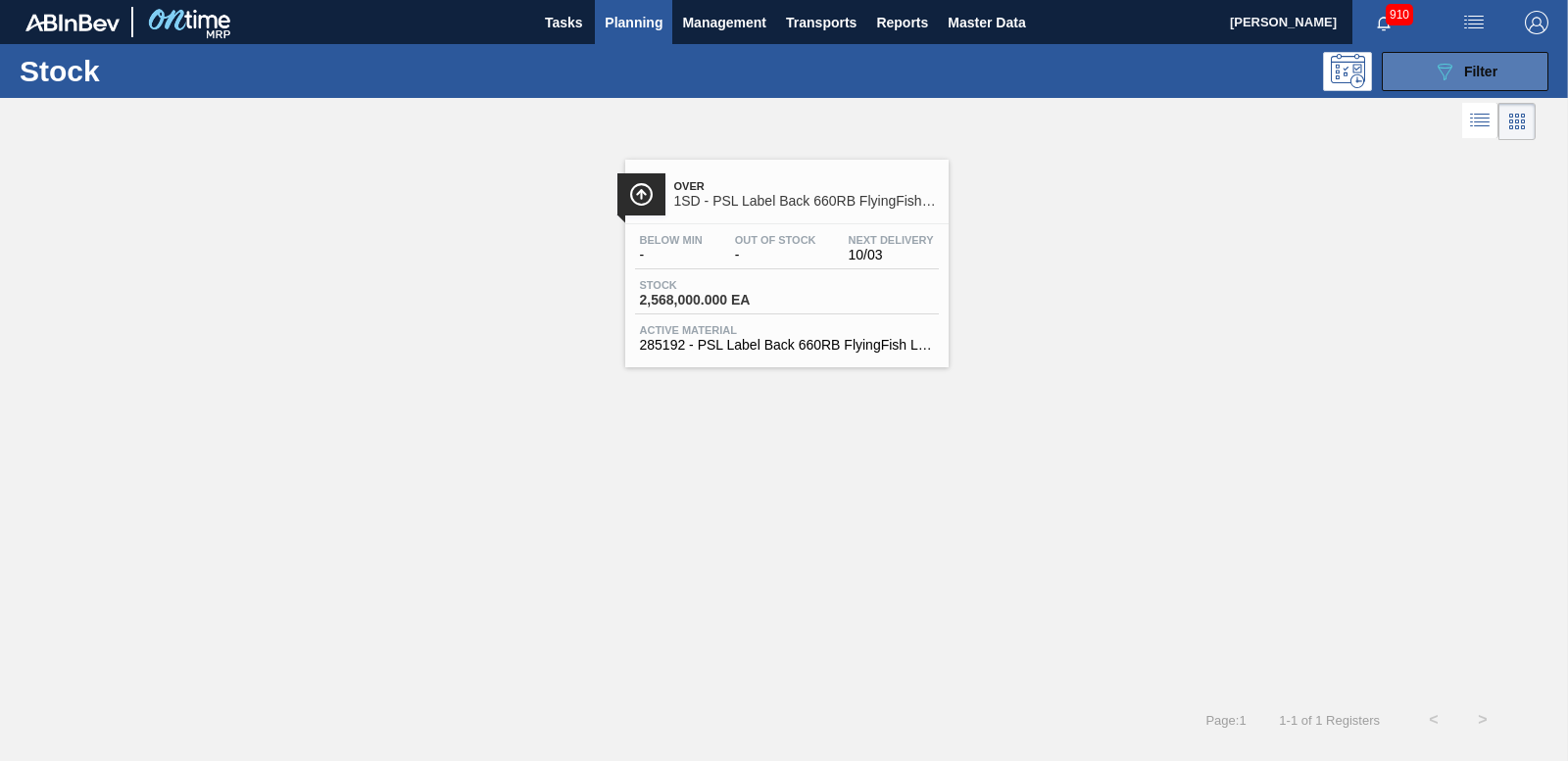
click at [1507, 54] on button "089F7B8B-B2A5-4AFE-B5C0-19BA573D28AC Filter" at bounding box center [1465, 71] width 166 height 39
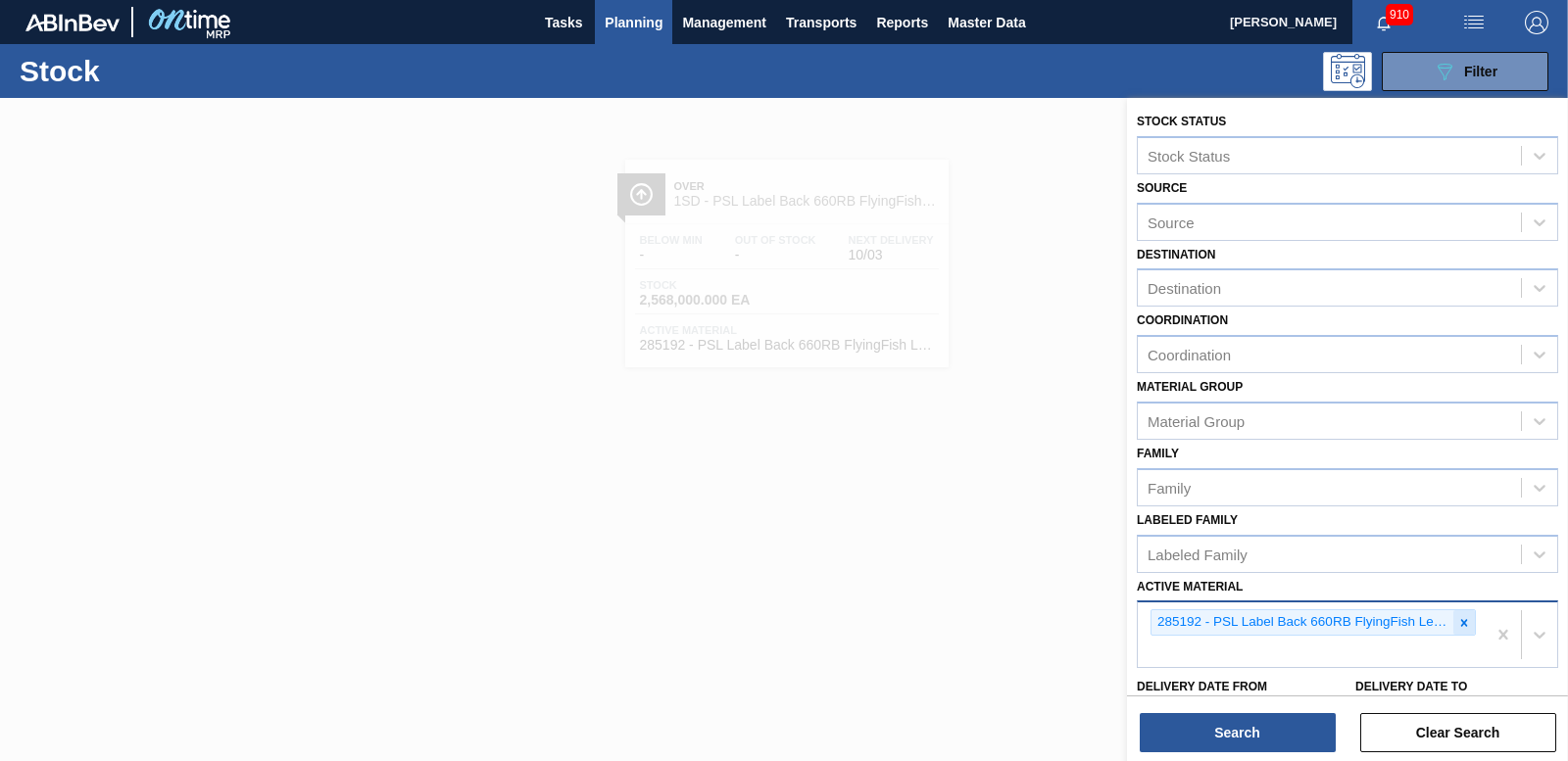
click at [1463, 624] on icon at bounding box center [1464, 622] width 7 height 7
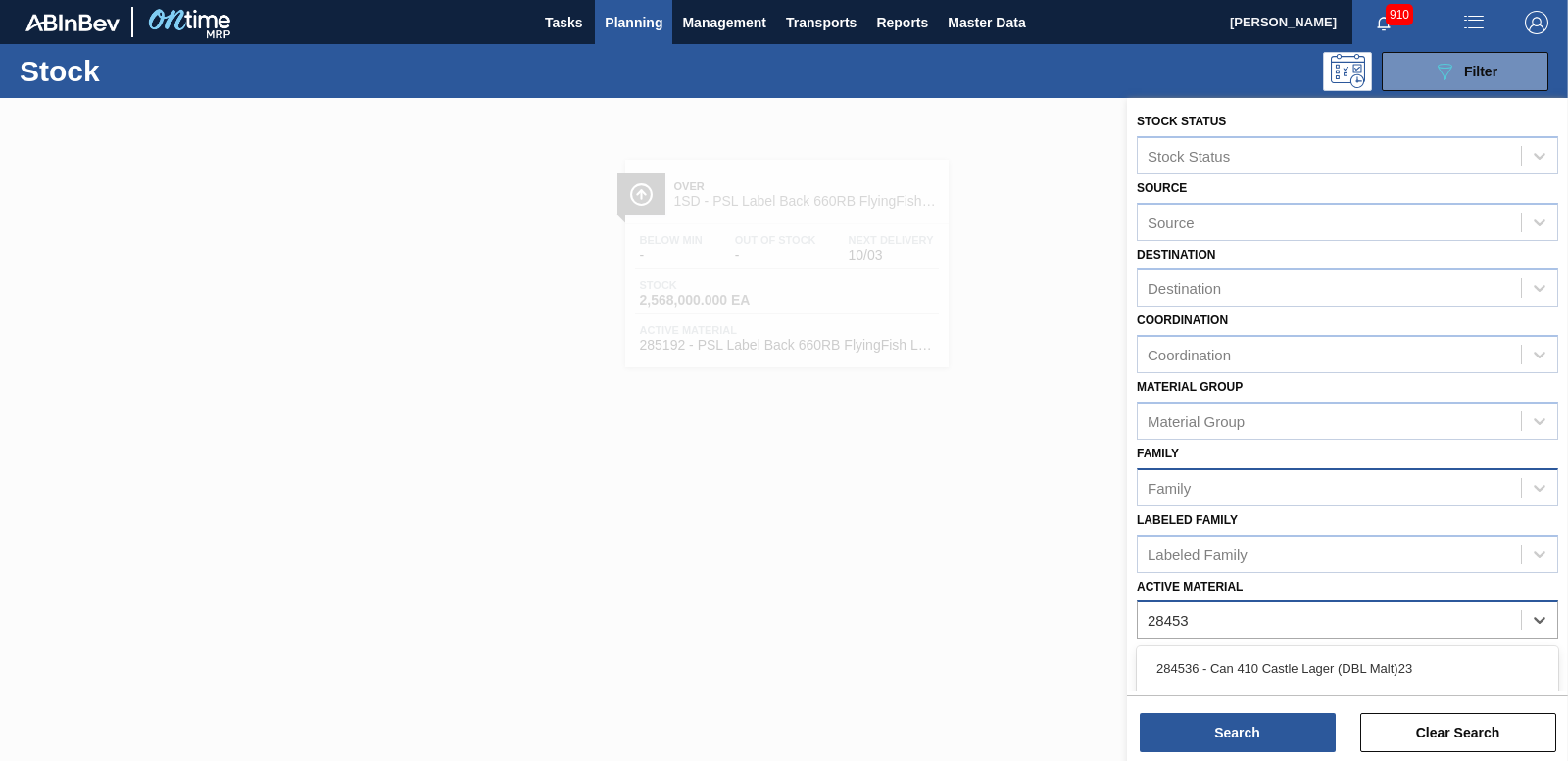
type Material "284533"
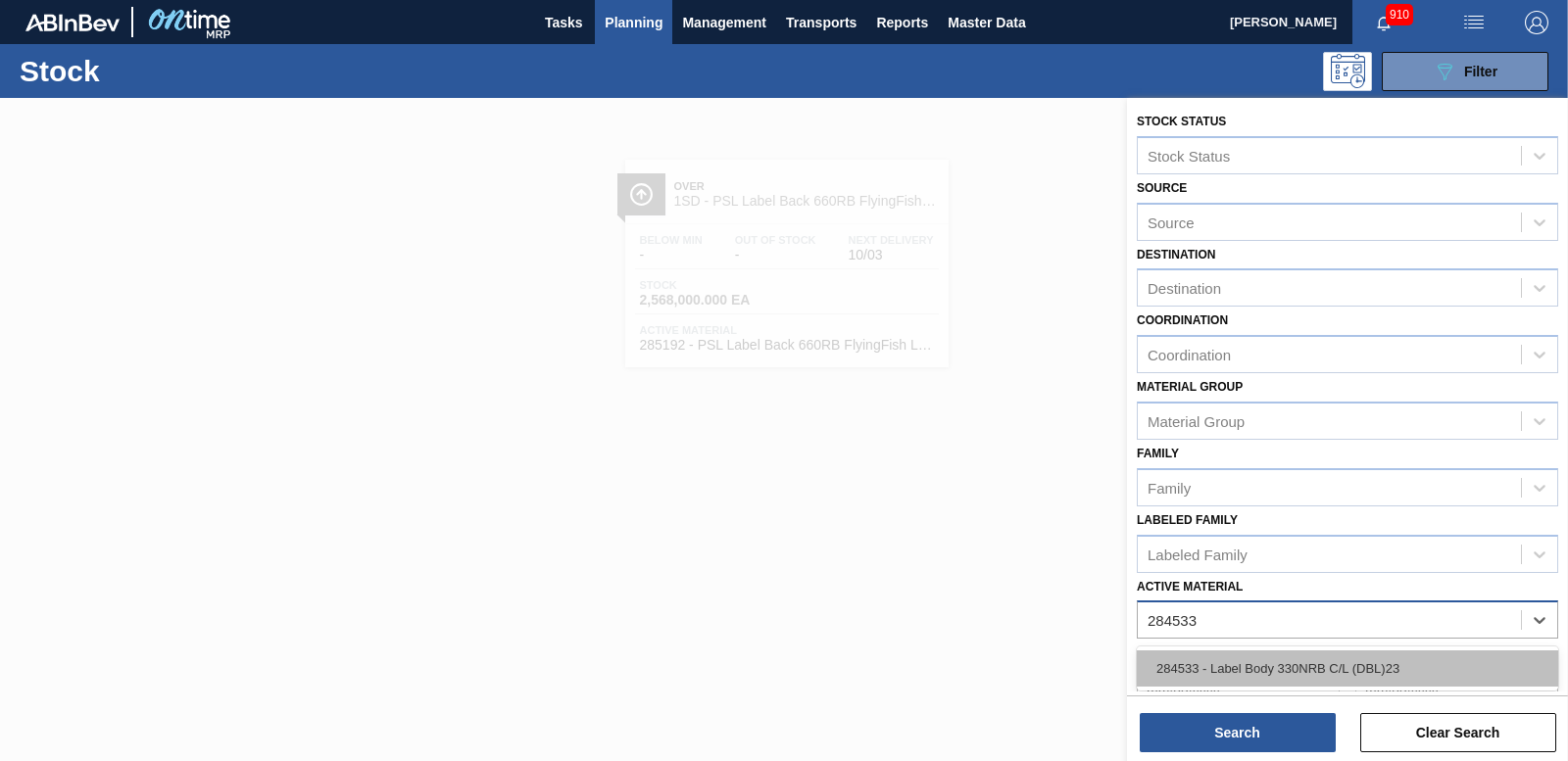
click at [1255, 672] on div "284533 - Label Body 330NRB C/L (DBL)23" at bounding box center [1347, 668] width 422 height 36
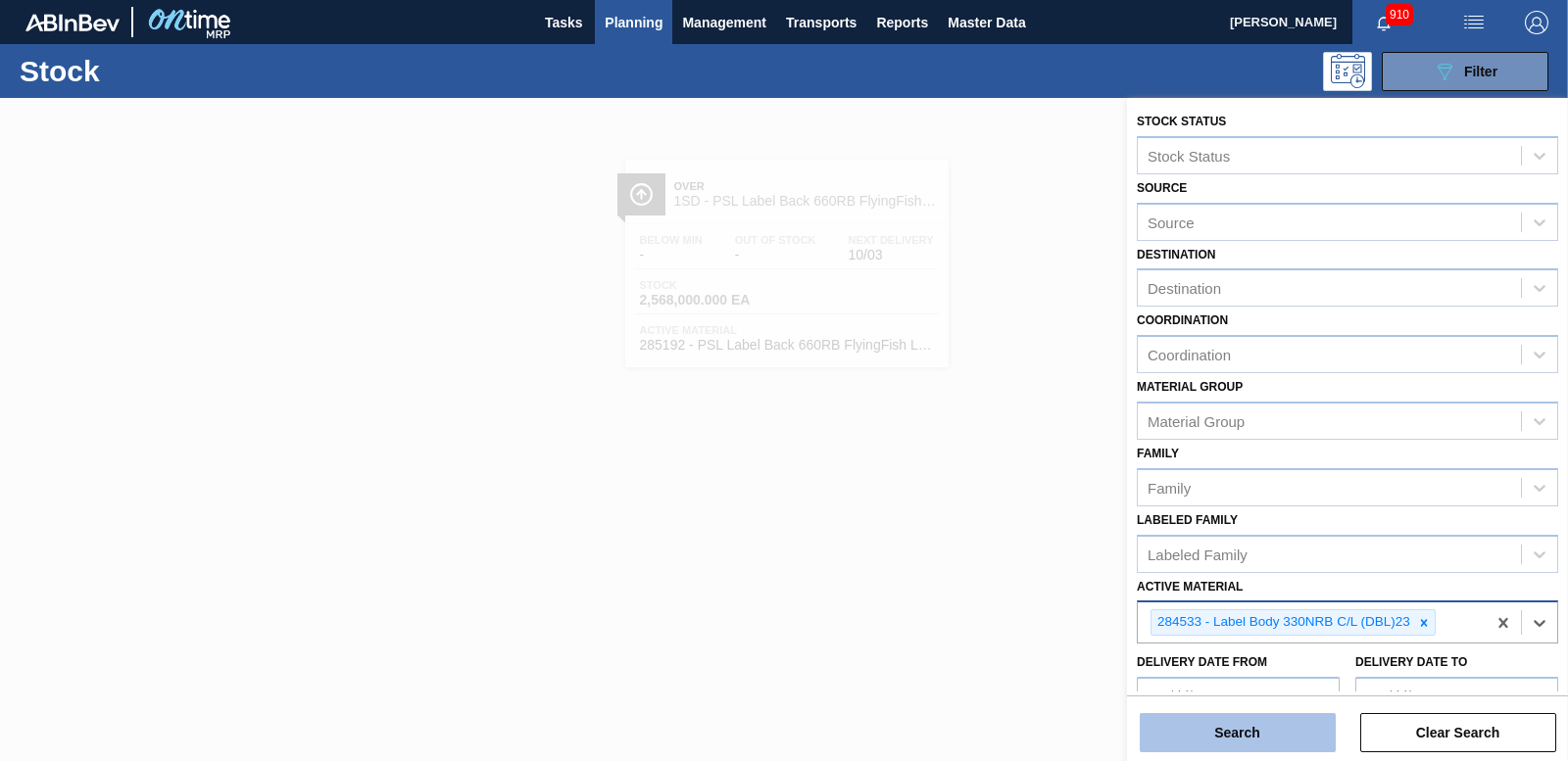
click at [1255, 730] on button "Search" at bounding box center [1237, 732] width 196 height 39
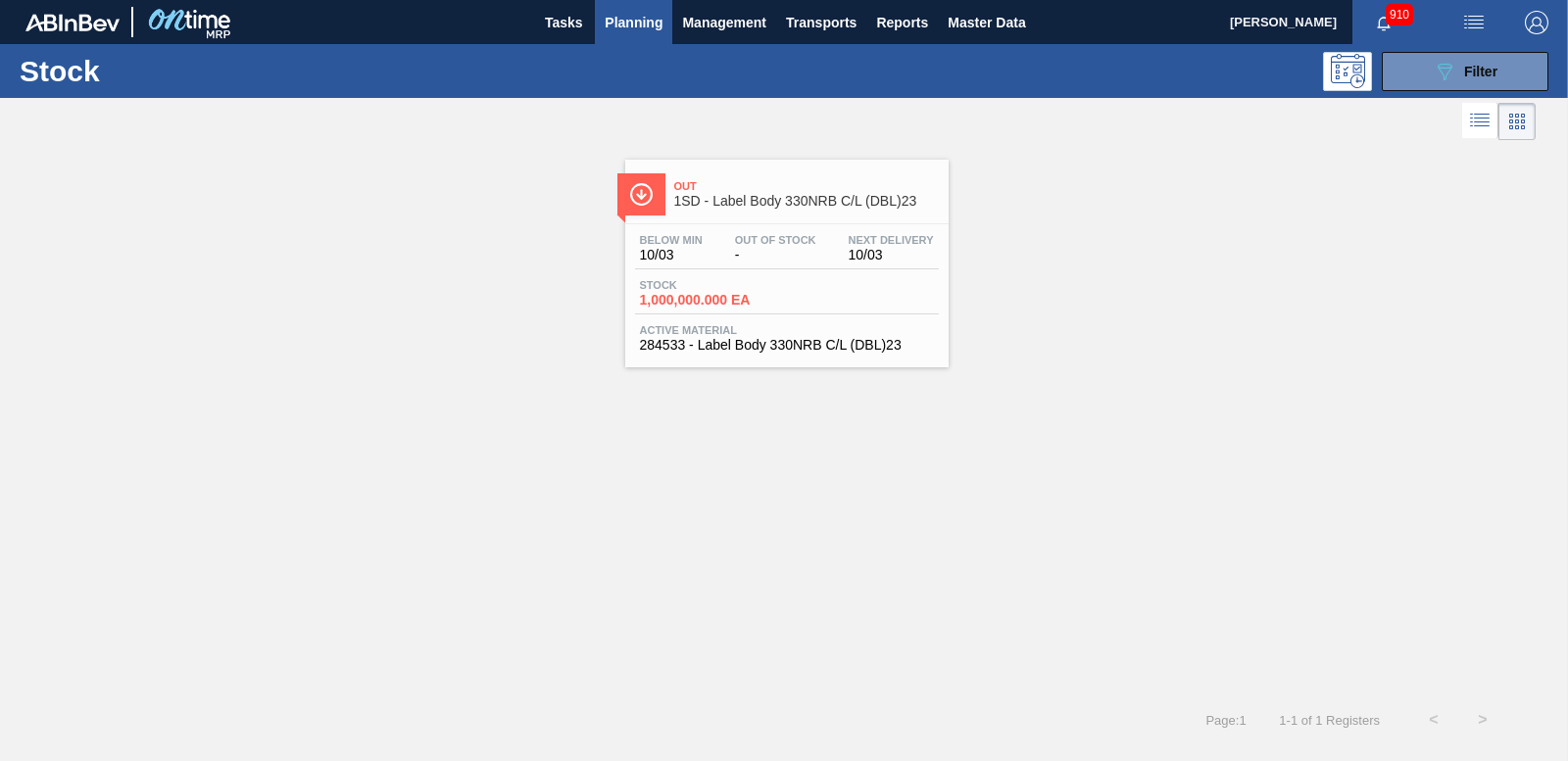
click at [737, 297] on span "1,000,000.000 EA" at bounding box center [708, 299] width 137 height 15
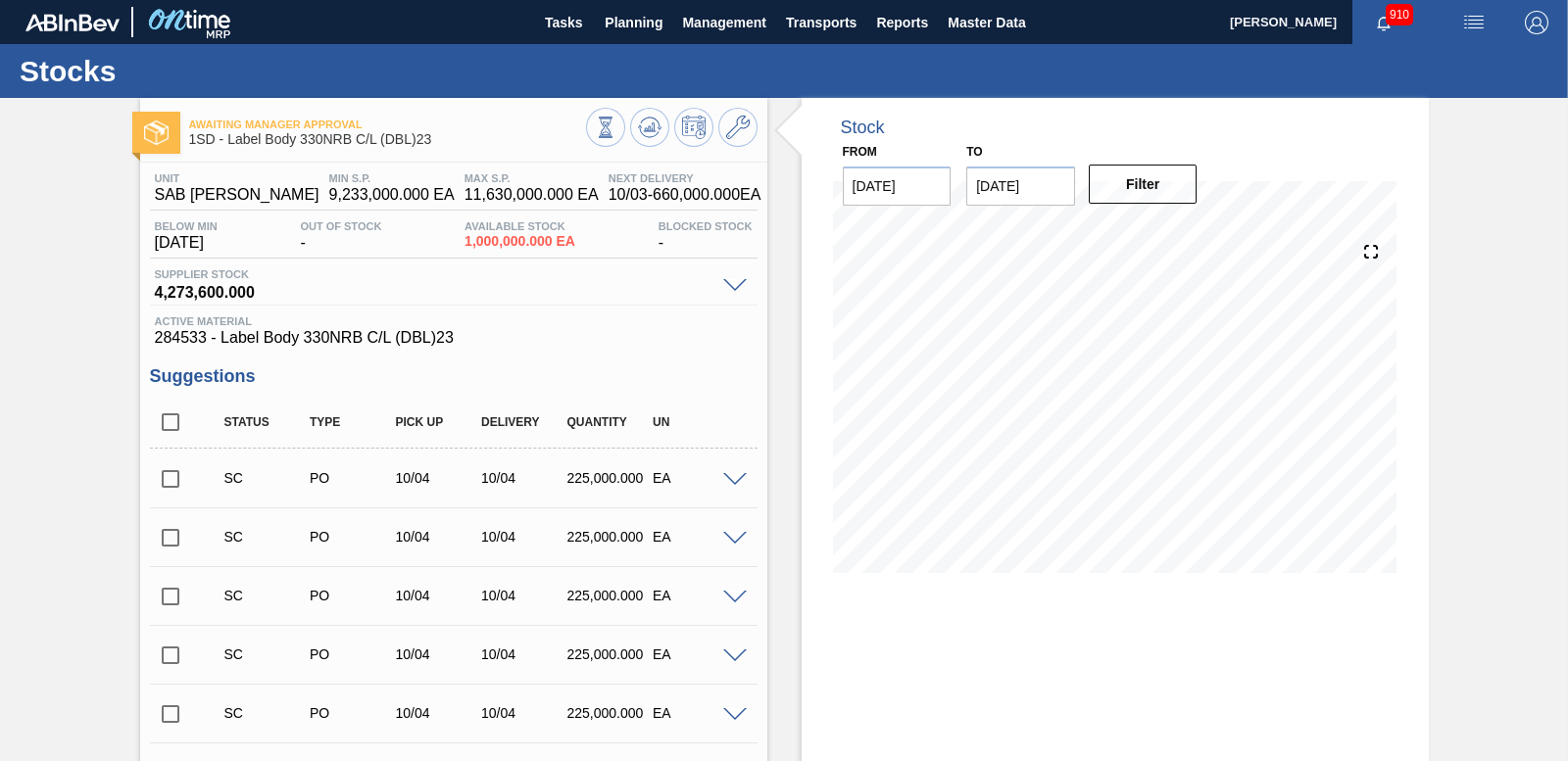
click at [164, 478] on input "checkbox" at bounding box center [170, 478] width 41 height 41
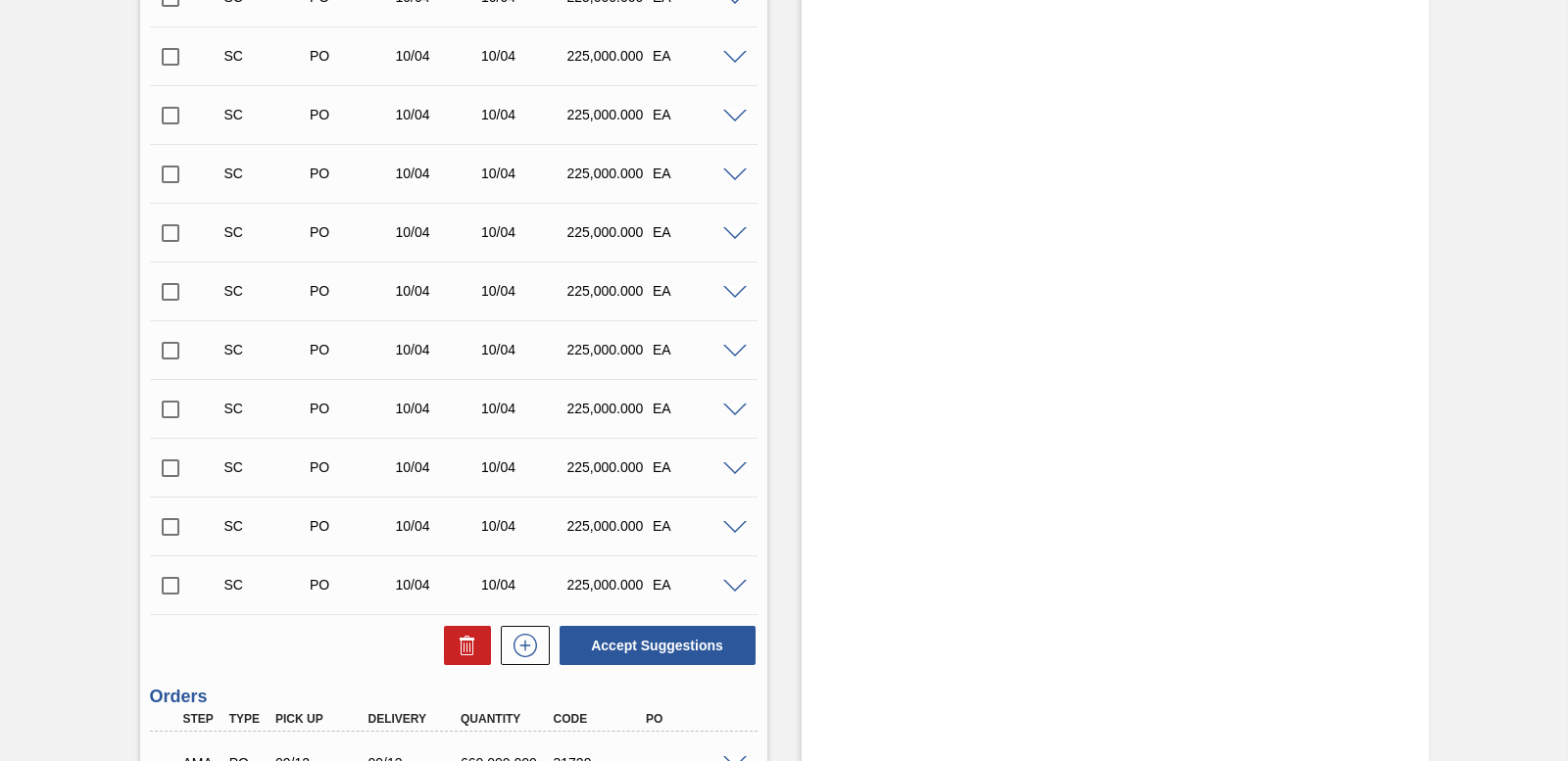
scroll to position [2670, 0]
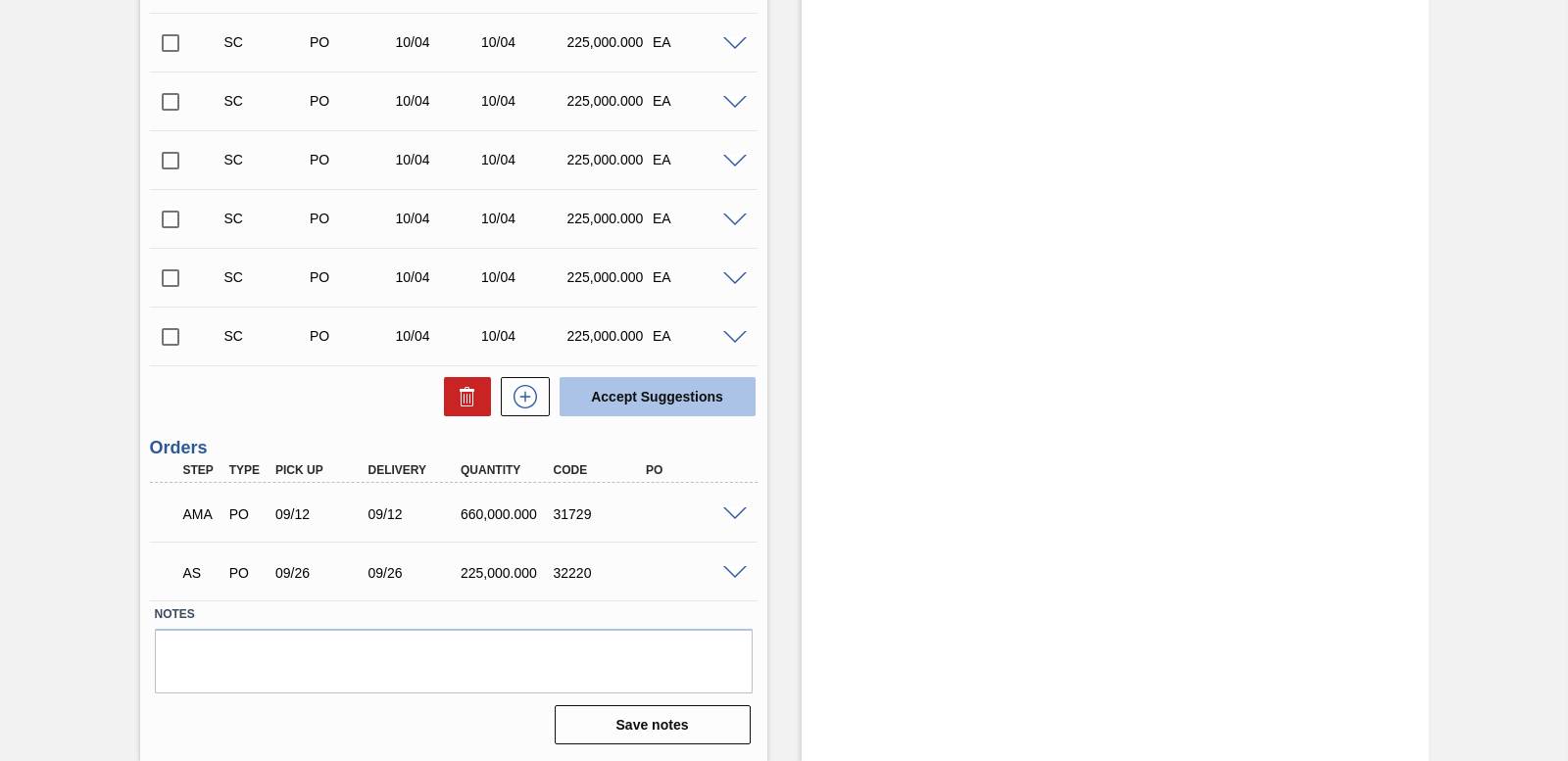
click at [627, 404] on button "Accept Suggestions" at bounding box center [657, 396] width 196 height 39
checkbox input "false"
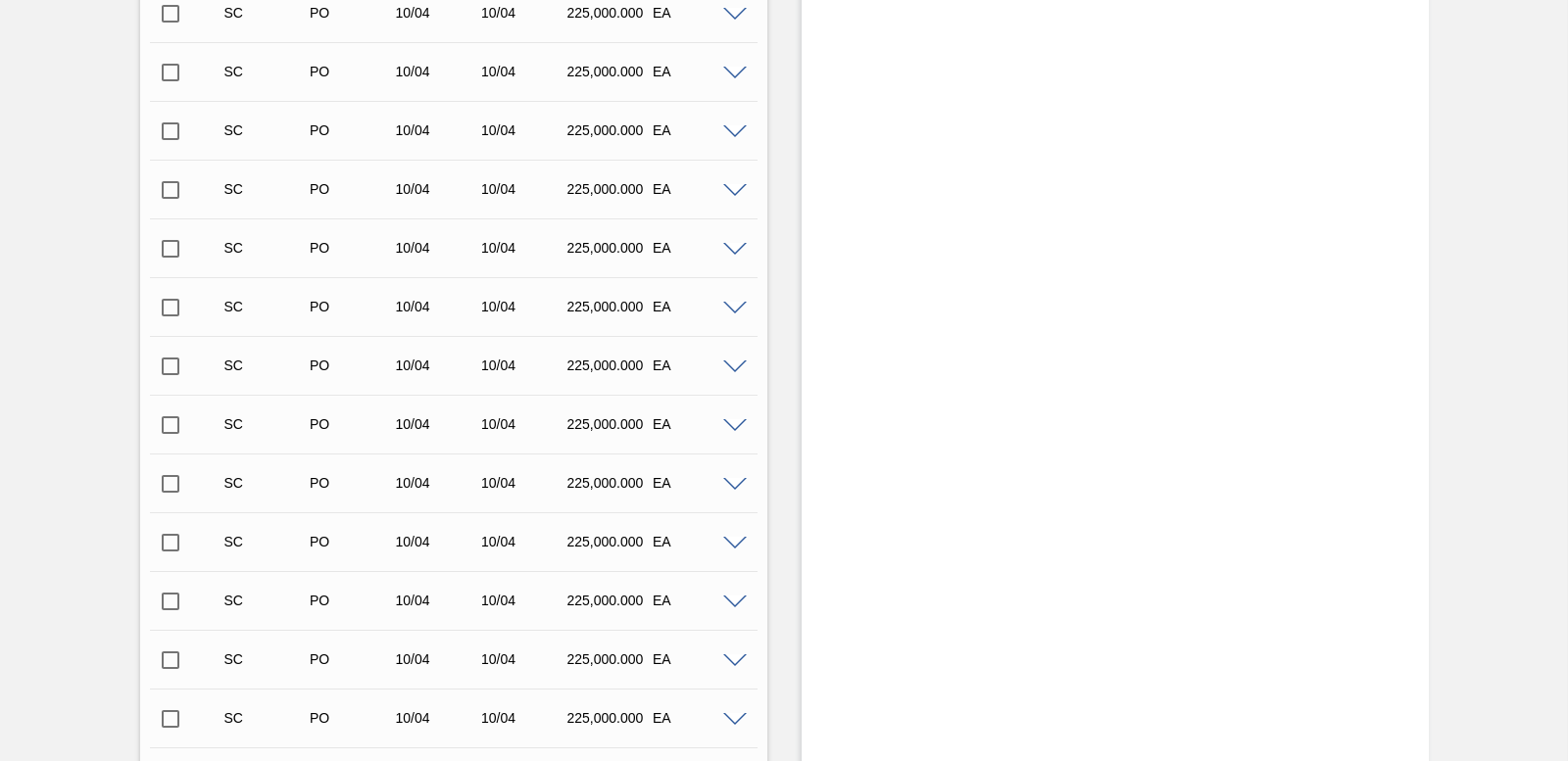
scroll to position [1827, 0]
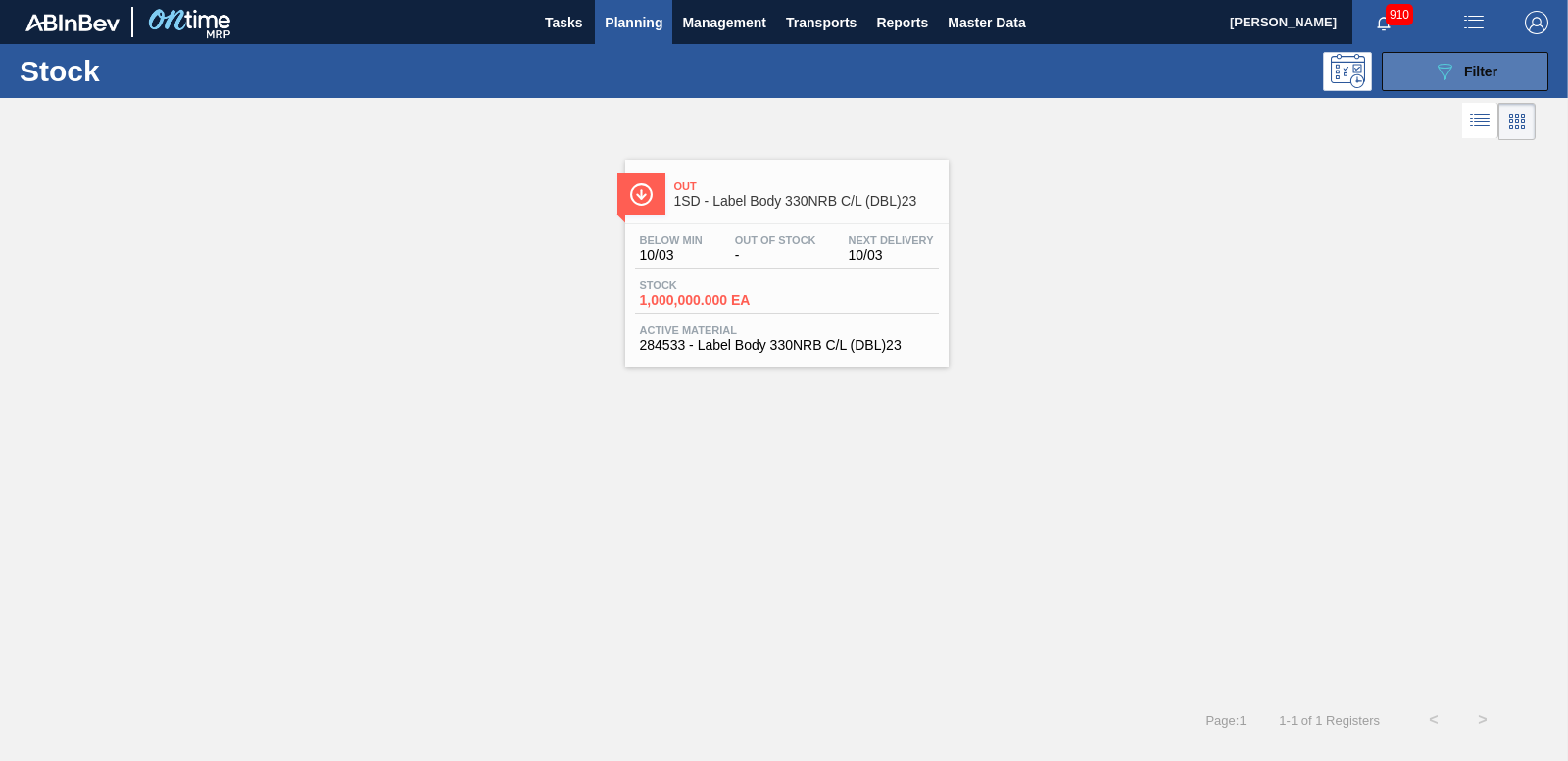
click at [1404, 76] on button "089F7B8B-B2A5-4AFE-B5C0-19BA573D28AC Filter" at bounding box center [1465, 71] width 166 height 39
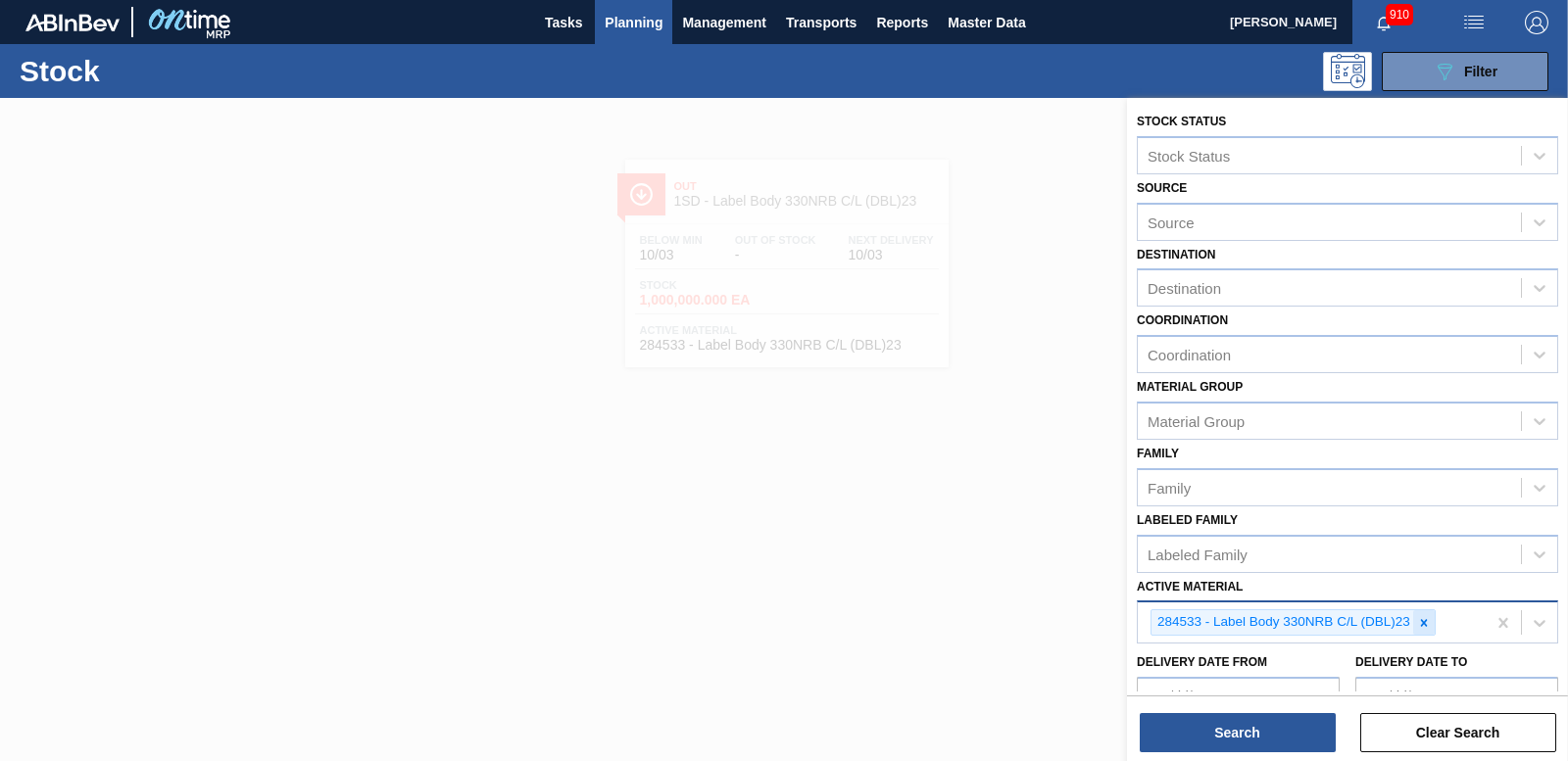
click at [1426, 628] on icon at bounding box center [1424, 623] width 14 height 14
type Material "193325"
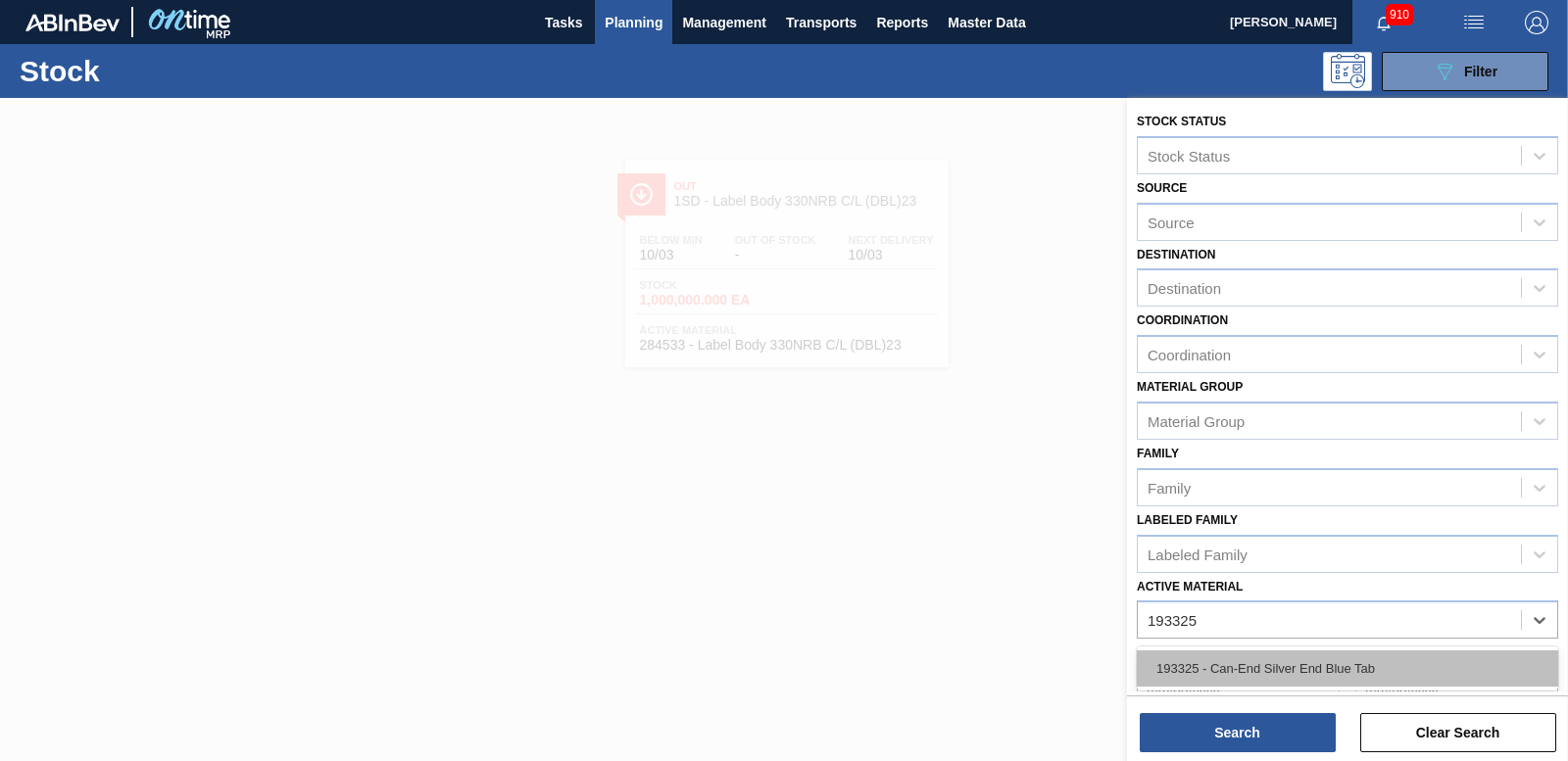
click at [1314, 670] on div "193325 - Can-End Silver End Blue Tab" at bounding box center [1347, 668] width 422 height 36
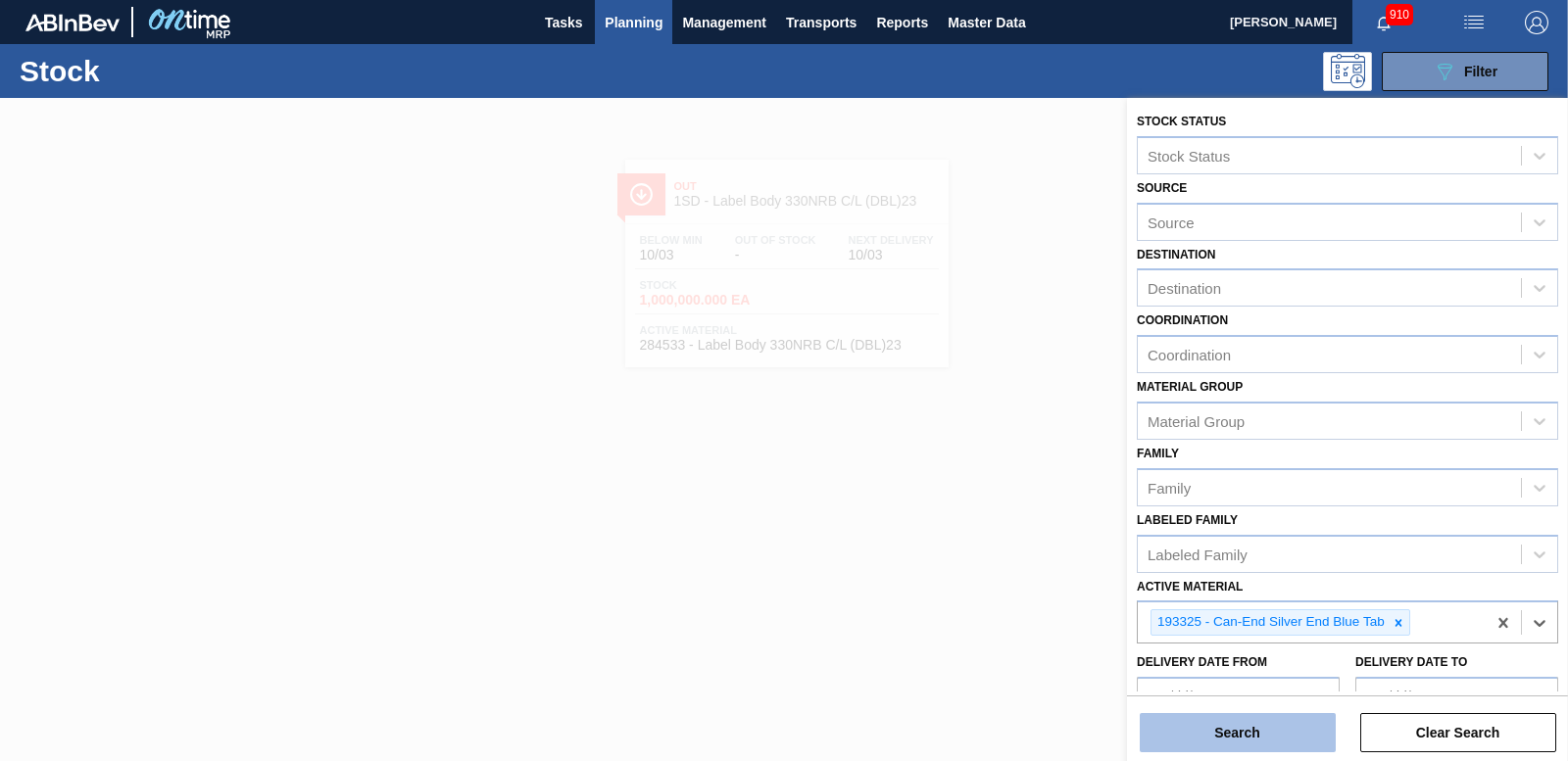
click at [1264, 743] on button "Search" at bounding box center [1237, 732] width 196 height 39
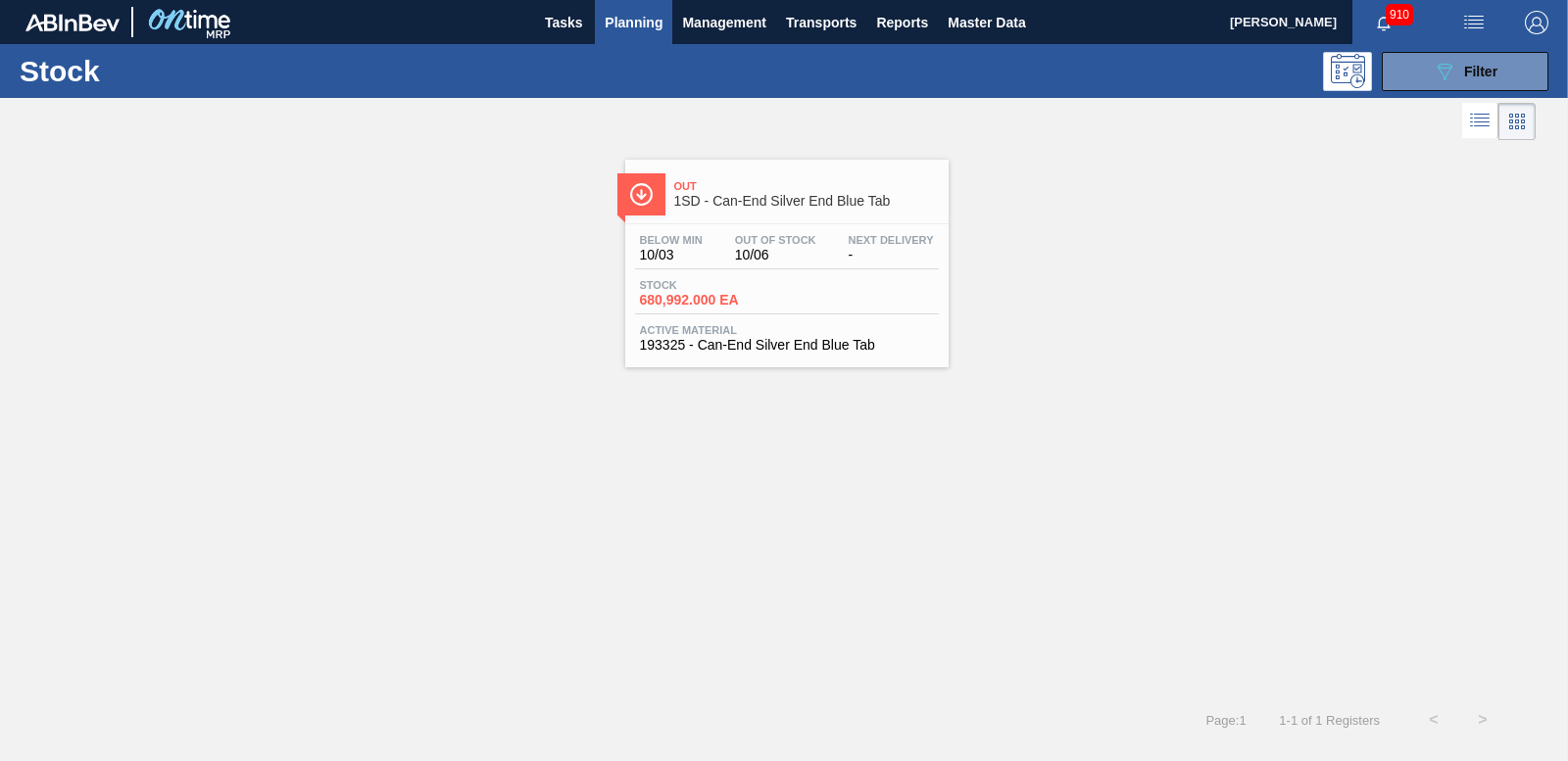
click at [711, 306] on span "680,992.000 EA" at bounding box center [708, 299] width 137 height 15
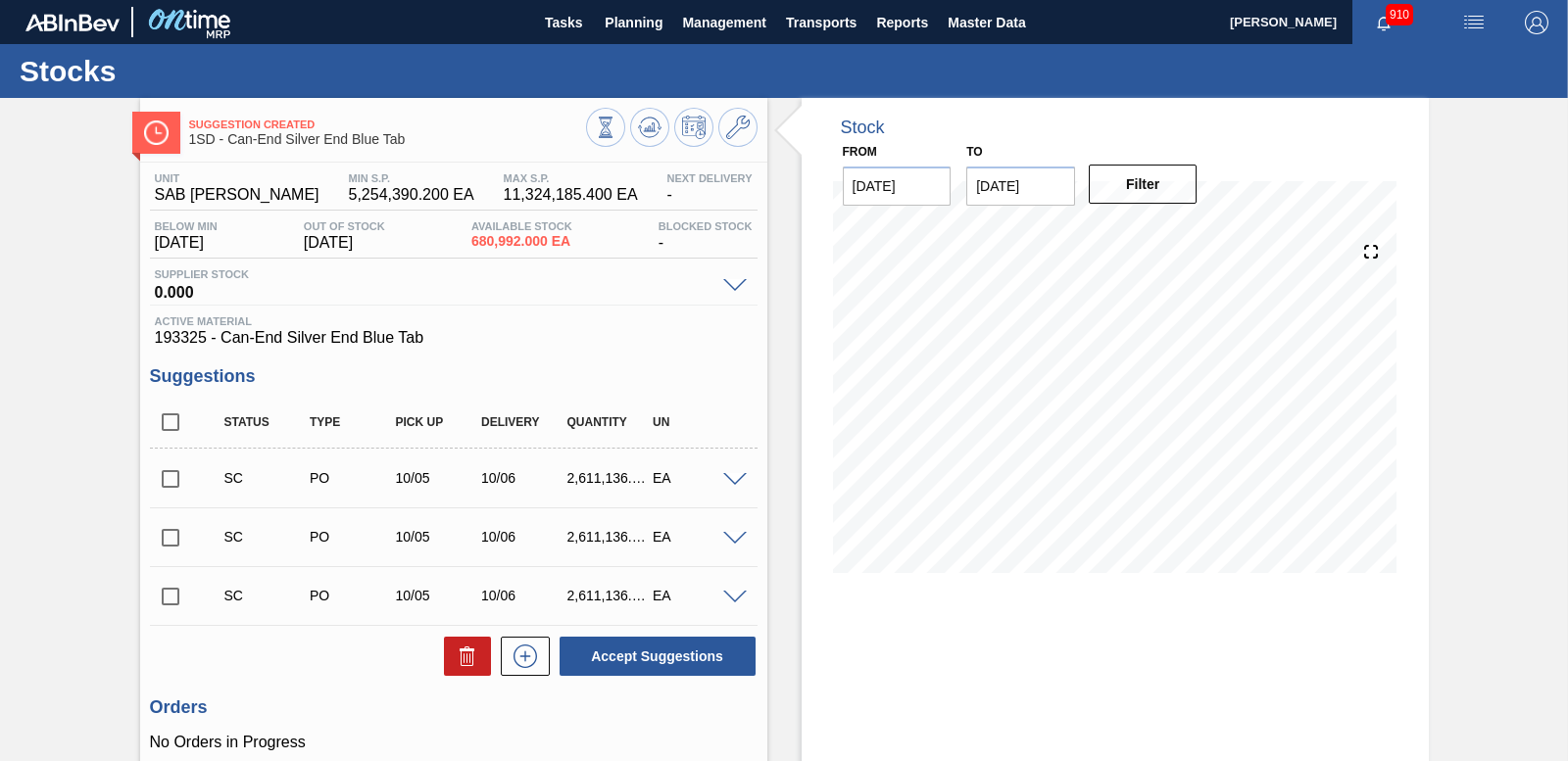
click at [170, 474] on input "checkbox" at bounding box center [170, 478] width 41 height 41
click at [661, 649] on button "Accept Suggestions" at bounding box center [657, 656] width 196 height 39
checkbox input "false"
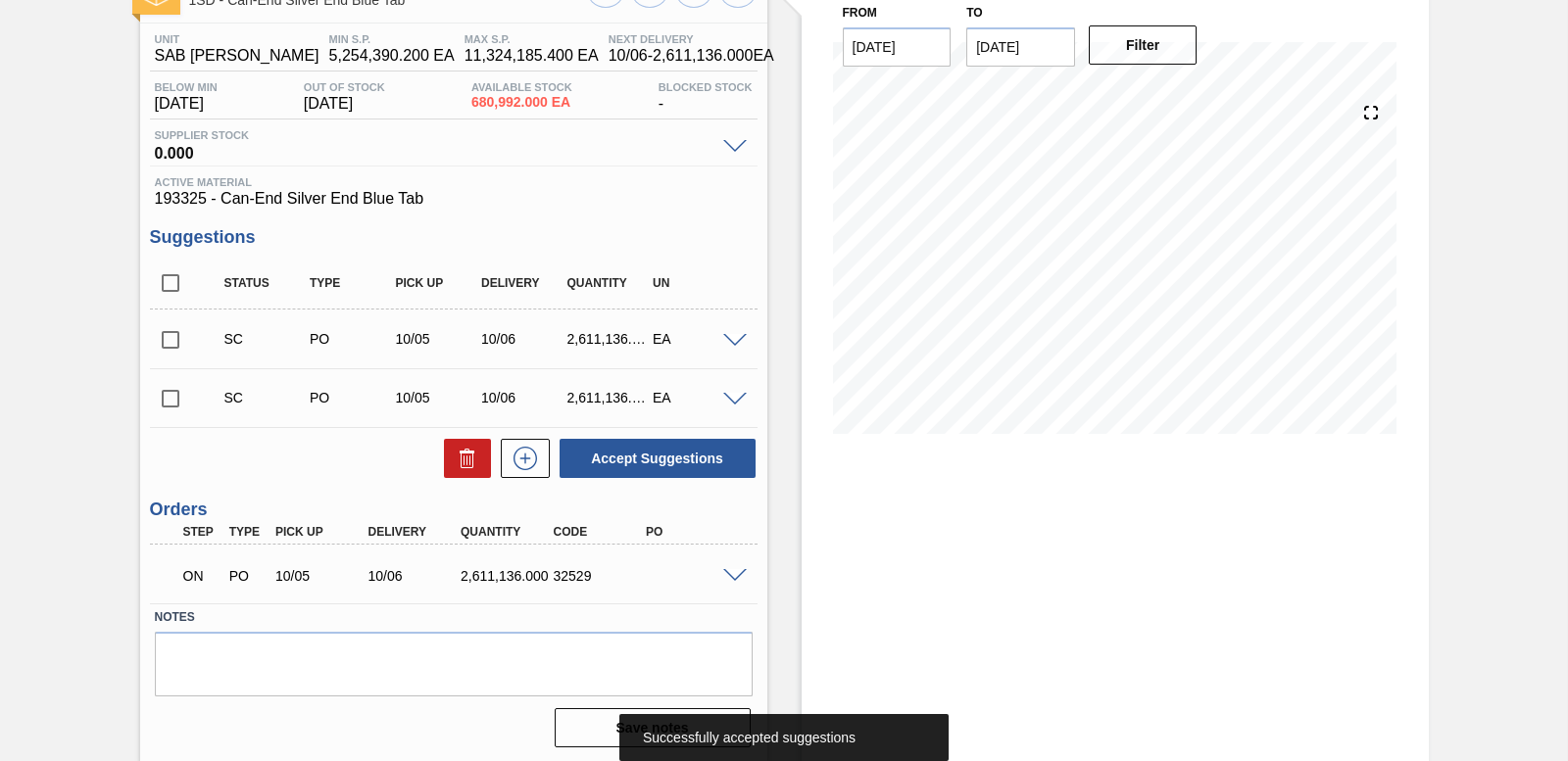
scroll to position [142, 0]
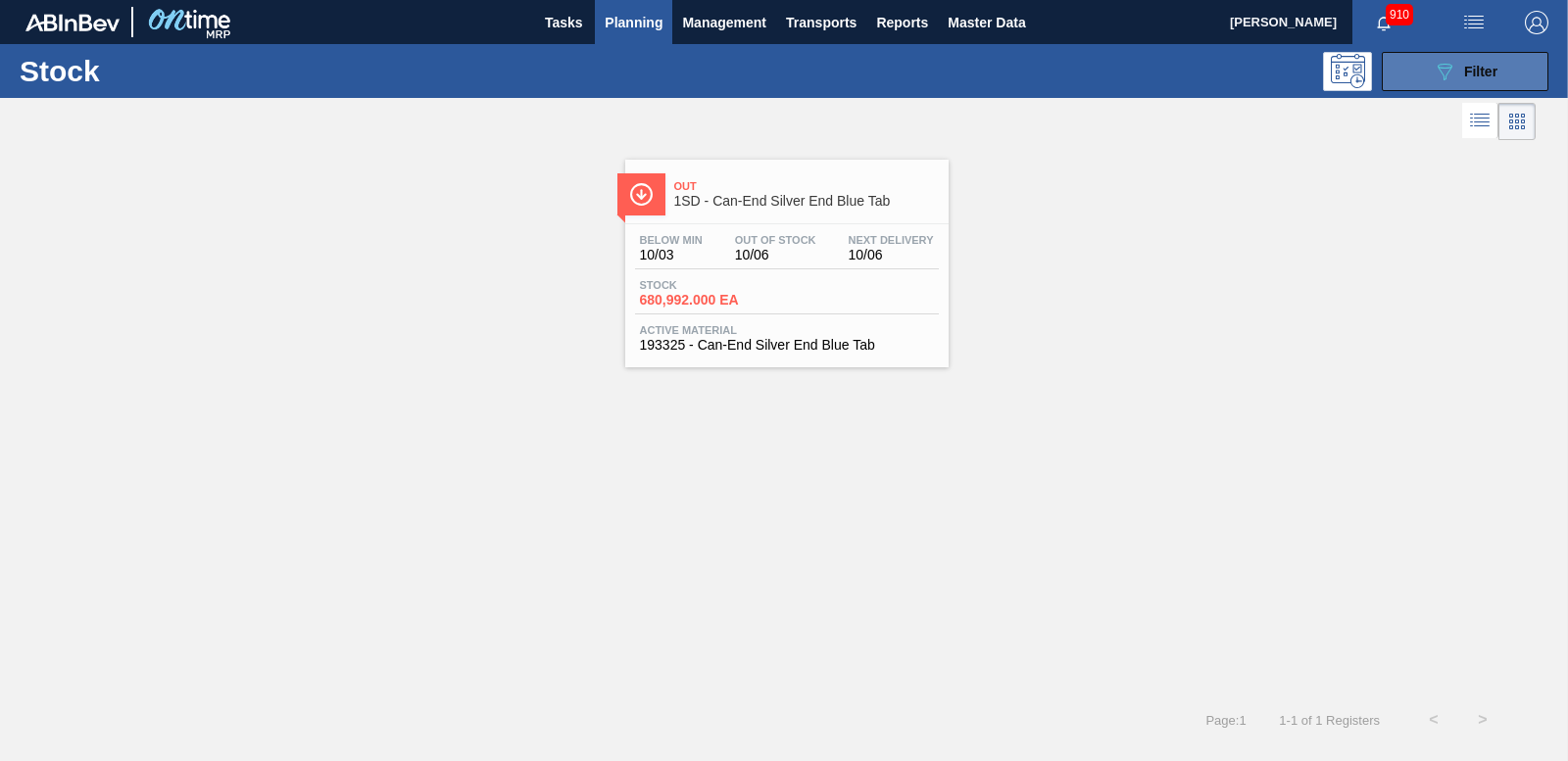
click at [1484, 81] on div "089F7B8B-B2A5-4AFE-B5C0-19BA573D28AC Filter" at bounding box center [1465, 72] width 65 height 24
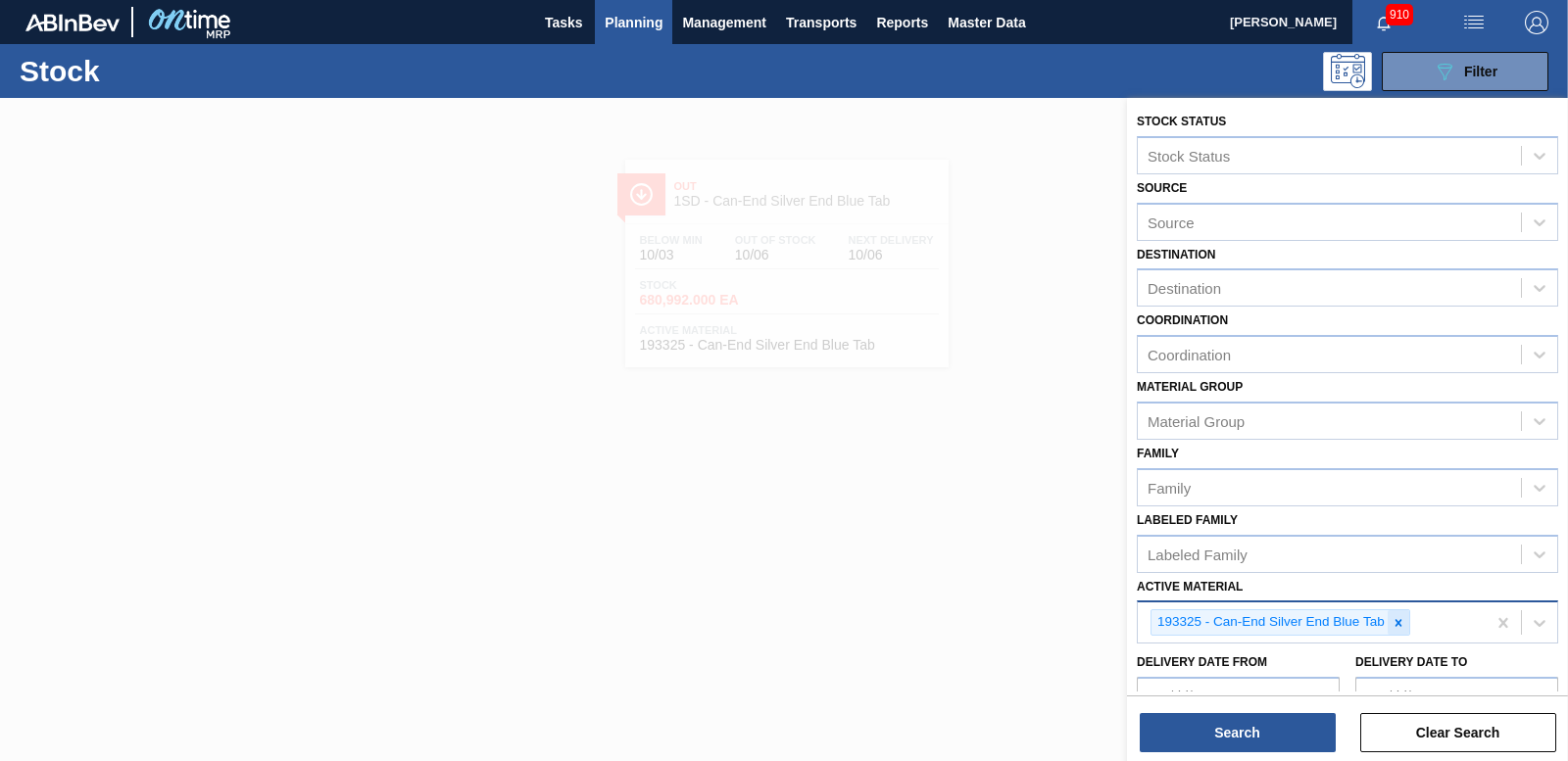
click at [1395, 618] on icon at bounding box center [1399, 623] width 14 height 14
type Material "195266"
drag, startPoint x: 1371, startPoint y: 658, endPoint x: 1351, endPoint y: 665, distance: 21.2
click at [1370, 658] on div "195266 - Can-End Gold End Red Tab" at bounding box center [1347, 668] width 422 height 36
click at [1240, 721] on button "Search" at bounding box center [1237, 732] width 196 height 39
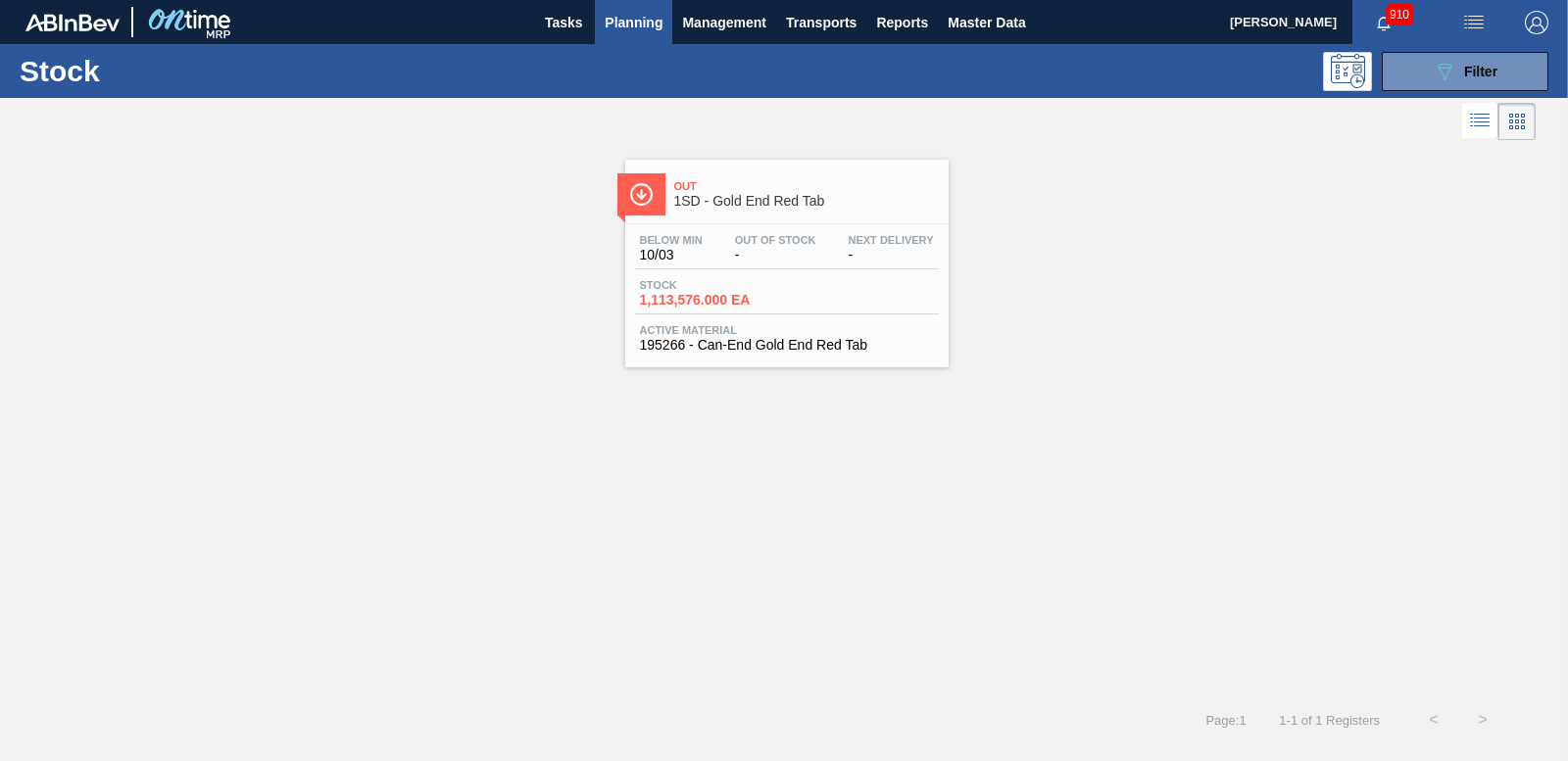
click at [714, 295] on span "1,113,576.000 EA" at bounding box center [708, 299] width 137 height 15
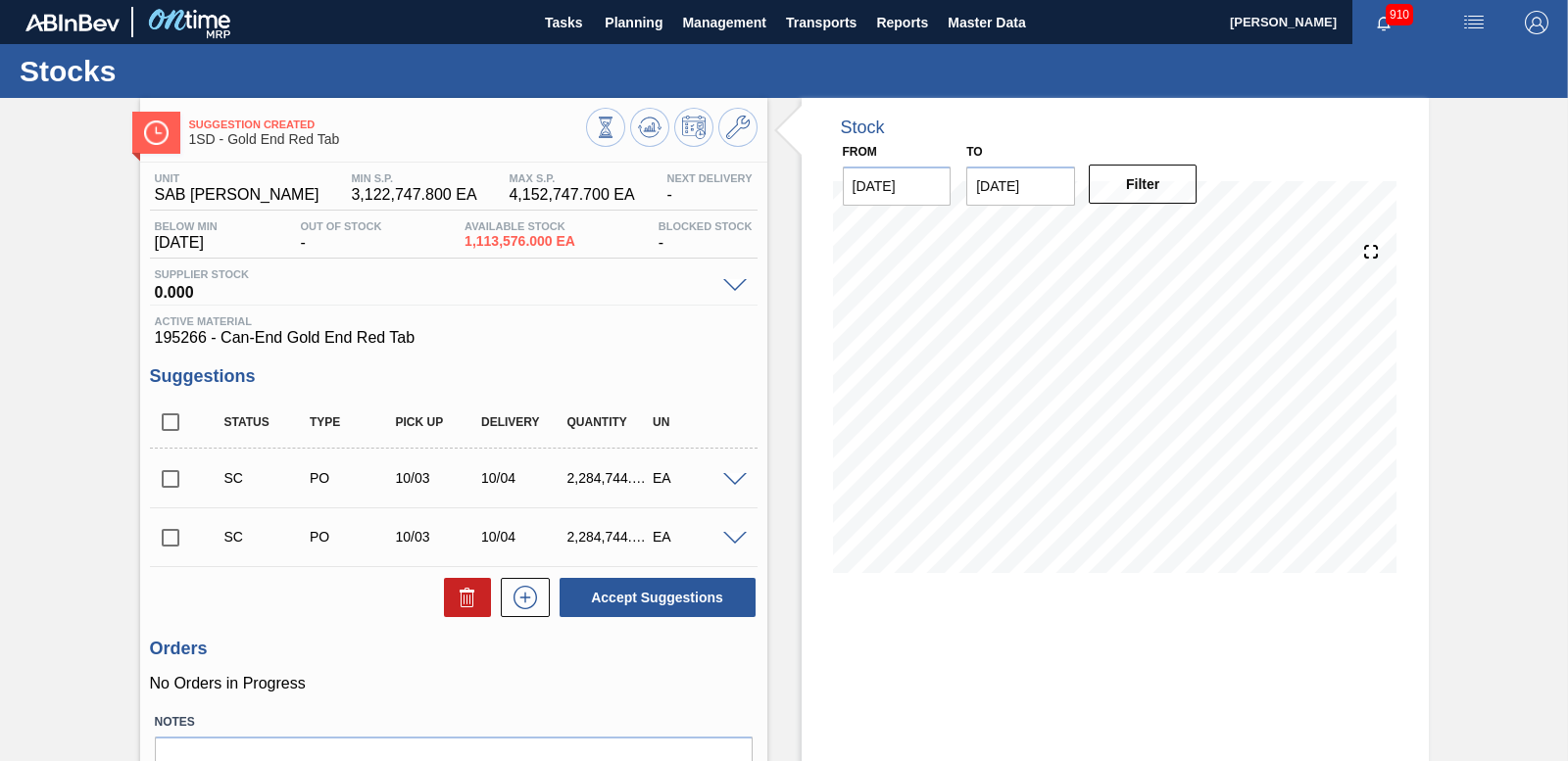
drag, startPoint x: 162, startPoint y: 480, endPoint x: 178, endPoint y: 477, distance: 16.3
click at [163, 480] on input "checkbox" at bounding box center [170, 478] width 41 height 41
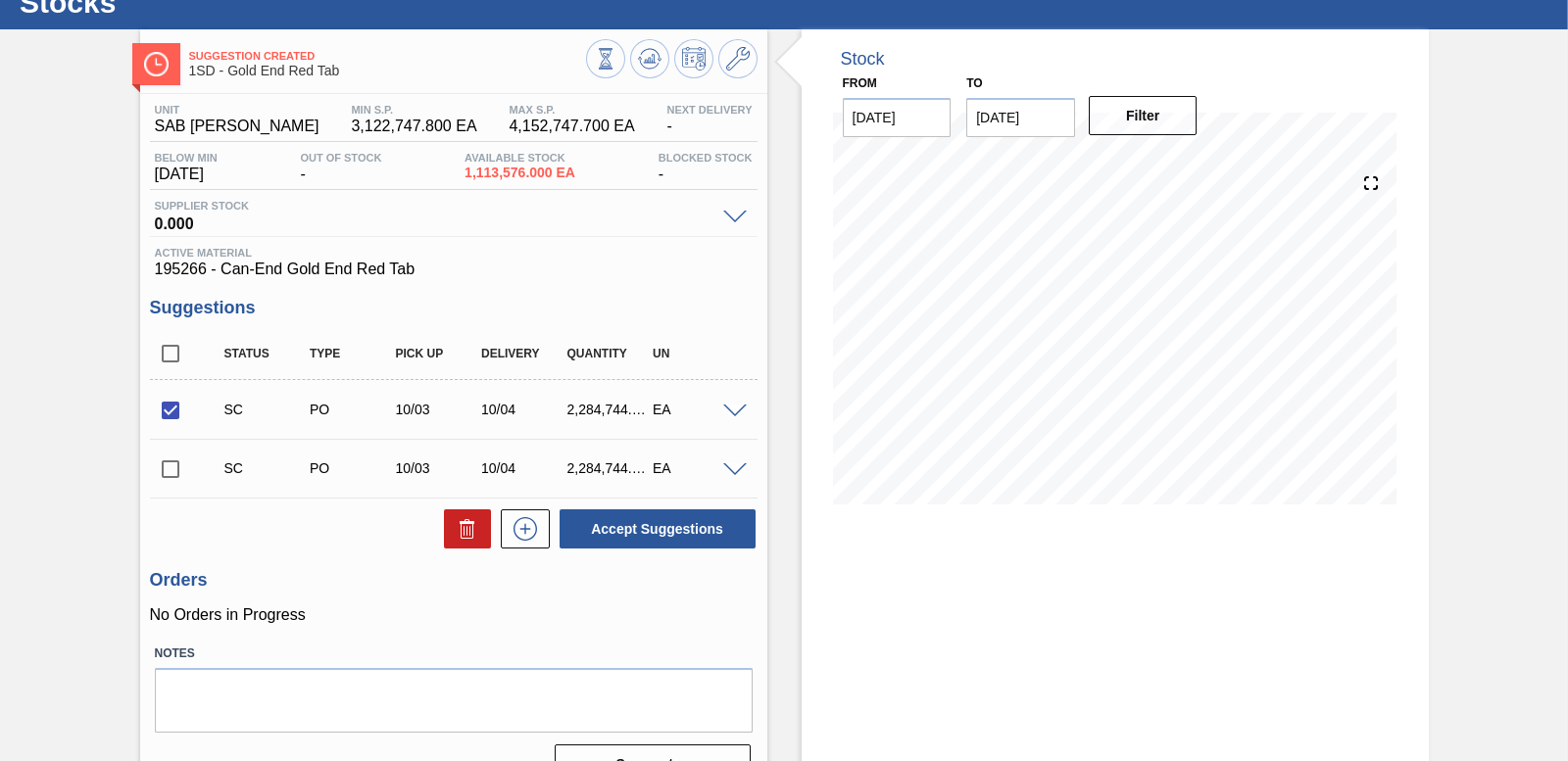
scroll to position [97, 0]
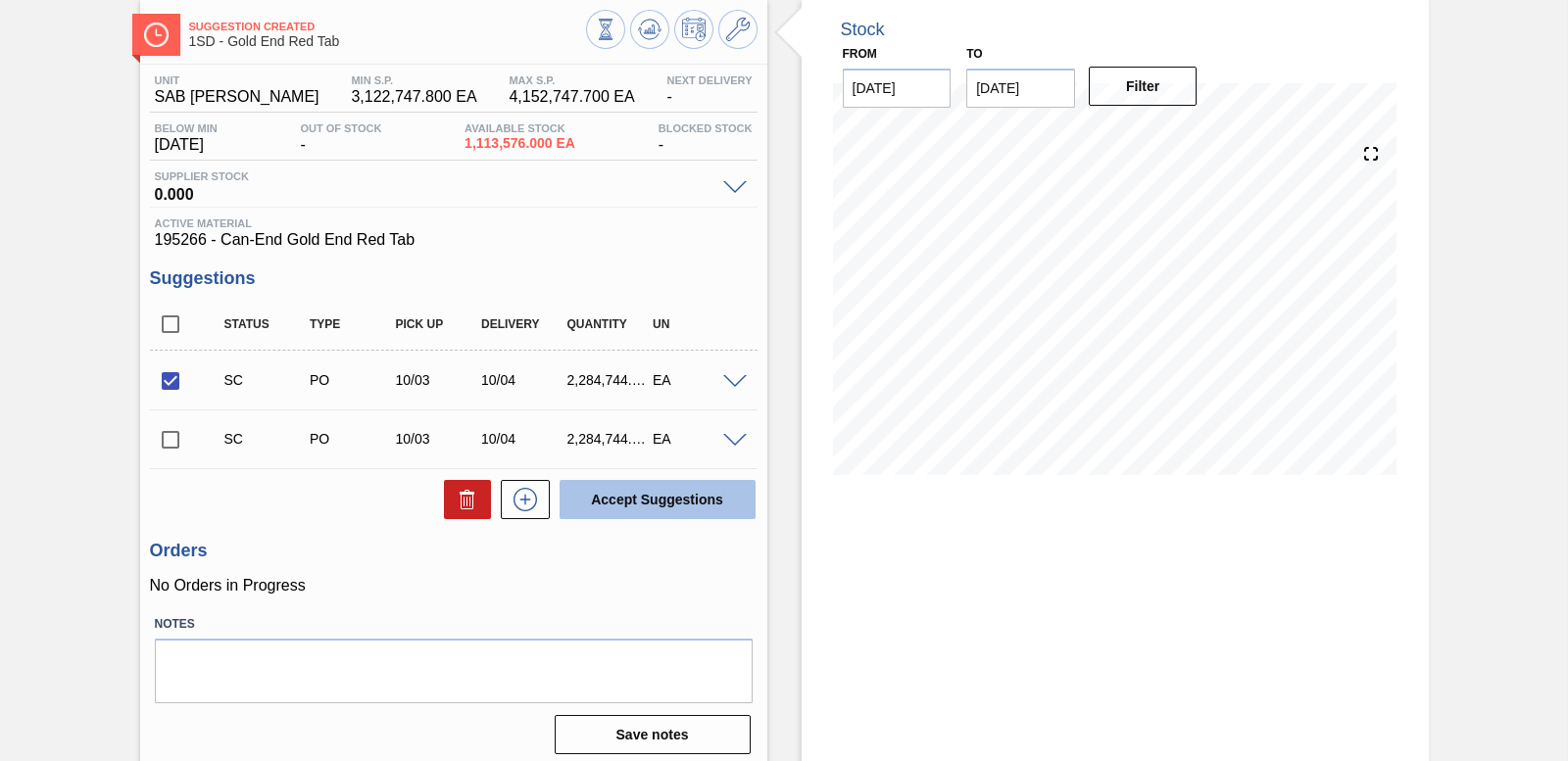
click at [633, 495] on button "Accept Suggestions" at bounding box center [657, 499] width 196 height 39
checkbox input "false"
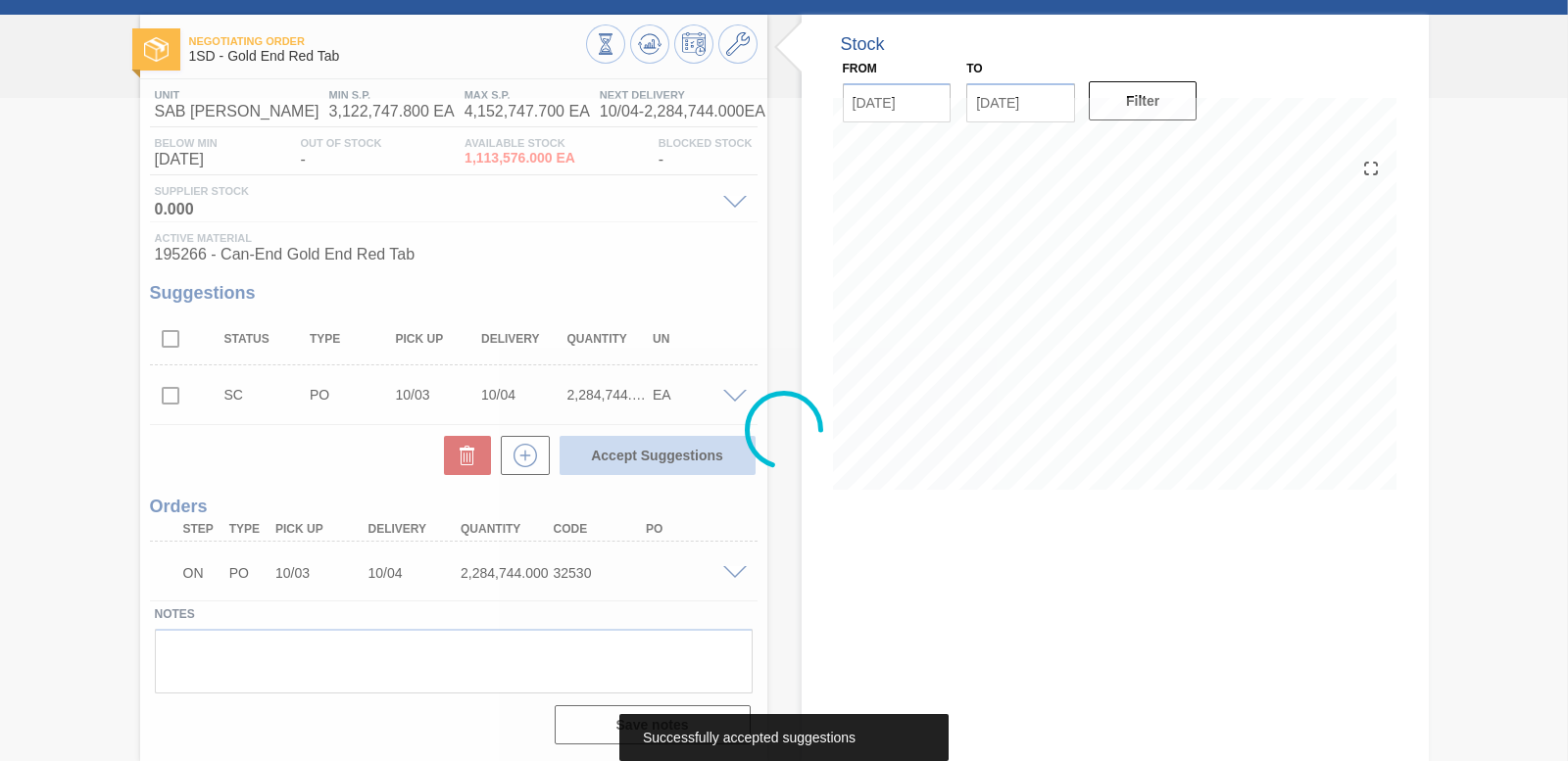
scroll to position [84, 0]
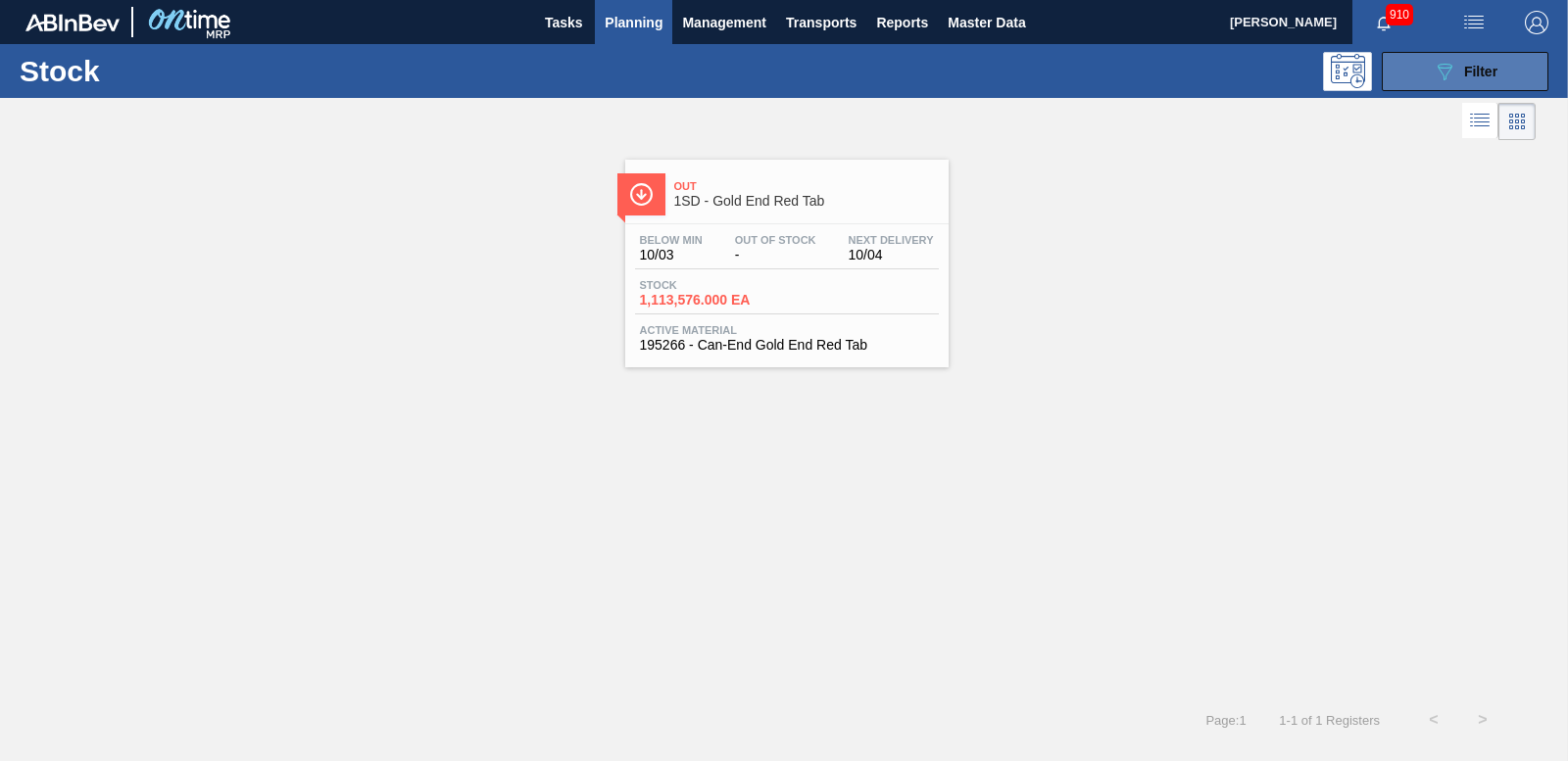
click at [1479, 69] on span "Filter" at bounding box center [1479, 72] width 33 height 16
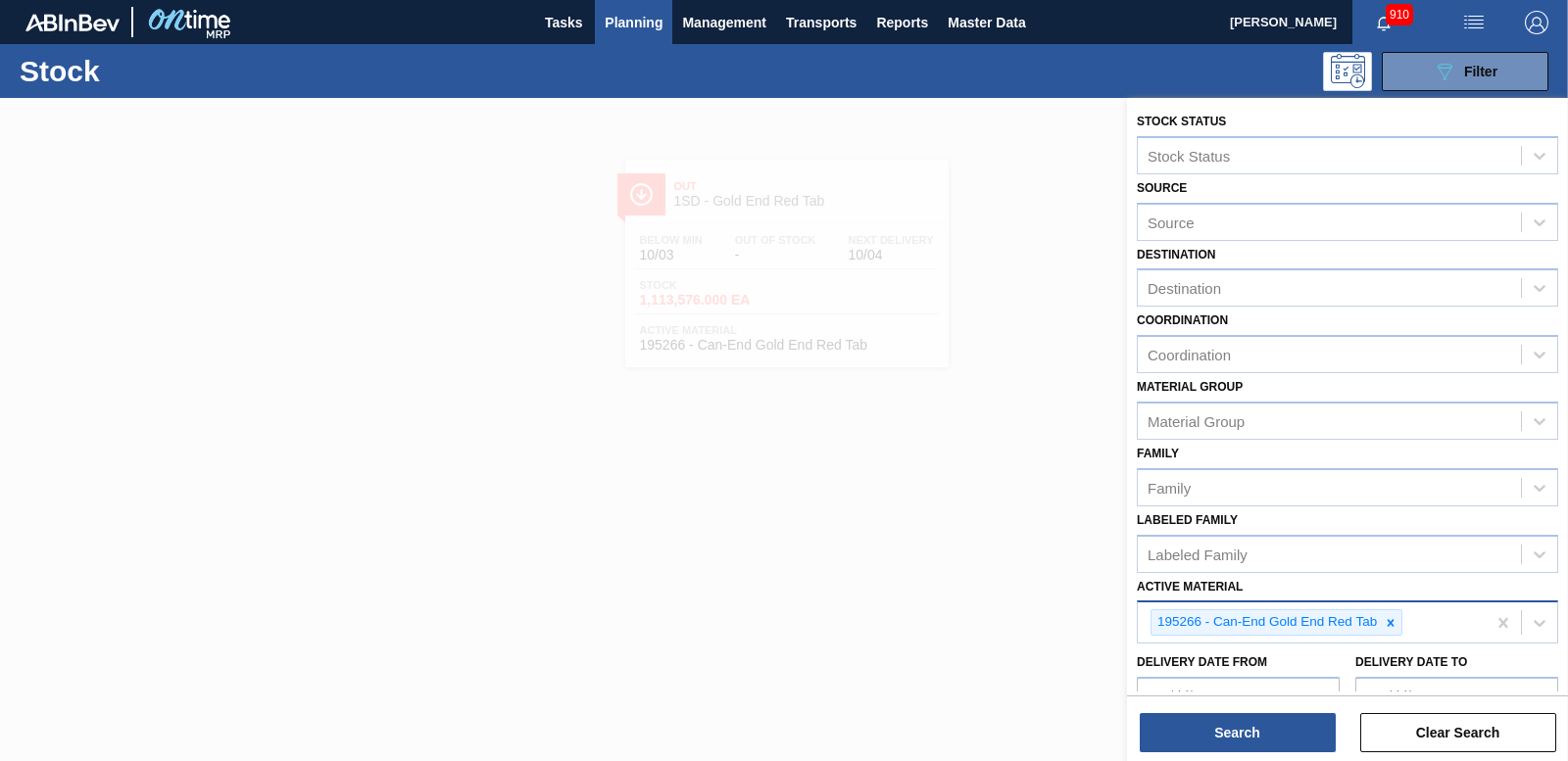
click at [1388, 623] on icon at bounding box center [1391, 623] width 14 height 14
type Material "173745"
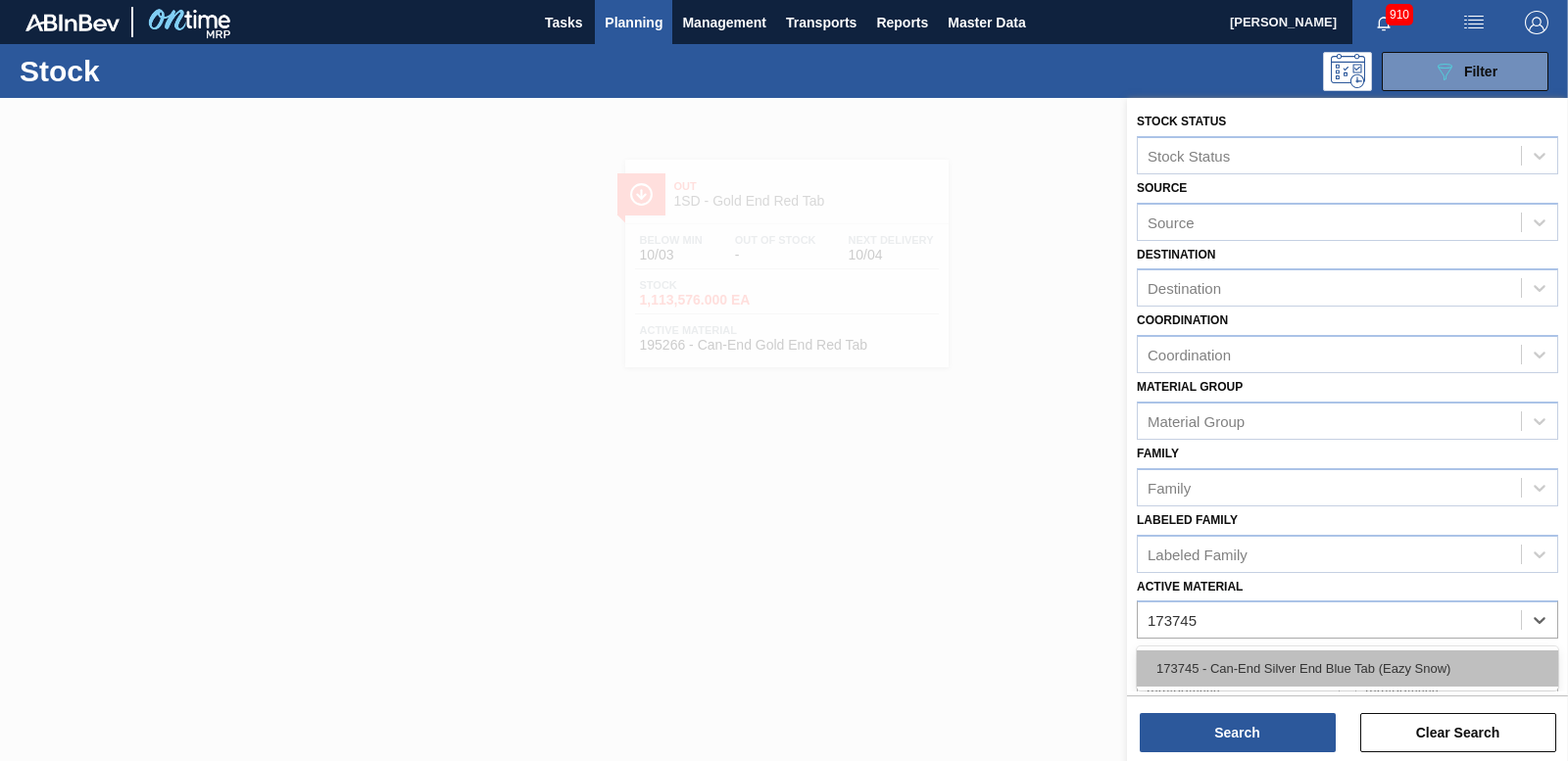
click at [1315, 672] on div "173745 - Can-End Silver End Blue Tab (Eazy Snow)" at bounding box center [1347, 668] width 422 height 36
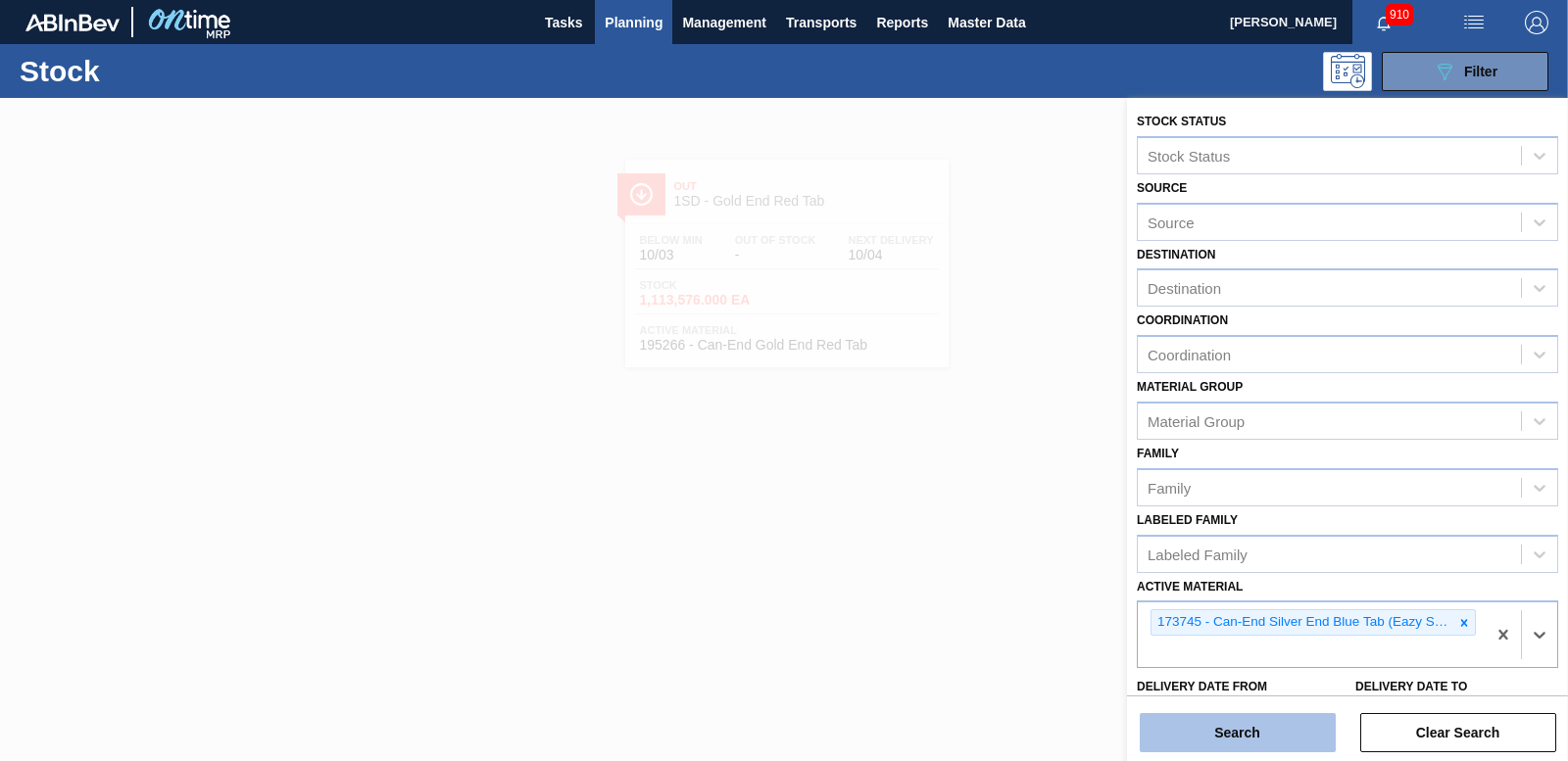
click at [1268, 737] on button "Search" at bounding box center [1237, 732] width 196 height 39
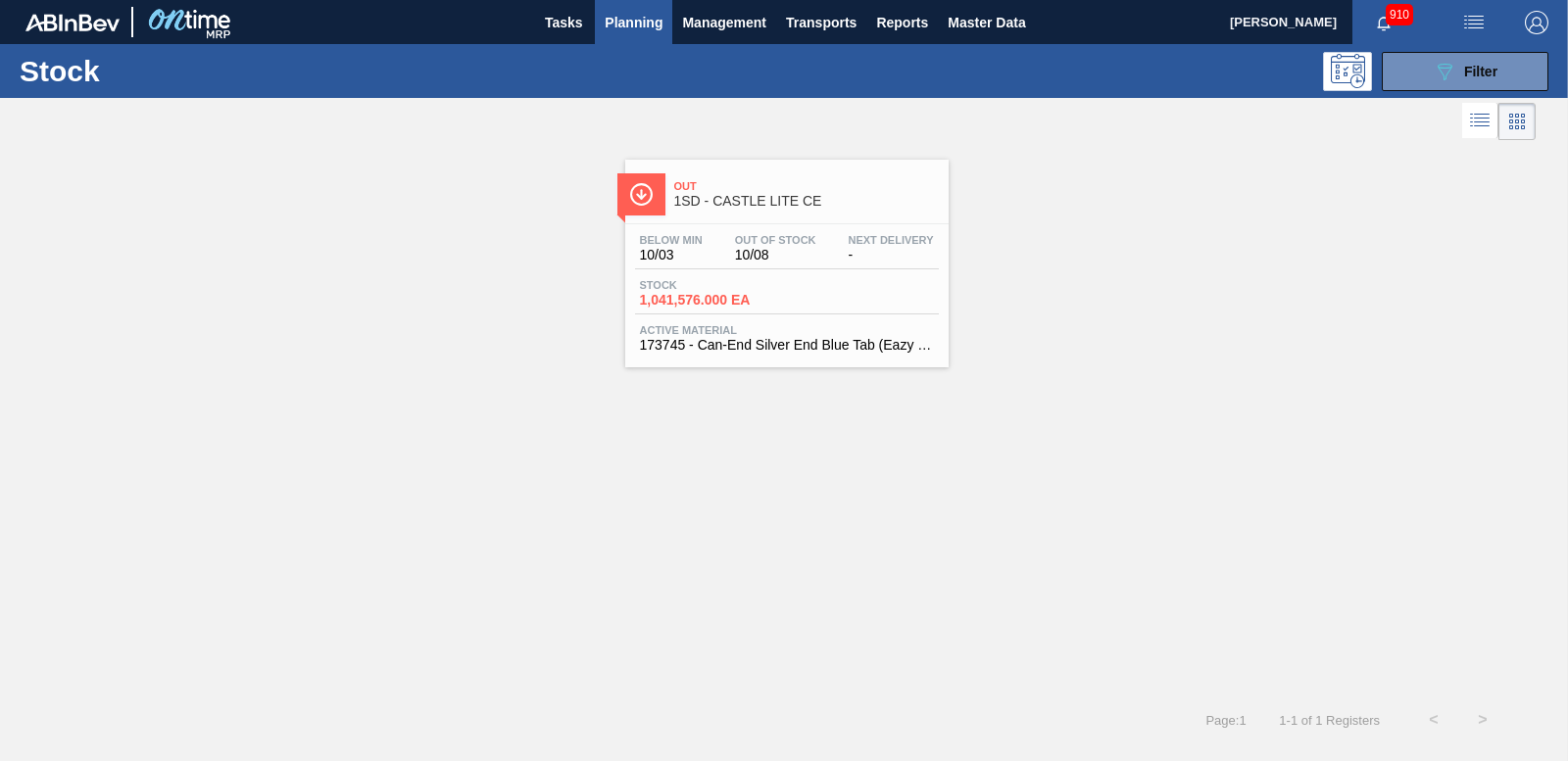
click at [684, 300] on span "1,041,576.000 EA" at bounding box center [708, 299] width 137 height 15
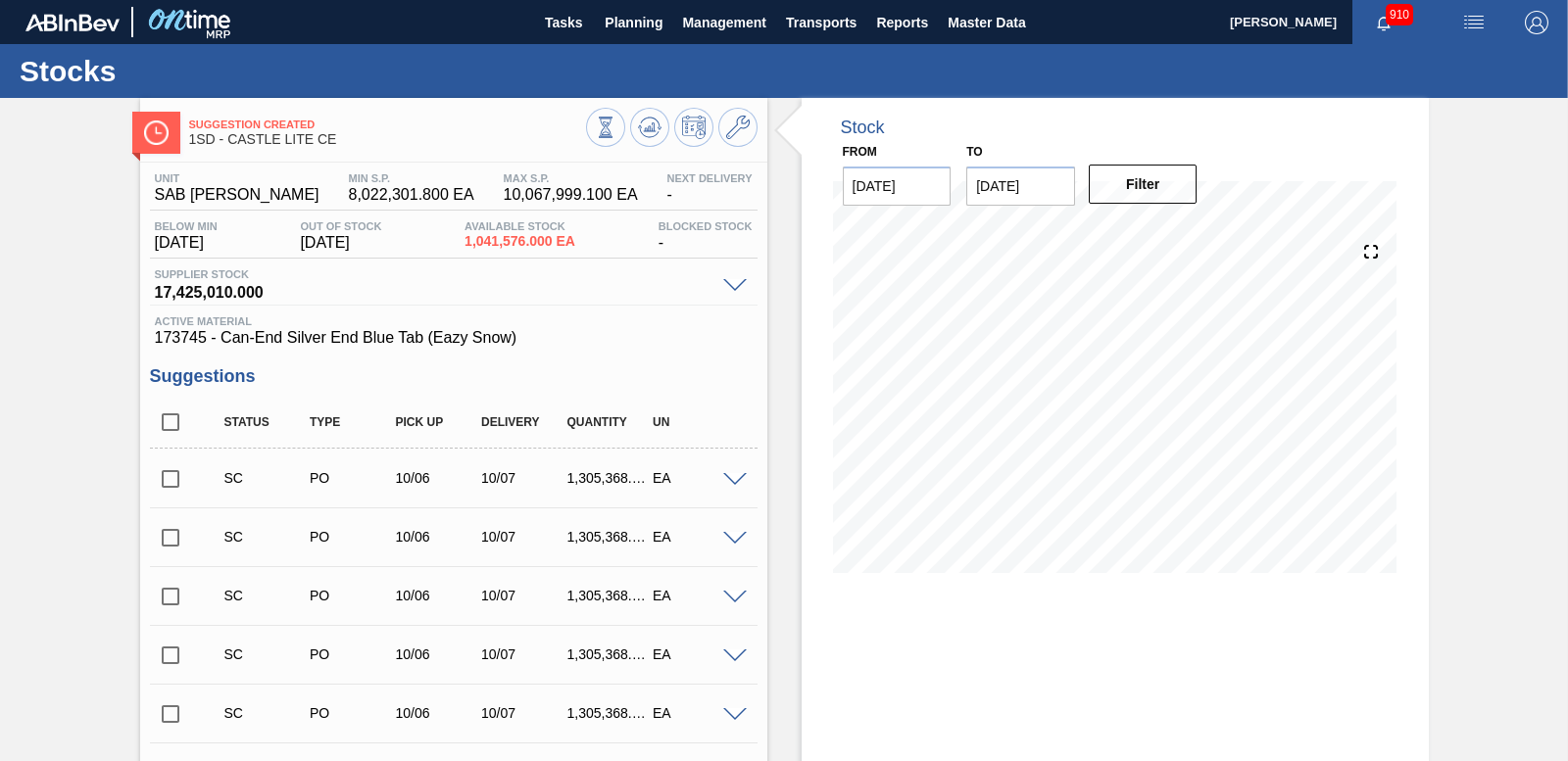
click at [179, 473] on input "checkbox" at bounding box center [170, 478] width 41 height 41
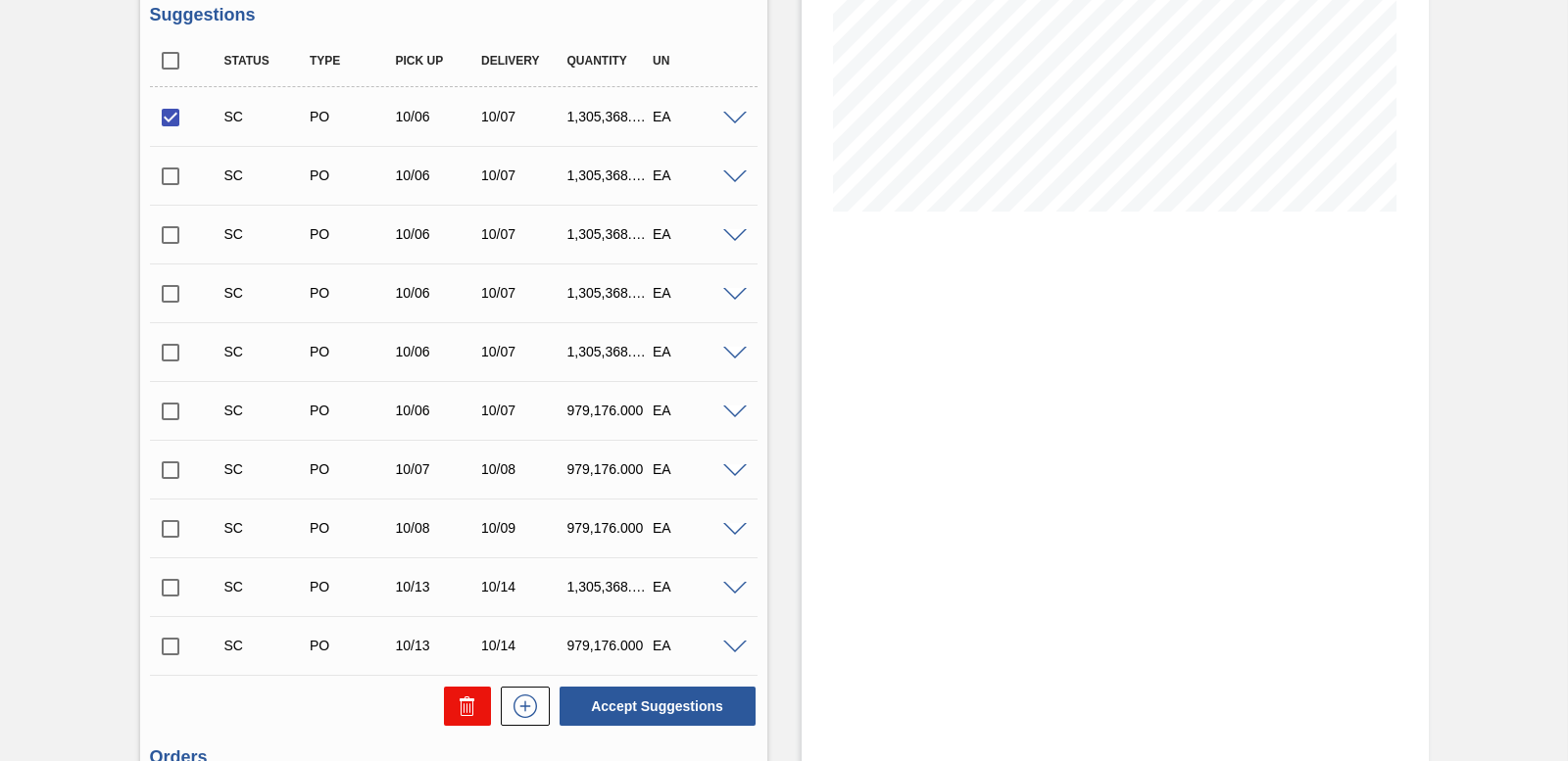
scroll to position [578, 0]
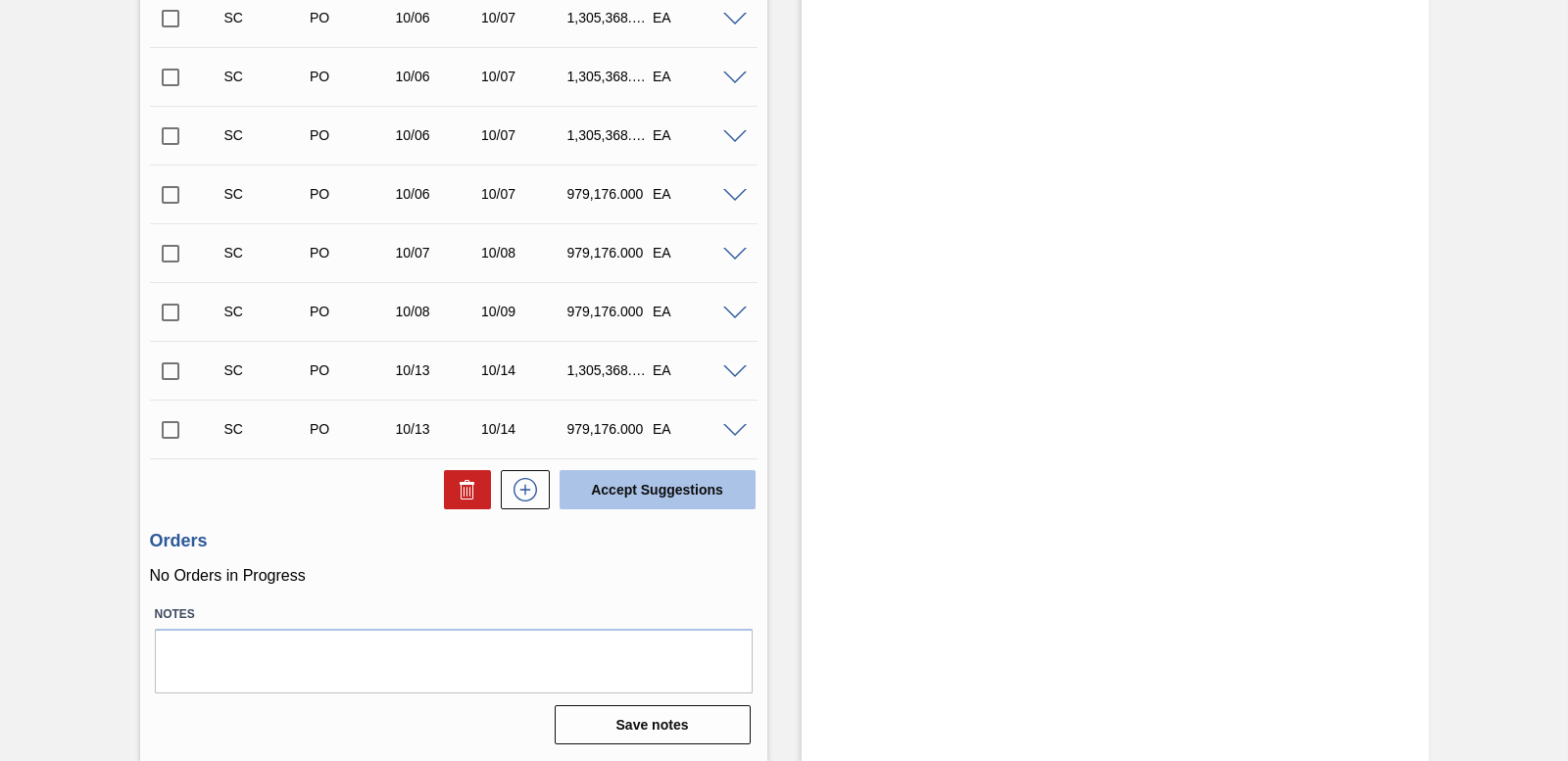
click at [621, 487] on button "Accept Suggestions" at bounding box center [657, 489] width 196 height 39
checkbox input "false"
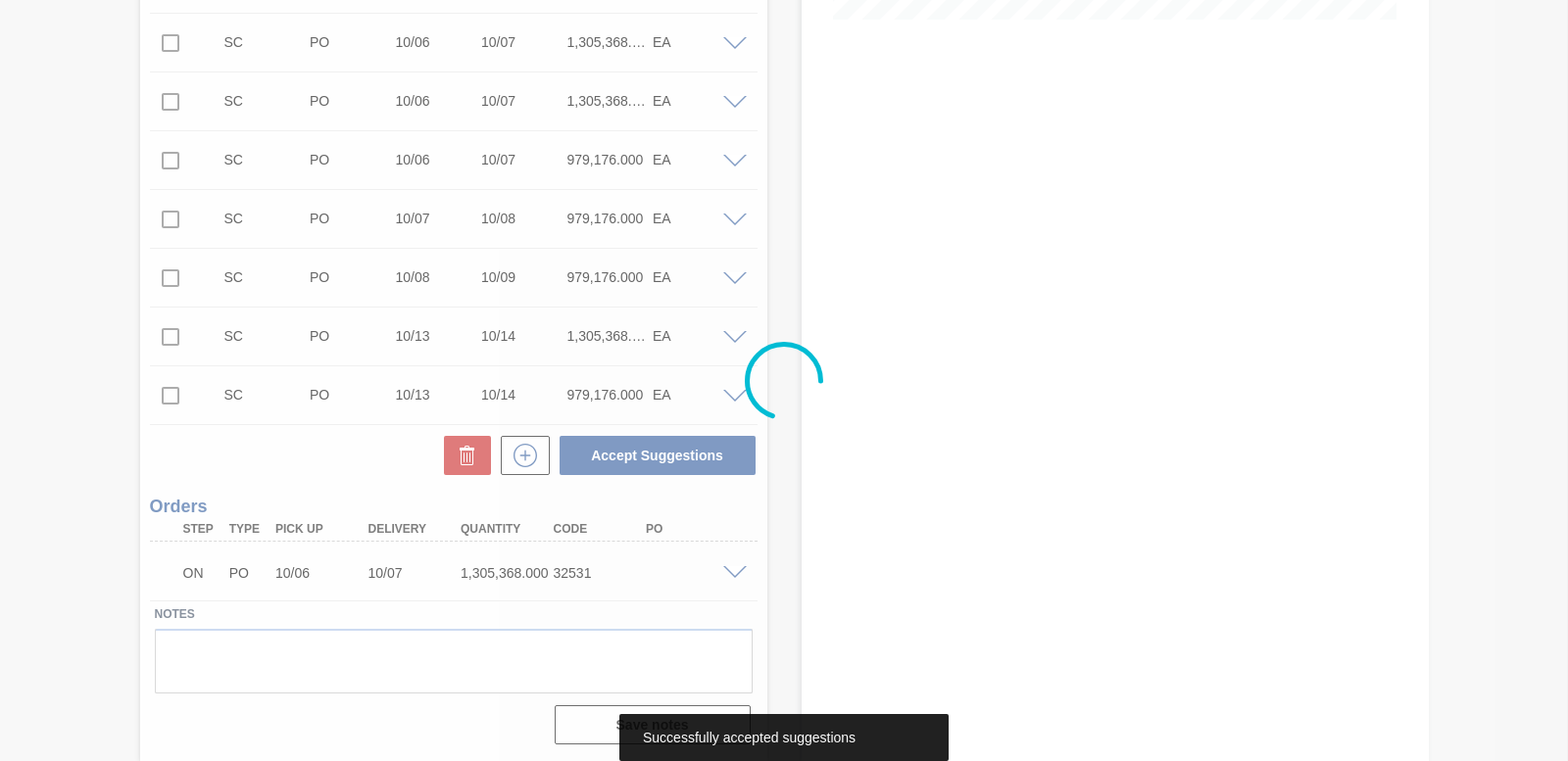
scroll to position [519, 0]
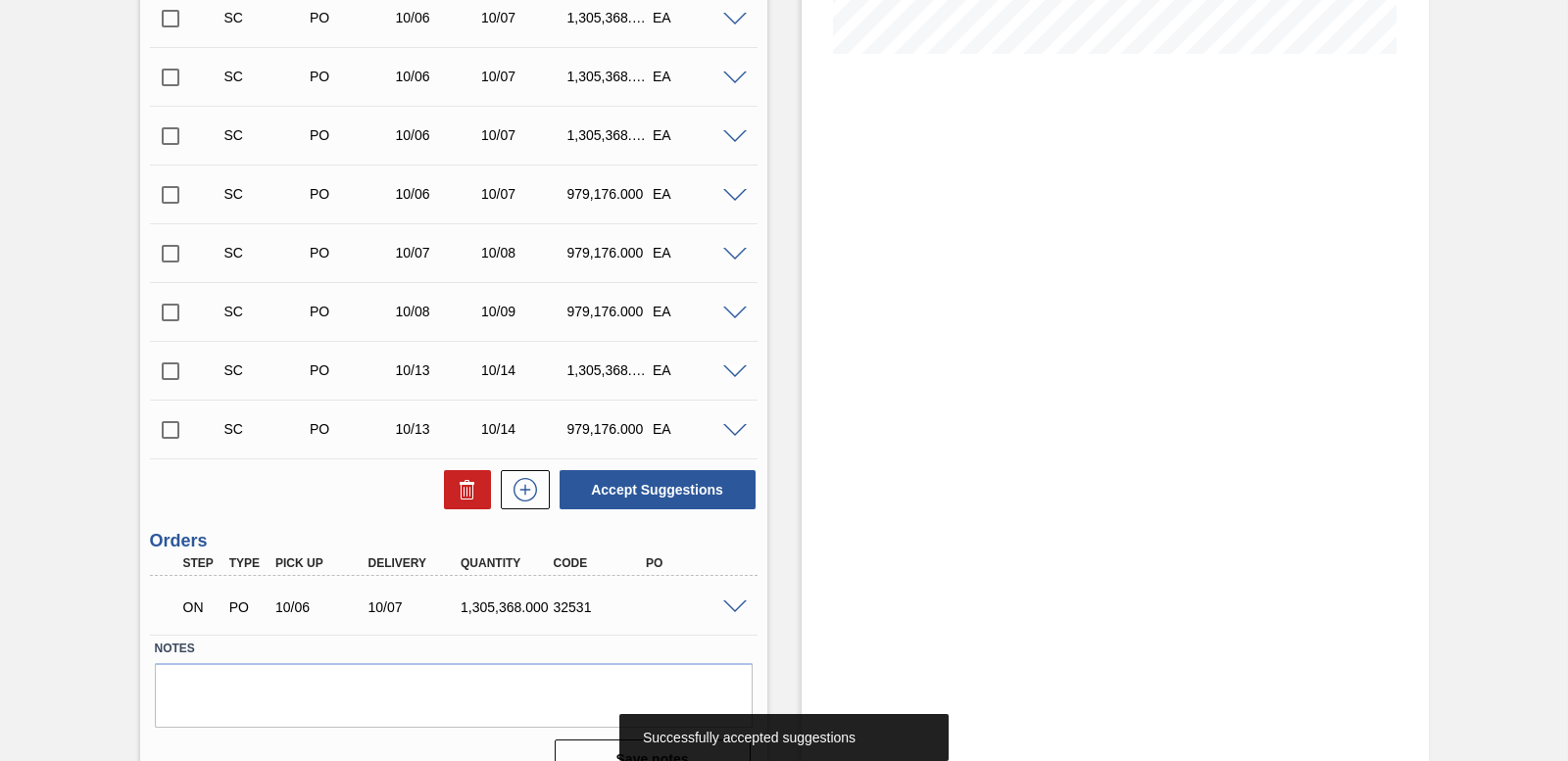
click at [731, 605] on span at bounding box center [735, 608] width 24 height 15
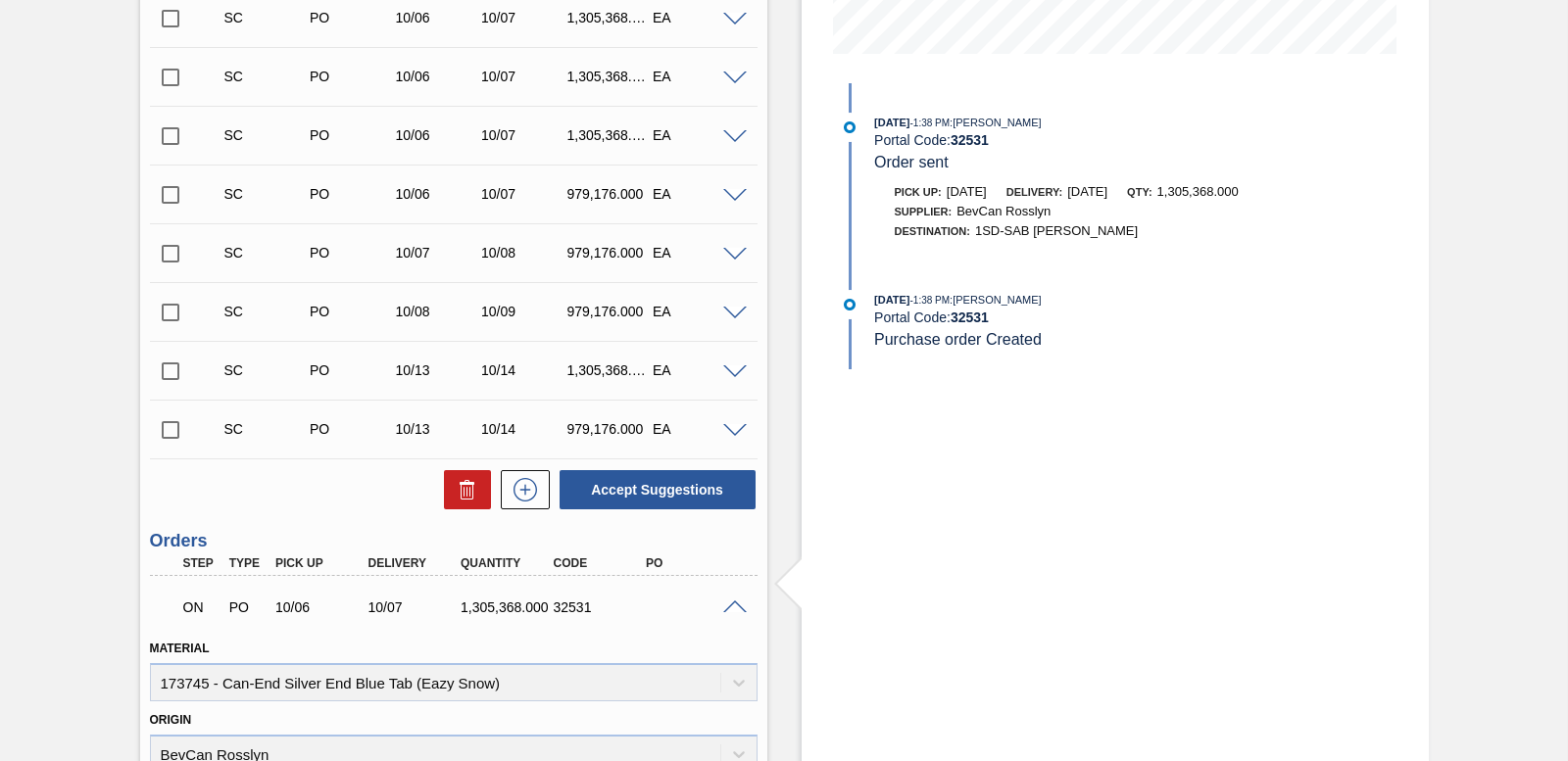
scroll to position [617, 0]
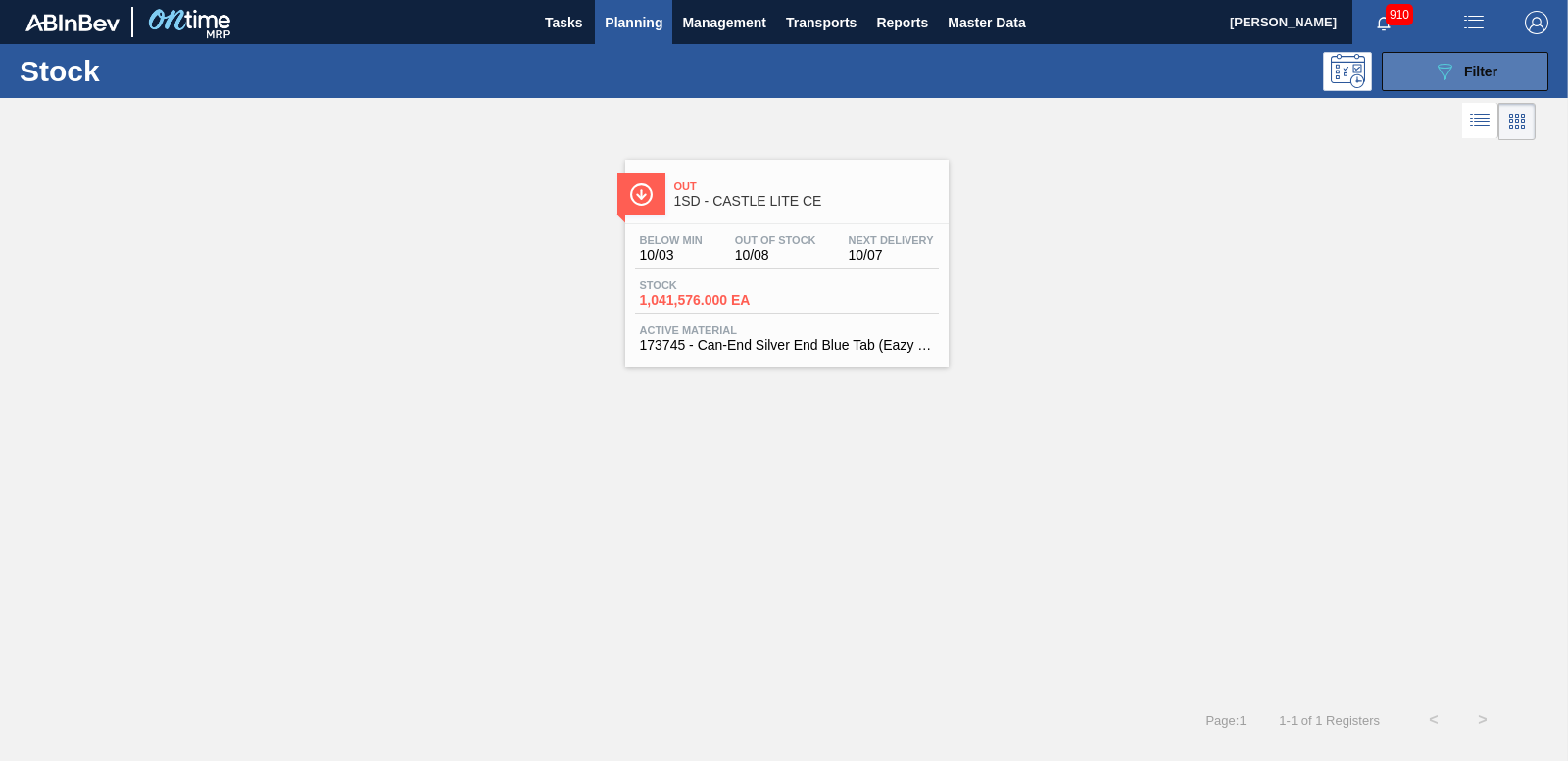
click at [1430, 74] on button "089F7B8B-B2A5-4AFE-B5C0-19BA573D28AC Filter" at bounding box center [1465, 71] width 166 height 39
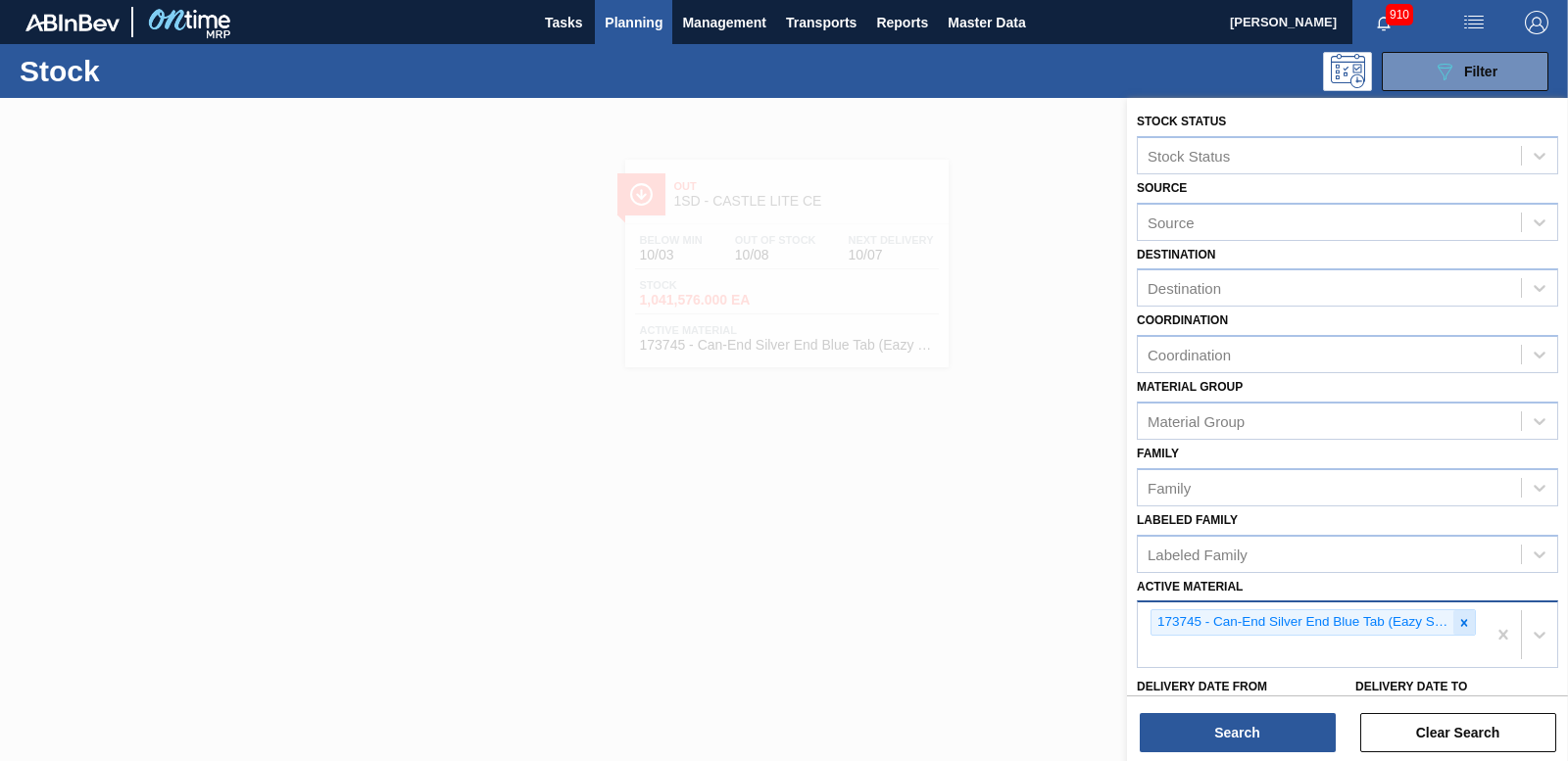
click at [1465, 623] on icon at bounding box center [1465, 623] width 14 height 14
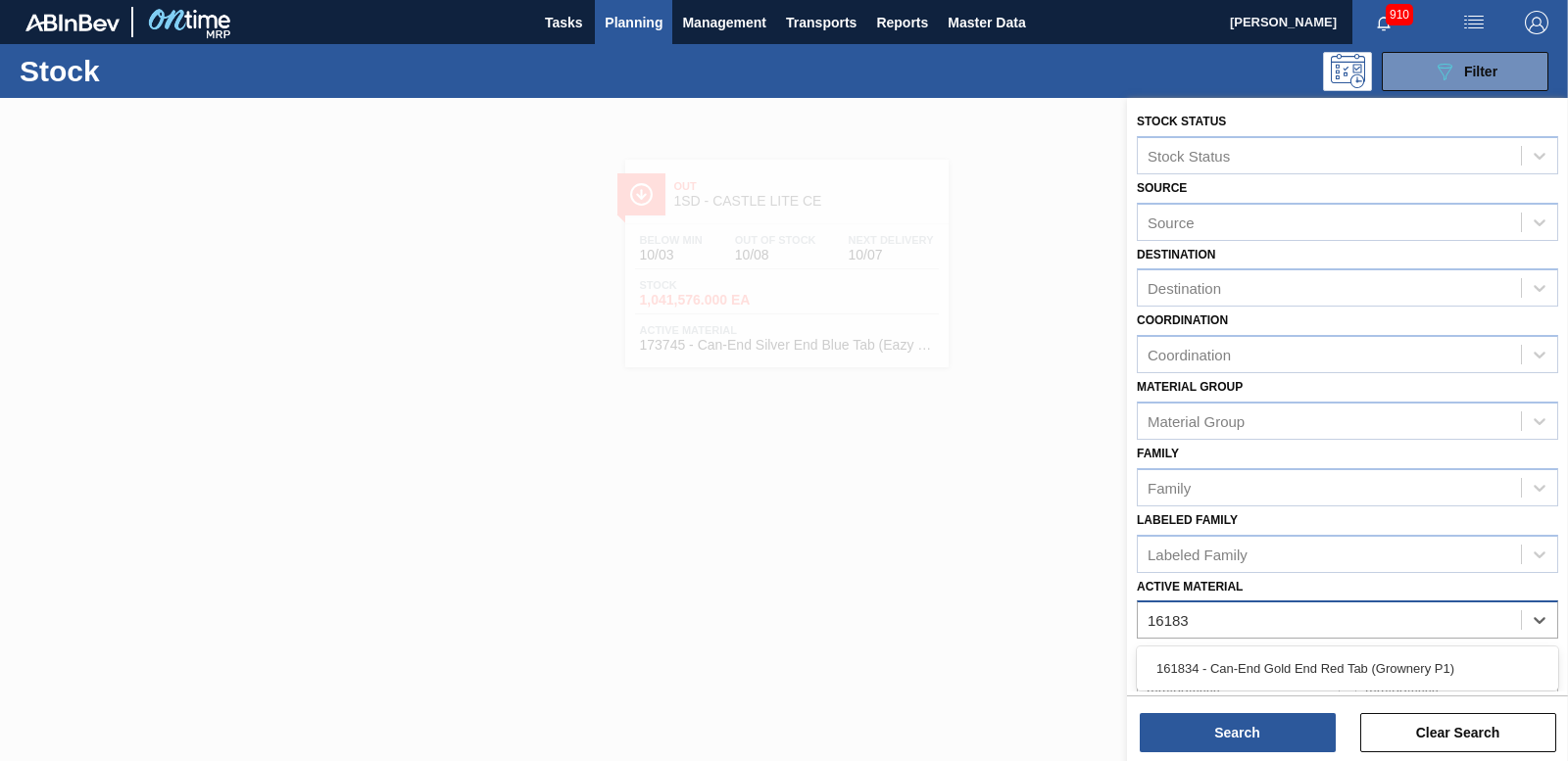
type Material "161834"
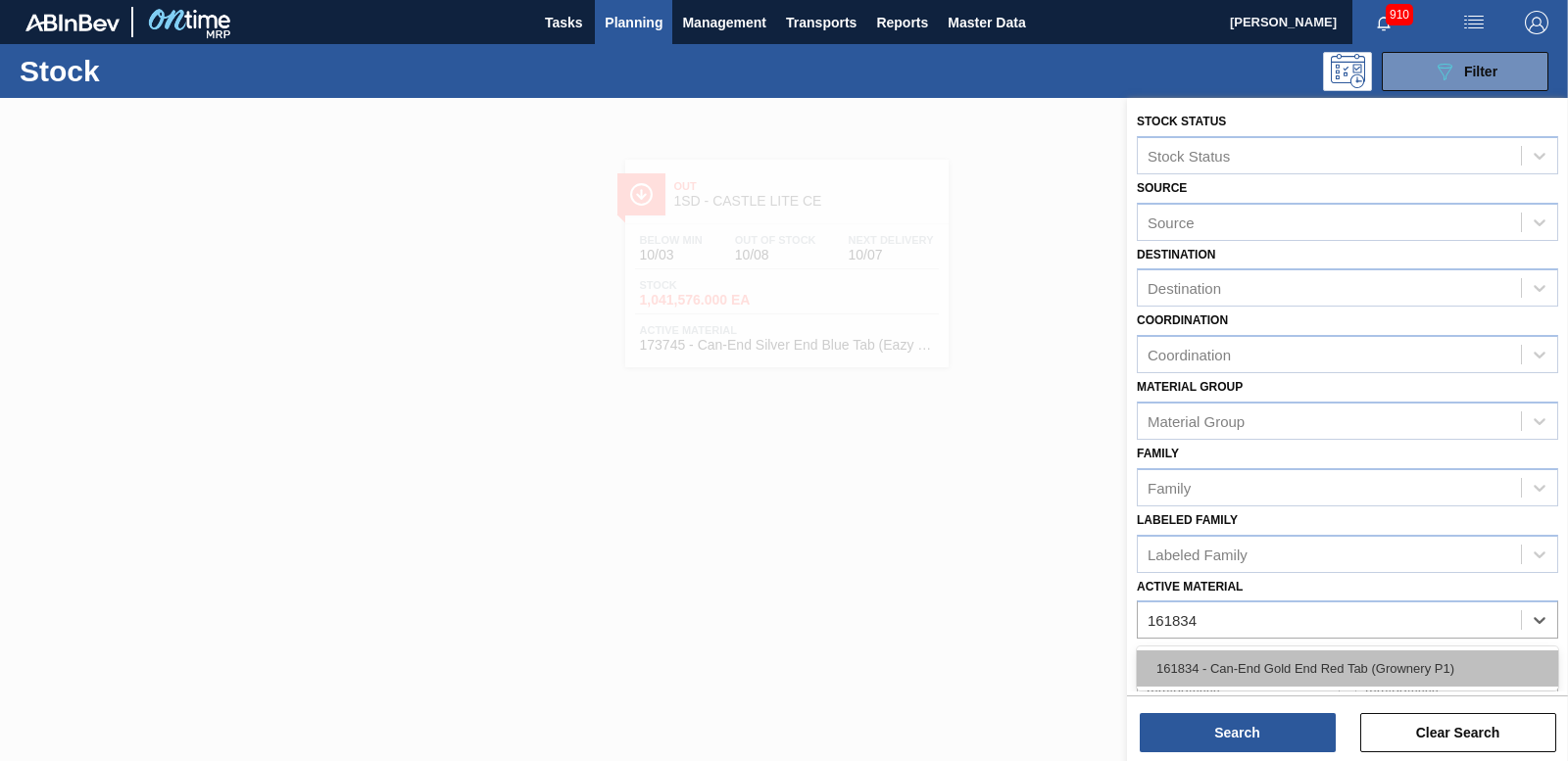
click at [1400, 662] on div "161834 - Can-End Gold End Red Tab (Grownery P1)" at bounding box center [1347, 668] width 422 height 36
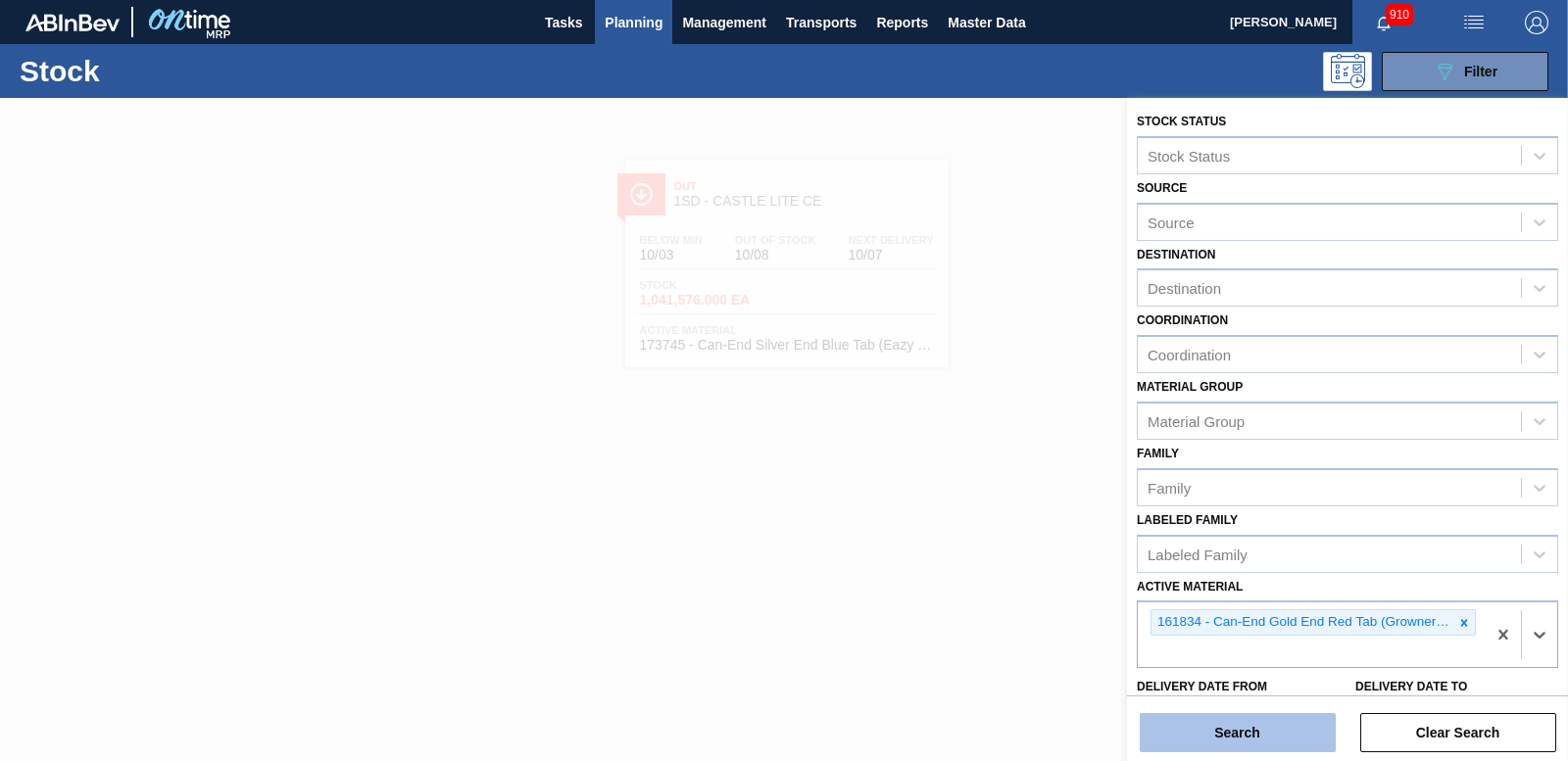
click at [1305, 718] on button "Search" at bounding box center [1237, 732] width 196 height 39
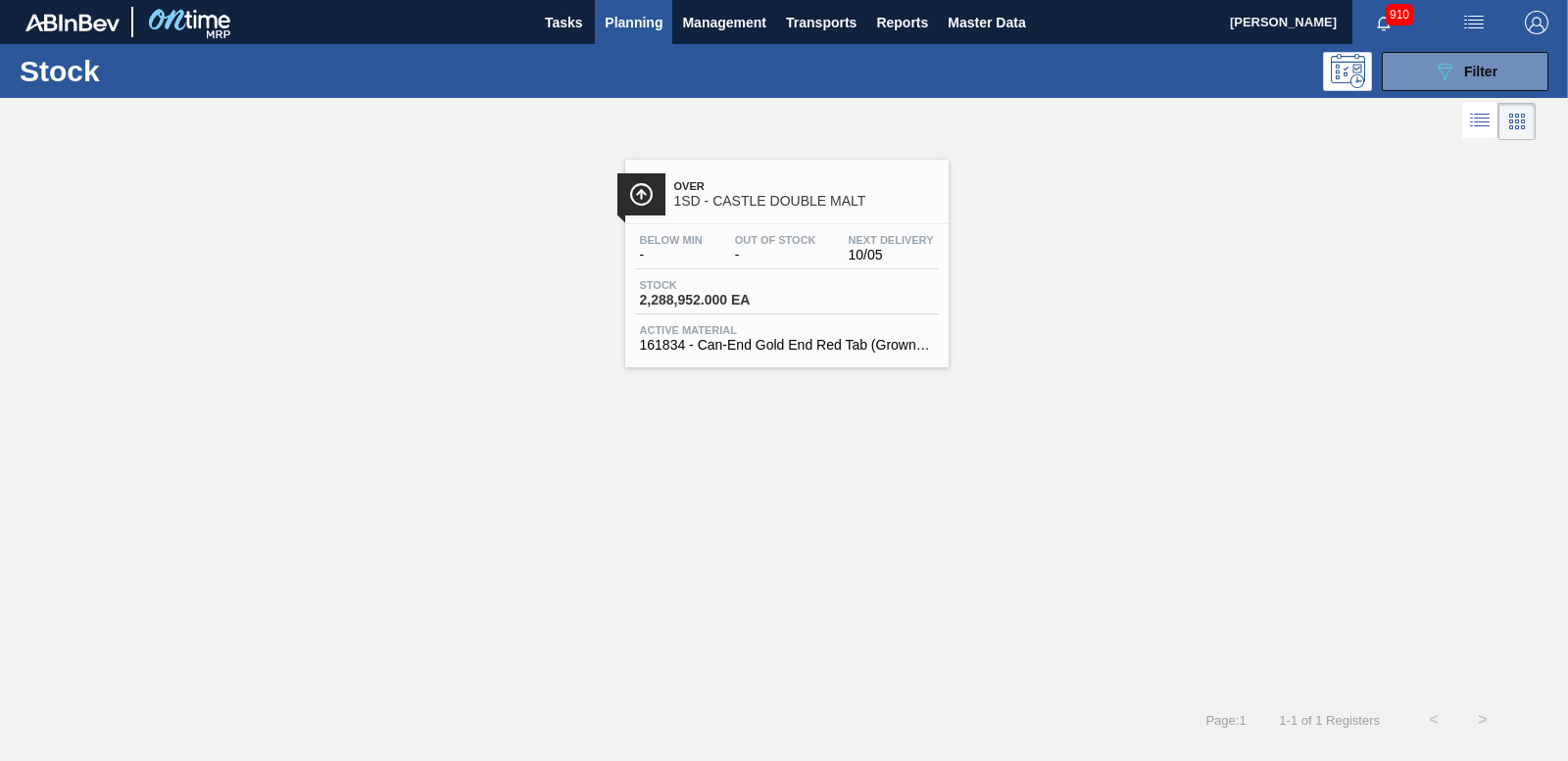
click at [713, 300] on span "2,288,952.000 EA" at bounding box center [708, 299] width 137 height 15
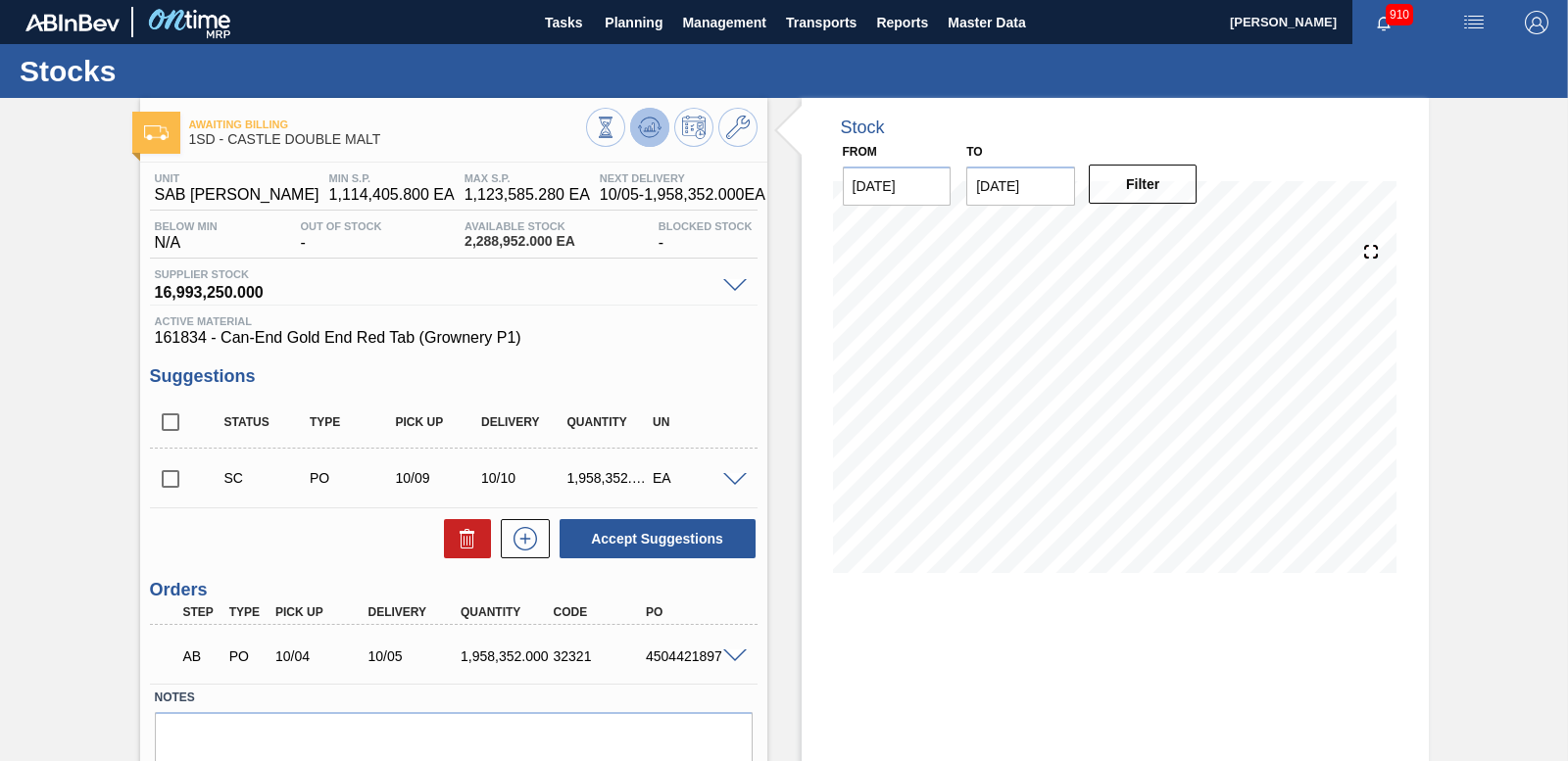
click at [648, 123] on icon at bounding box center [650, 127] width 24 height 24
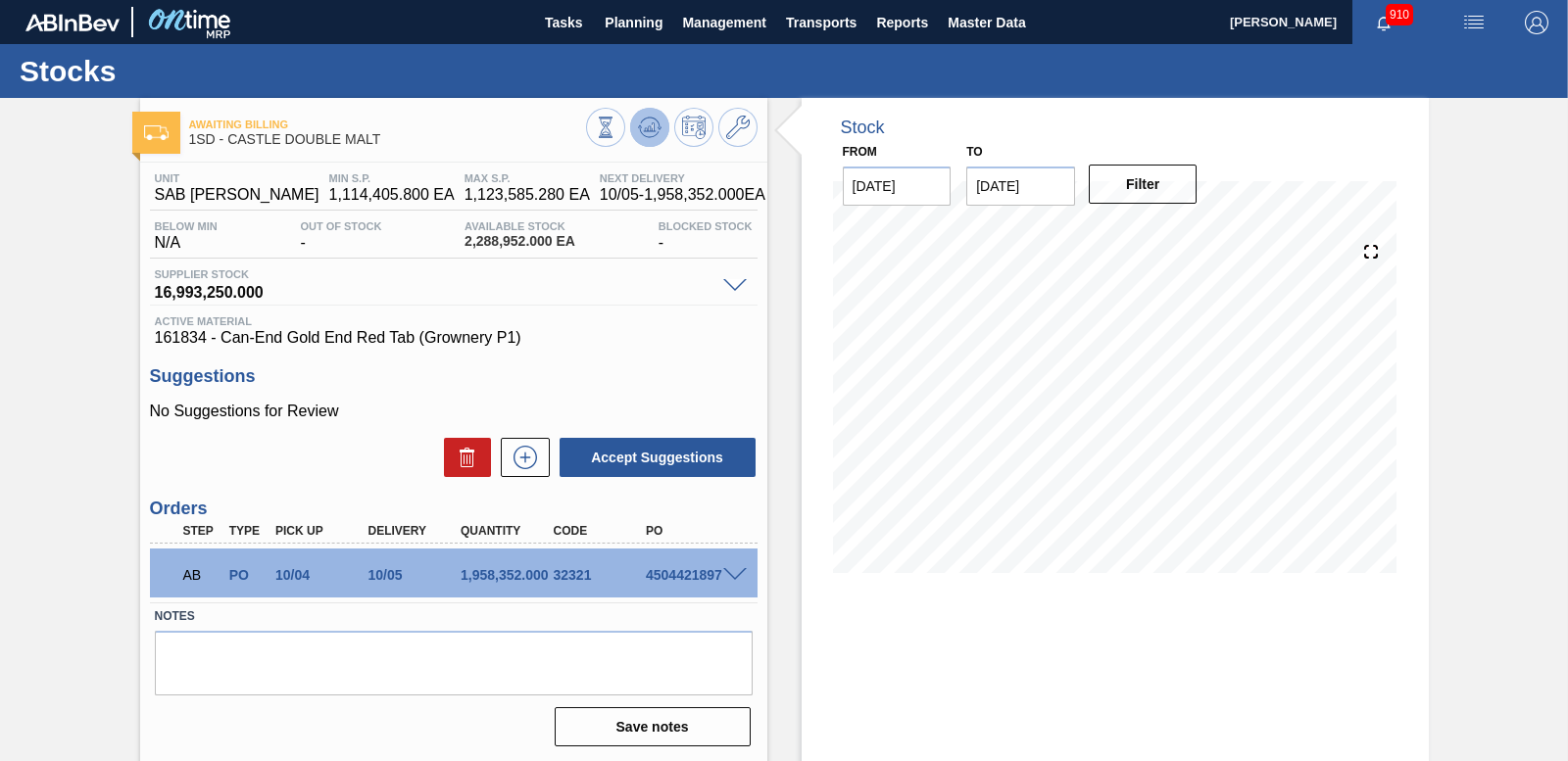
click at [656, 132] on icon at bounding box center [650, 127] width 24 height 24
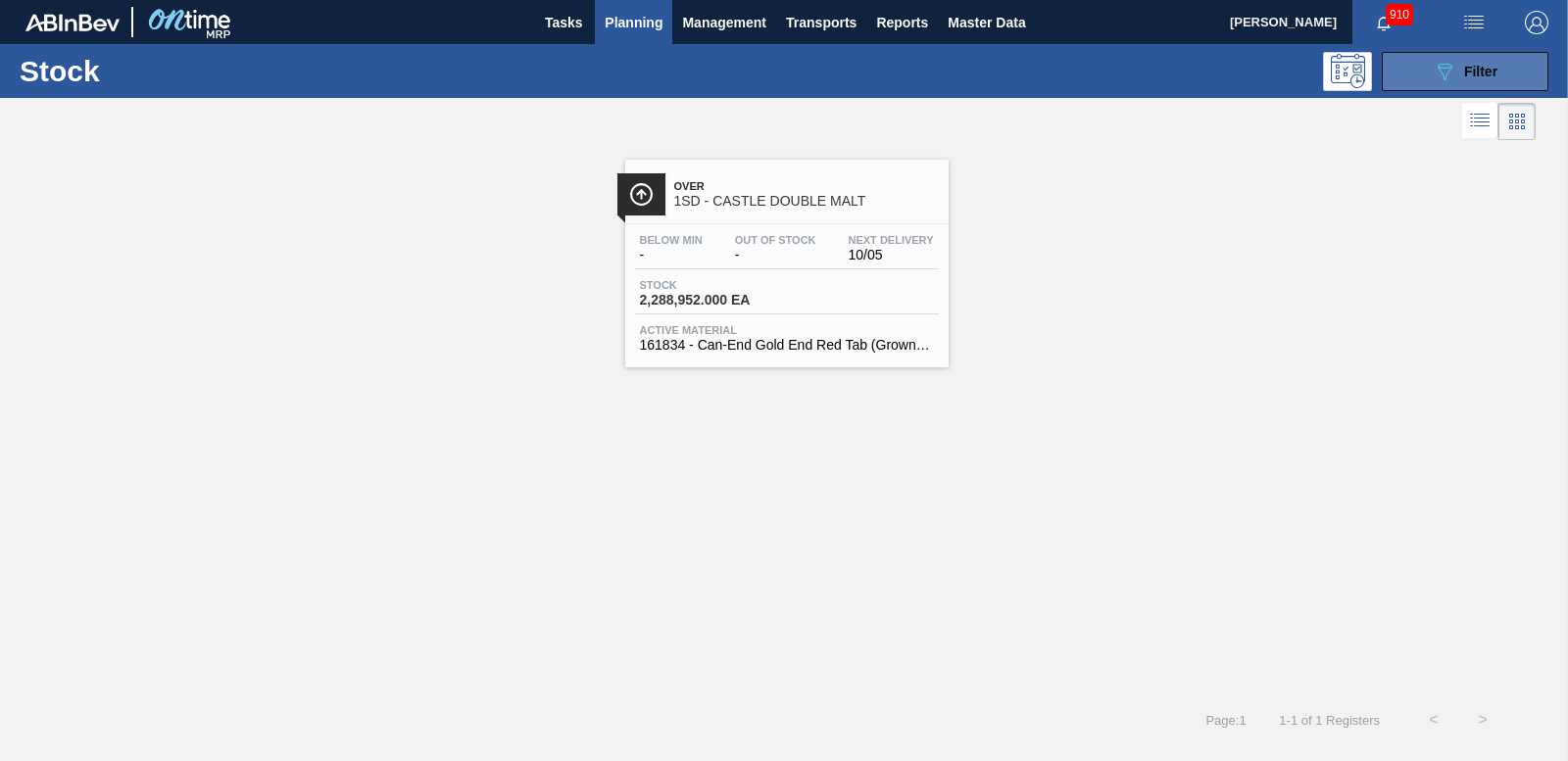
click at [1467, 73] on span "Filter" at bounding box center [1479, 72] width 33 height 16
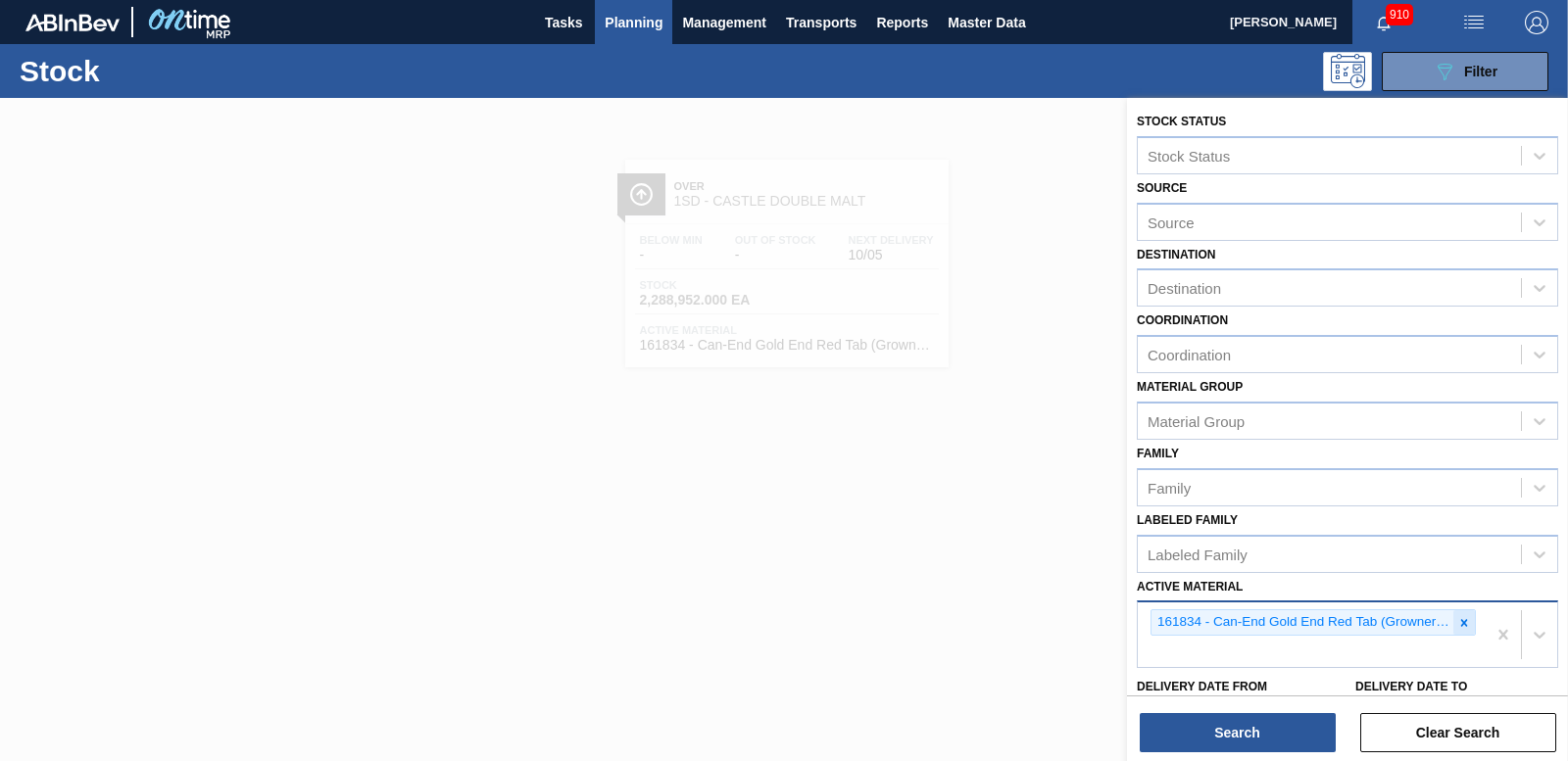
click at [1462, 629] on icon at bounding box center [1465, 623] width 14 height 14
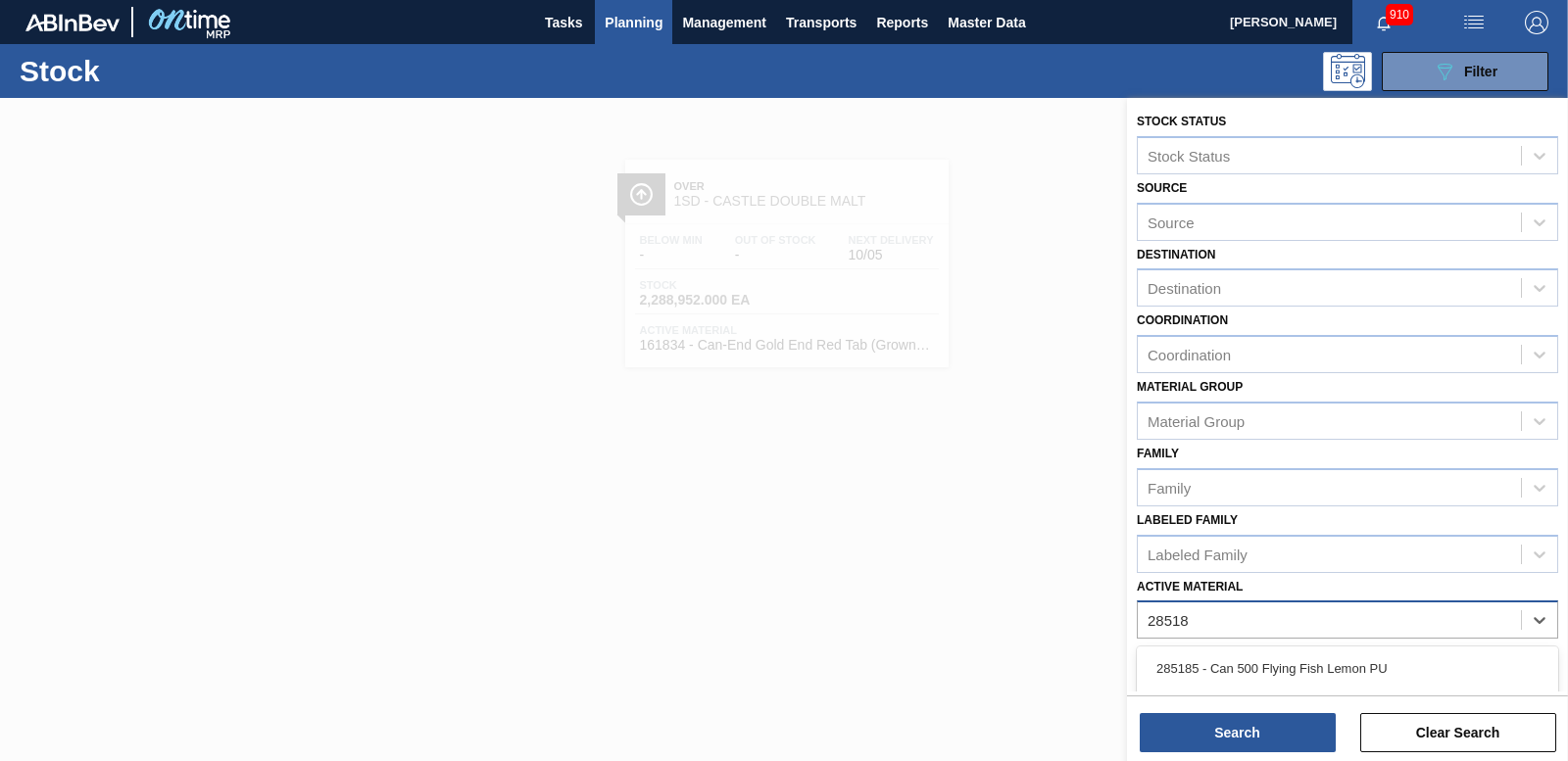
type Material "285185"
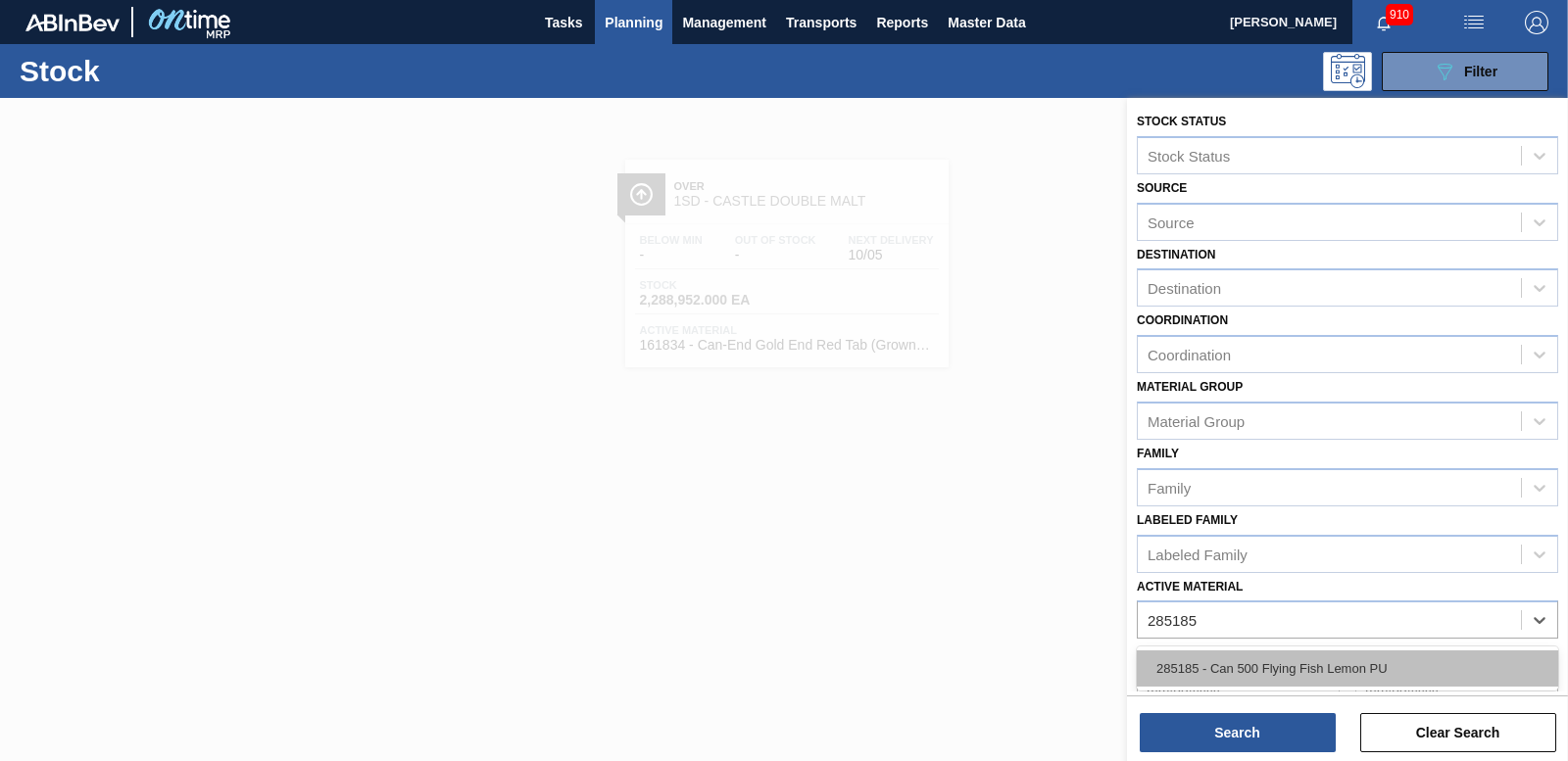
click at [1390, 680] on div "285185 - Can 500 Flying Fish Lemon PU" at bounding box center [1347, 668] width 422 height 36
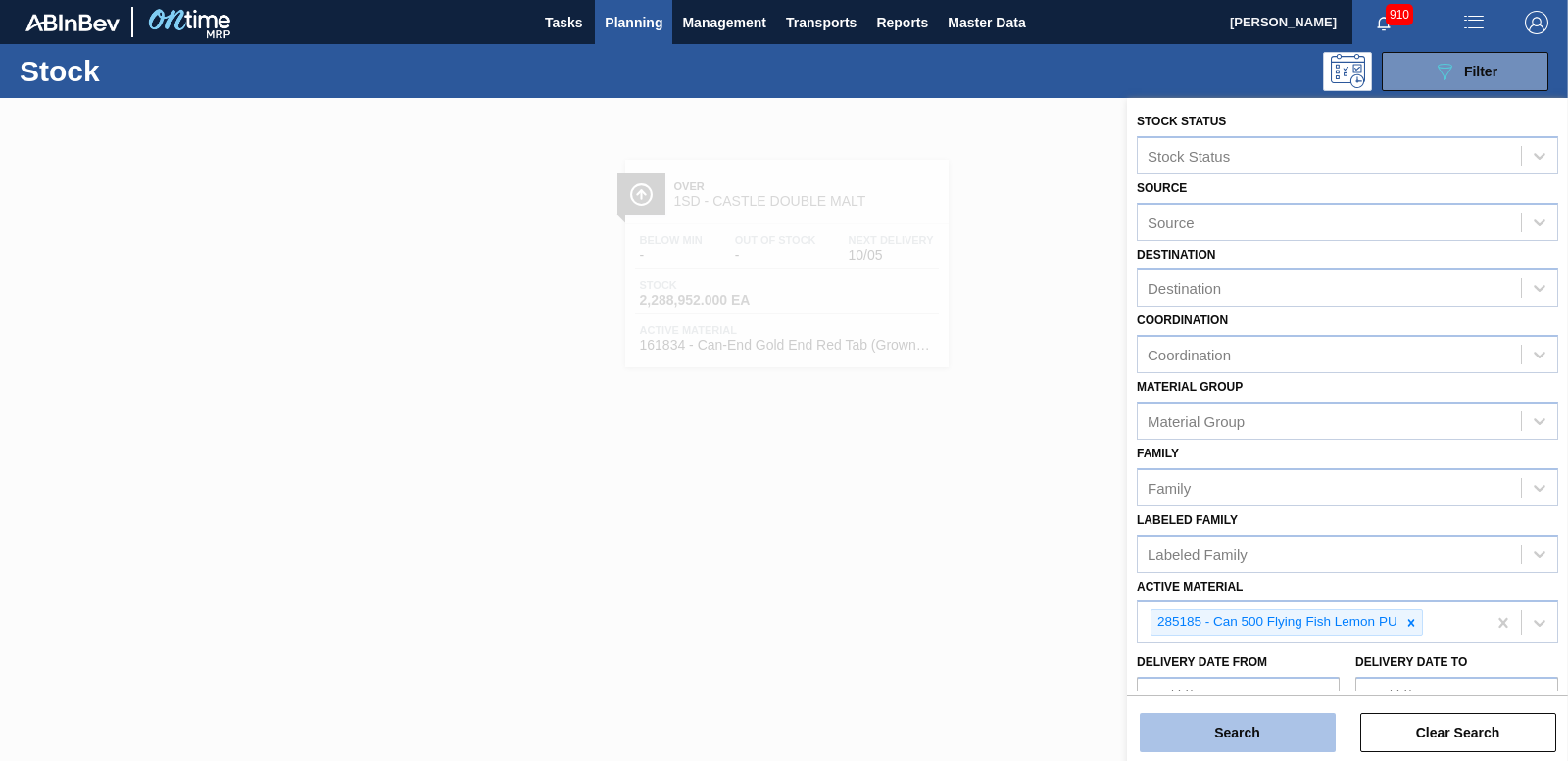
click at [1278, 744] on button "Search" at bounding box center [1237, 732] width 196 height 39
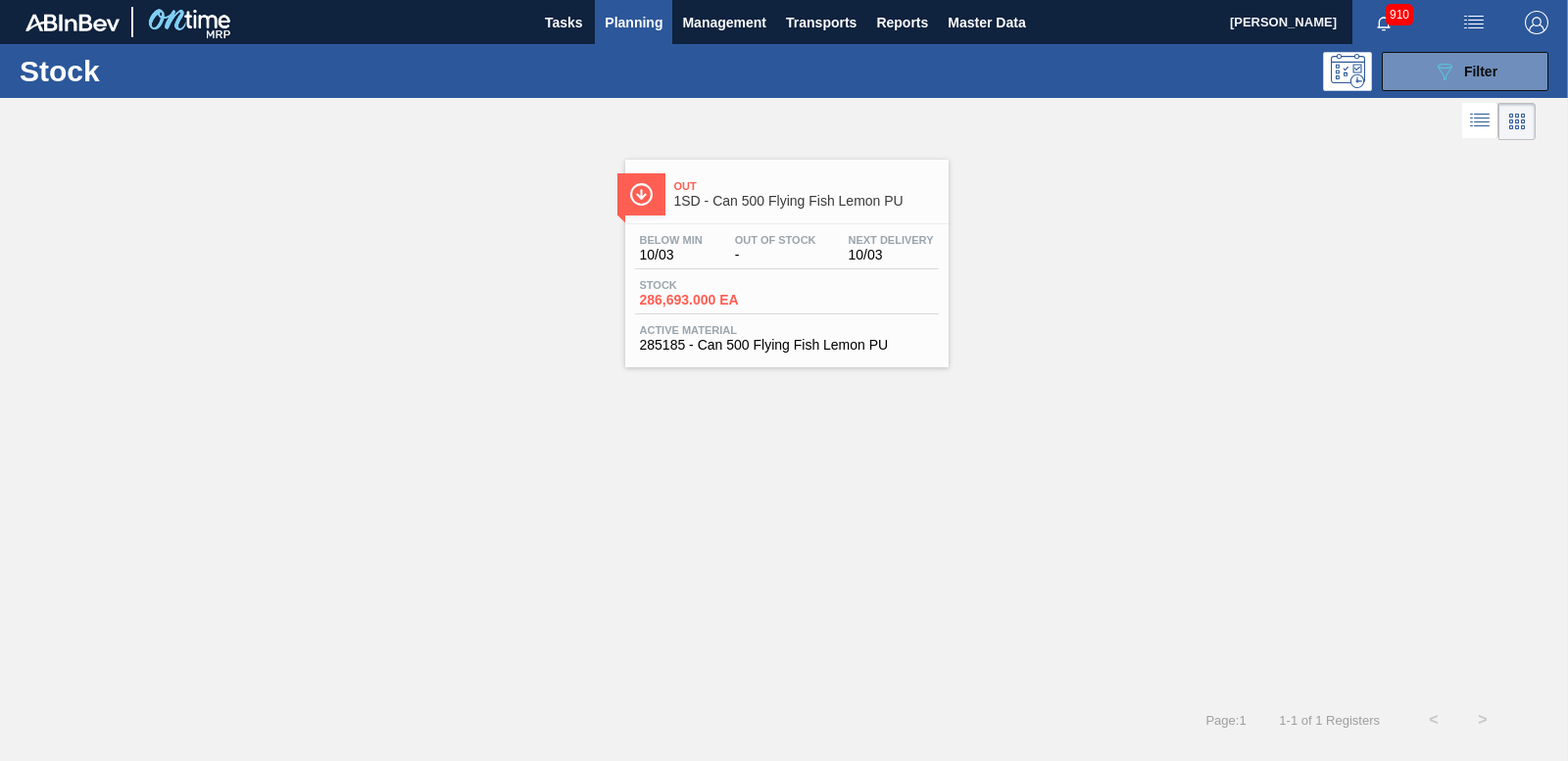
click at [661, 295] on span "286,693.000 EA" at bounding box center [708, 299] width 137 height 15
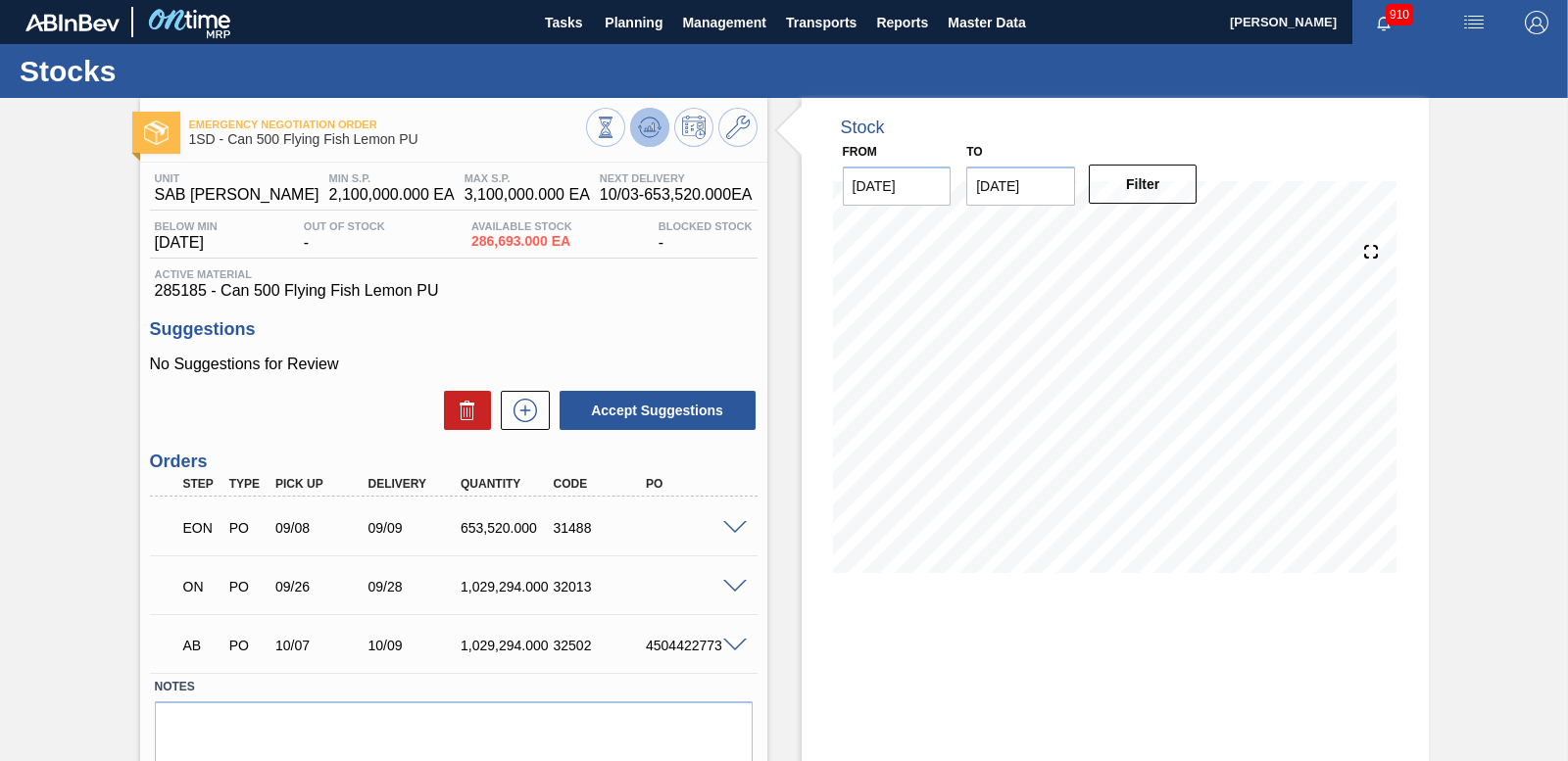
click at [640, 124] on icon at bounding box center [650, 127] width 24 height 24
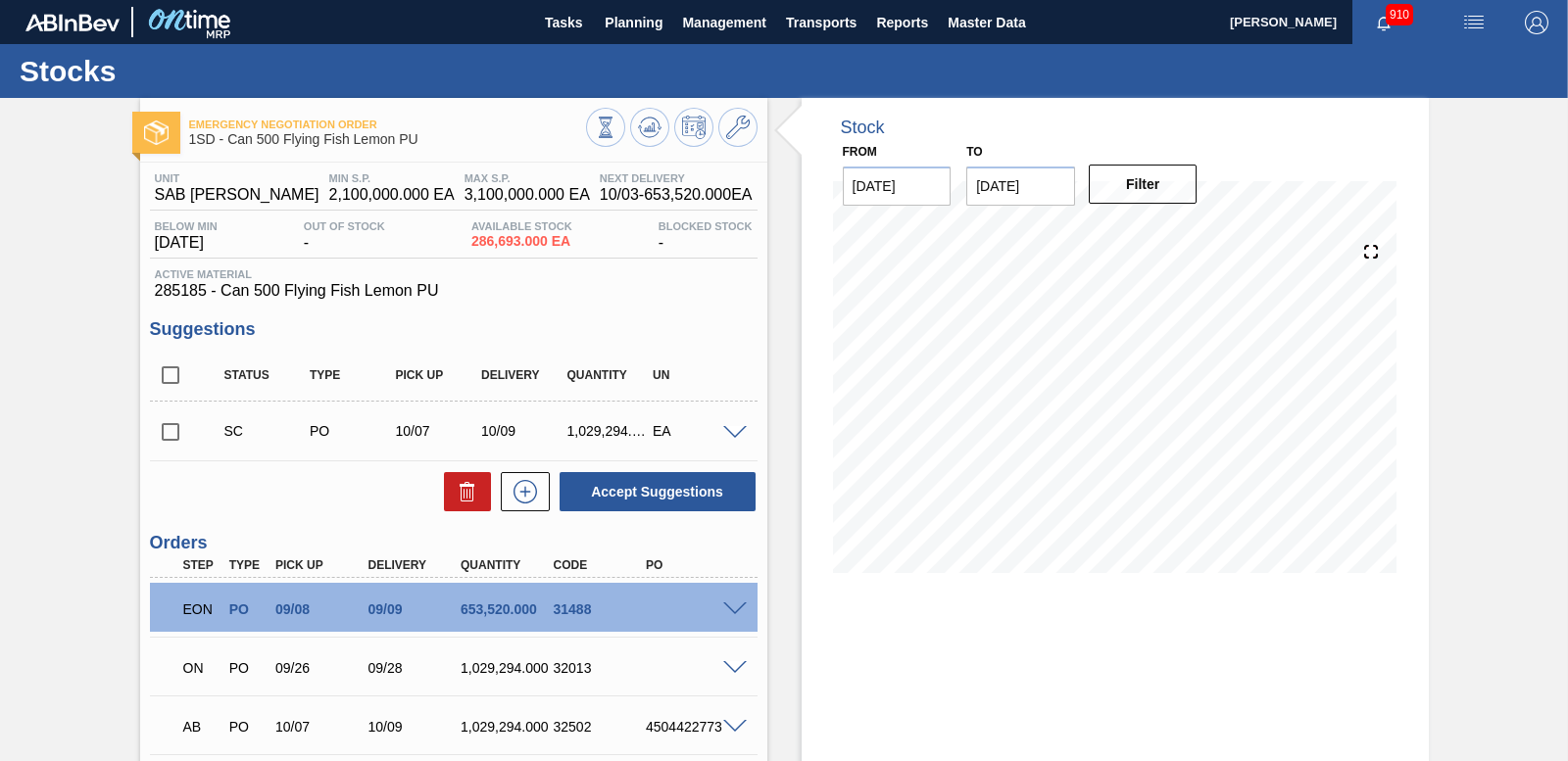
click at [158, 433] on input "checkbox" at bounding box center [170, 432] width 41 height 41
click at [626, 491] on button "Accept Suggestions" at bounding box center [657, 491] width 196 height 39
checkbox input "false"
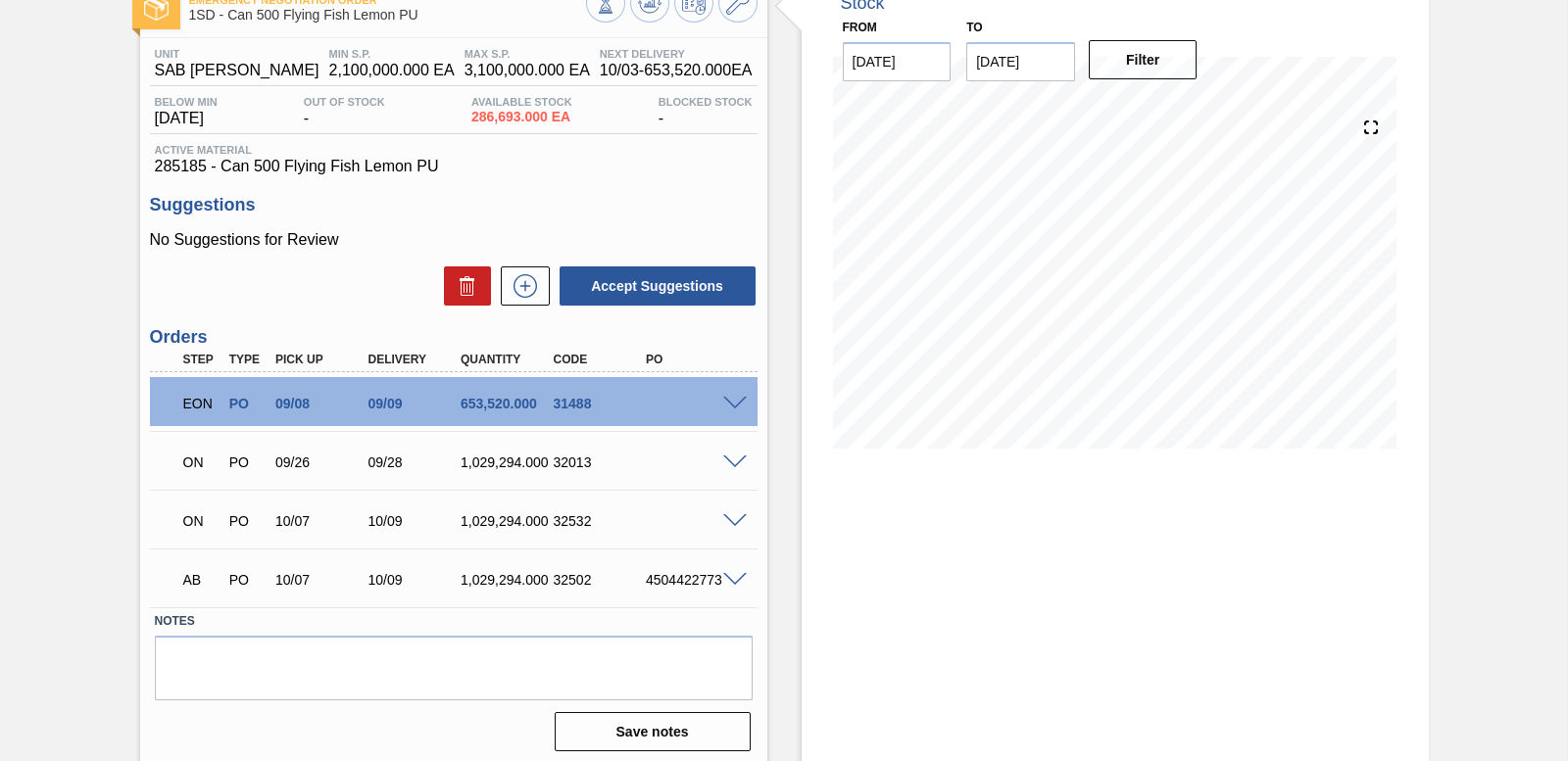
scroll to position [131, 0]
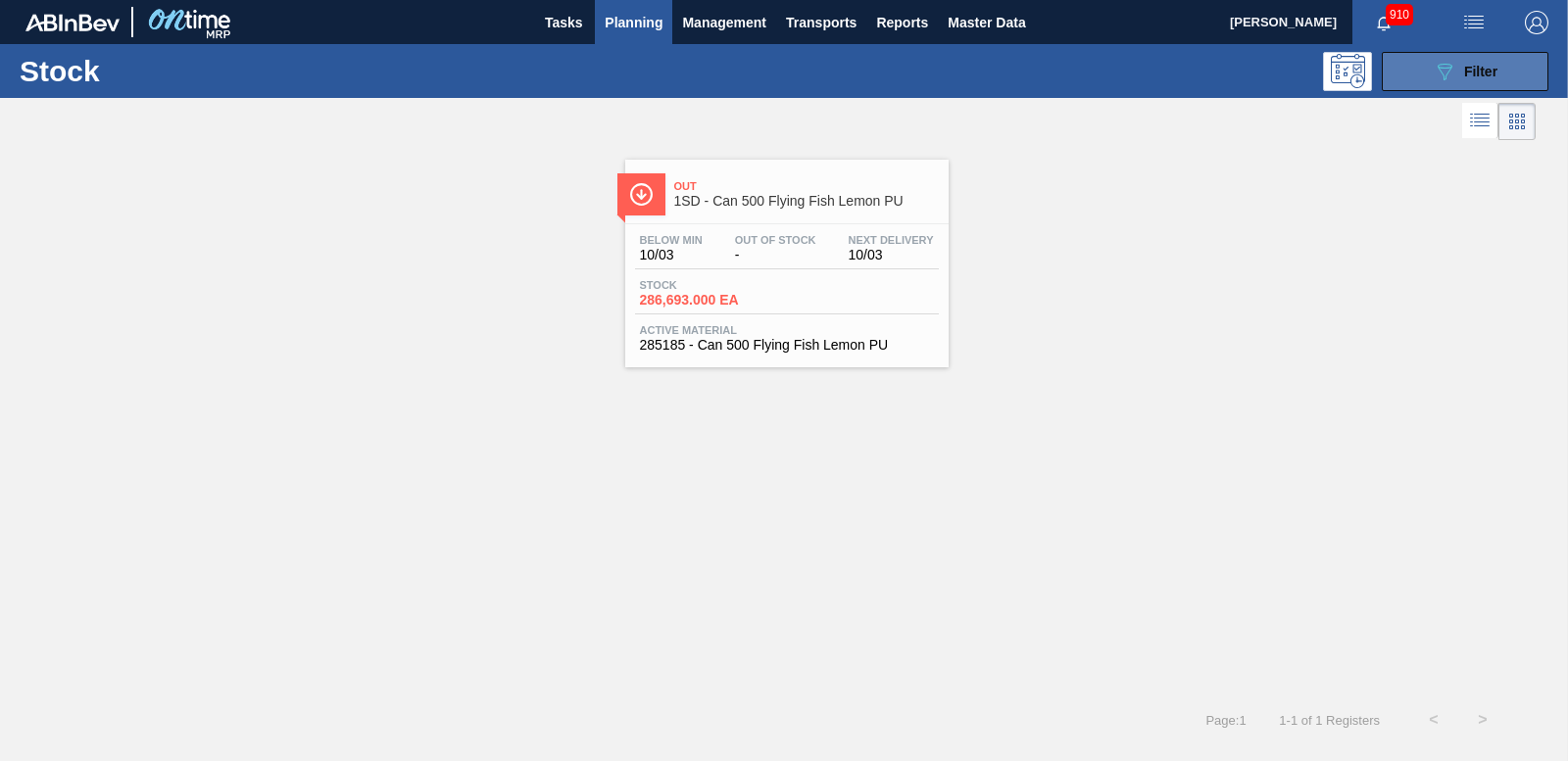
click at [1495, 69] on span "Filter" at bounding box center [1479, 72] width 33 height 16
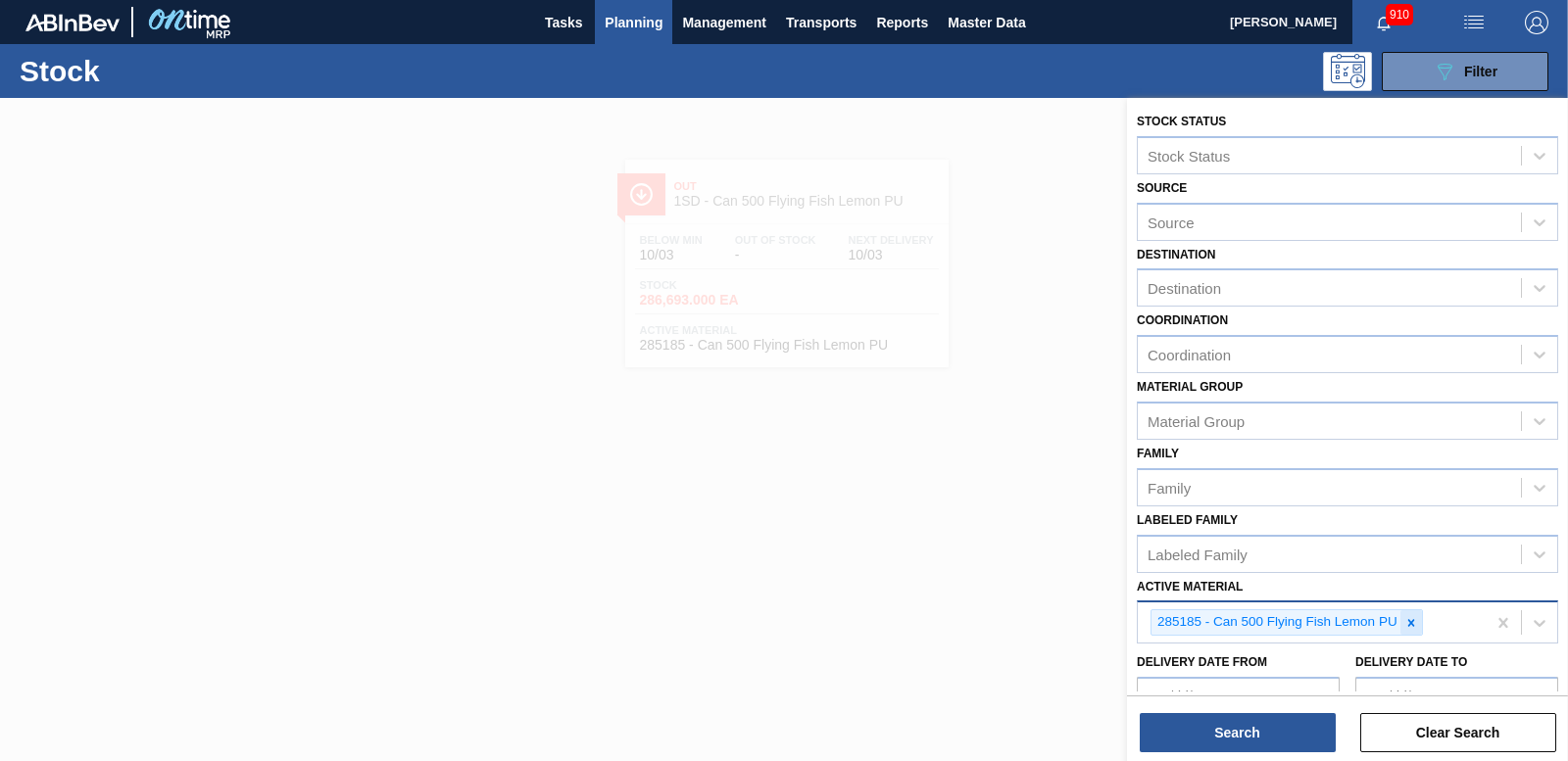
click at [1406, 621] on icon at bounding box center [1411, 623] width 14 height 14
type Material "285203"
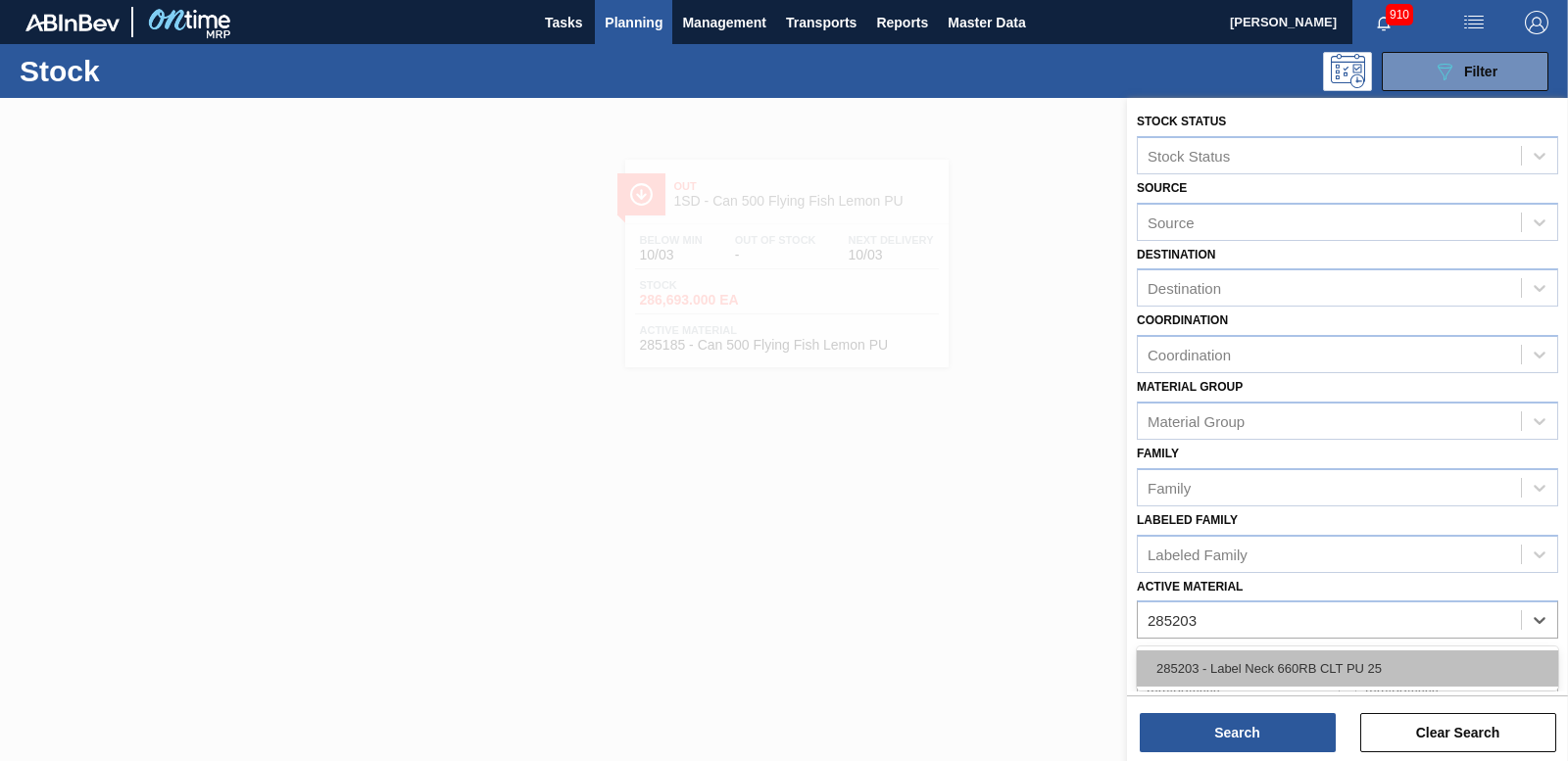
click at [1349, 666] on div "285203 - Label Neck 660RB CLT PU 25" at bounding box center [1347, 668] width 422 height 36
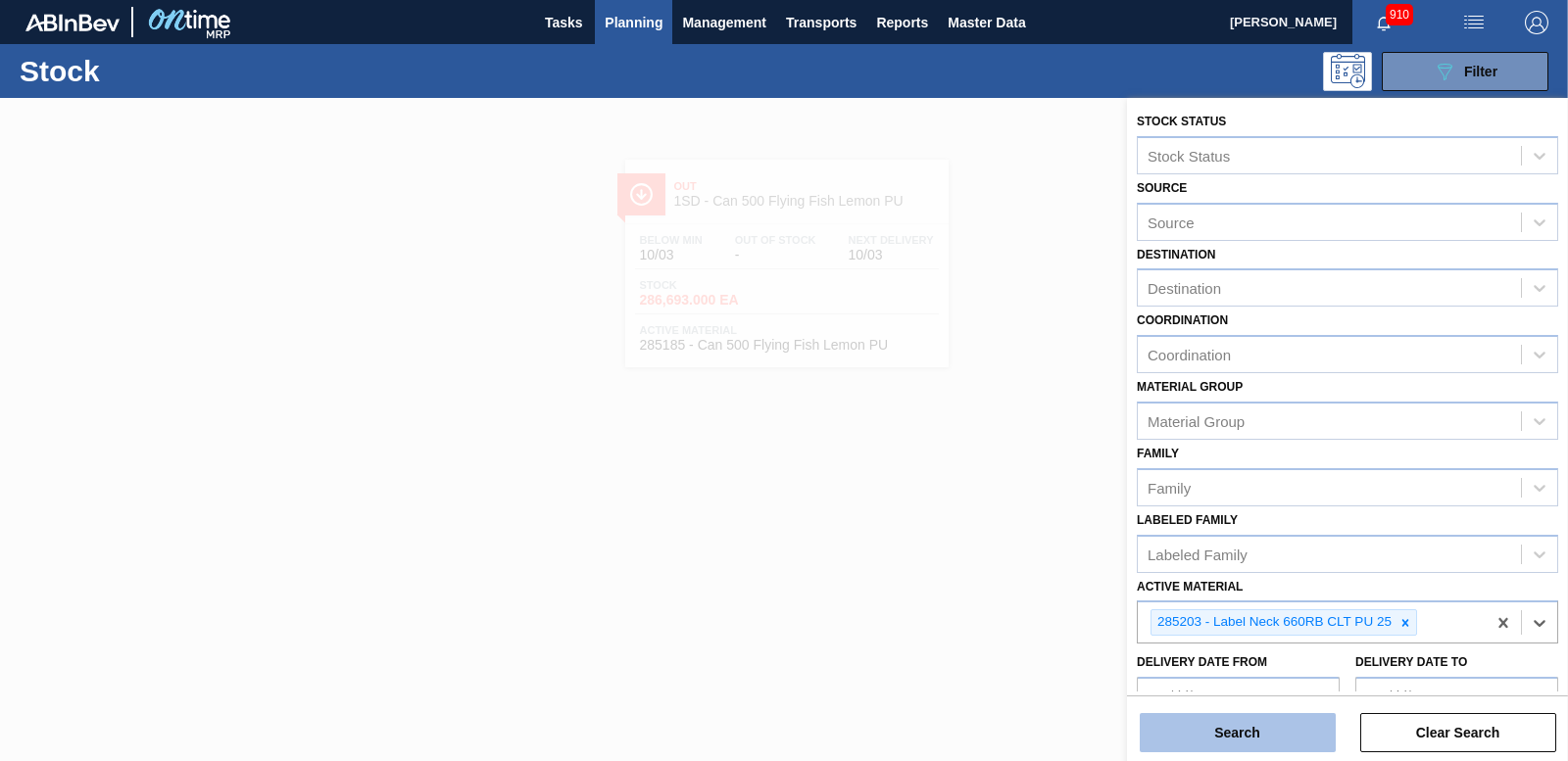
click at [1297, 728] on button "Search" at bounding box center [1237, 732] width 196 height 39
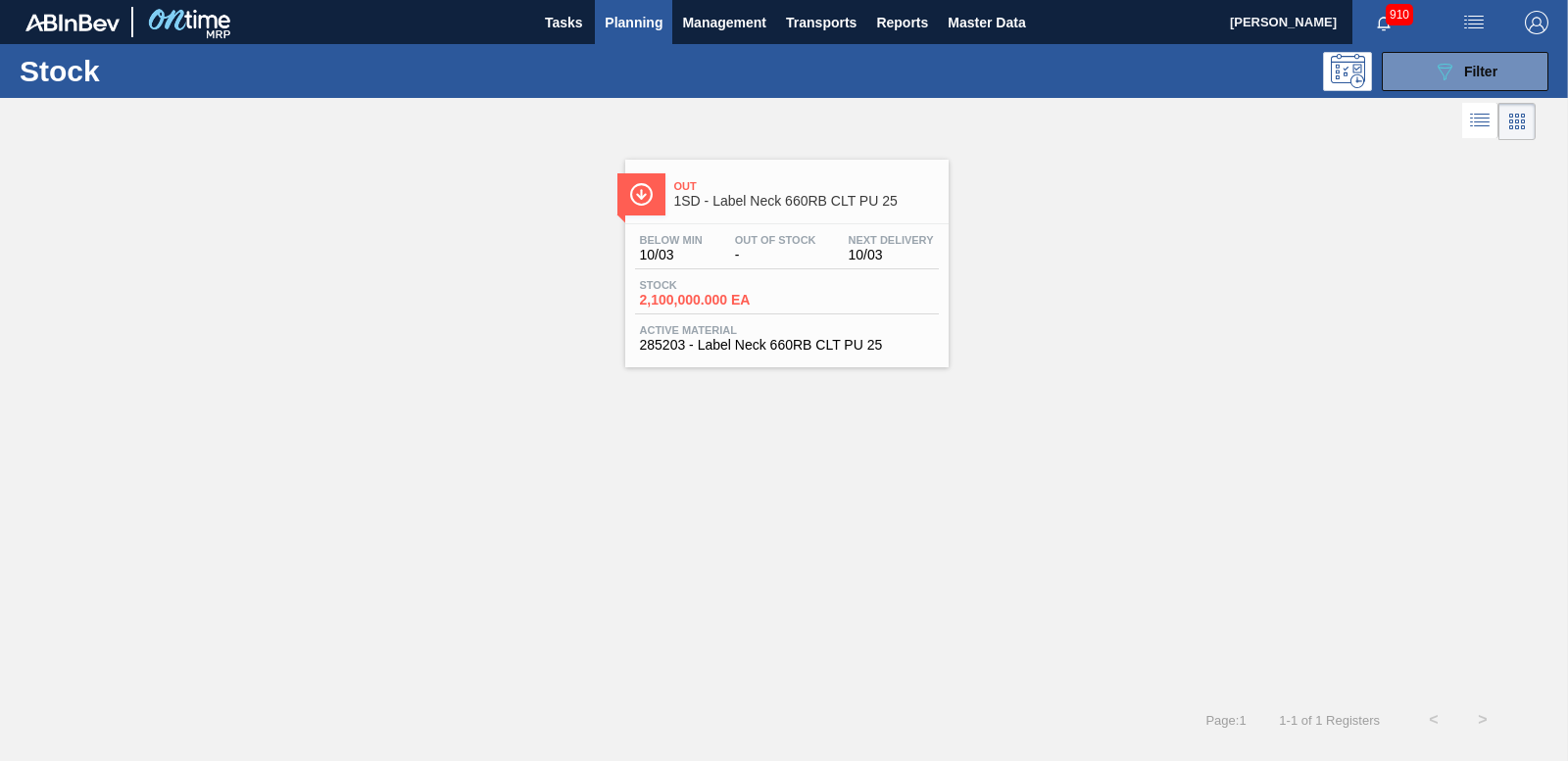
click at [690, 278] on div "Below Min 10/03 Out Of Stock - Next Delivery 10/03 Stock 2,100,000.000 EA Activ…" at bounding box center [786, 291] width 323 height 133
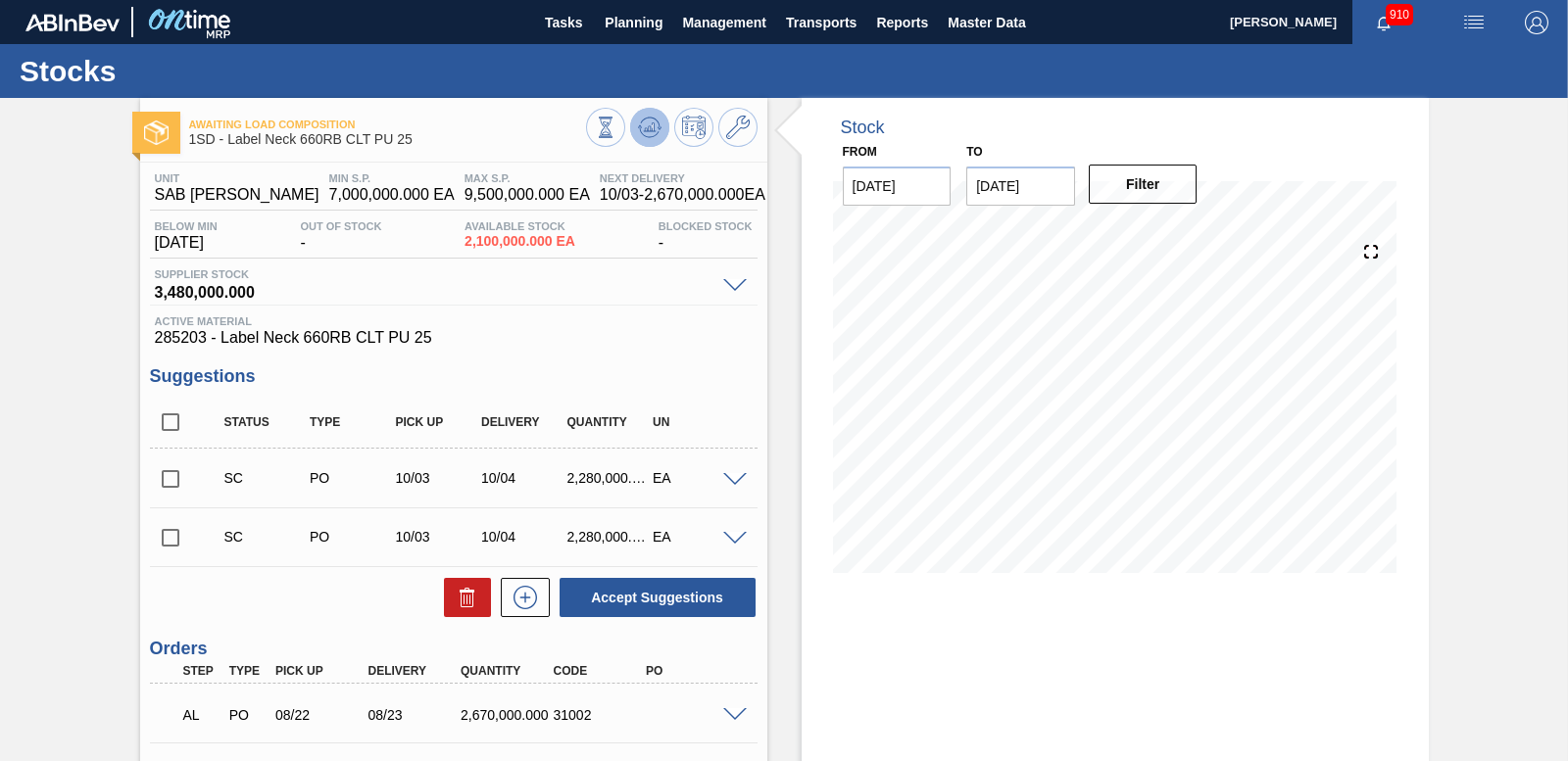
click at [652, 127] on icon at bounding box center [649, 126] width 13 height 9
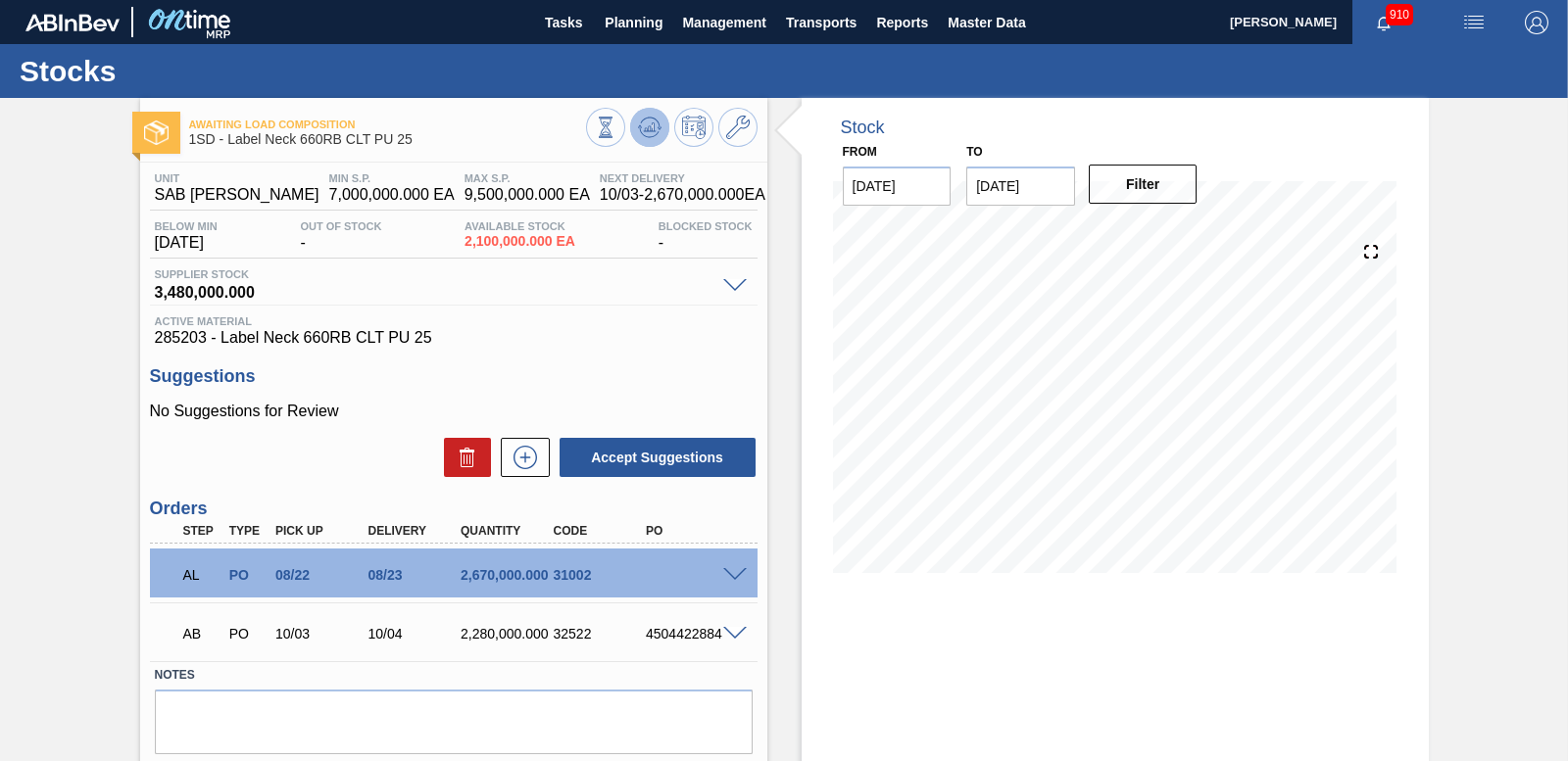
click at [656, 119] on icon at bounding box center [650, 127] width 24 height 24
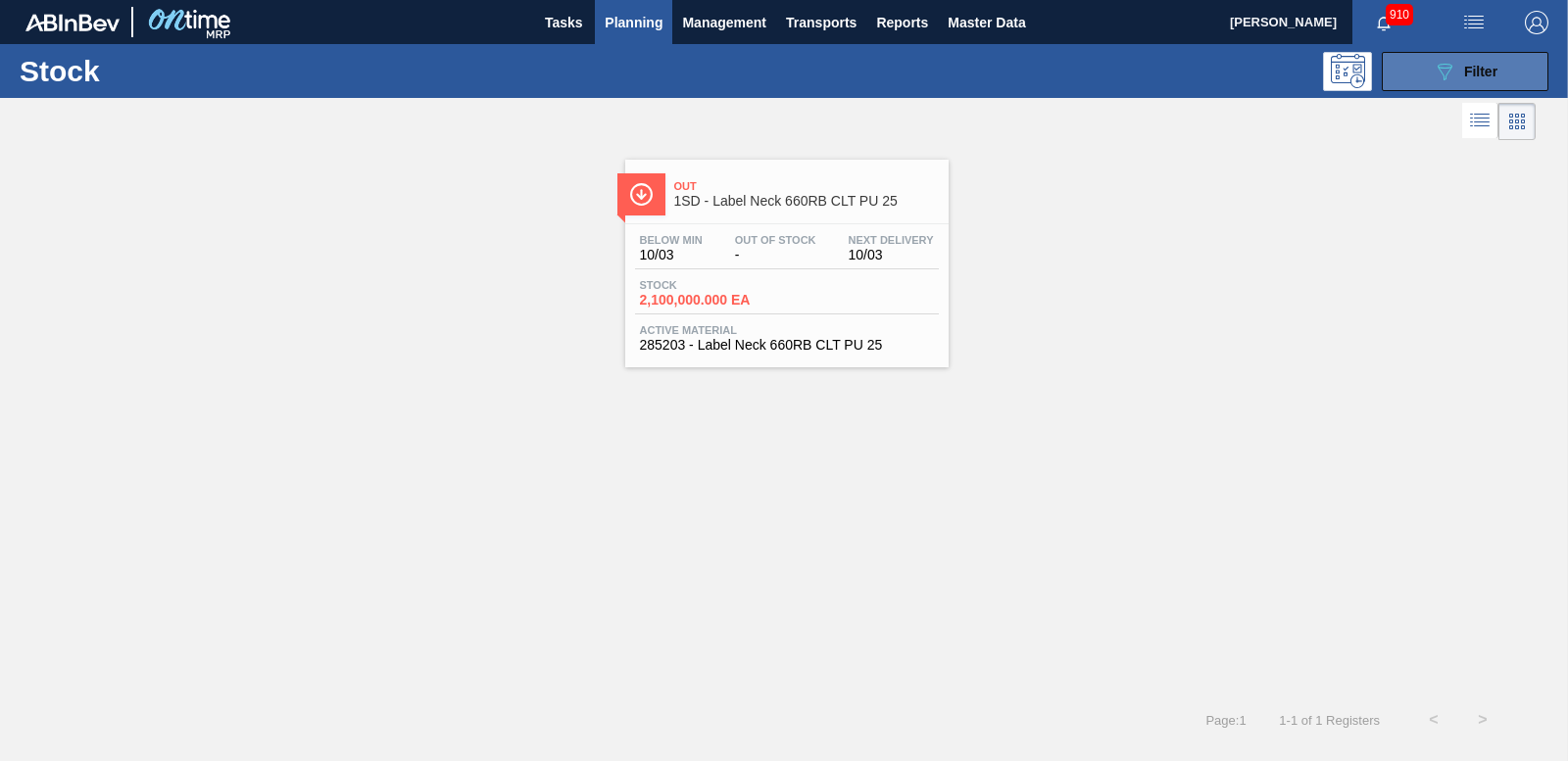
click at [1400, 61] on button "089F7B8B-B2A5-4AFE-B5C0-19BA573D28AC Filter" at bounding box center [1465, 71] width 166 height 39
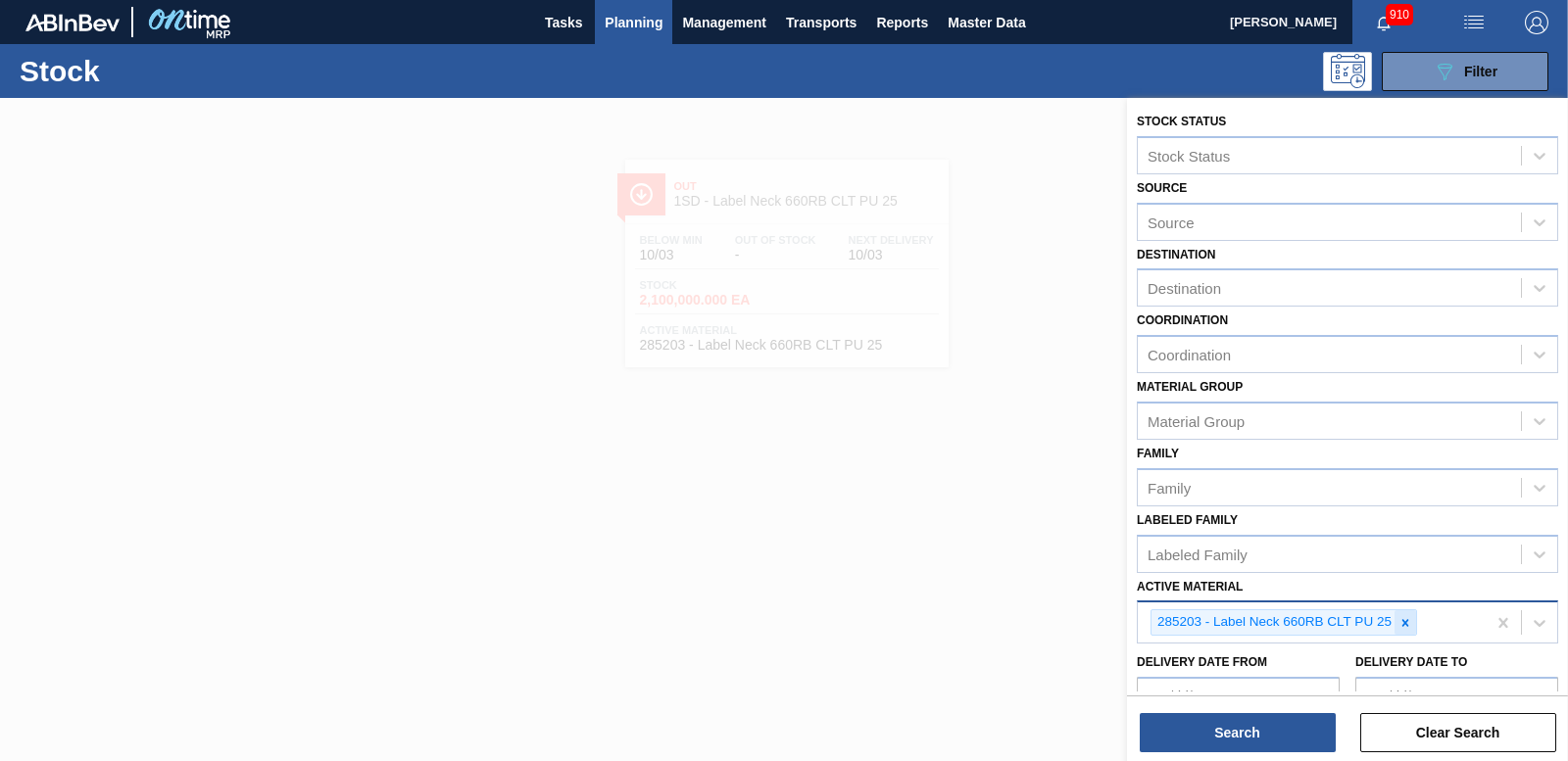
click at [1404, 623] on icon at bounding box center [1405, 622] width 7 height 7
type Material "285205"
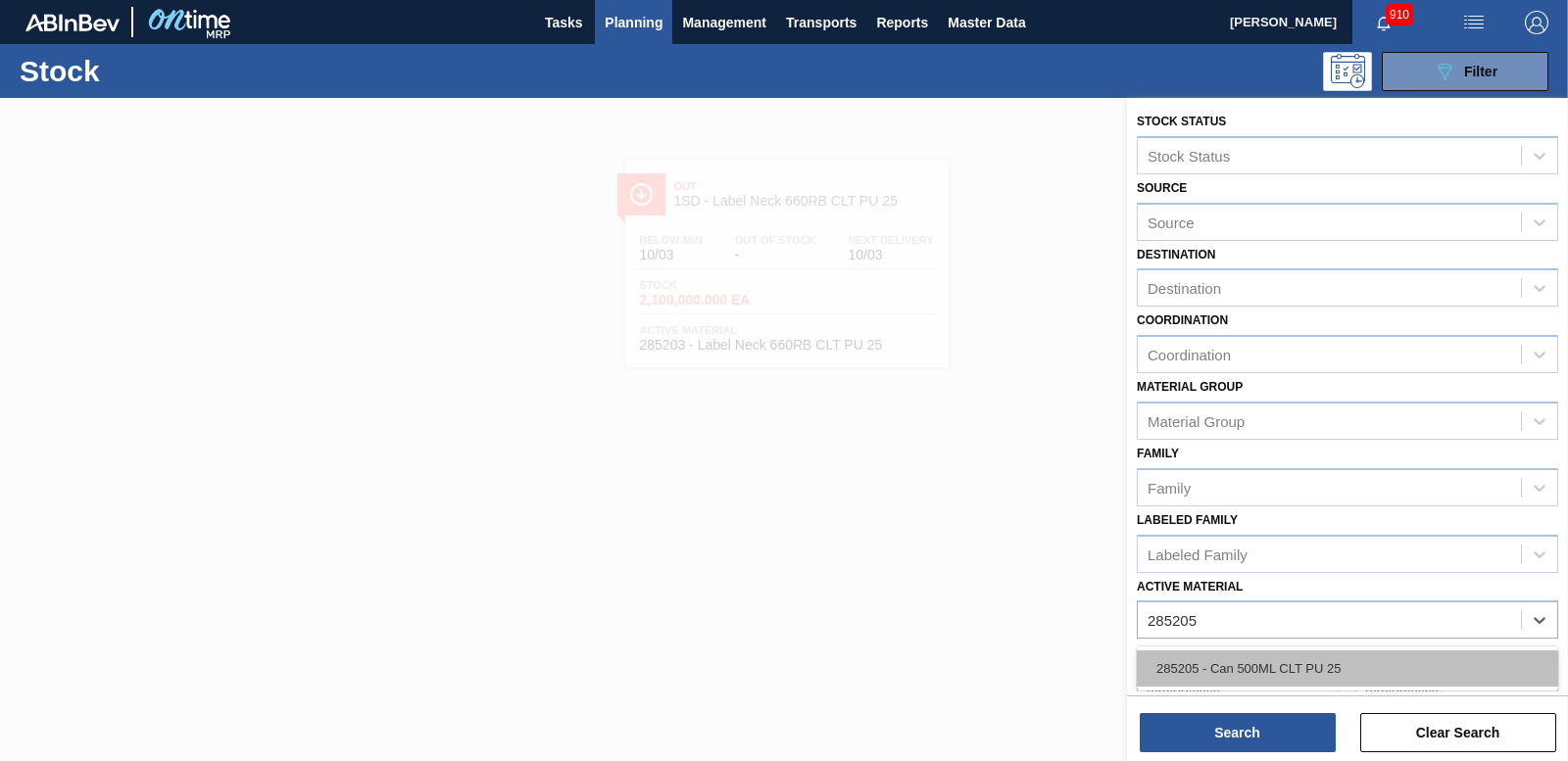
click at [1210, 658] on div "285205 - Can 500ML CLT PU 25" at bounding box center [1347, 668] width 422 height 36
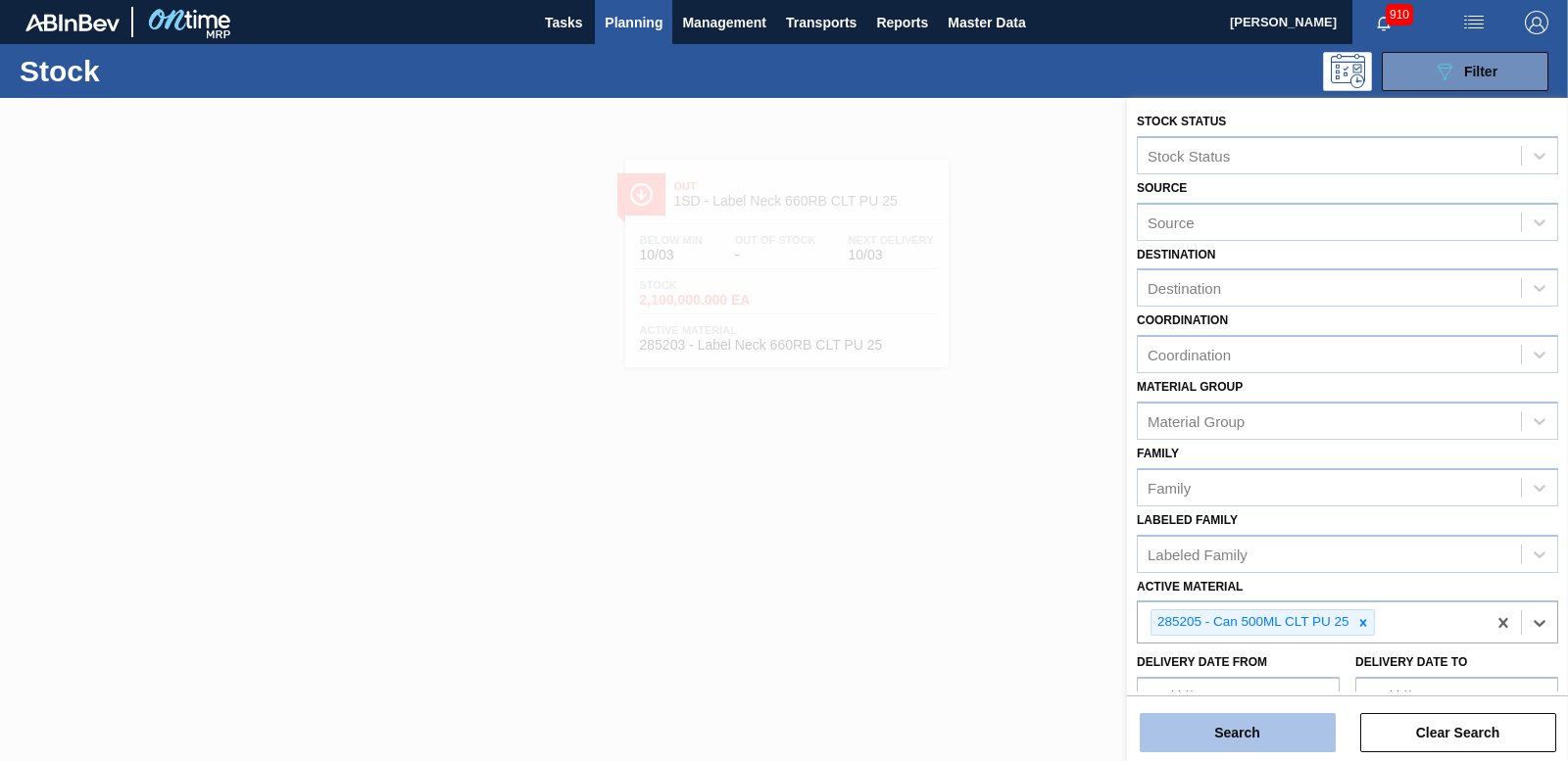
click at [1245, 735] on button "Search" at bounding box center [1237, 732] width 196 height 39
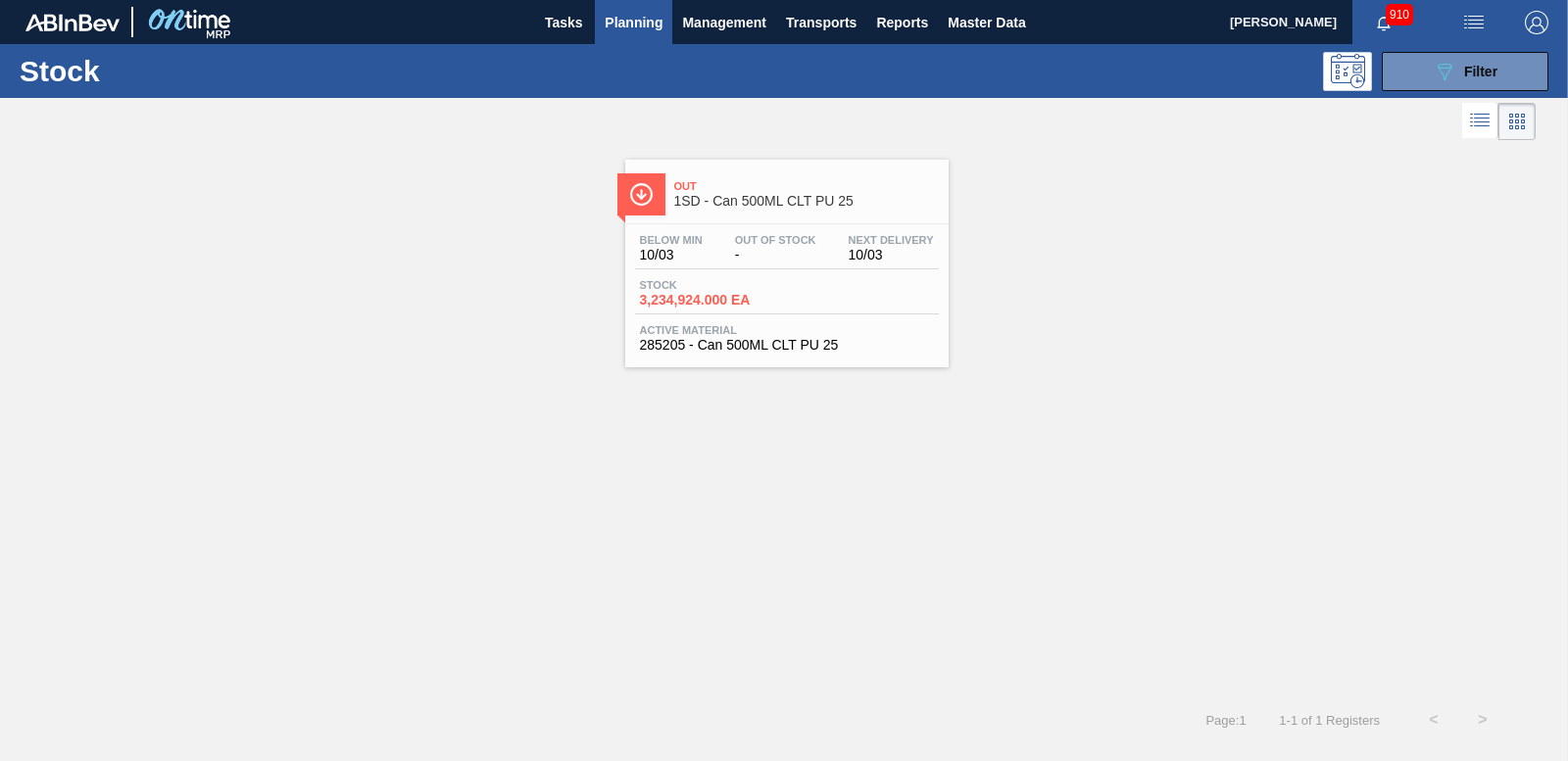
click at [717, 295] on span "3,234,924.000 EA" at bounding box center [708, 299] width 137 height 15
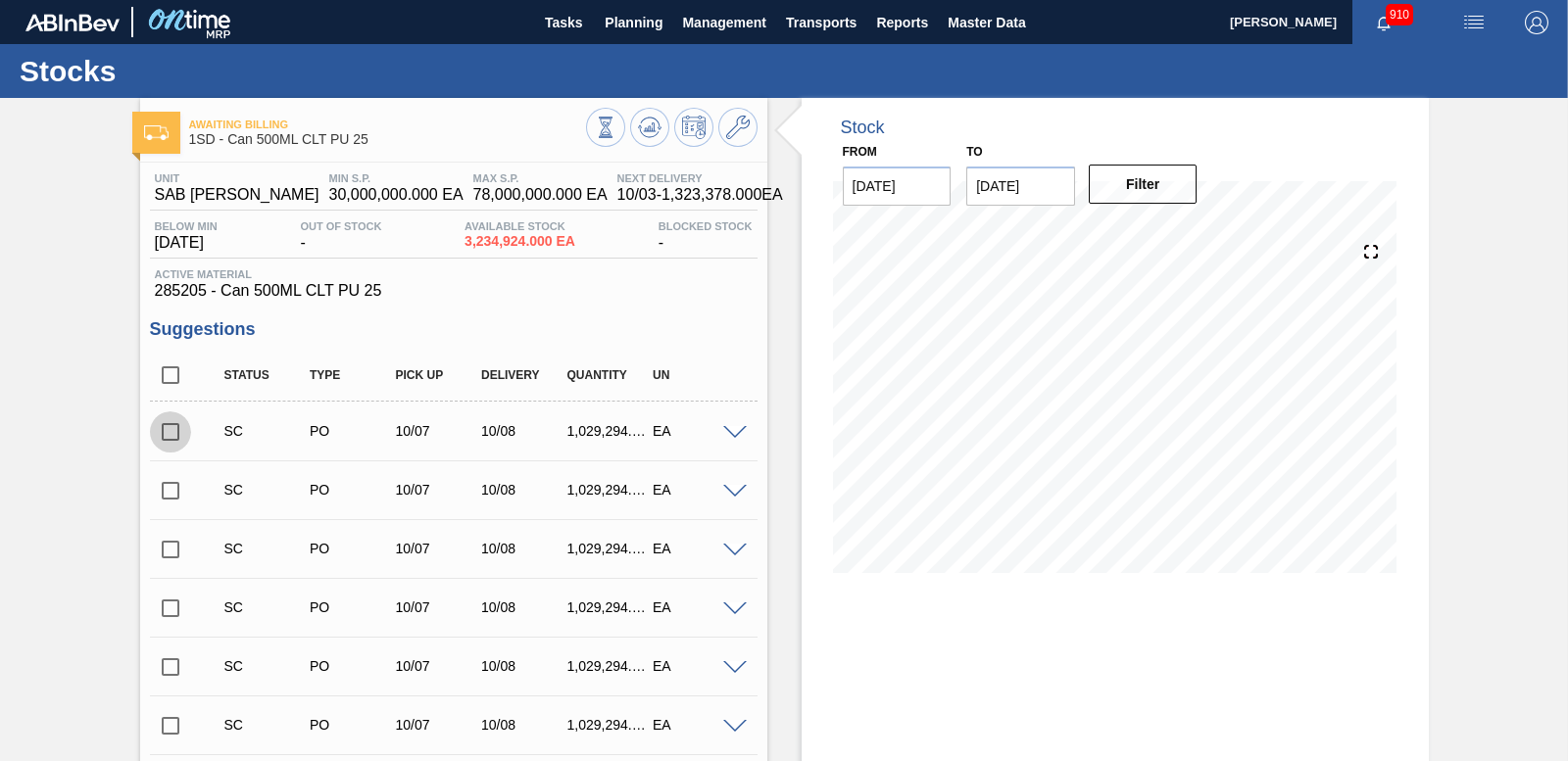
click at [178, 438] on input "checkbox" at bounding box center [170, 432] width 41 height 41
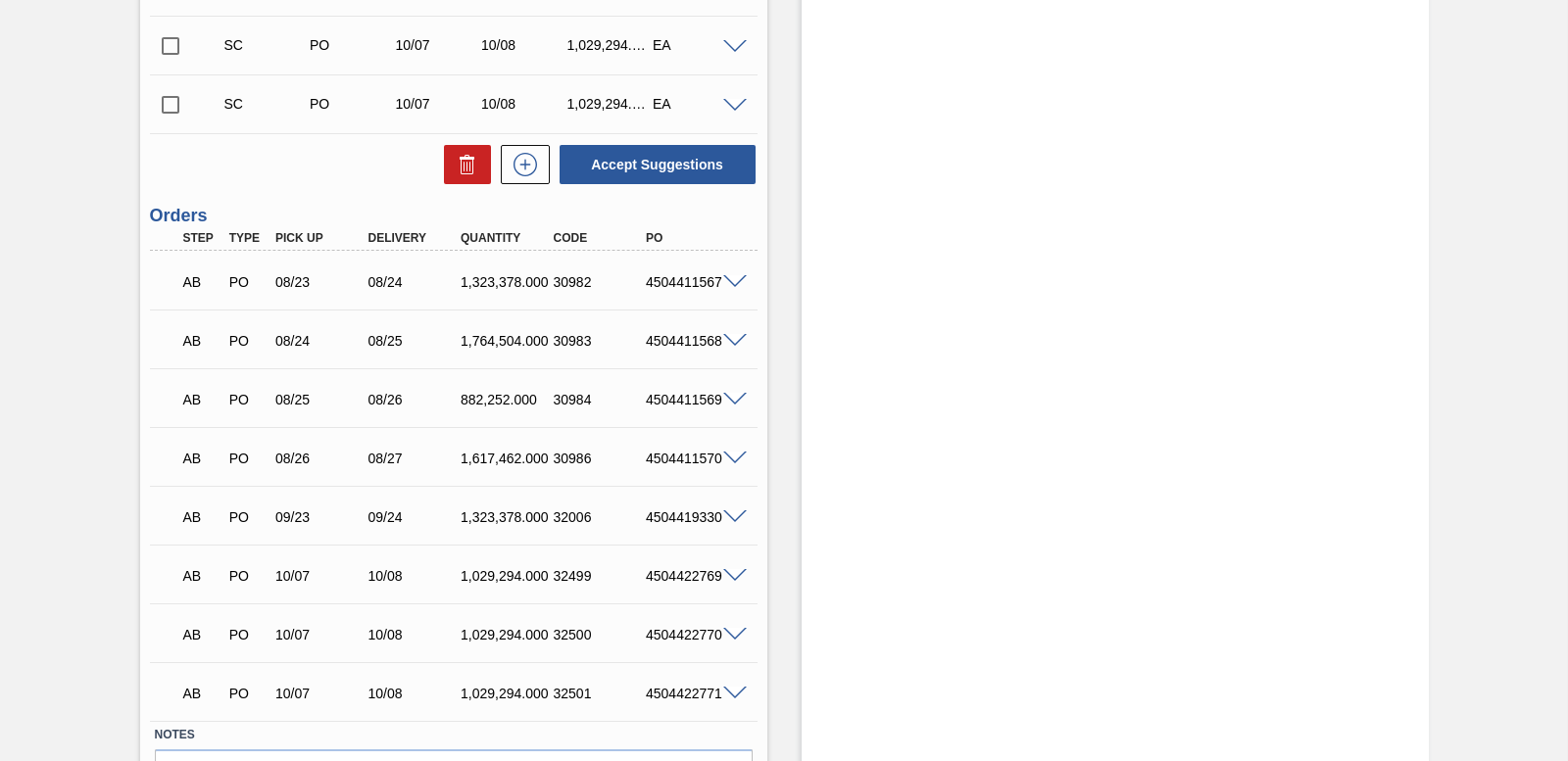
scroll to position [3701, 0]
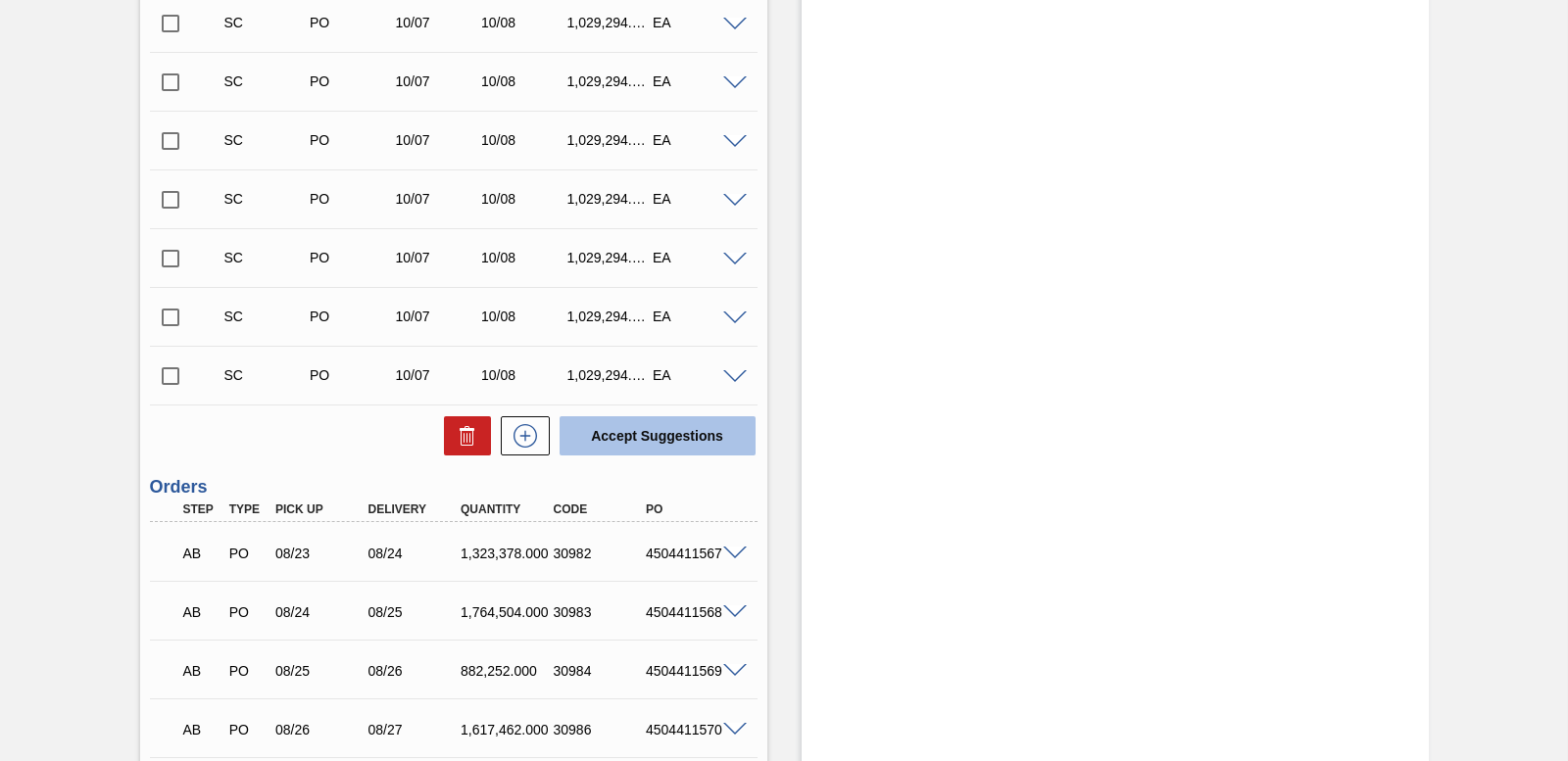
click at [650, 420] on button "Accept Suggestions" at bounding box center [657, 436] width 196 height 39
checkbox input "false"
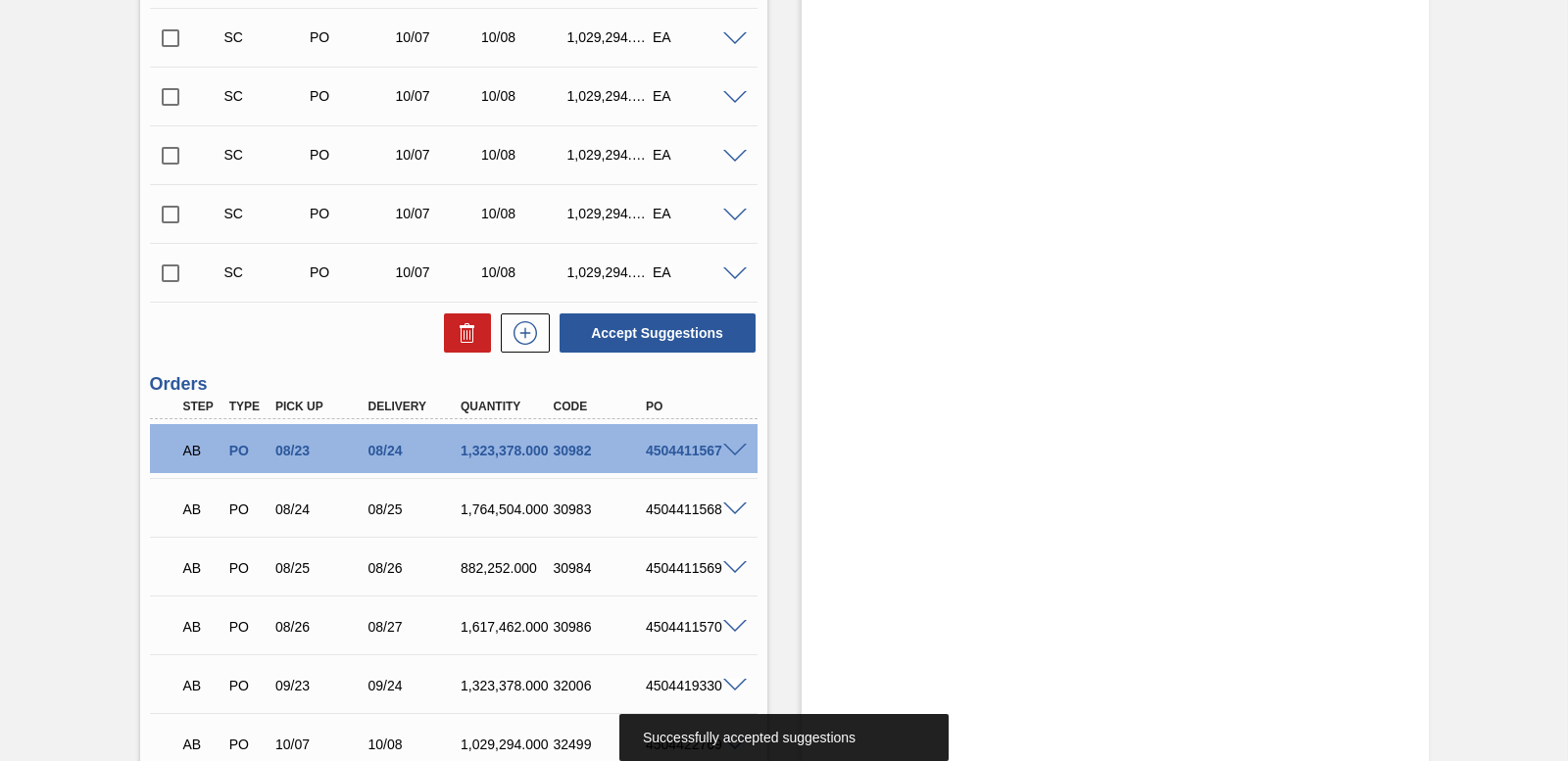
scroll to position [4092, 0]
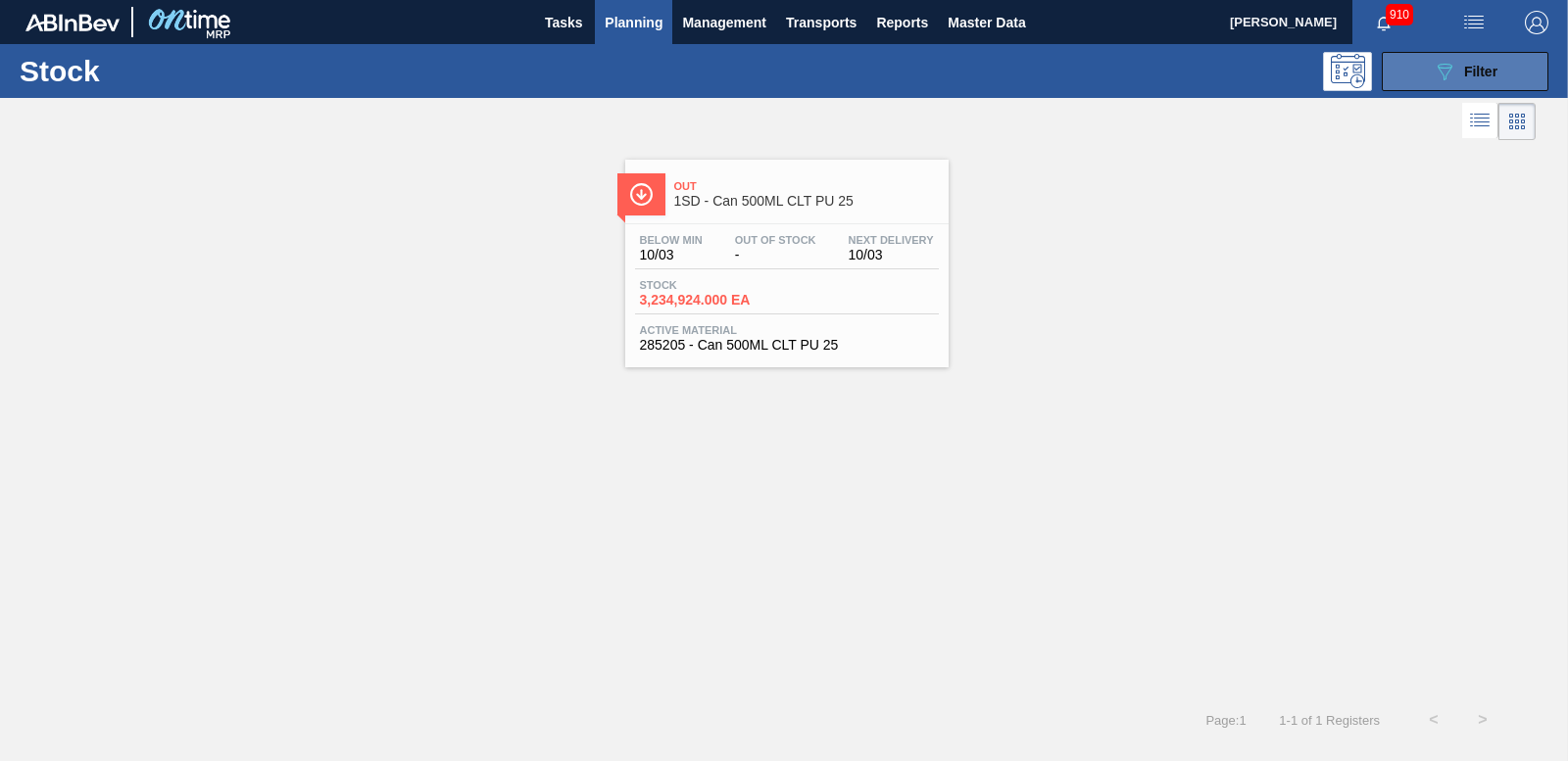
click at [1488, 64] on span "Filter" at bounding box center [1479, 72] width 33 height 16
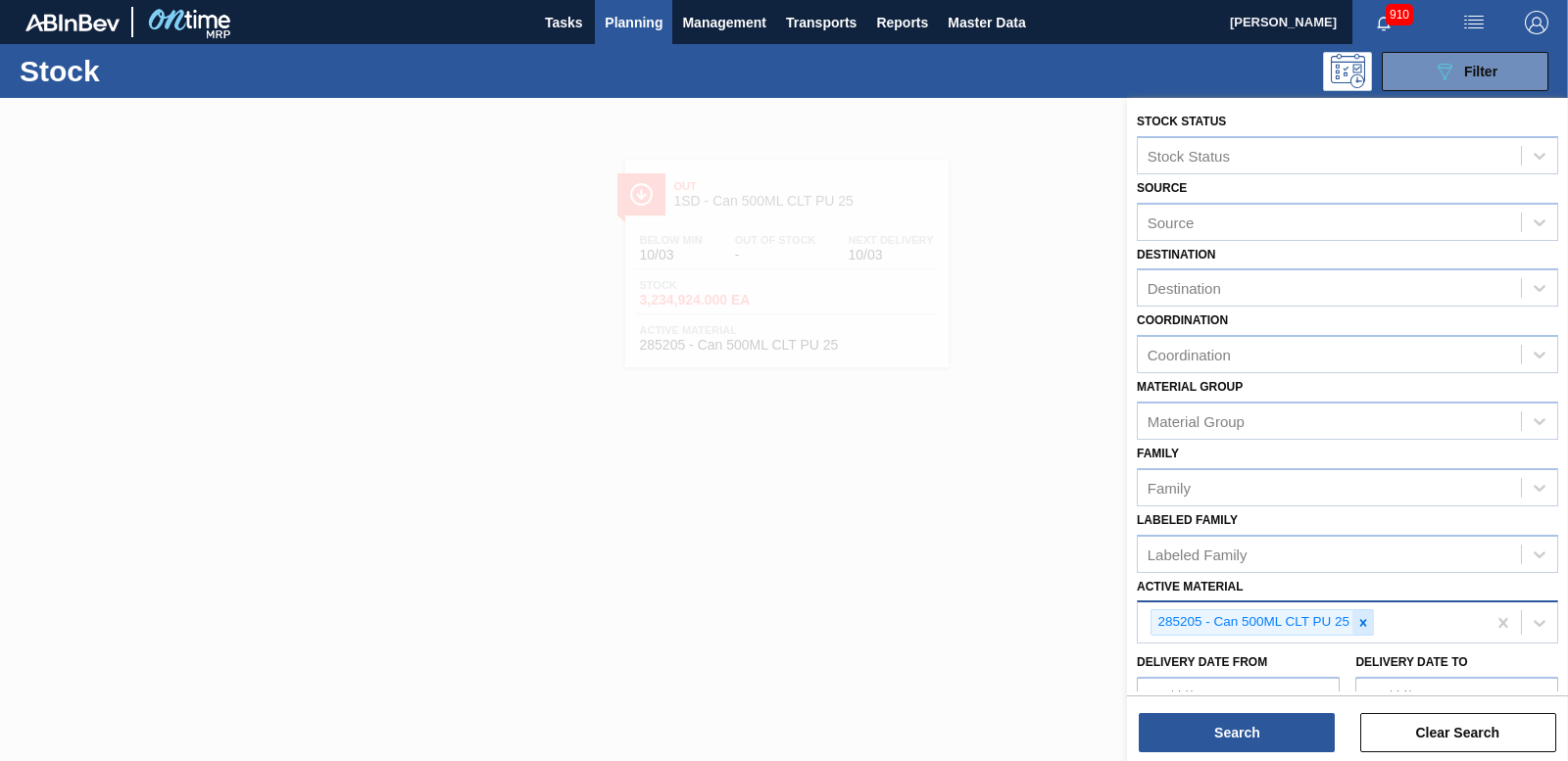
click at [1363, 616] on icon at bounding box center [1363, 623] width 14 height 14
type Material "285208"
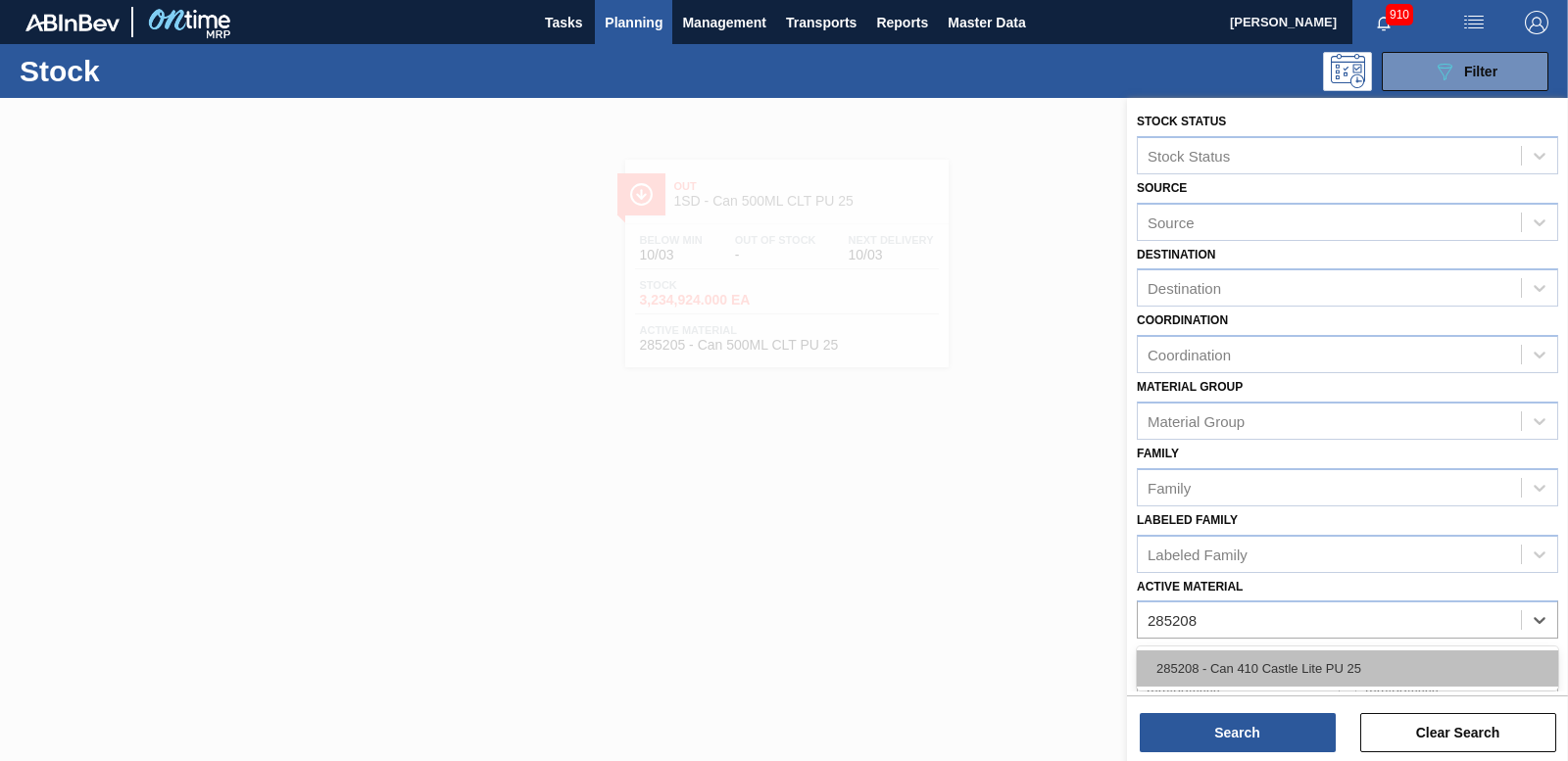
click at [1319, 657] on div "285208 - Can 410 Castle Lite PU 25" at bounding box center [1347, 668] width 422 height 36
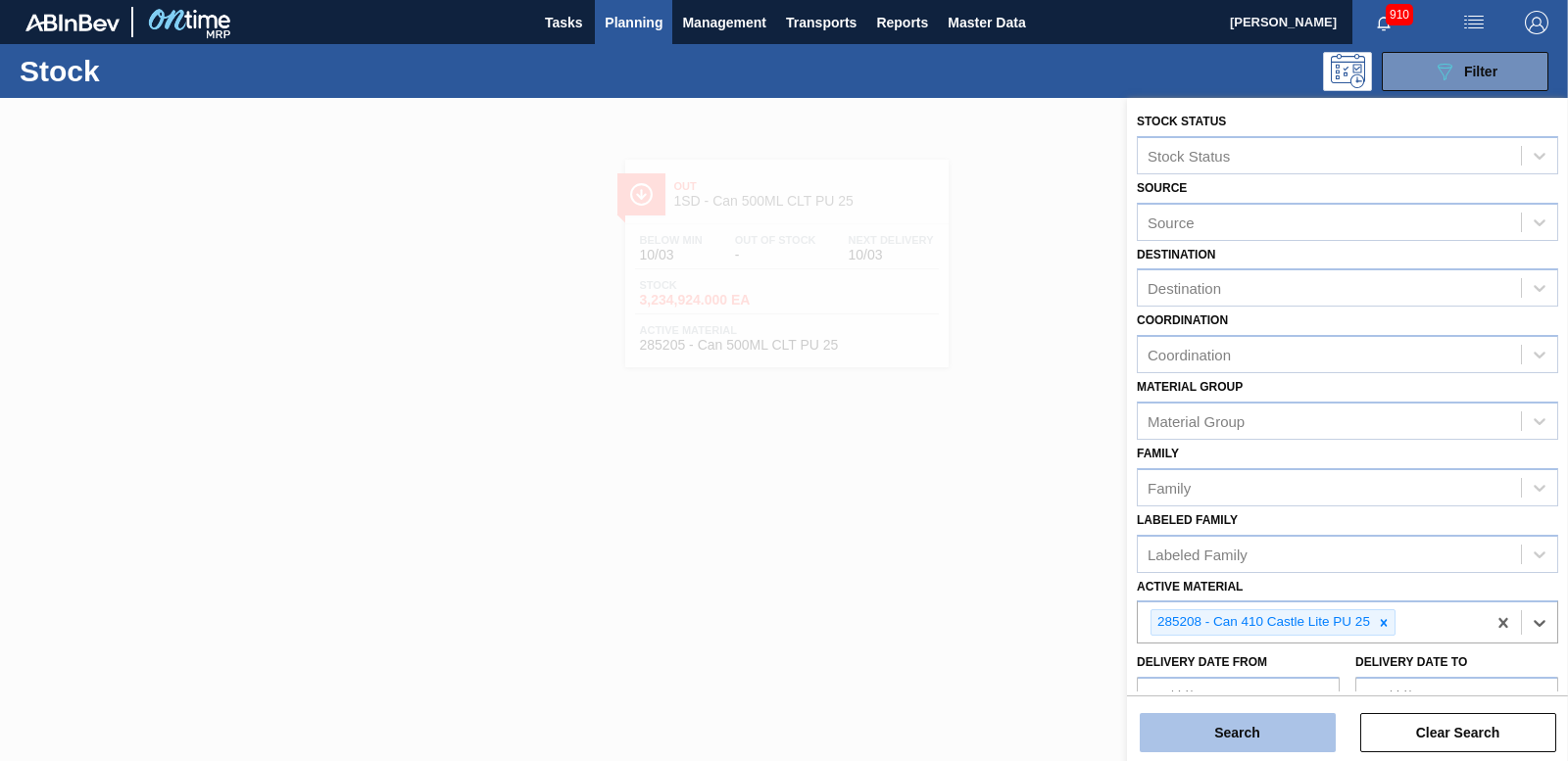
click at [1296, 720] on button "Search" at bounding box center [1237, 732] width 196 height 39
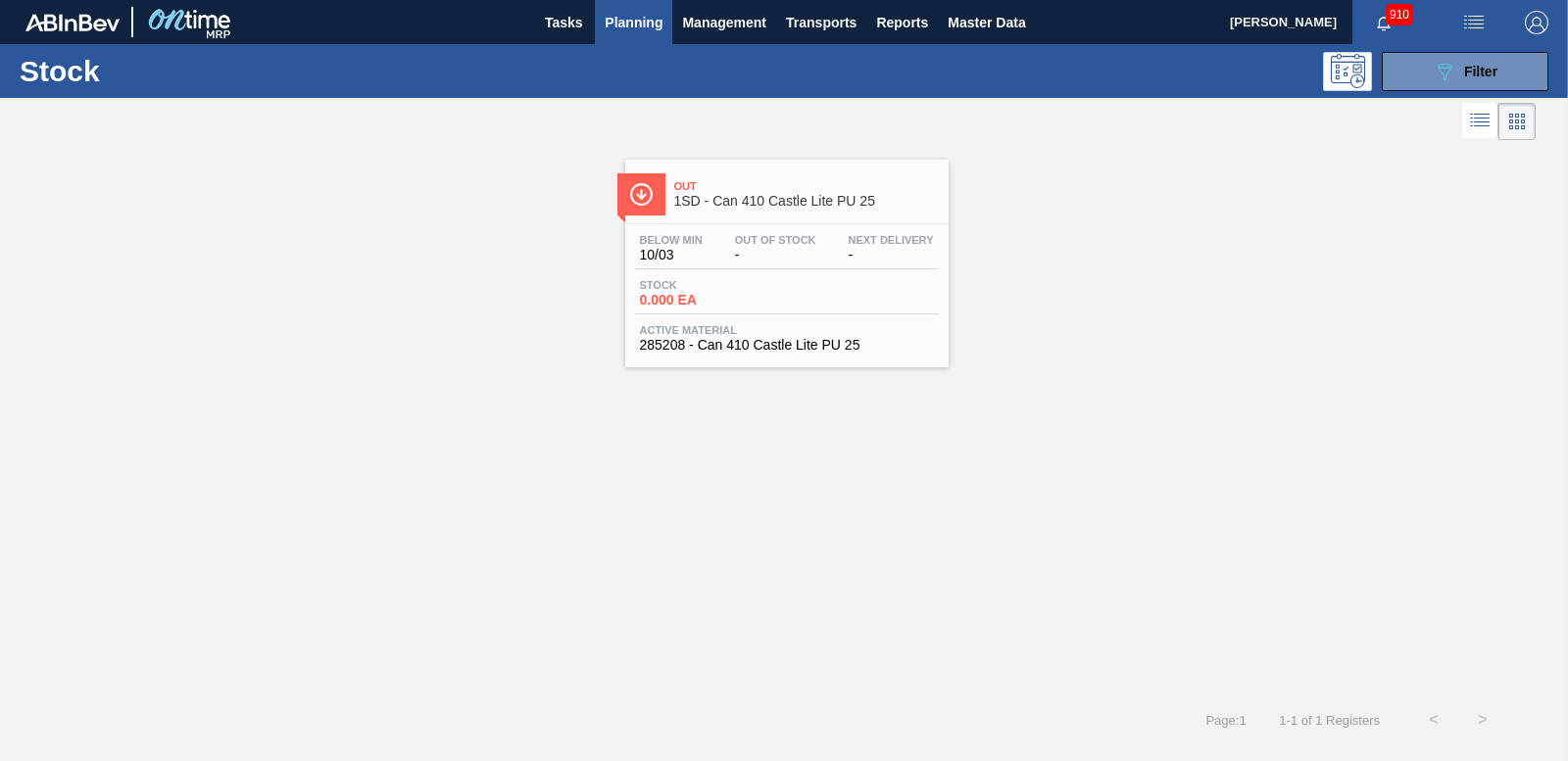
click at [683, 297] on span "0.000 EA" at bounding box center [708, 299] width 137 height 15
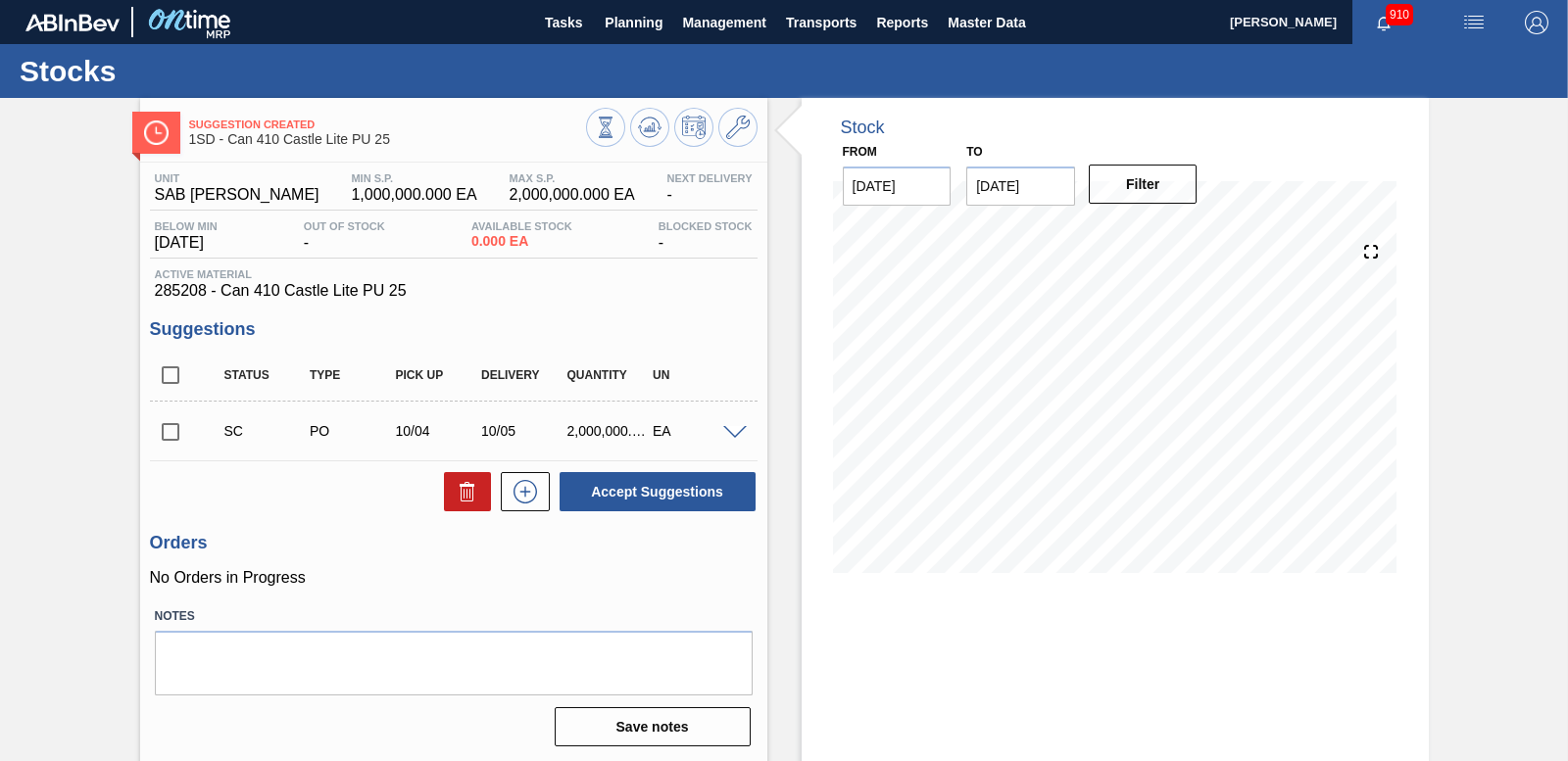
click at [169, 433] on input "checkbox" at bounding box center [170, 432] width 41 height 41
click at [647, 469] on div "Status Type Pick up Delivery Quantity UN SC PO 10/04 10/05 2,000,000.000 EA Mat…" at bounding box center [454, 432] width 608 height 163
click at [641, 482] on button "Accept Suggestions" at bounding box center [657, 491] width 196 height 39
checkbox input "false"
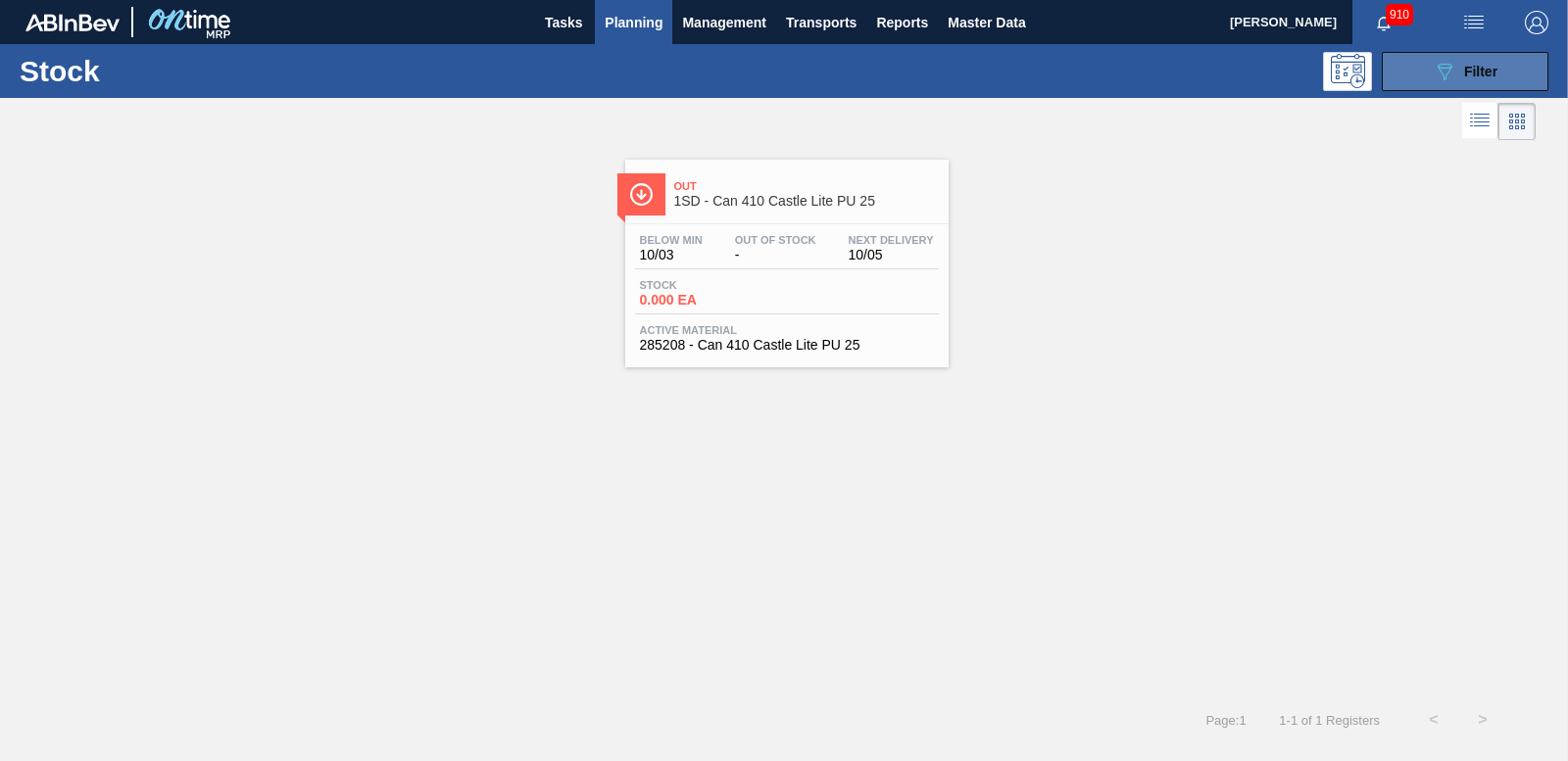
click at [1438, 85] on button "089F7B8B-B2A5-4AFE-B5C0-19BA573D28AC Filter" at bounding box center [1465, 71] width 166 height 39
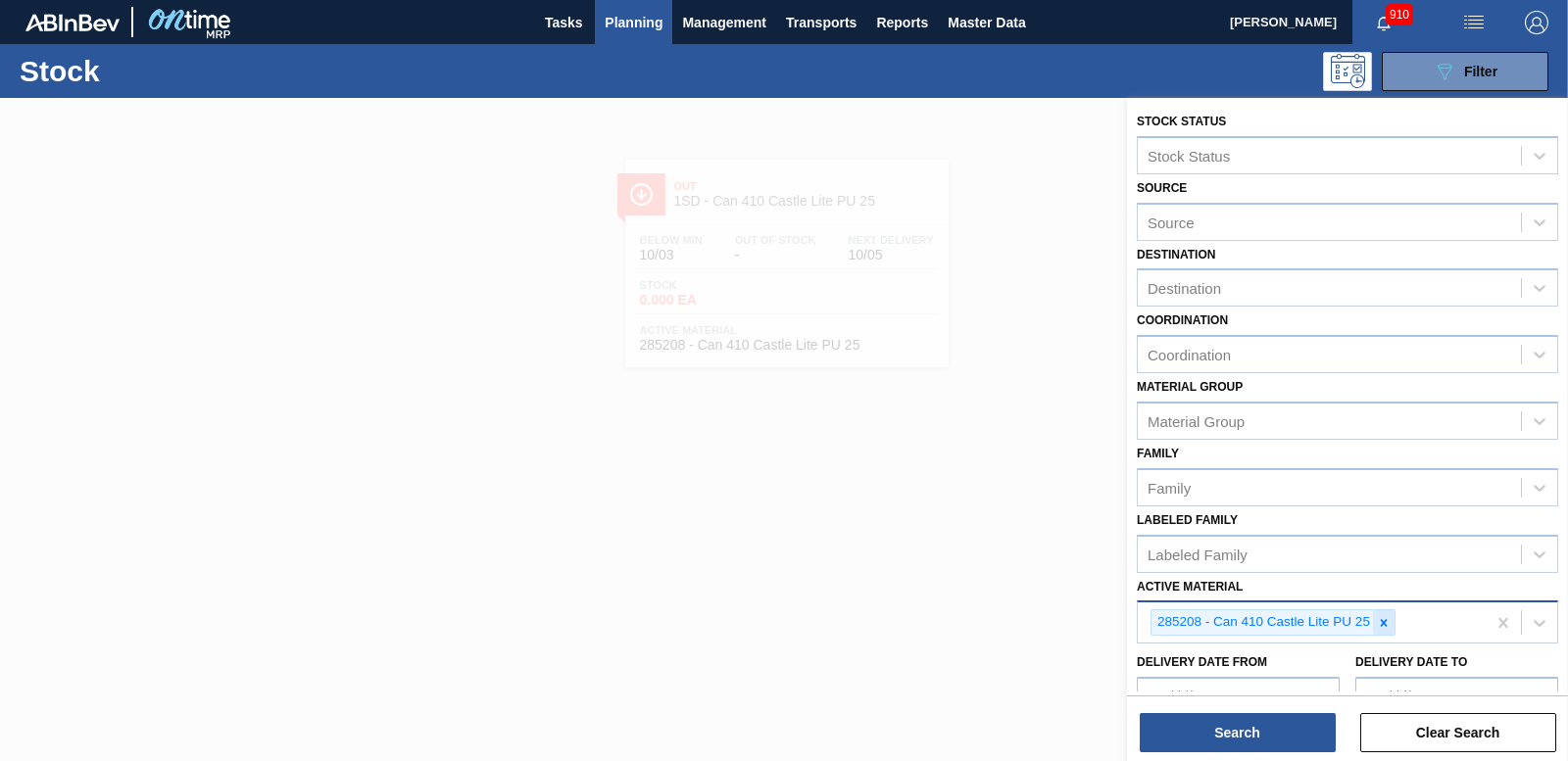
click at [1381, 624] on icon at bounding box center [1384, 623] width 14 height 14
type Material "280120"
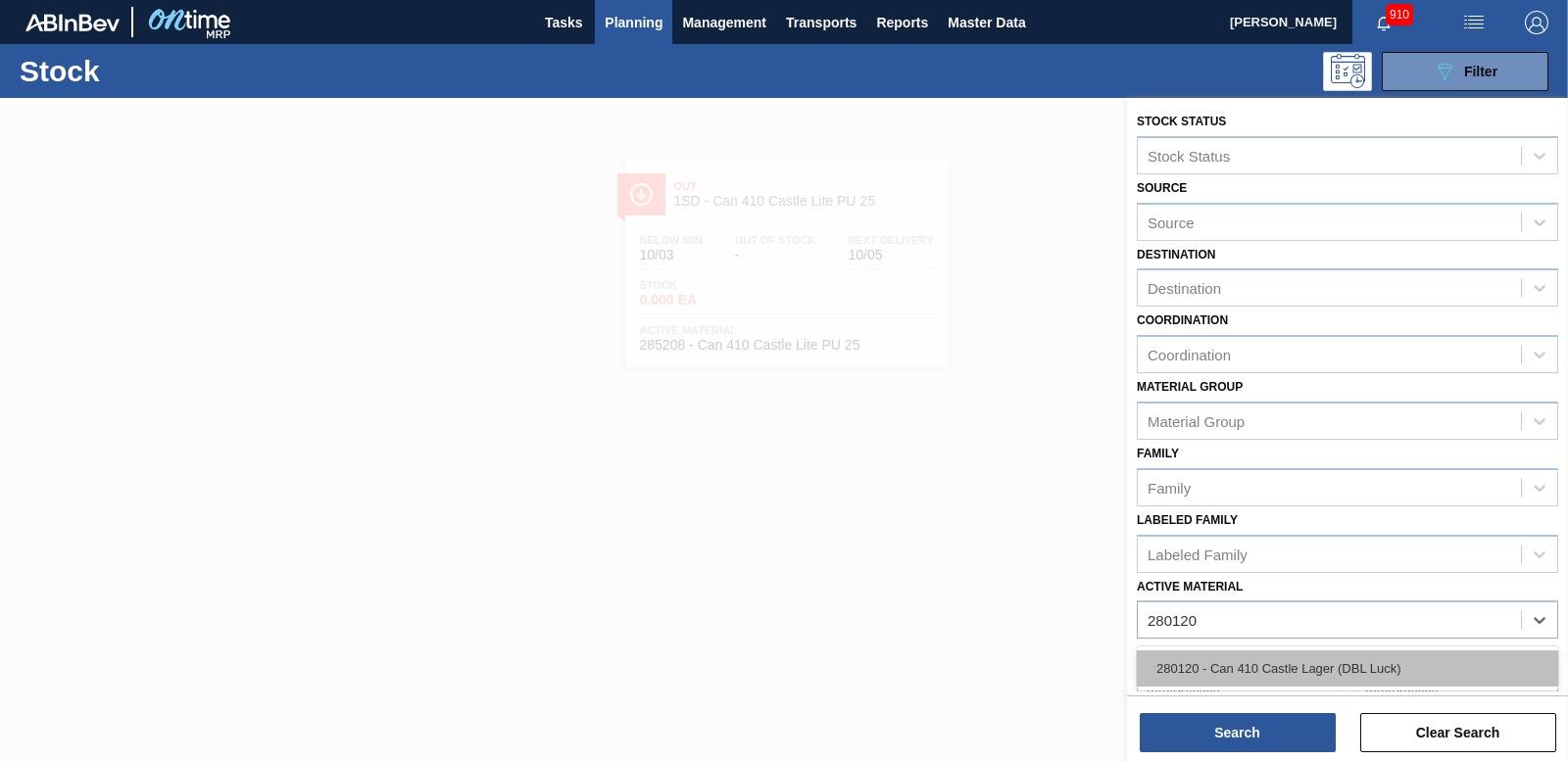
click at [1315, 662] on div "280120 - Can 410 Castle Lager (DBL Luck)" at bounding box center [1347, 668] width 422 height 36
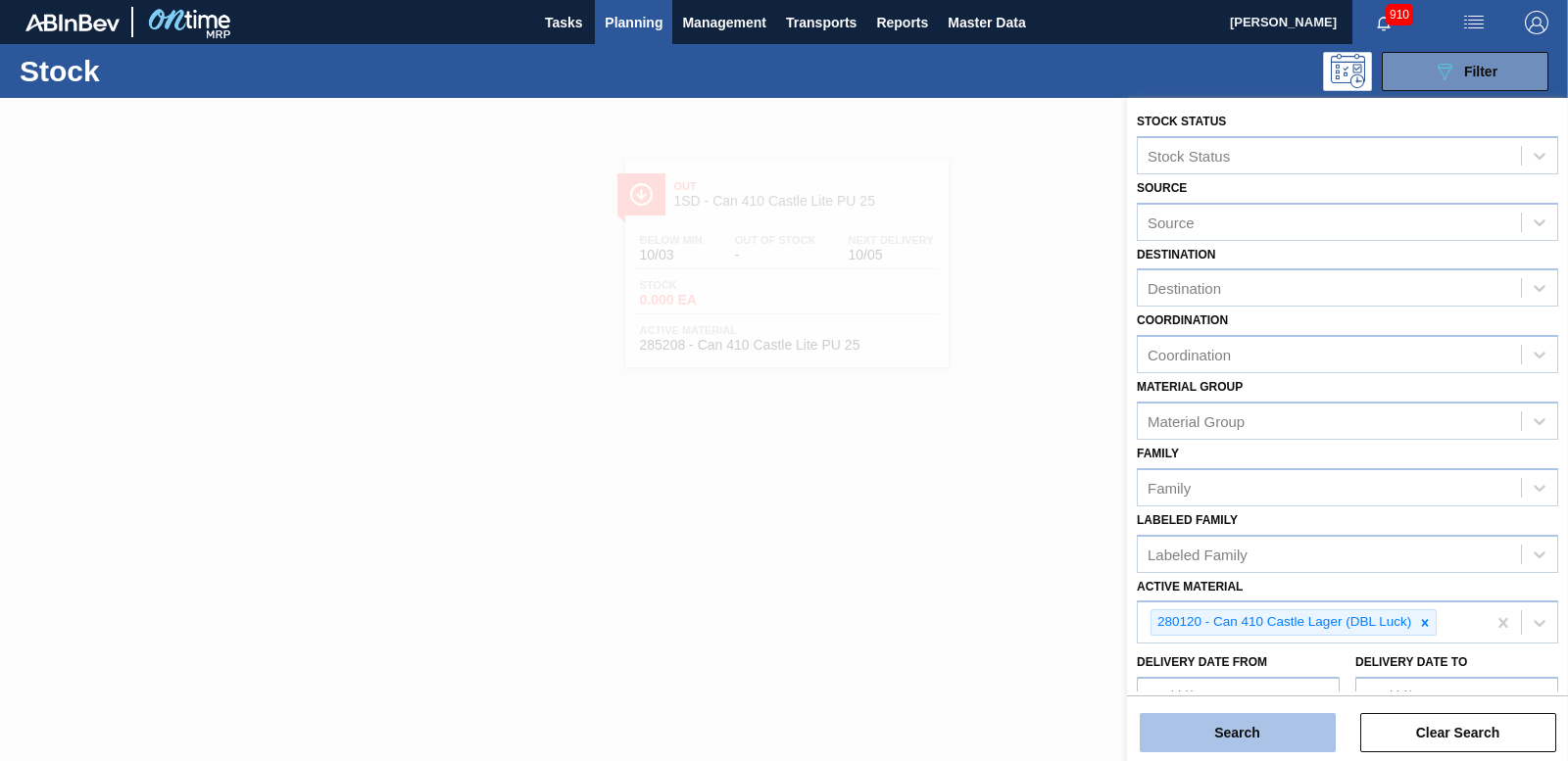
click at [1269, 722] on button "Search" at bounding box center [1237, 732] width 196 height 39
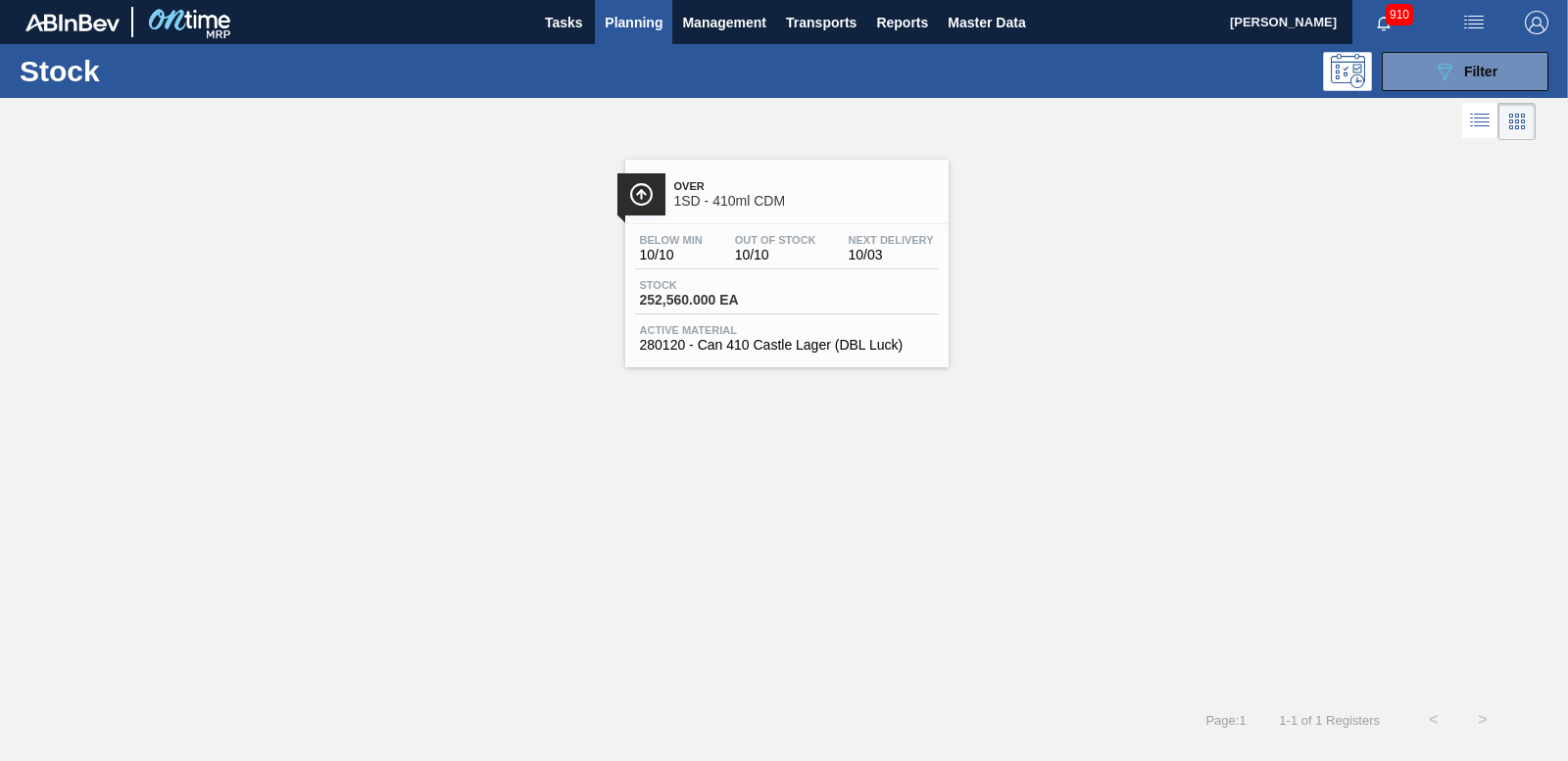
click at [656, 297] on span "252,560.000 EA" at bounding box center [708, 299] width 137 height 15
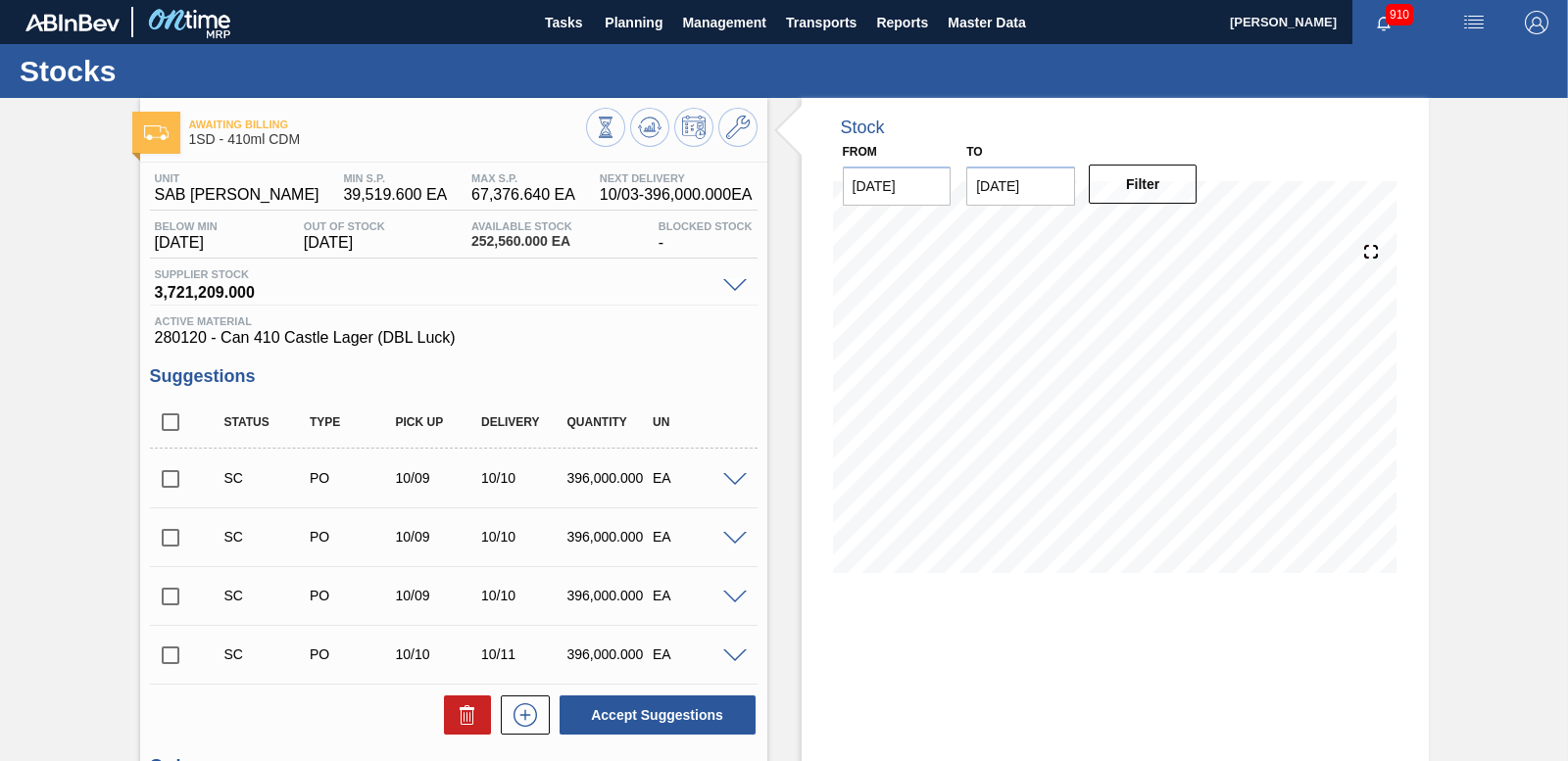
click at [171, 476] on input "checkbox" at bounding box center [170, 478] width 41 height 41
click at [629, 715] on button "Accept Suggestions" at bounding box center [657, 714] width 196 height 39
checkbox input "false"
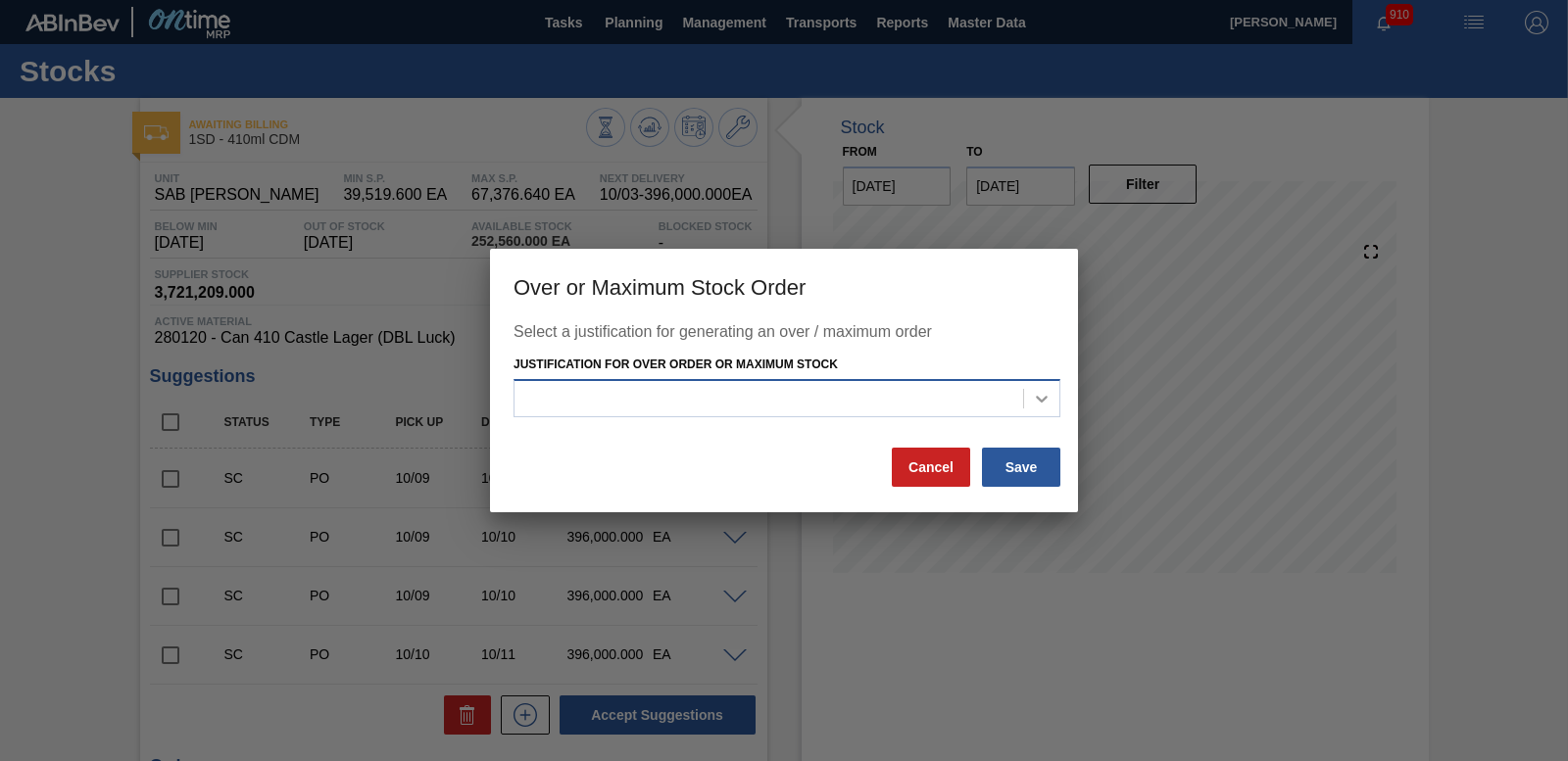
click at [1031, 394] on div at bounding box center [1041, 398] width 35 height 35
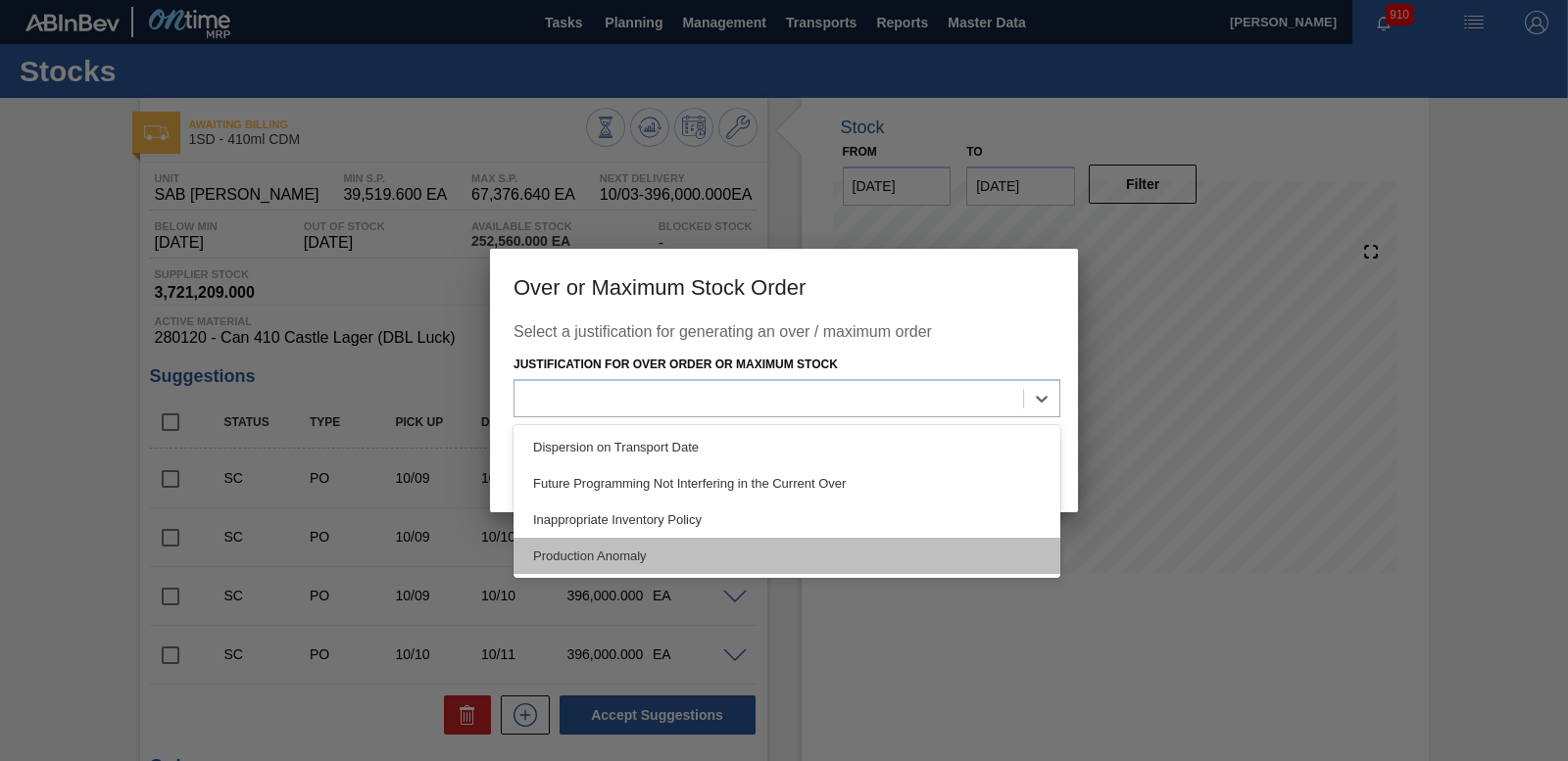
click at [962, 563] on div "Production Anomaly" at bounding box center [787, 556] width 547 height 36
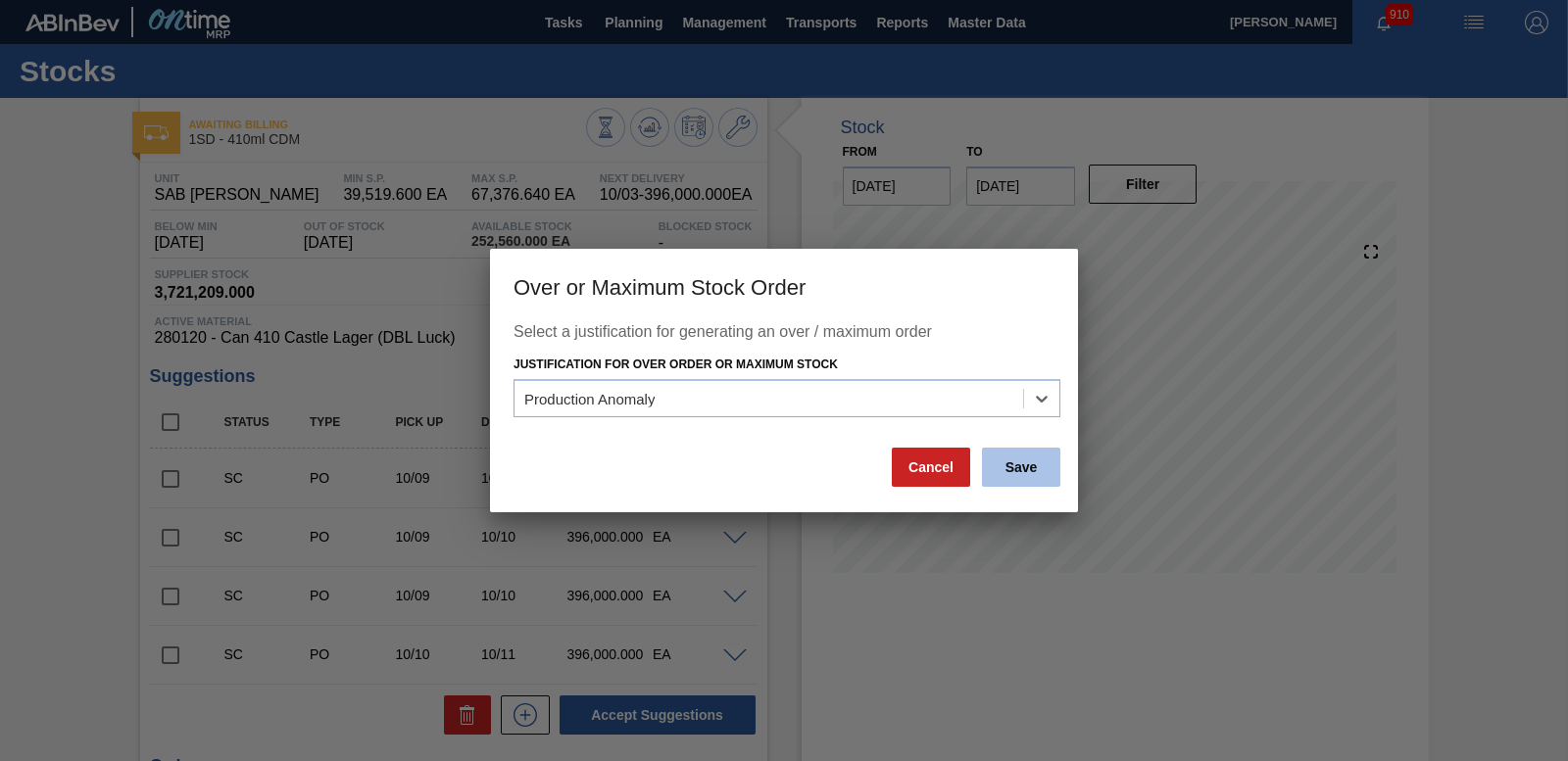
click at [1030, 475] on button "Save" at bounding box center [1021, 467] width 79 height 39
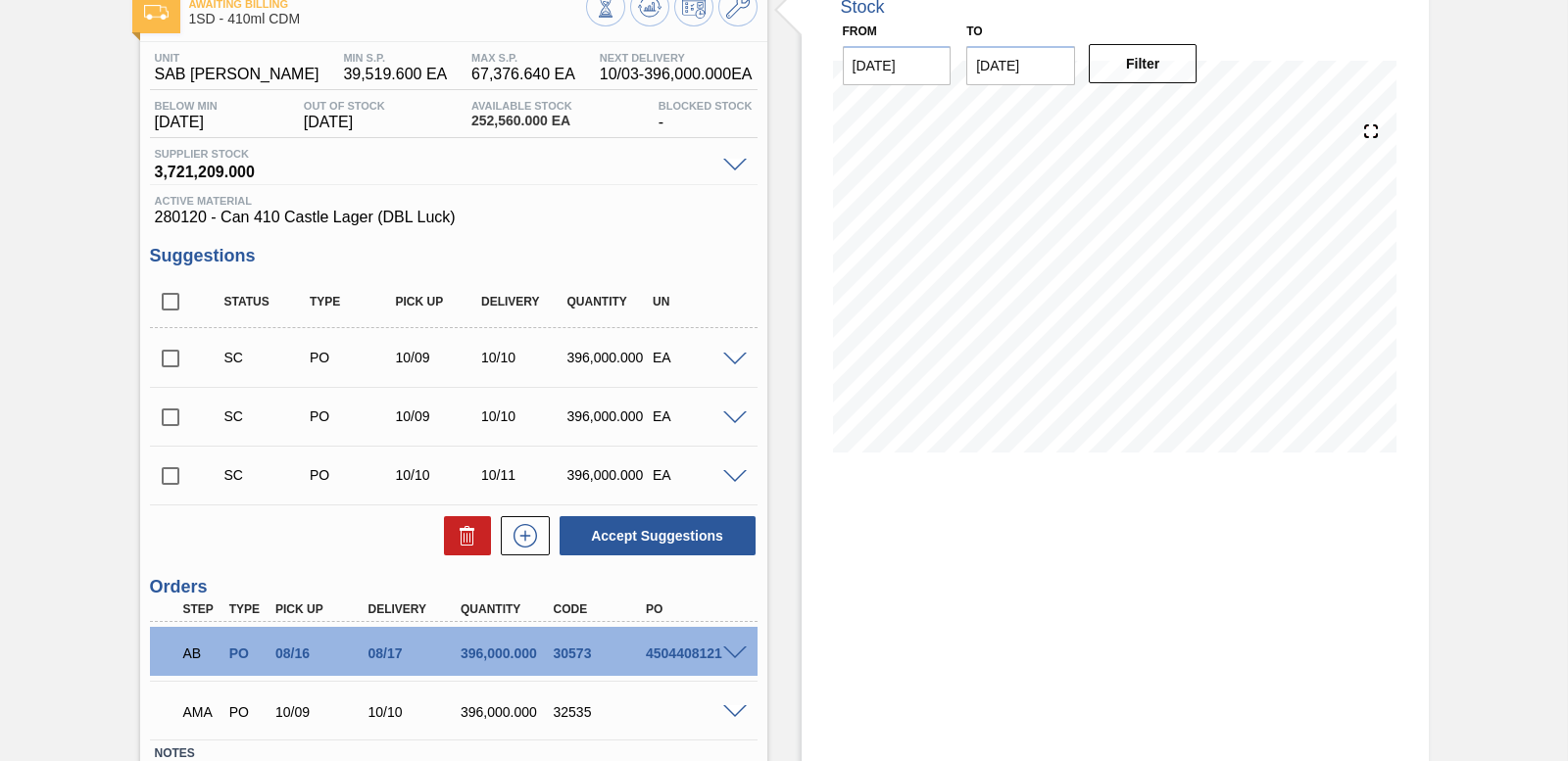
scroll to position [260, 0]
